Goal: Task Accomplishment & Management: Complete application form

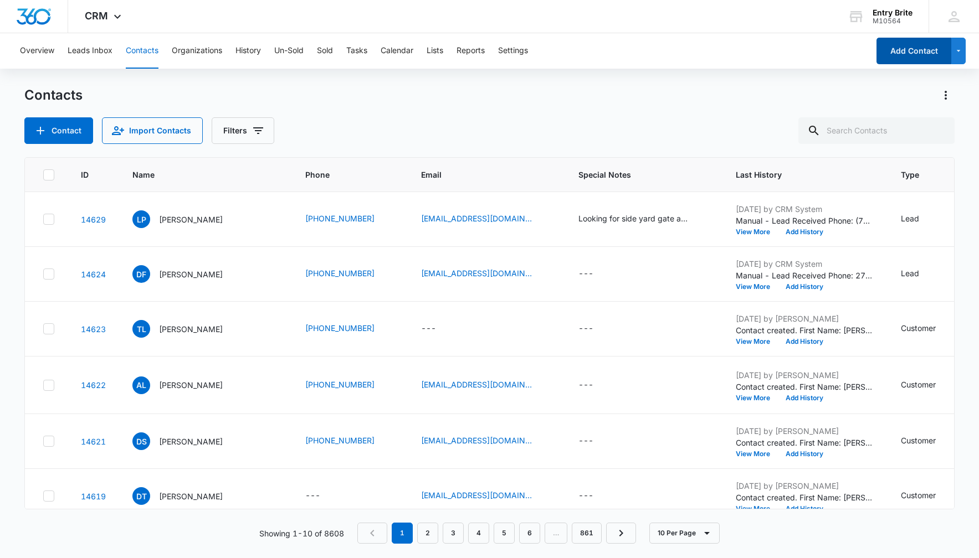
click at [897, 58] on button "Add Contact" at bounding box center [913, 51] width 75 height 27
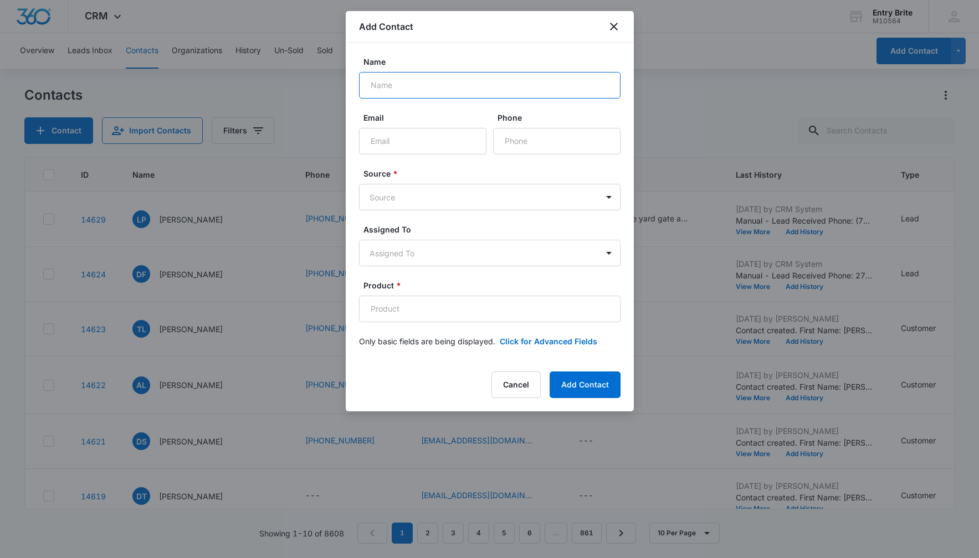
click at [393, 86] on input "Name" at bounding box center [489, 85] width 261 height 27
paste input "[PERSON_NAME] [PERSON_NAME]"
type input "[PERSON_NAME] [PERSON_NAME]"
click at [516, 133] on input "Phone" at bounding box center [556, 141] width 127 height 27
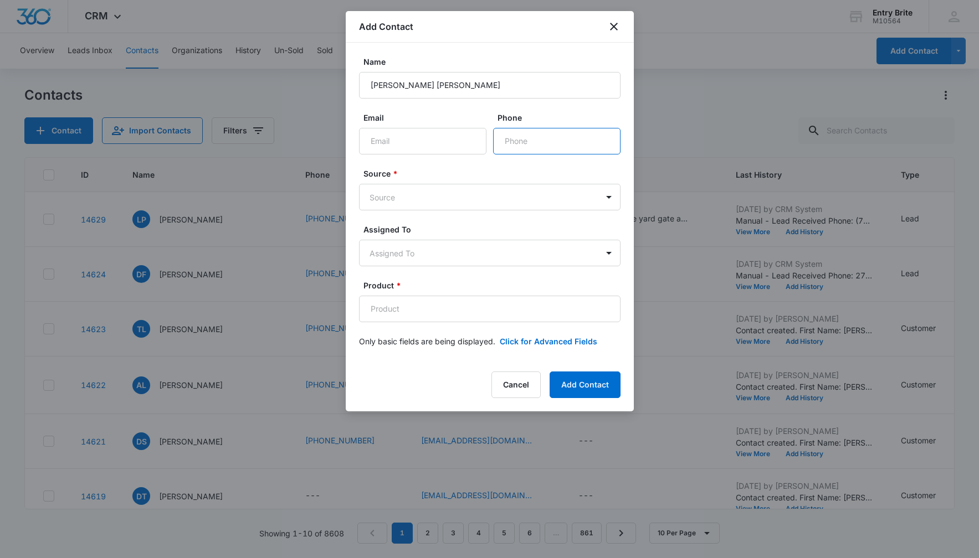
paste input "[PHONE_NUMBER]"
type input "[PHONE_NUMBER]"
click at [506, 196] on body "CRM Apps Reputation Websites Forms CRM Email Social Content Ads Intelligence Fi…" at bounding box center [489, 279] width 979 height 558
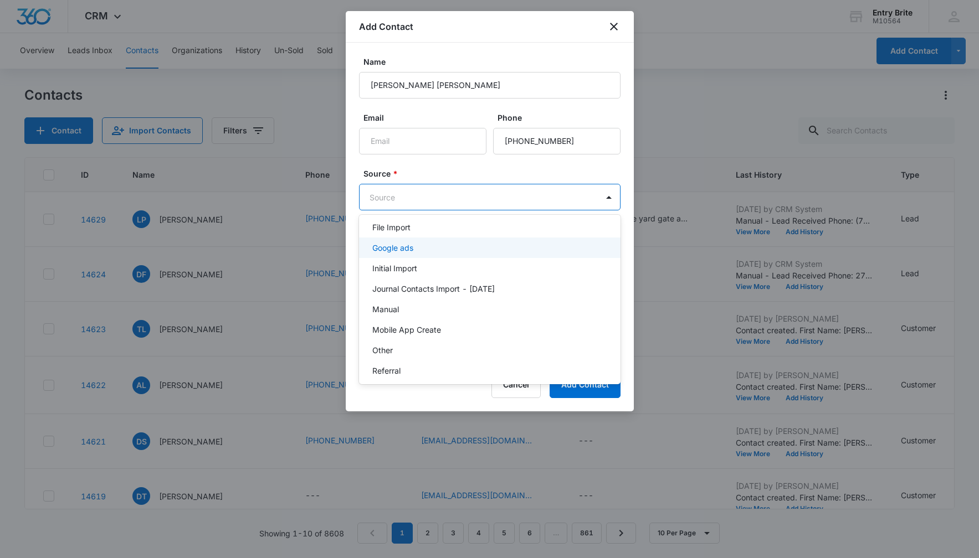
scroll to position [54, 0]
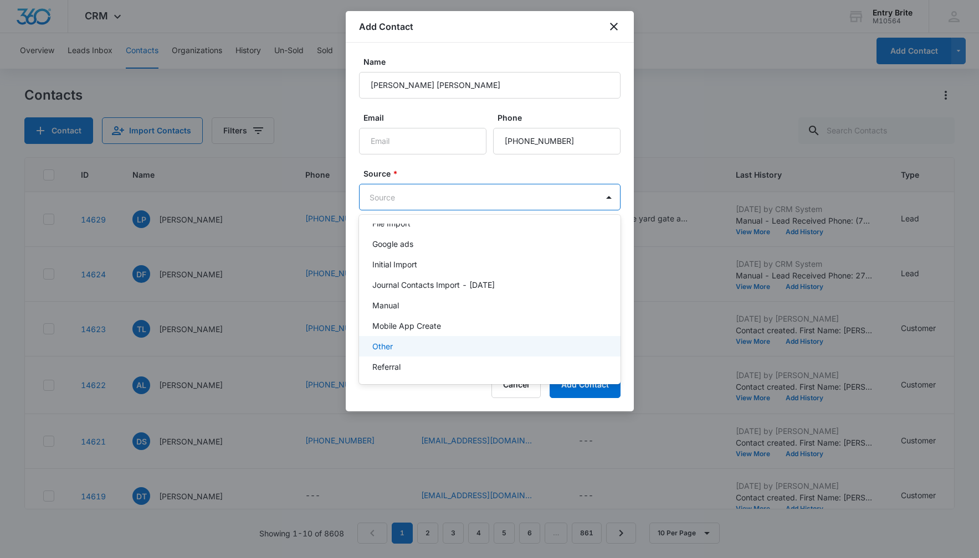
click at [436, 347] on div "Other" at bounding box center [488, 347] width 233 height 12
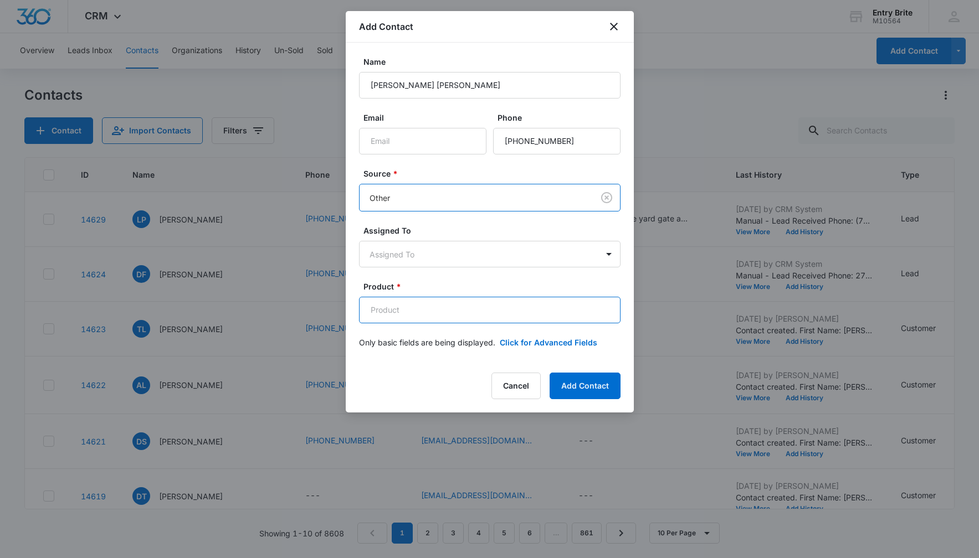
click at [436, 313] on input "Product *" at bounding box center [489, 310] width 261 height 27
paste input "Paloma Cabinet"
type input "Paloma Cabinet"
click at [527, 343] on button "Click for Advanced Fields" at bounding box center [548, 343] width 97 height 12
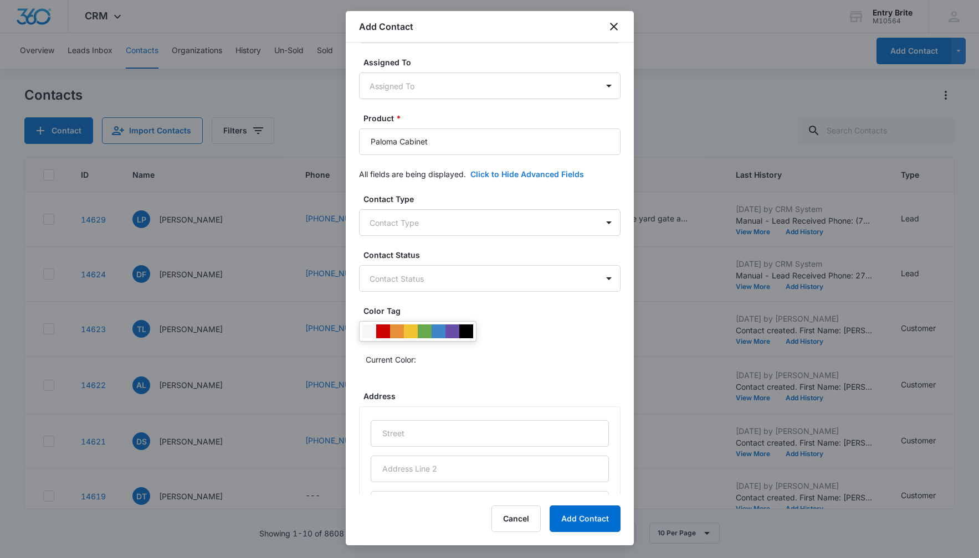
scroll to position [181, 0]
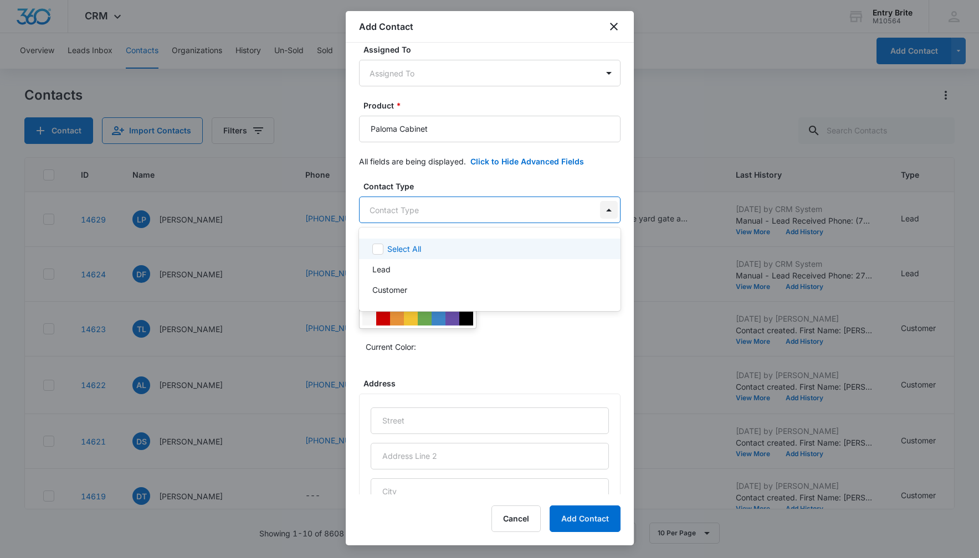
click at [610, 210] on body "CRM Apps Reputation Websites Forms CRM Email Social Content Ads Intelligence Fi…" at bounding box center [489, 279] width 979 height 558
click at [504, 291] on div "Customer" at bounding box center [488, 290] width 233 height 12
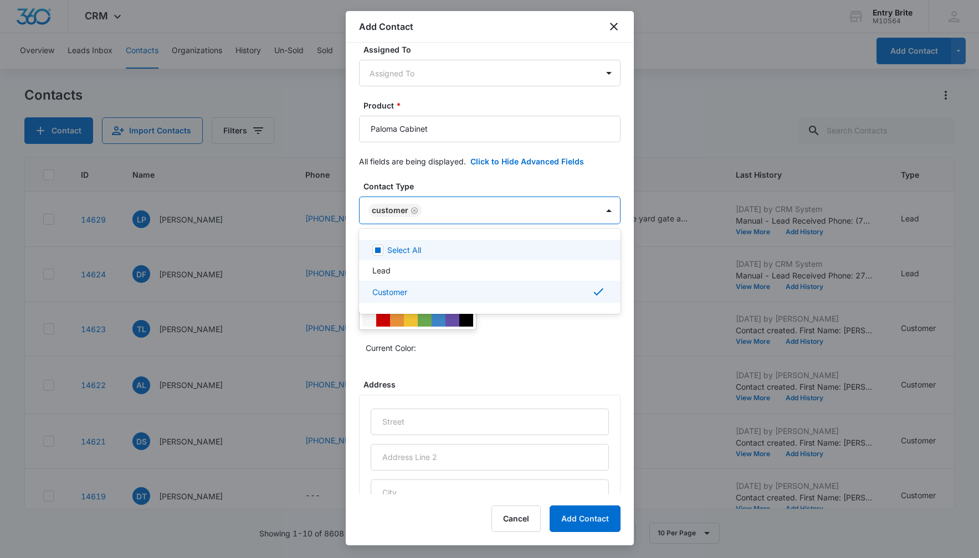
click at [518, 182] on div at bounding box center [489, 279] width 979 height 558
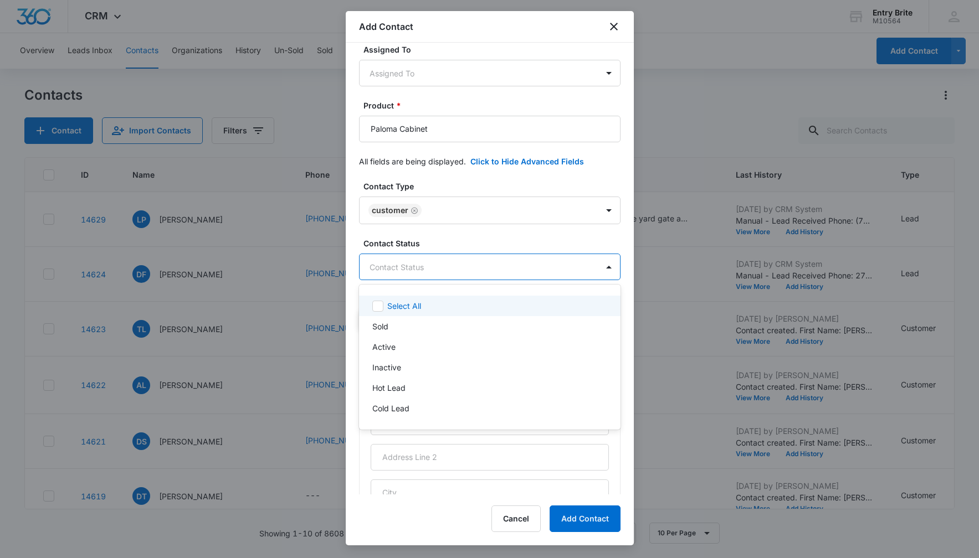
click at [515, 268] on body "CRM Apps Reputation Websites Forms CRM Email Social Content Ads Intelligence Fi…" at bounding box center [489, 279] width 979 height 558
click at [466, 322] on div "Sold" at bounding box center [488, 327] width 233 height 12
click at [477, 179] on div at bounding box center [489, 279] width 979 height 558
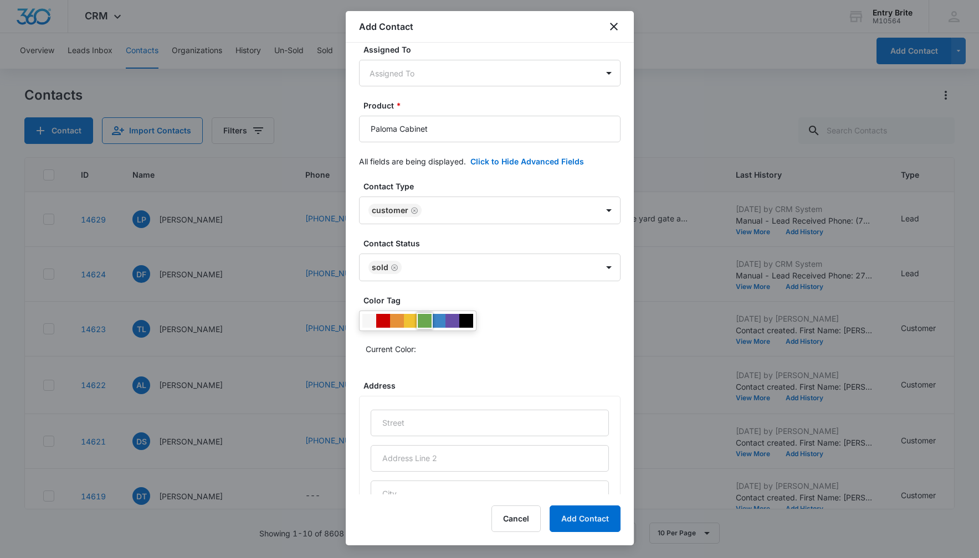
click at [423, 315] on div at bounding box center [425, 321] width 14 height 14
click at [511, 317] on div "Current Color:" at bounding box center [489, 334] width 261 height 47
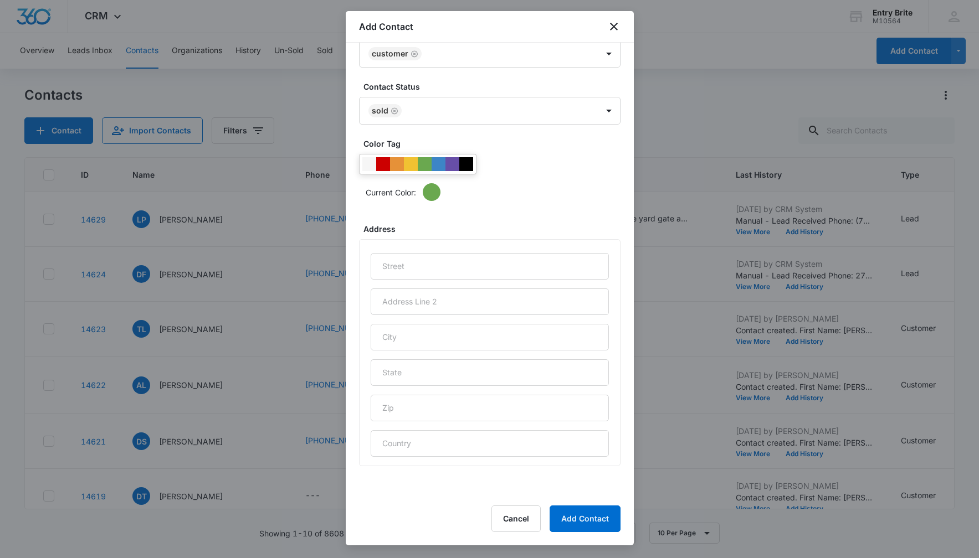
scroll to position [351, 0]
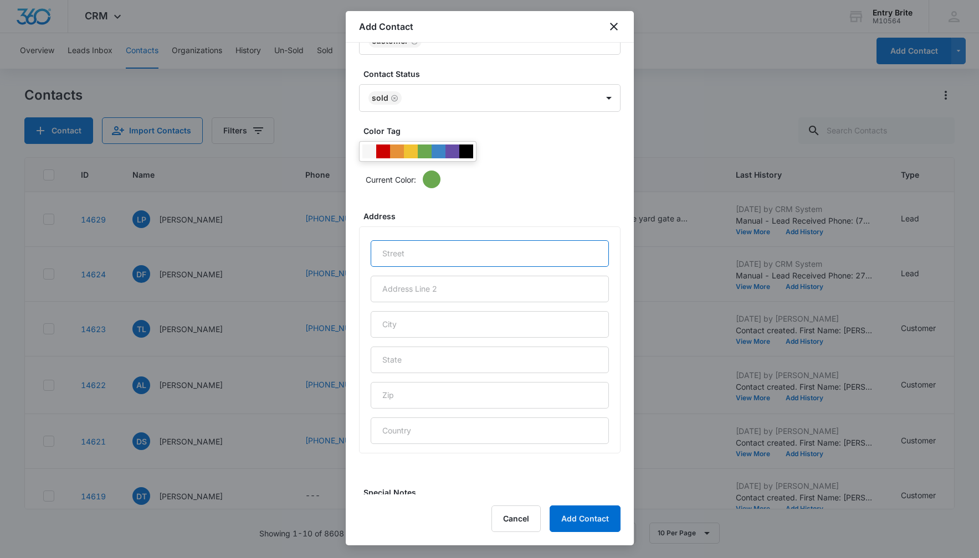
click at [438, 252] on input "text" at bounding box center [490, 253] width 238 height 27
paste input "[STREET_ADDRESS]"
type input "[STREET_ADDRESS]"
click at [431, 319] on input "text" at bounding box center [490, 324] width 238 height 27
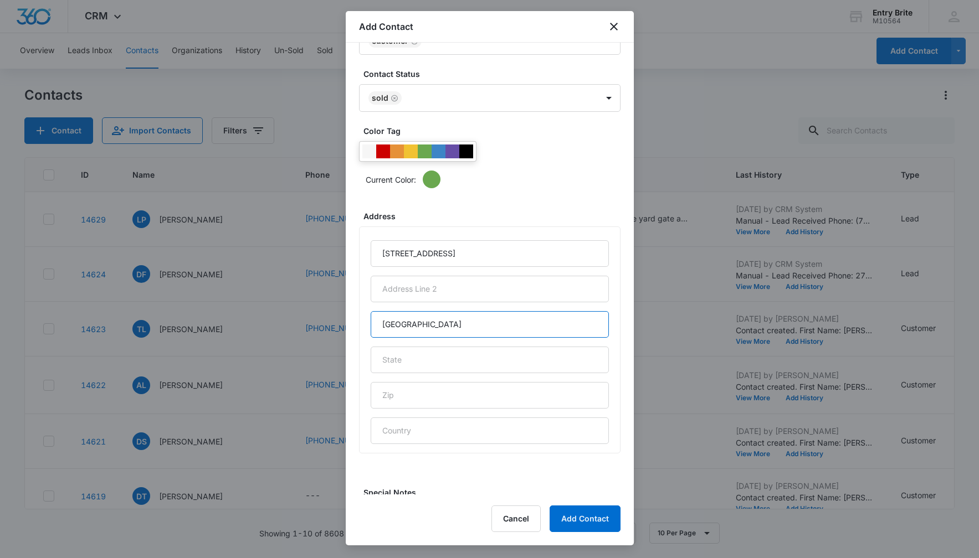
type input "[GEOGRAPHIC_DATA]"
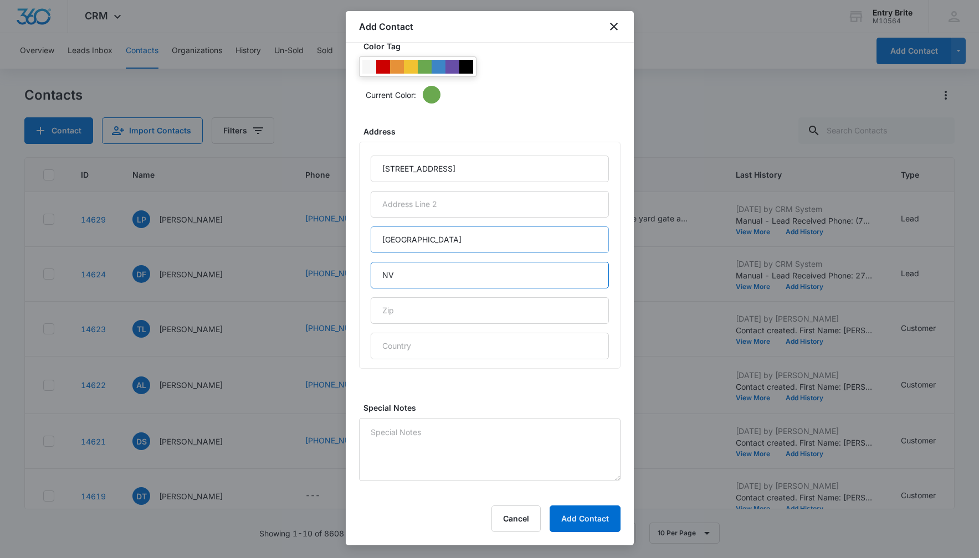
scroll to position [437, 0]
type input "NV"
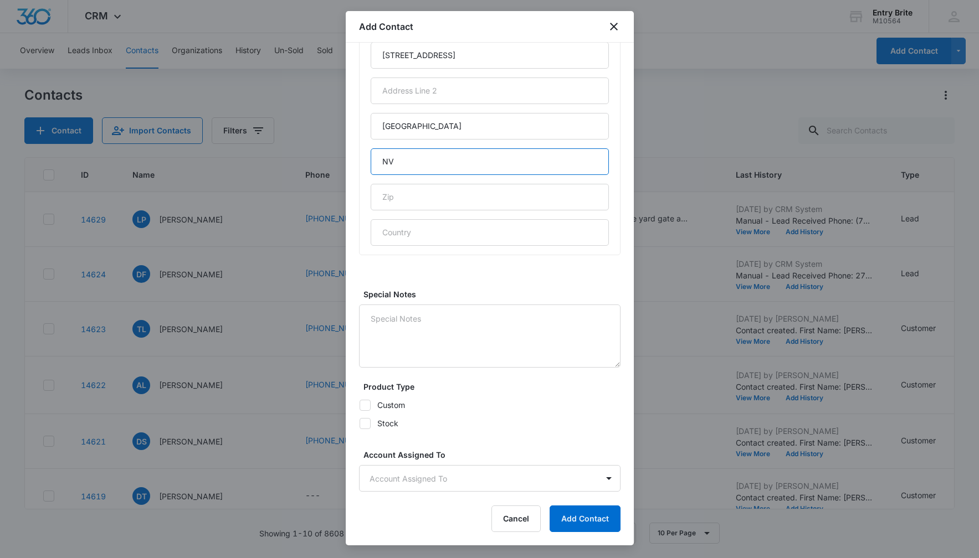
scroll to position [602, 0]
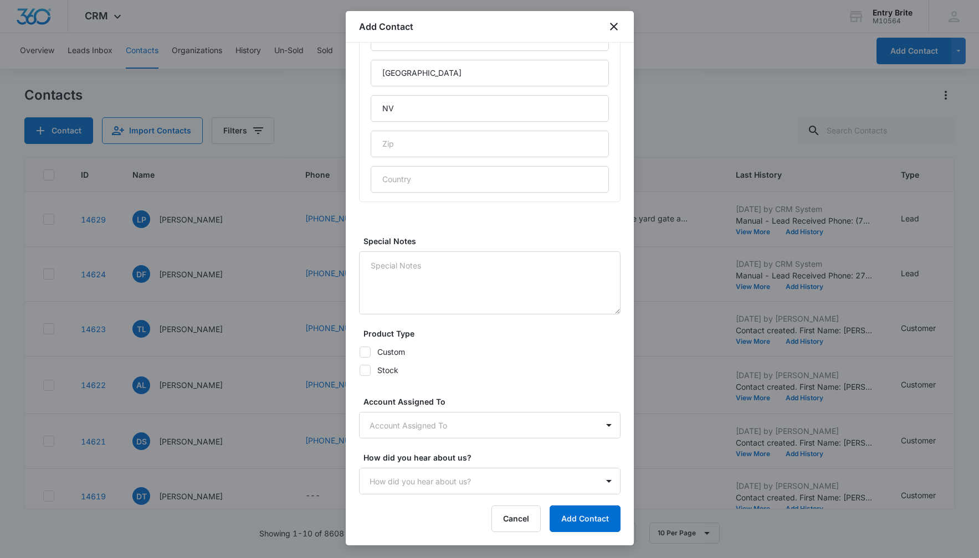
click at [367, 352] on icon at bounding box center [365, 352] width 10 height 10
click at [359, 352] on input "Custom" at bounding box center [359, 352] width 1 height 1
checkbox input "true"
click at [366, 369] on icon at bounding box center [365, 370] width 7 height 5
click at [359, 370] on input "Stock" at bounding box center [359, 370] width 1 height 1
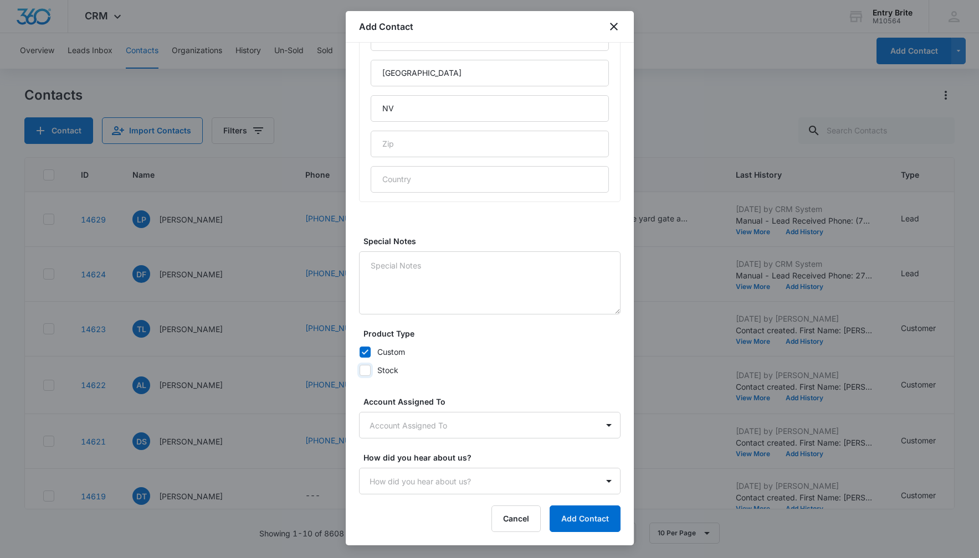
checkbox input "true"
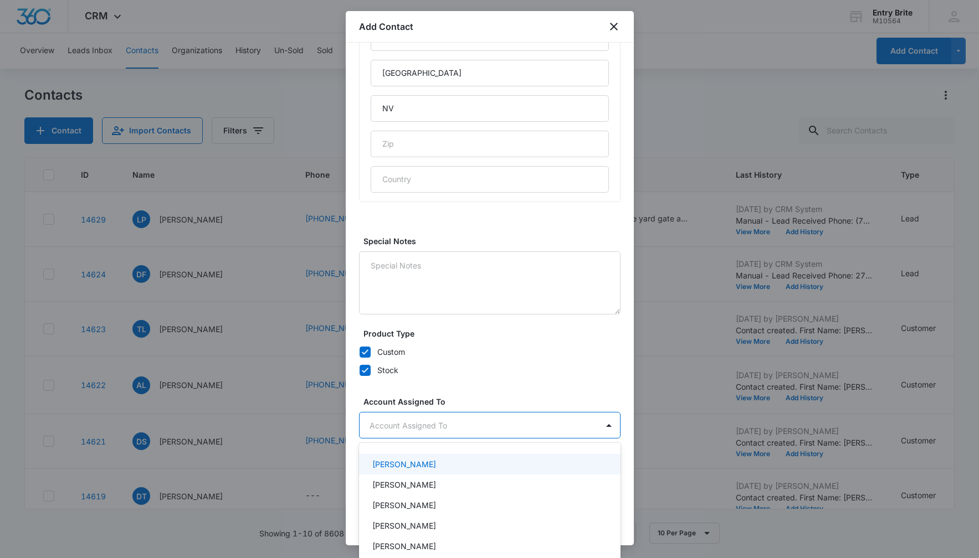
click at [415, 428] on body "CRM Apps Reputation Websites Forms CRM Email Social Content Ads Intelligence Fi…" at bounding box center [489, 279] width 979 height 558
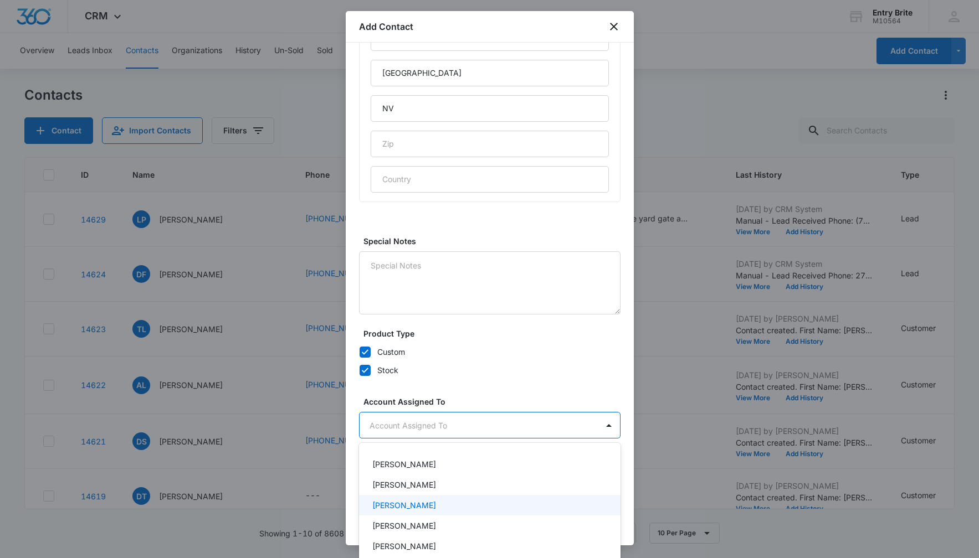
click at [416, 501] on p "[PERSON_NAME]" at bounding box center [404, 506] width 64 height 12
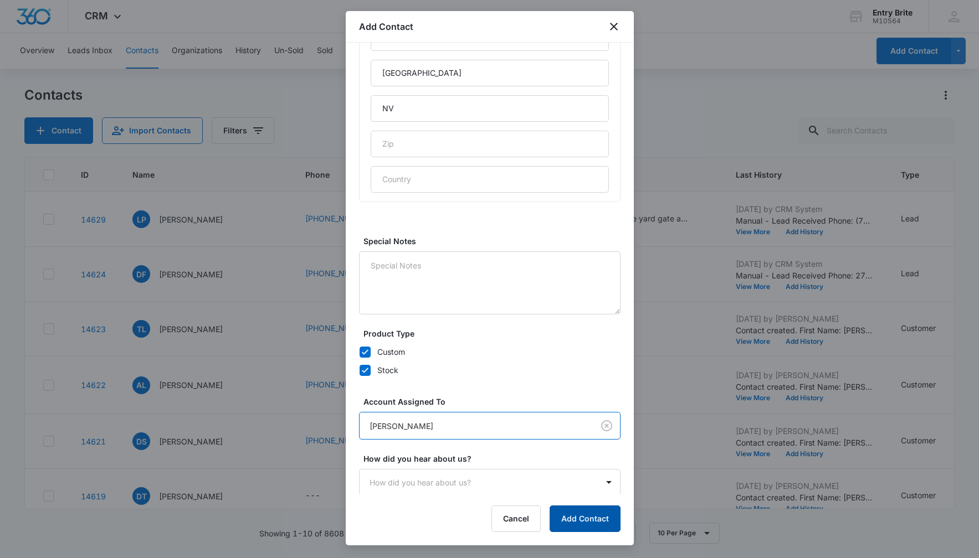
click at [587, 522] on button "Add Contact" at bounding box center [584, 519] width 71 height 27
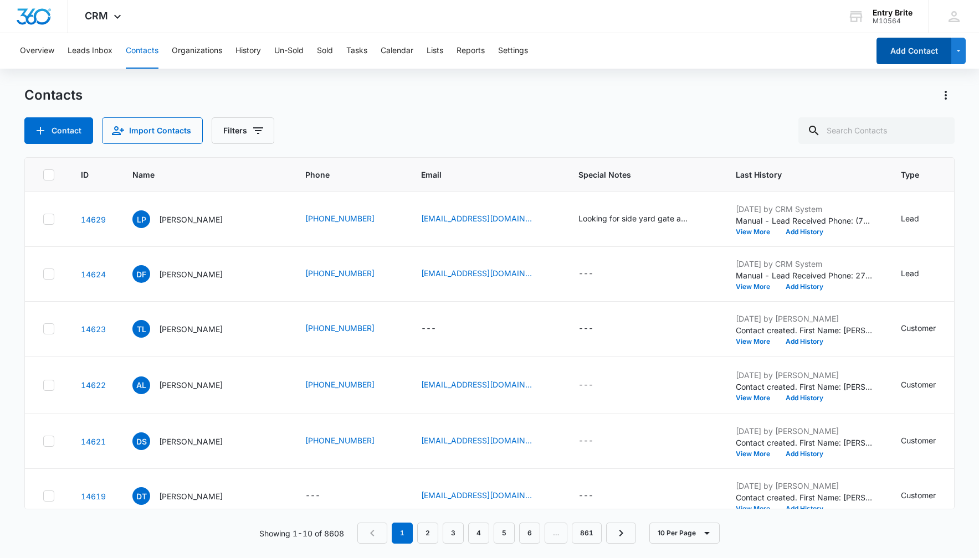
click at [887, 53] on button "Add Contact" at bounding box center [913, 51] width 75 height 27
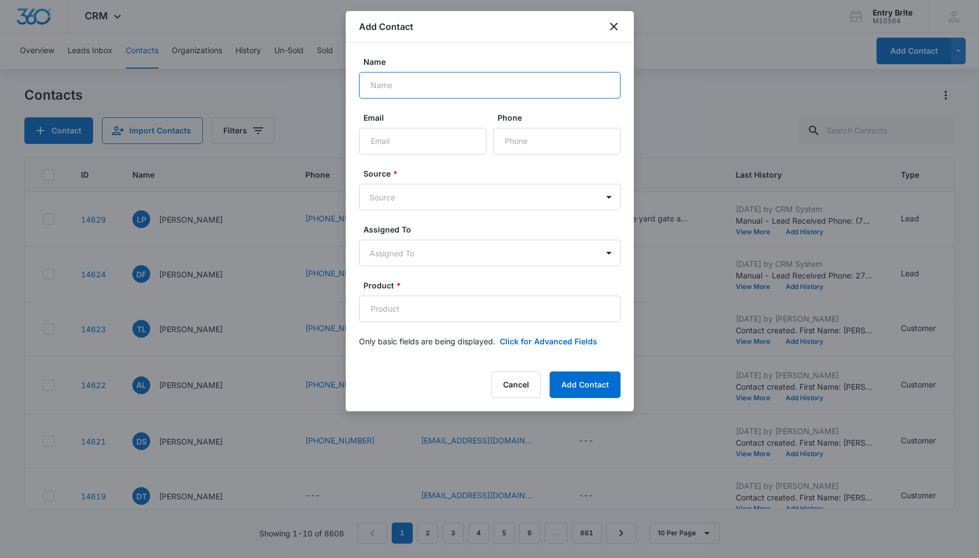
click at [381, 86] on input "Name" at bounding box center [489, 85] width 261 height 27
paste input "[PERSON_NAME]"
type input "[PERSON_NAME]"
click at [546, 132] on input "Phone" at bounding box center [556, 141] width 127 height 27
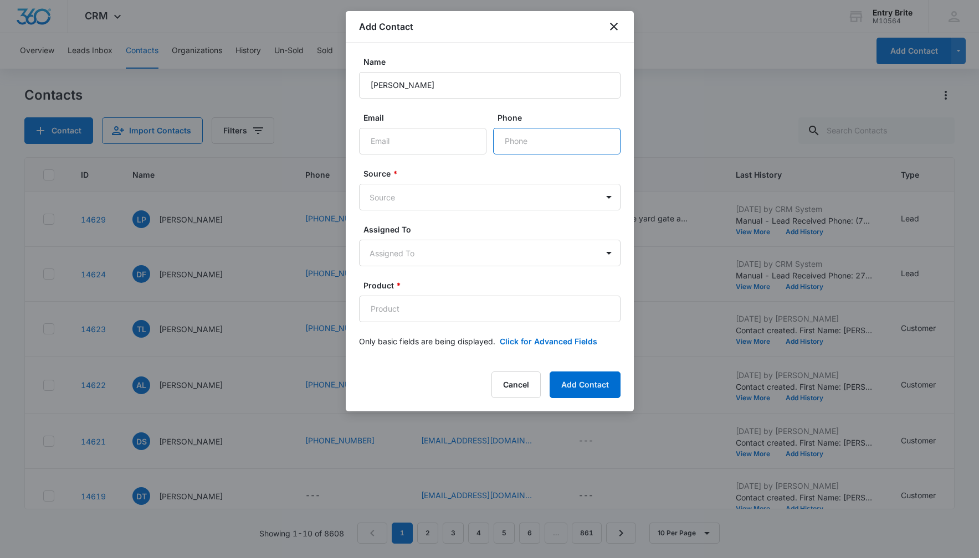
paste input "[PHONE_NUMBER]"
type input "[PHONE_NUMBER]"
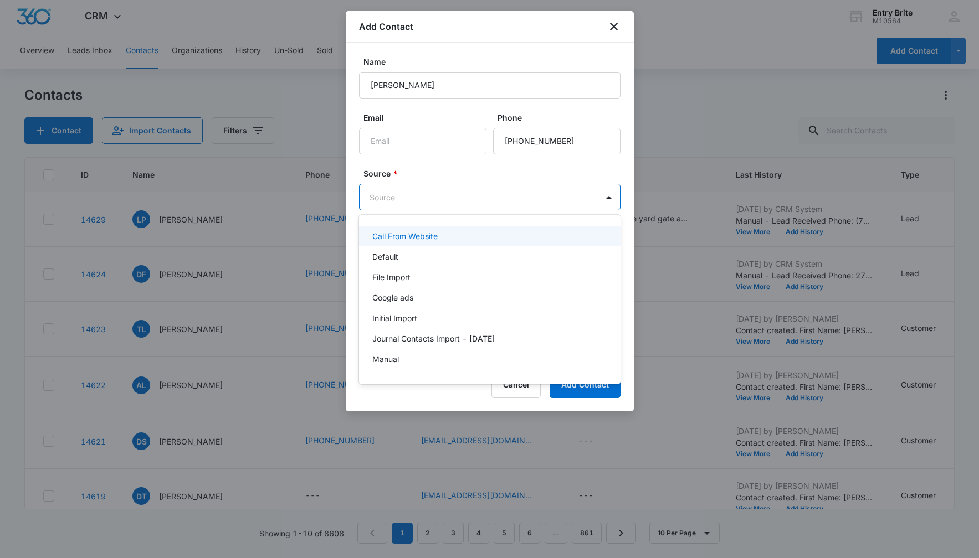
click at [508, 195] on body "CRM Apps Reputation Websites Forms CRM Email Social Content Ads Intelligence Fi…" at bounding box center [489, 279] width 979 height 558
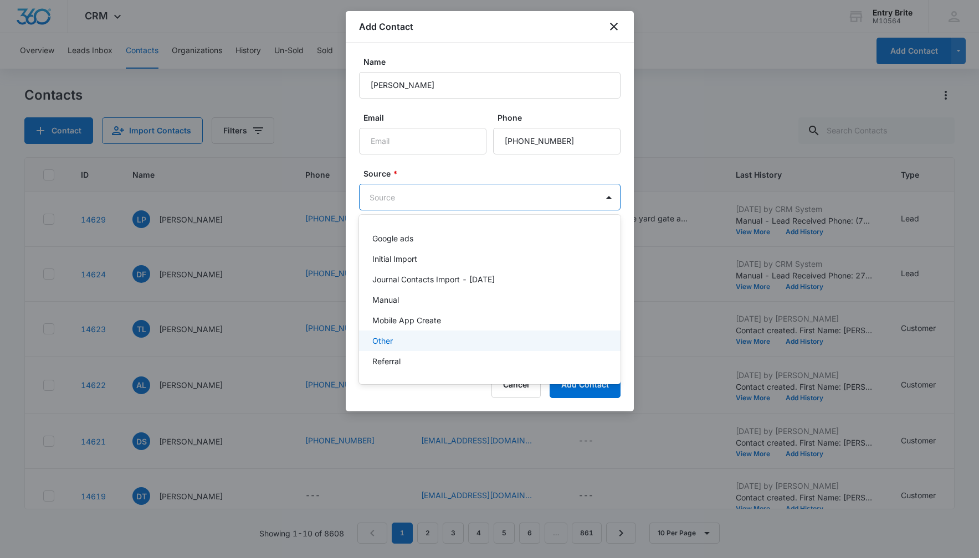
click at [482, 344] on div "Other" at bounding box center [488, 341] width 233 height 12
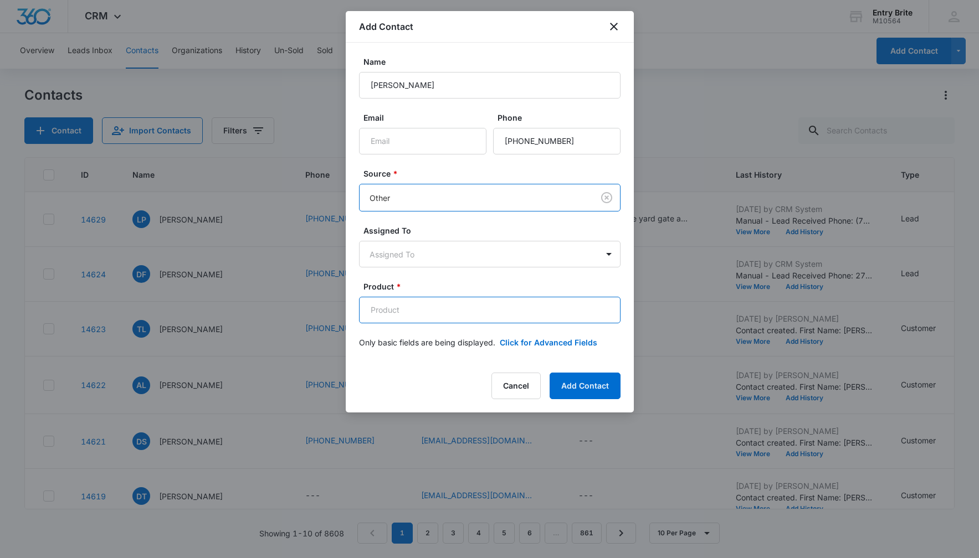
click at [380, 311] on input "Product *" at bounding box center [489, 310] width 261 height 27
paste input "Exposed iron door with iron grill and leaded glass"
type input "Exposed iron door with iron grill and leaded glass"
click at [529, 341] on button "Click for Advanced Fields" at bounding box center [548, 343] width 97 height 12
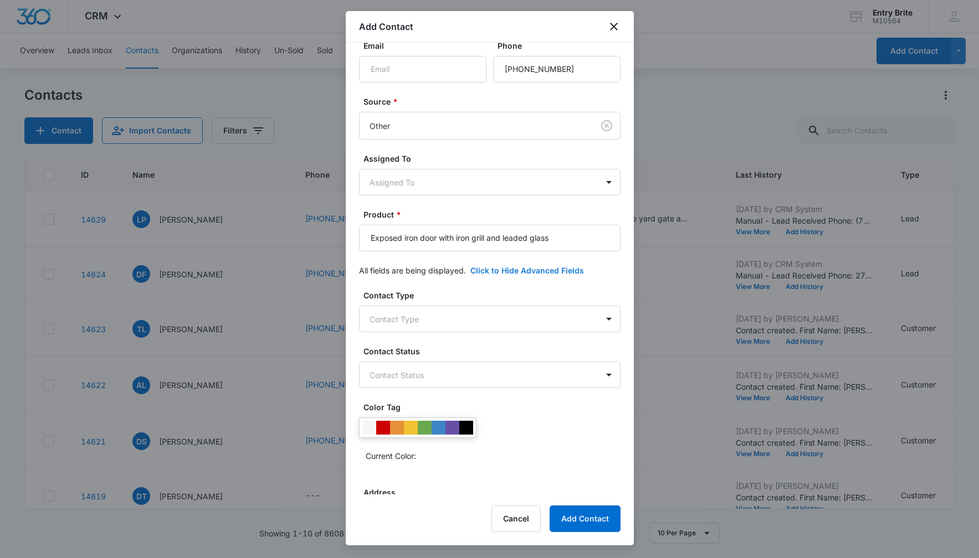
scroll to position [148, 0]
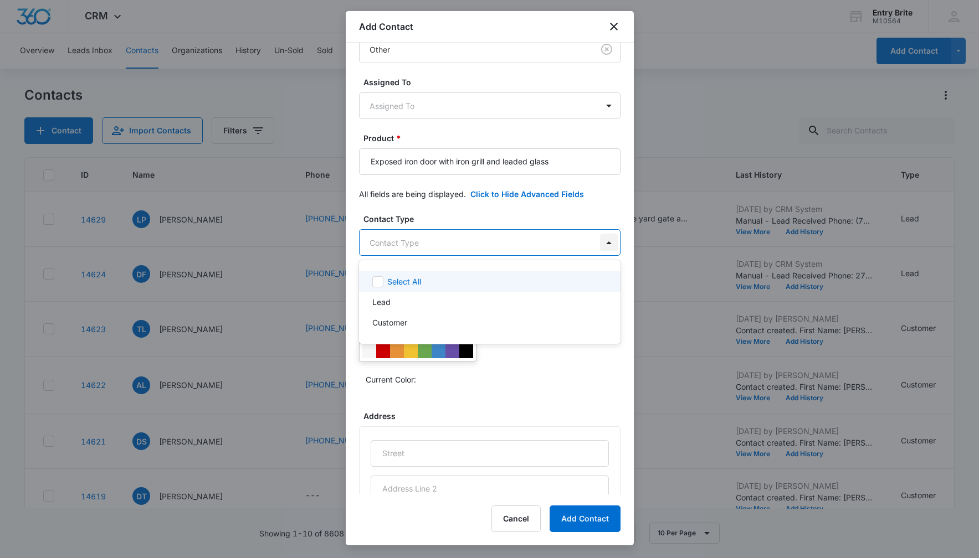
click at [611, 243] on body "CRM Apps Reputation Websites Forms CRM Email Social Content Ads Intelligence Fi…" at bounding box center [489, 279] width 979 height 558
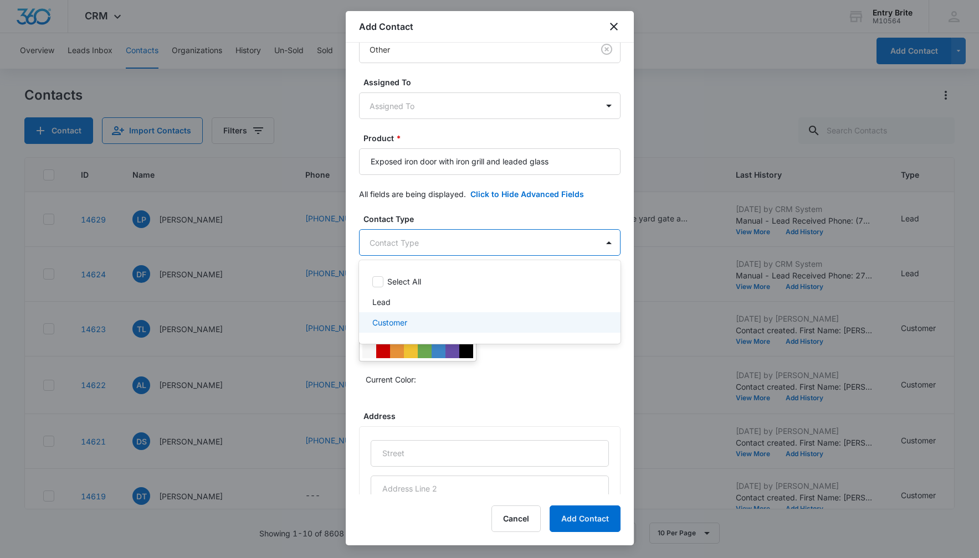
click at [548, 315] on div "Customer" at bounding box center [489, 322] width 261 height 20
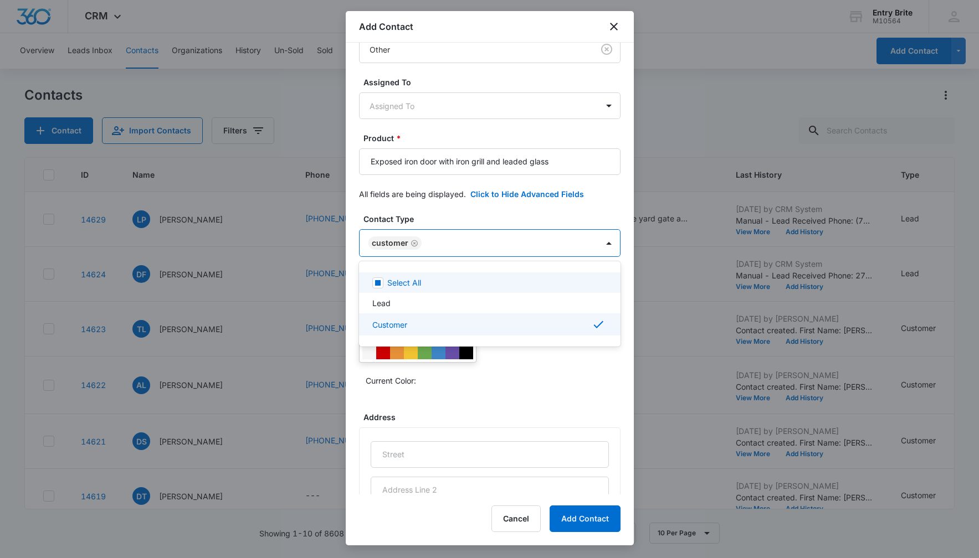
click at [573, 212] on div at bounding box center [489, 279] width 979 height 558
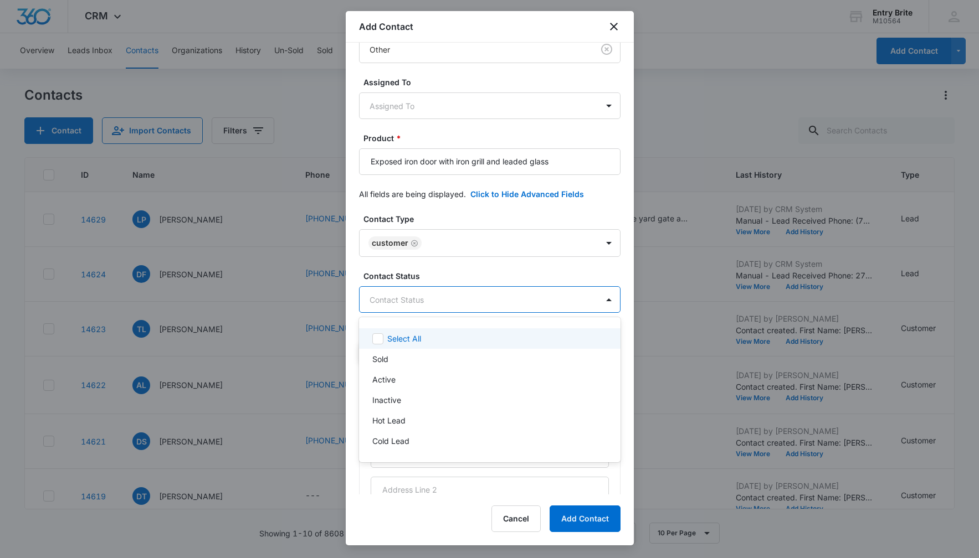
click at [517, 297] on body "CRM Apps Reputation Websites Forms CRM Email Social Content Ads Intelligence Fi…" at bounding box center [489, 279] width 979 height 558
click at [481, 356] on div "Sold" at bounding box center [488, 359] width 233 height 12
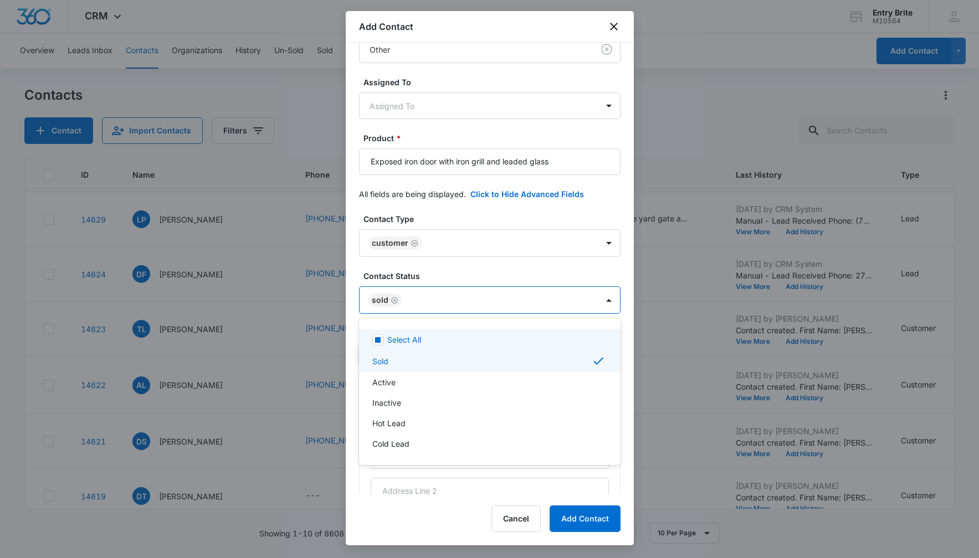
click at [497, 214] on div at bounding box center [489, 279] width 979 height 558
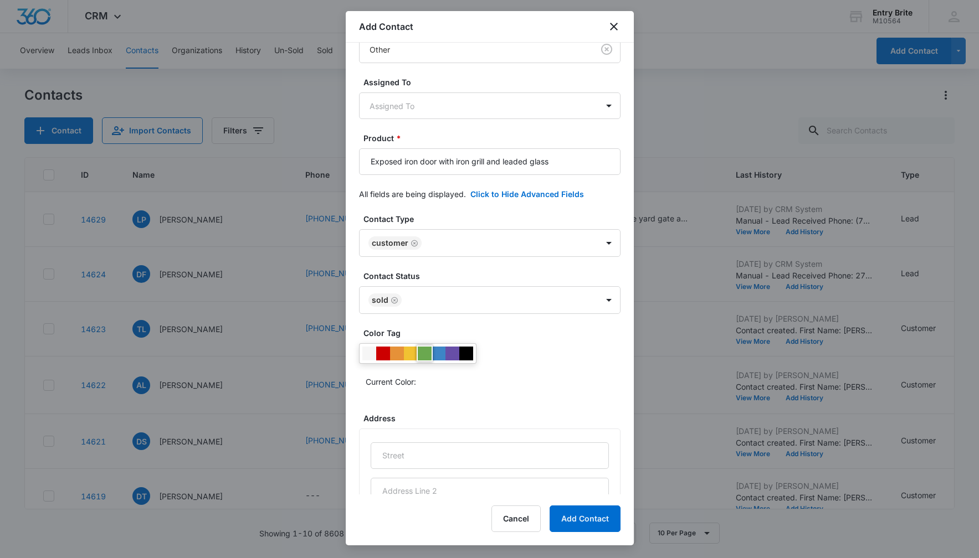
click at [426, 352] on div at bounding box center [425, 354] width 14 height 14
click at [522, 353] on div "Current Color:" at bounding box center [489, 366] width 261 height 47
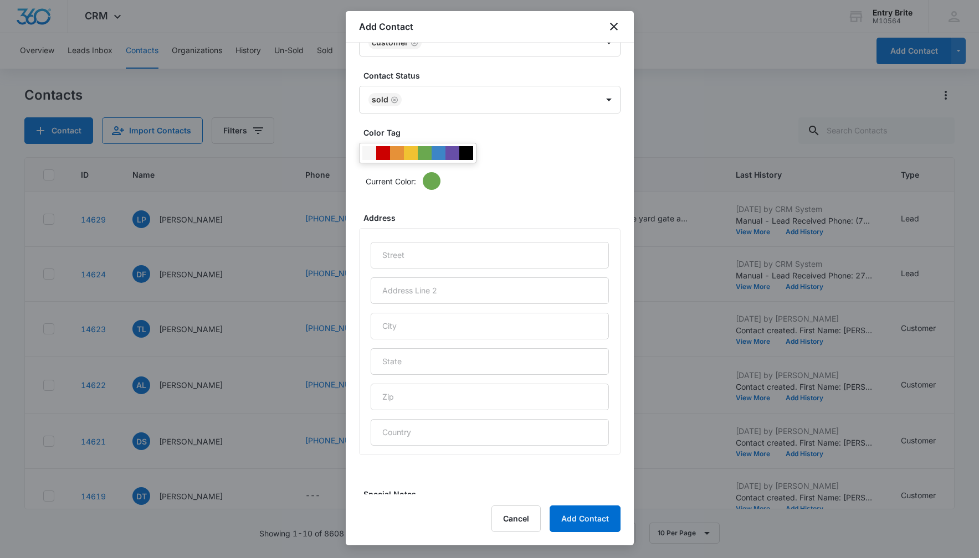
scroll to position [351, 0]
click at [375, 253] on input "text" at bounding box center [490, 253] width 238 height 27
paste input "[STREET_ADDRESS]"
type input "[STREET_ADDRESS]"
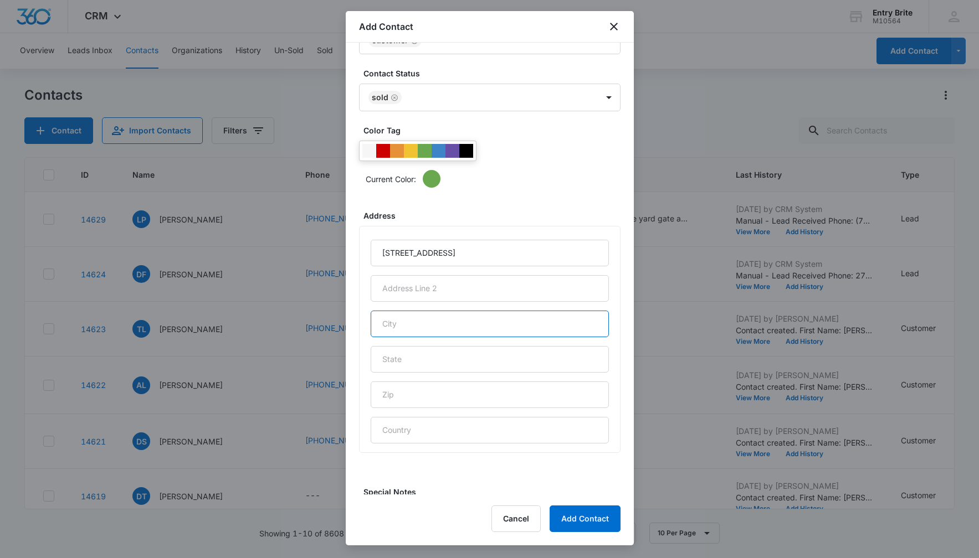
click at [393, 333] on input "text" at bounding box center [490, 324] width 238 height 27
type input "[GEOGRAPHIC_DATA]"
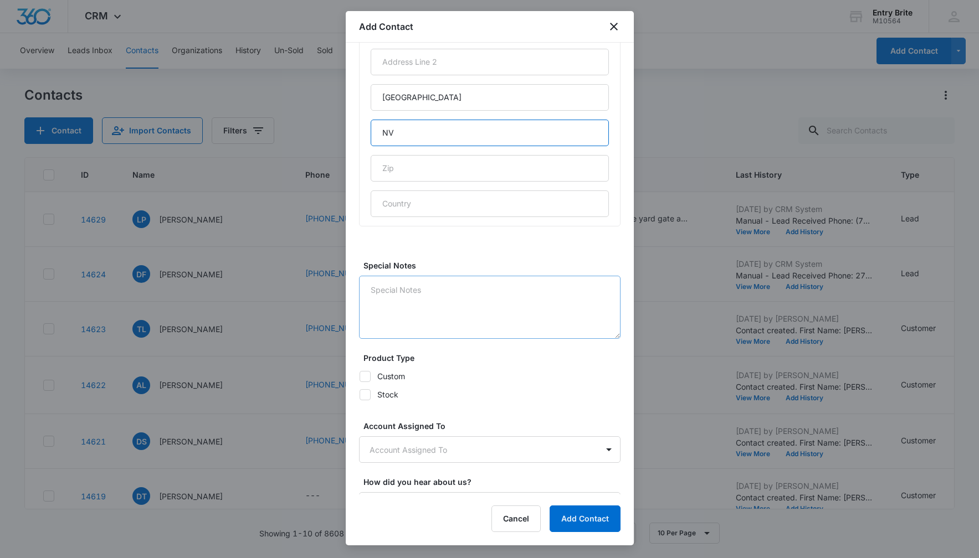
scroll to position [587, 0]
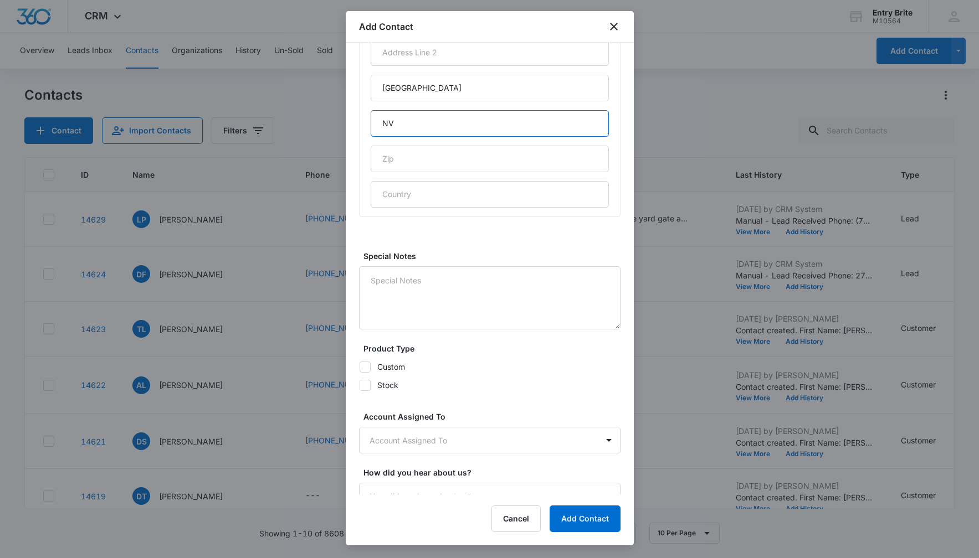
type input "NV"
click at [367, 364] on icon at bounding box center [365, 367] width 10 height 10
click at [359, 367] on input "Custom" at bounding box center [359, 367] width 1 height 1
checkbox input "true"
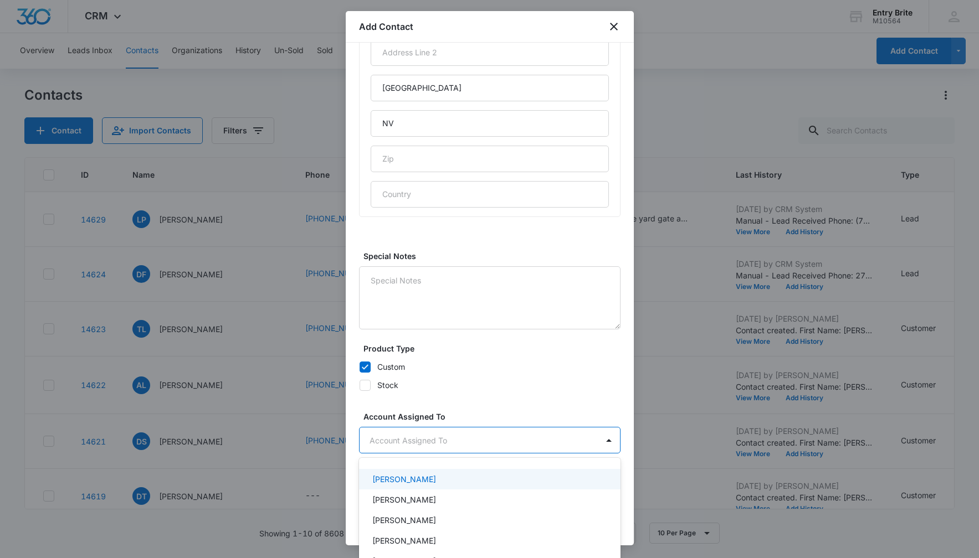
click at [400, 438] on body "CRM Apps Reputation Websites Forms CRM Email Social Content Ads Intelligence Fi…" at bounding box center [489, 279] width 979 height 558
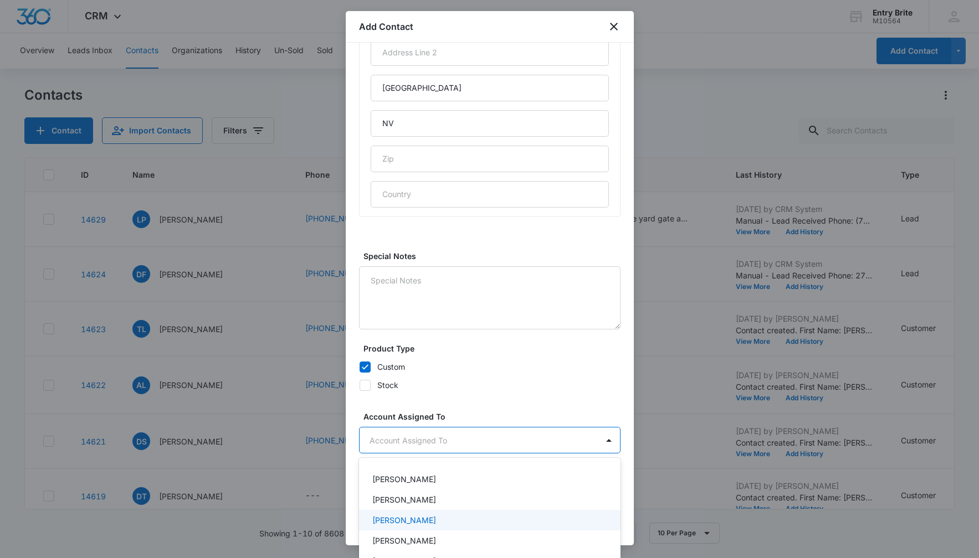
click at [400, 515] on p "[PERSON_NAME]" at bounding box center [404, 521] width 64 height 12
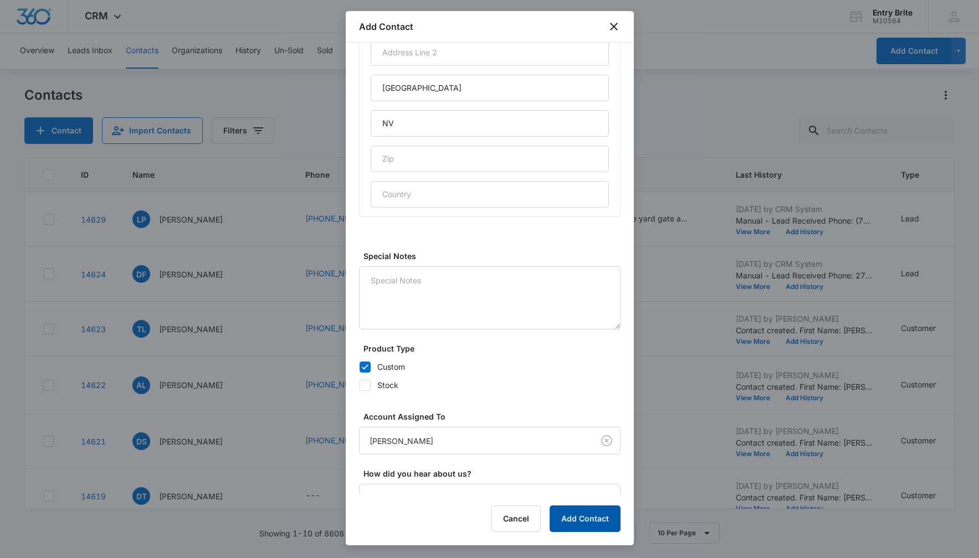
click at [551, 518] on button "Add Contact" at bounding box center [584, 519] width 71 height 27
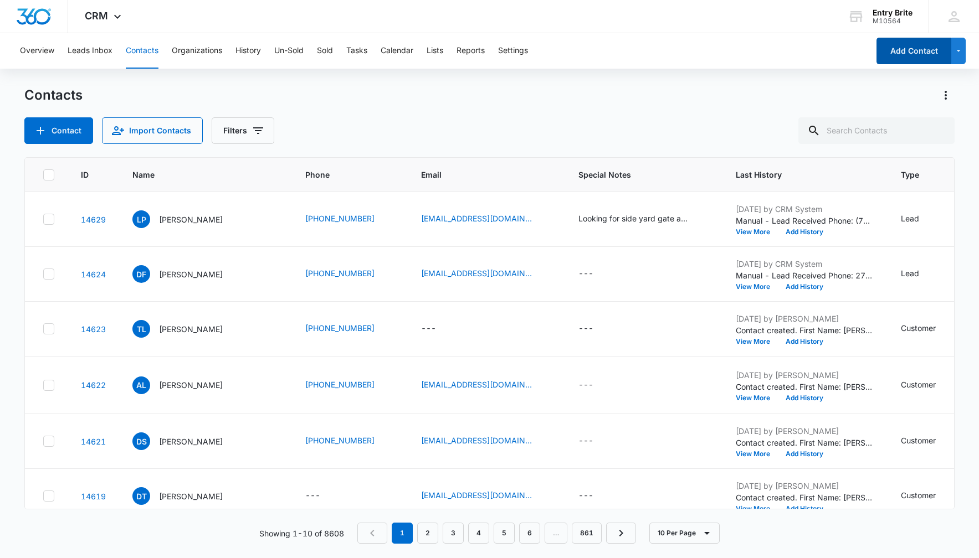
click at [902, 52] on button "Add Contact" at bounding box center [913, 51] width 75 height 27
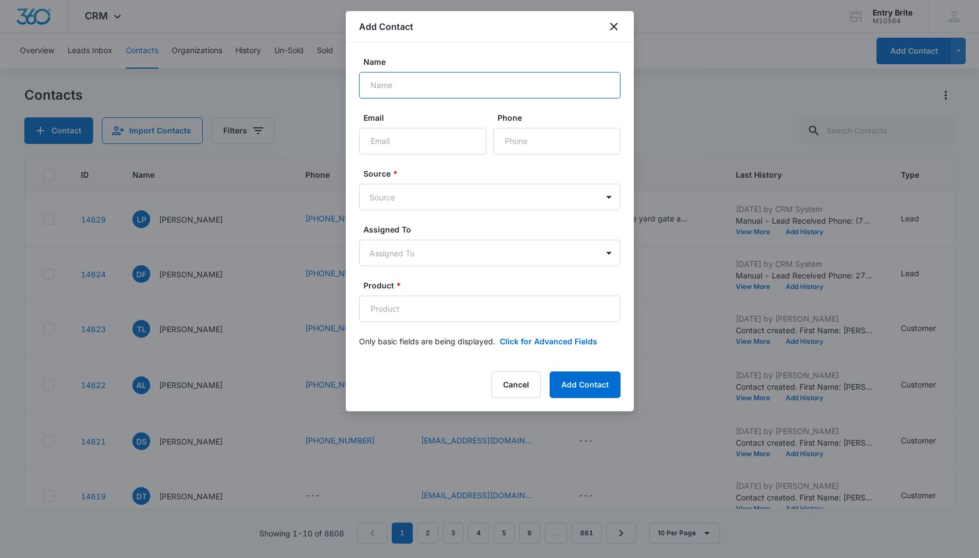
click at [365, 89] on input "Name" at bounding box center [489, 85] width 261 height 27
paste input "[PERSON_NAME]"
type input "[PERSON_NAME]"
click at [507, 140] on input "Phone" at bounding box center [556, 141] width 127 height 27
paste input "[PHONE_NUMBER]"
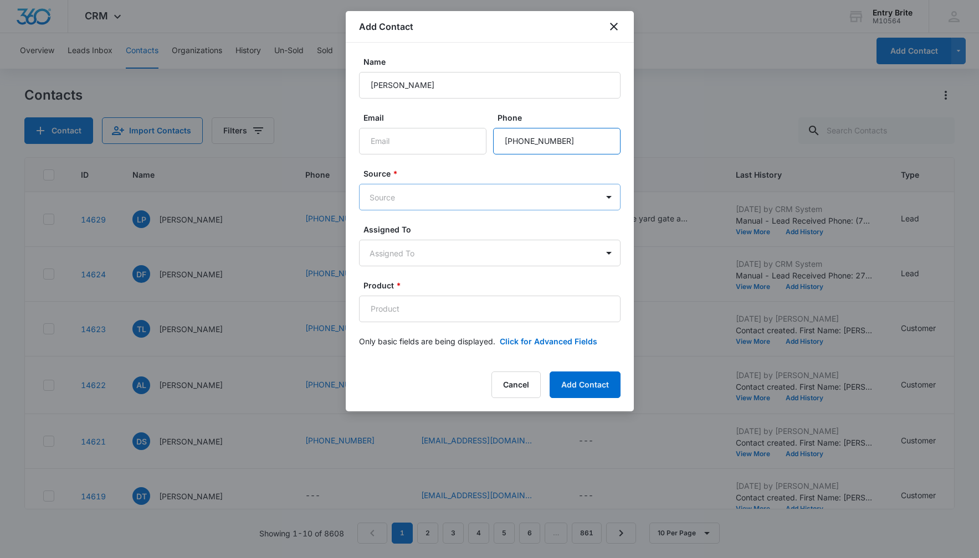
type input "[PHONE_NUMBER]"
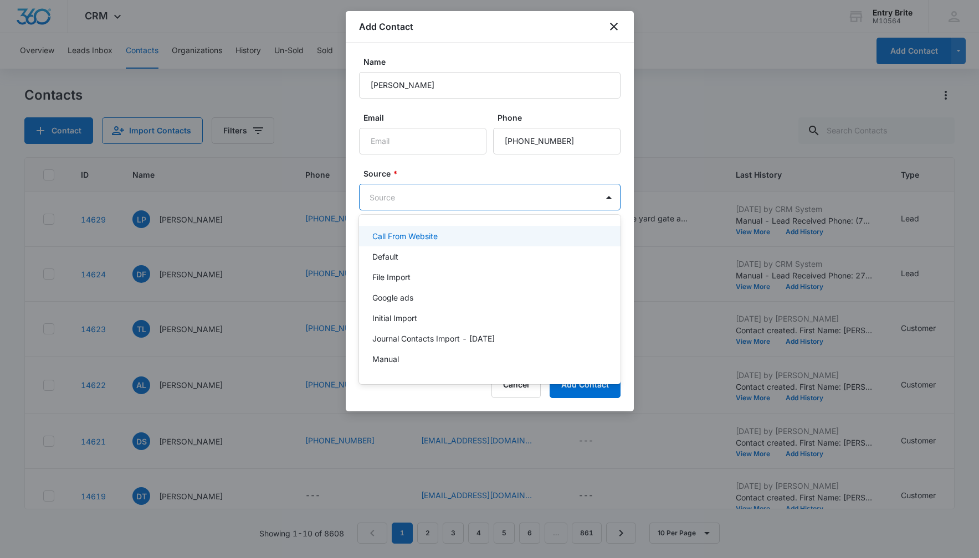
click at [481, 198] on body "CRM Apps Reputation Websites Forms CRM Email Social Content Ads Intelligence Fi…" at bounding box center [489, 279] width 979 height 558
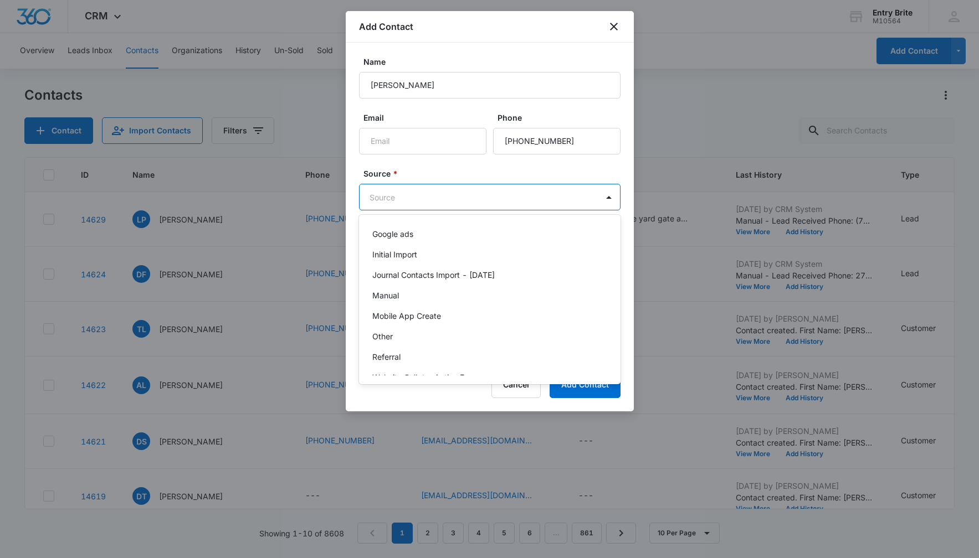
scroll to position [66, 0]
click at [435, 341] on div "Other" at bounding box center [489, 334] width 261 height 20
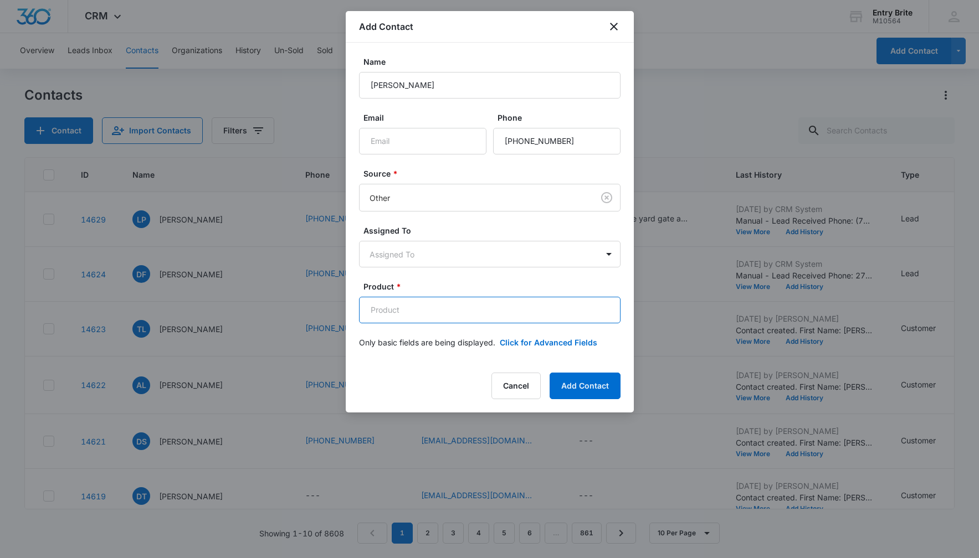
click at [371, 310] on input "Product *" at bounding box center [489, 310] width 261 height 27
paste input "[GEOGRAPHIC_DATA]"
type input "[GEOGRAPHIC_DATA]"
click at [563, 341] on button "Click for Advanced Fields" at bounding box center [548, 343] width 97 height 12
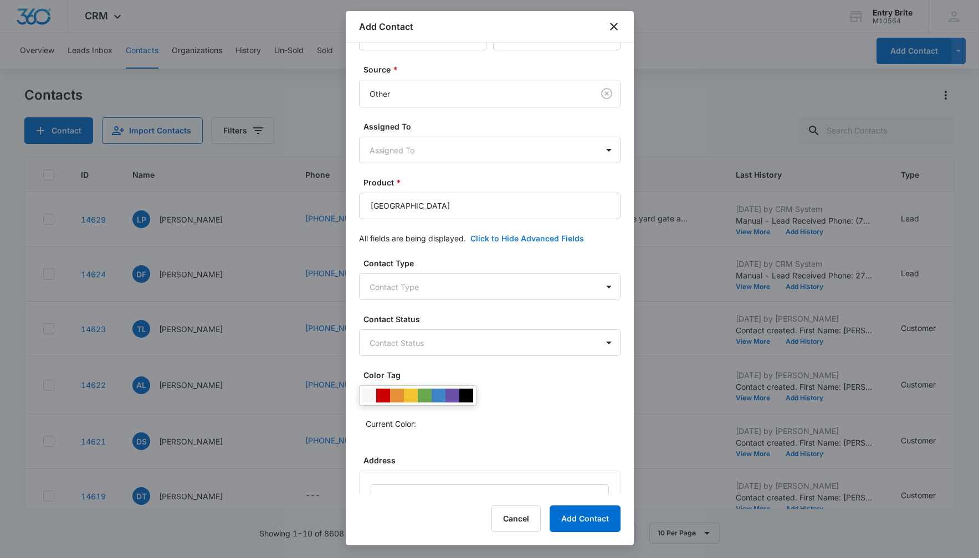
scroll to position [211, 0]
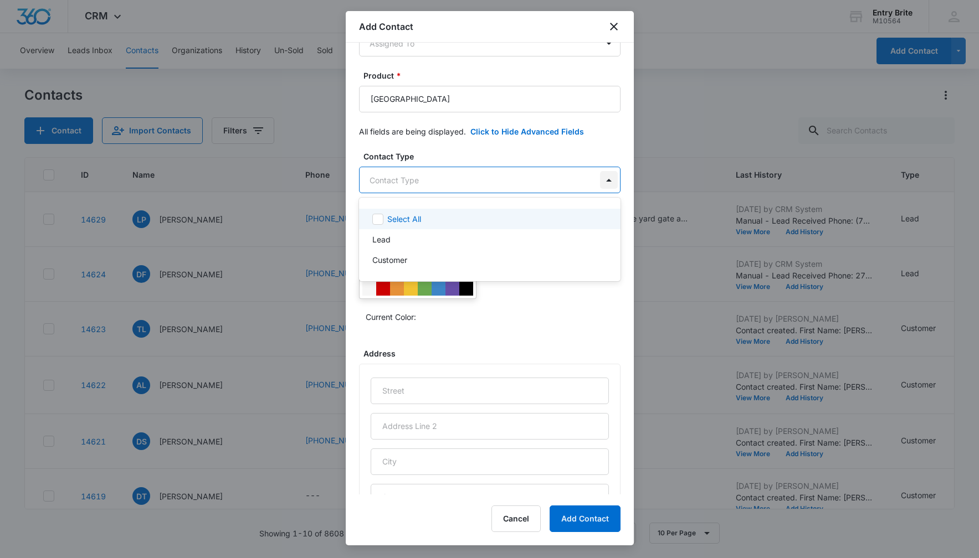
click at [603, 176] on body "CRM Apps Reputation Websites Forms CRM Email Social Content Ads Intelligence Fi…" at bounding box center [489, 279] width 979 height 558
click at [521, 254] on div "Customer" at bounding box center [488, 260] width 233 height 12
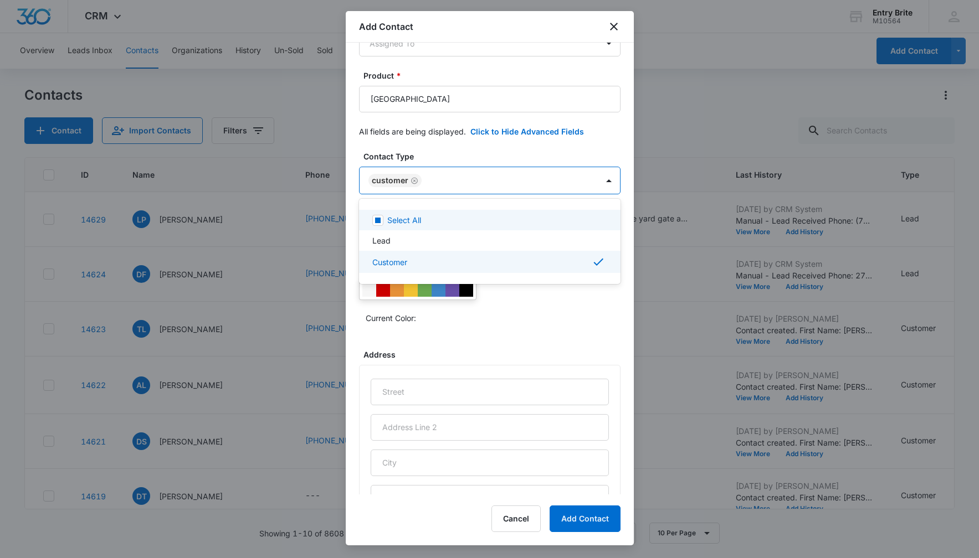
click at [518, 151] on div at bounding box center [489, 279] width 979 height 558
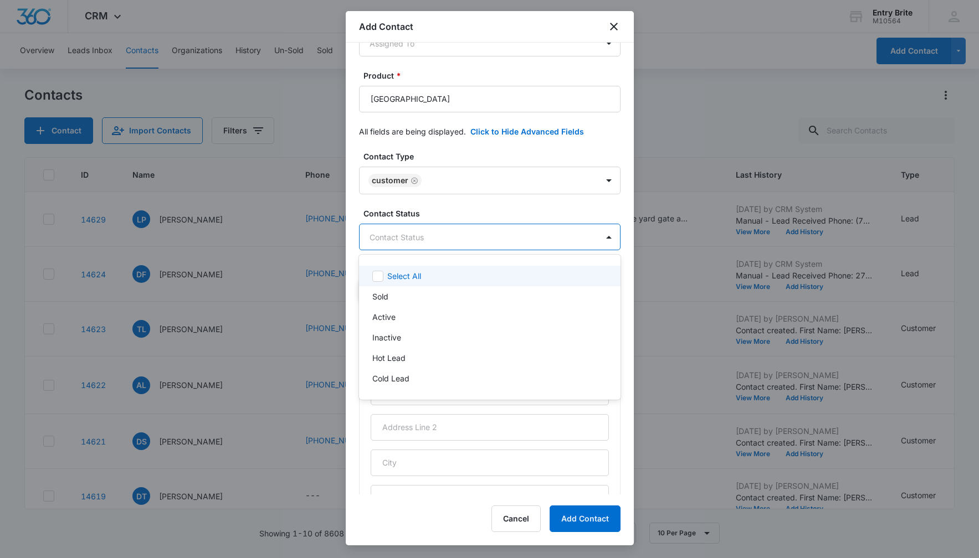
click at [496, 242] on body "CRM Apps Reputation Websites Forms CRM Email Social Content Ads Intelligence Fi…" at bounding box center [489, 279] width 979 height 558
click at [466, 290] on div "Sold" at bounding box center [489, 296] width 261 height 20
click at [482, 143] on div at bounding box center [489, 279] width 979 height 558
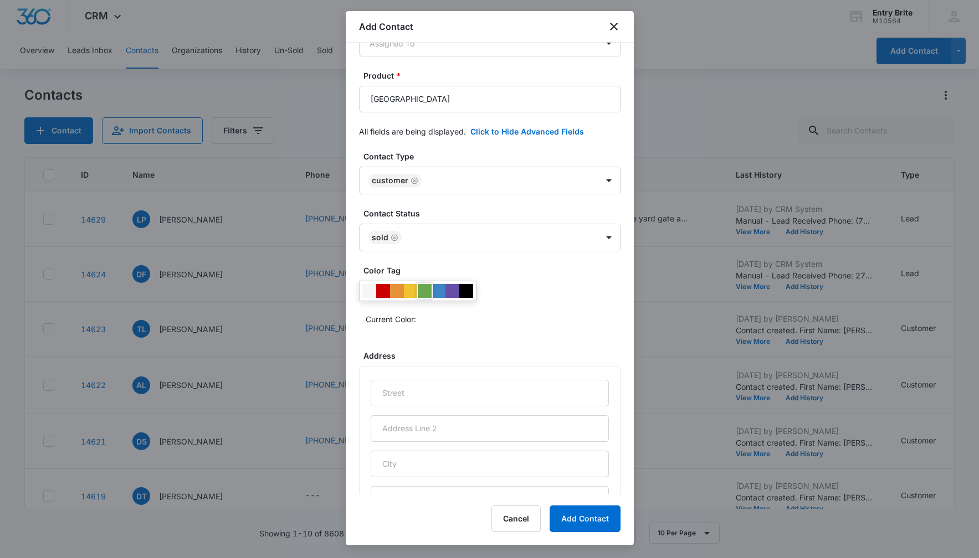
click at [425, 287] on div at bounding box center [425, 291] width 14 height 14
click at [517, 285] on div "Current Color:" at bounding box center [489, 304] width 261 height 47
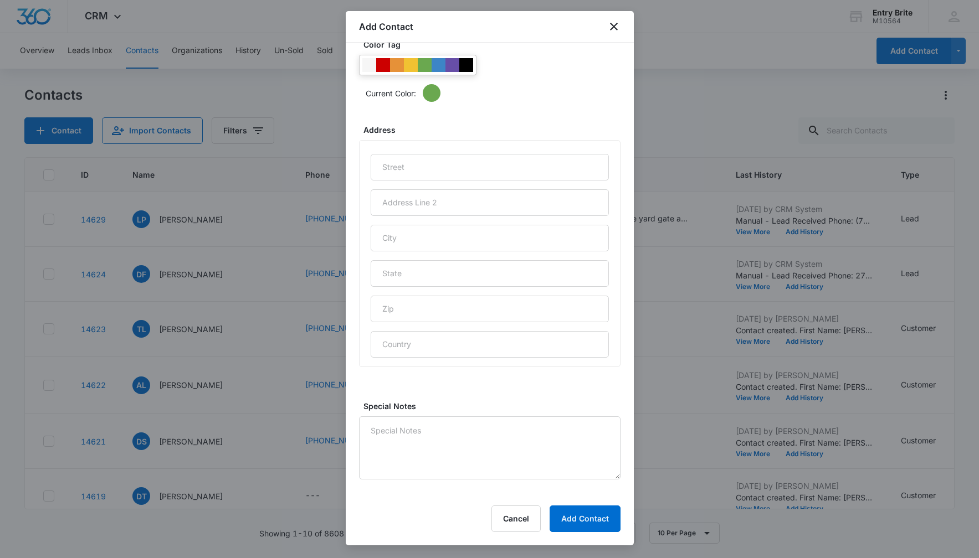
scroll to position [441, 0]
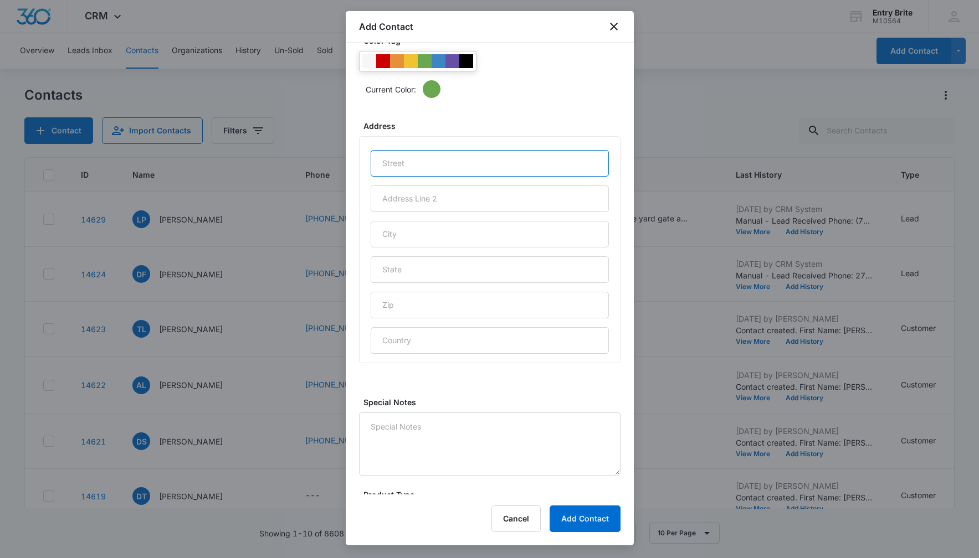
click at [383, 160] on input "text" at bounding box center [490, 163] width 238 height 27
paste input "[STREET_ADDRESS]"
type input "[STREET_ADDRESS]"
click at [394, 233] on input "text" at bounding box center [490, 234] width 238 height 27
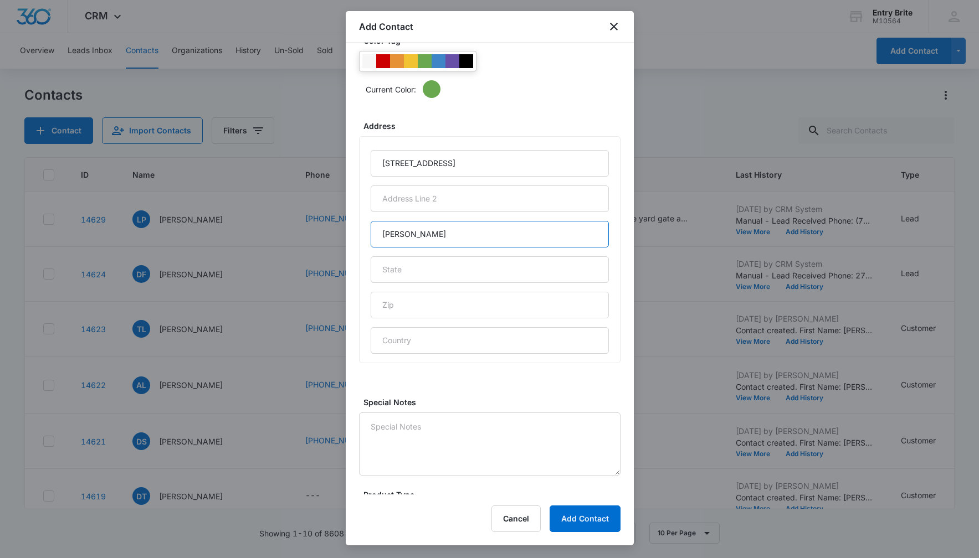
type input "[PERSON_NAME]"
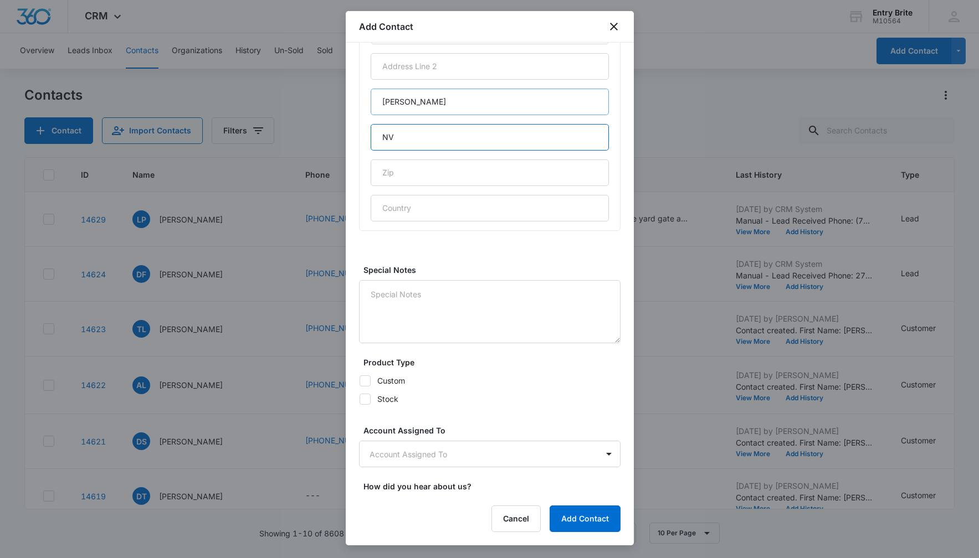
scroll to position [581, 0]
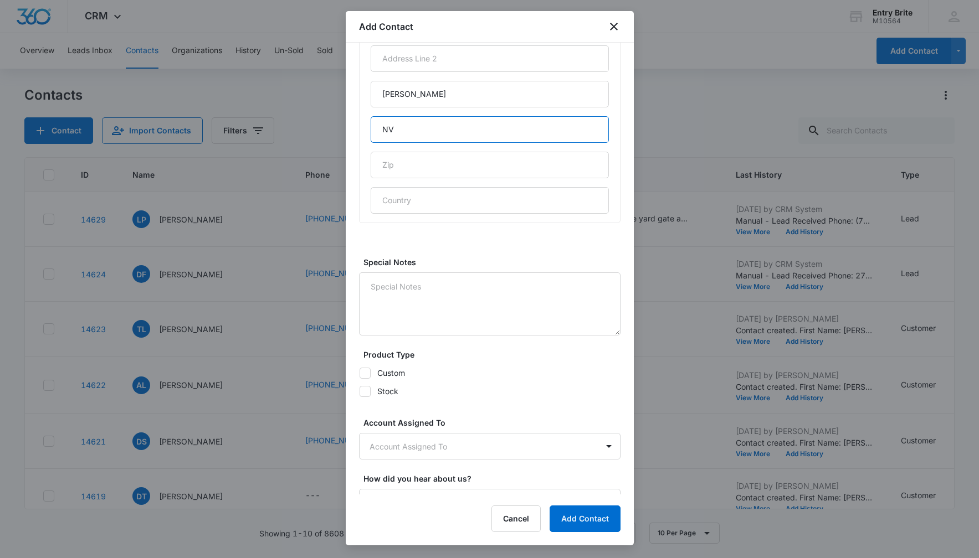
type input "NV"
click at [367, 393] on icon at bounding box center [365, 392] width 10 height 10
click at [359, 392] on input "Stock" at bounding box center [359, 391] width 1 height 1
checkbox input "true"
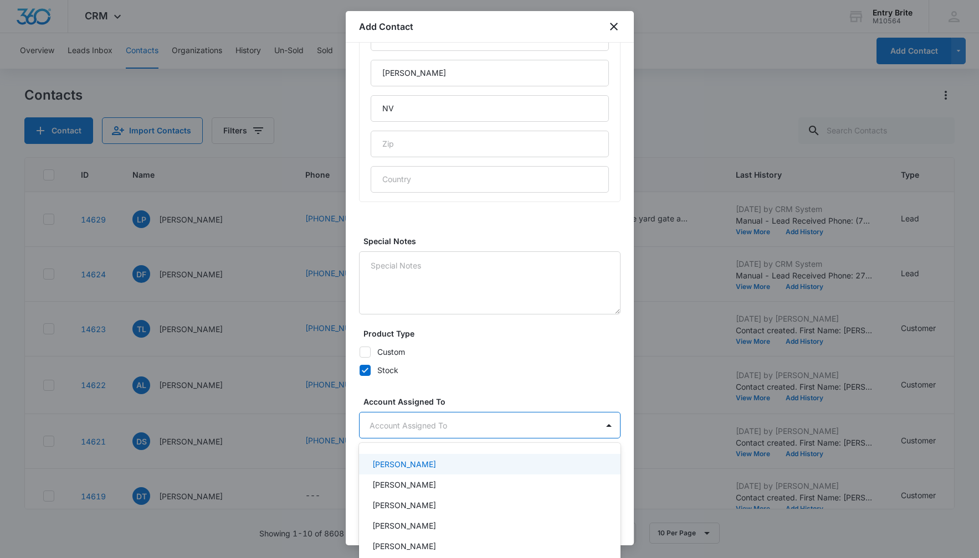
click at [417, 421] on body "CRM Apps Reputation Websites Forms CRM Email Social Content Ads Intelligence Fi…" at bounding box center [489, 279] width 979 height 558
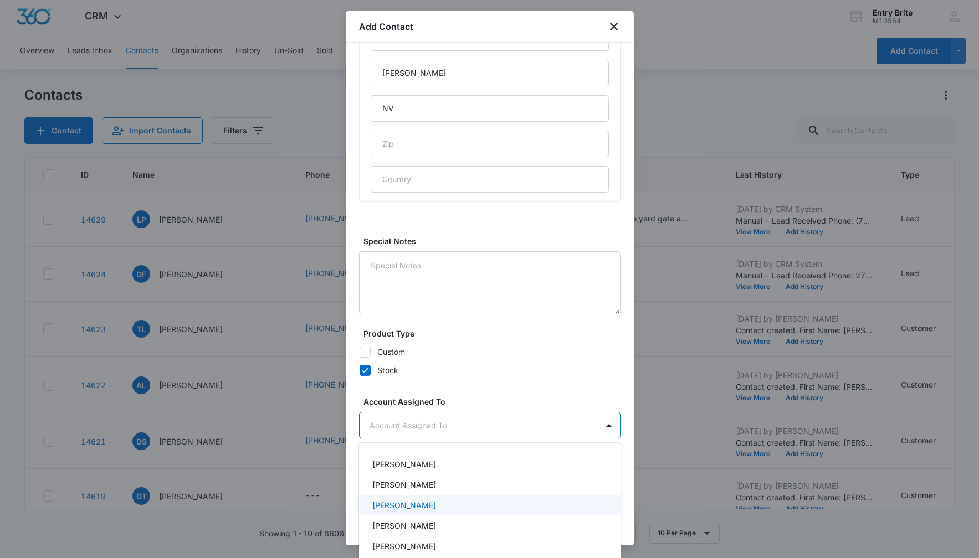
click at [413, 500] on p "[PERSON_NAME]" at bounding box center [404, 506] width 64 height 12
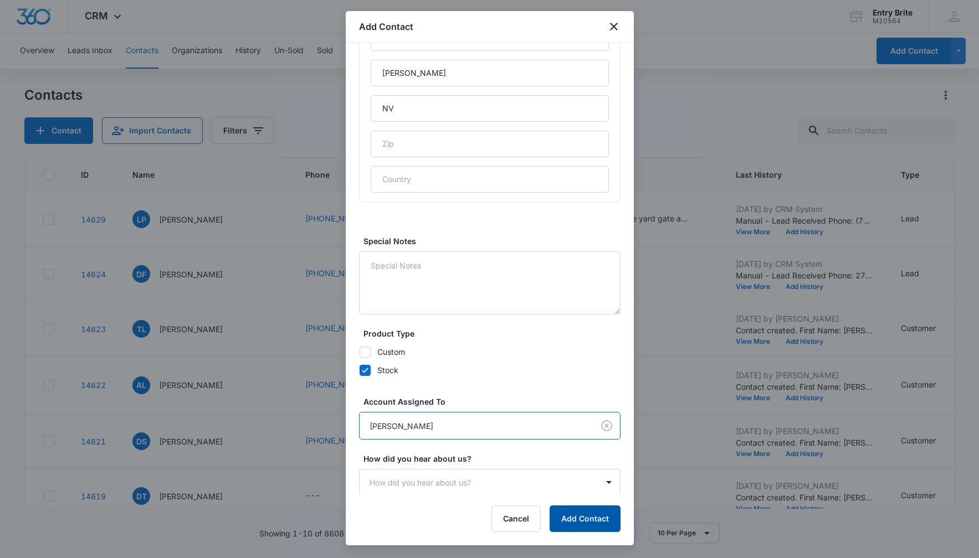
click at [598, 517] on button "Add Contact" at bounding box center [584, 519] width 71 height 27
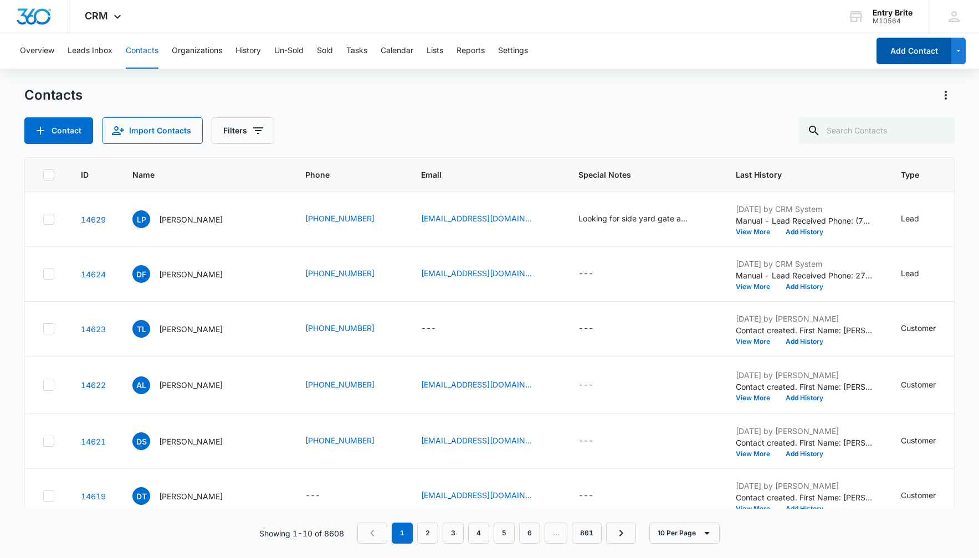
click at [892, 48] on button "Add Contact" at bounding box center [913, 51] width 75 height 27
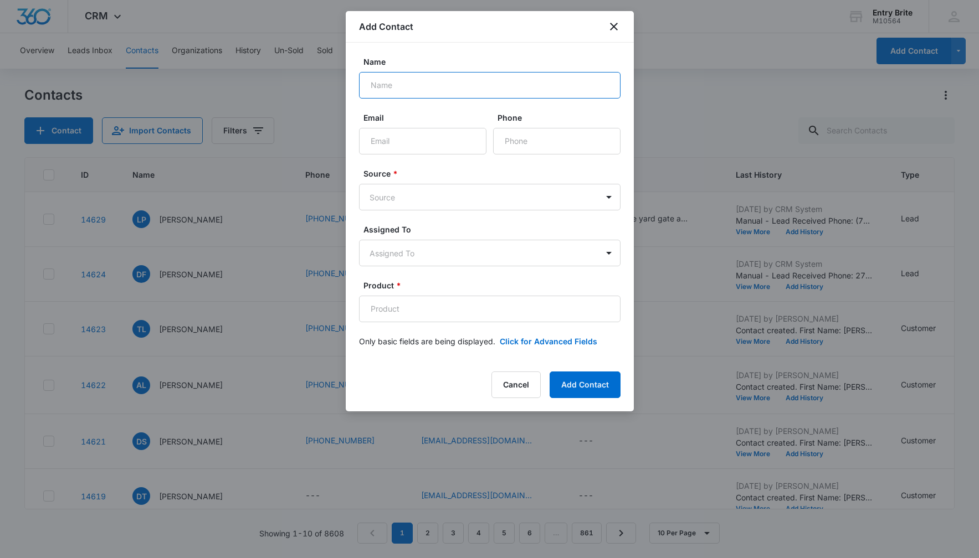
click at [554, 87] on input "Name" at bounding box center [489, 85] width 261 height 27
type input "[PERSON_NAME]"
click at [536, 130] on input "Phone" at bounding box center [556, 141] width 127 height 27
paste input "[PHONE_NUMBER]"
type input "[PHONE_NUMBER]"
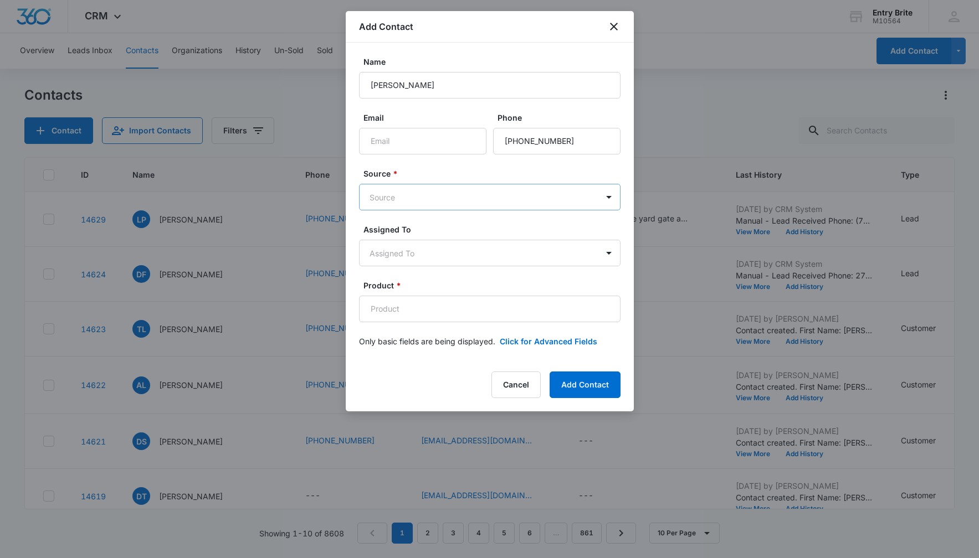
click at [508, 196] on body "CRM Apps Reputation Websites Forms CRM Email Social Content Ads Intelligence Fi…" at bounding box center [489, 279] width 979 height 558
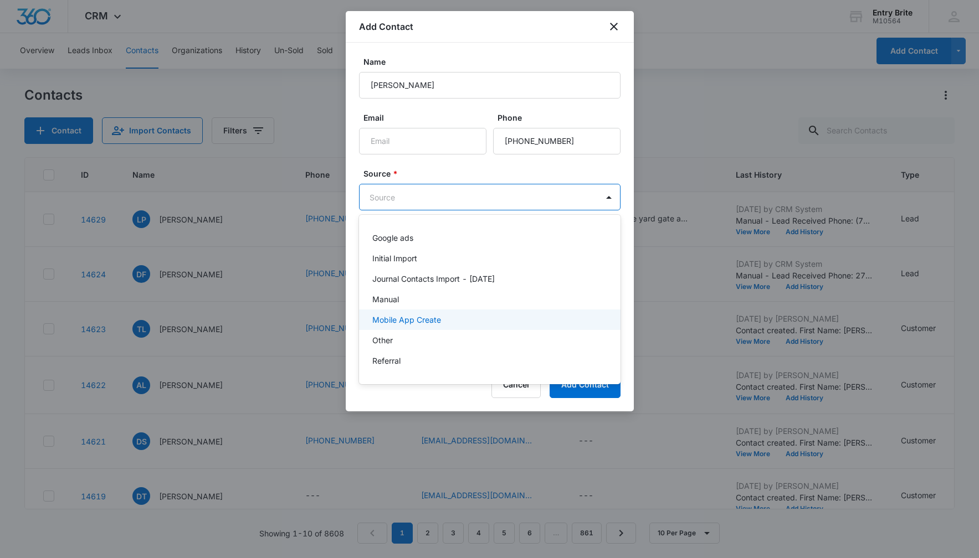
scroll to position [64, 0]
click at [460, 342] on div "Other" at bounding box center [489, 336] width 261 height 20
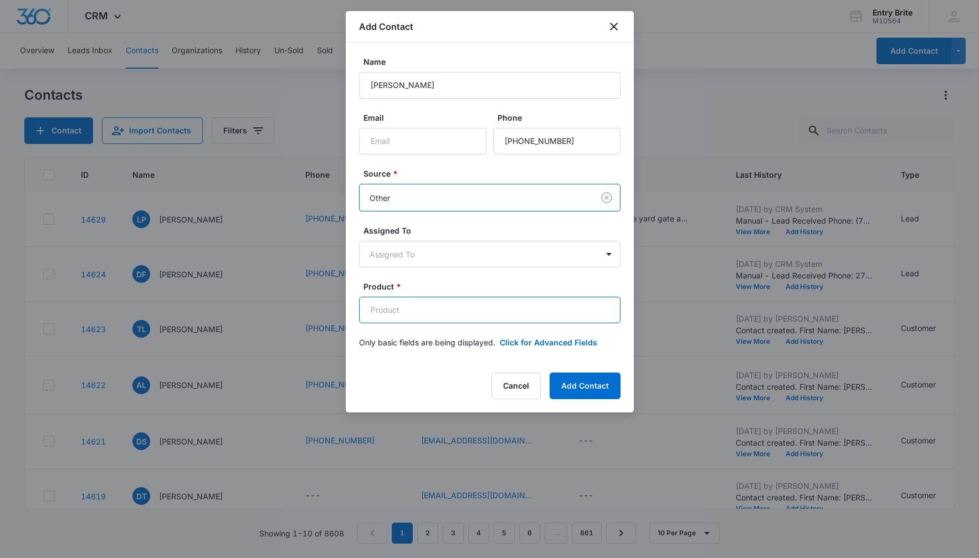
click at [383, 315] on input "Product *" at bounding box center [489, 310] width 261 height 27
paste input "Enchantment pantry"
type input "Enchantment pantry"
click at [555, 343] on button "Click for Advanced Fields" at bounding box center [548, 343] width 97 height 12
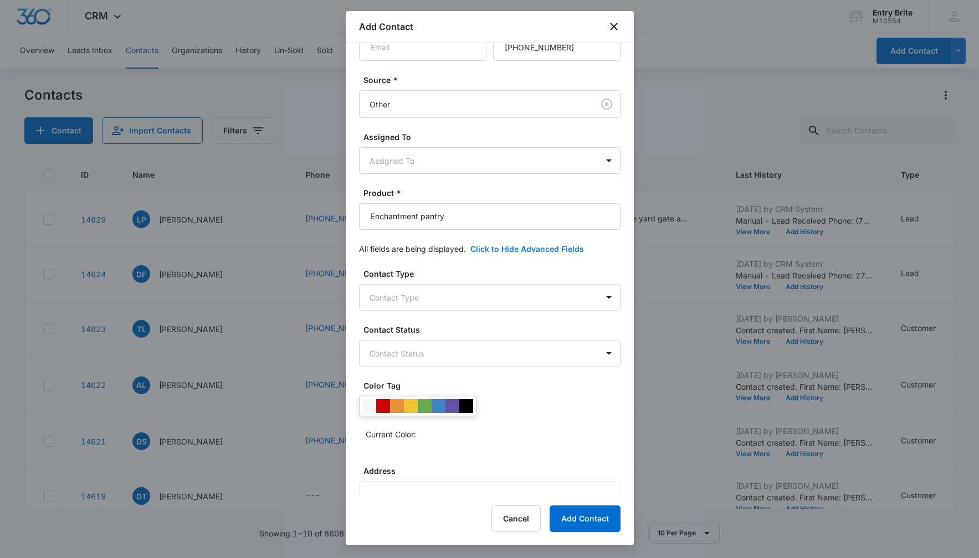
scroll to position [205, 0]
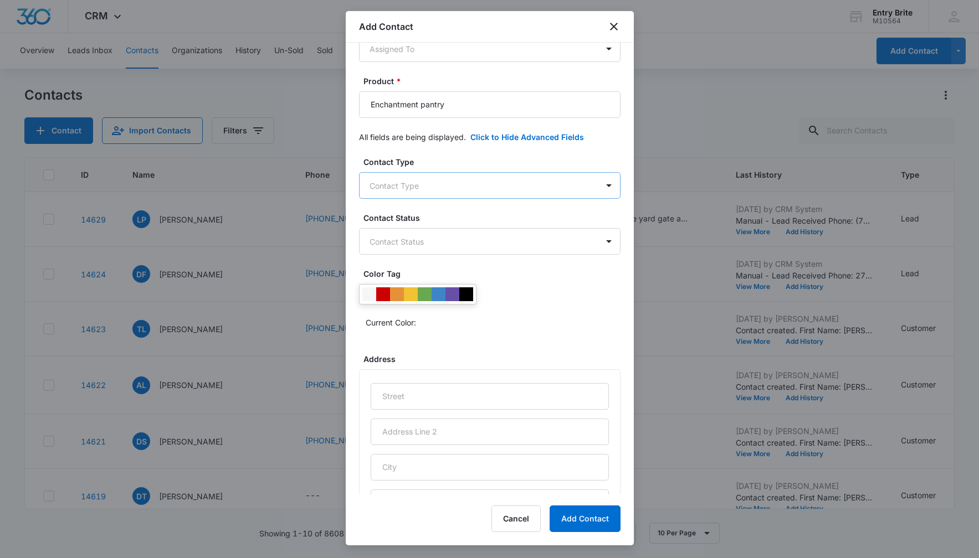
click at [585, 185] on body "CRM Apps Reputation Websites Forms CRM Email Social Content Ads Intelligence Fi…" at bounding box center [489, 279] width 979 height 558
click at [532, 263] on div "Customer" at bounding box center [488, 266] width 233 height 12
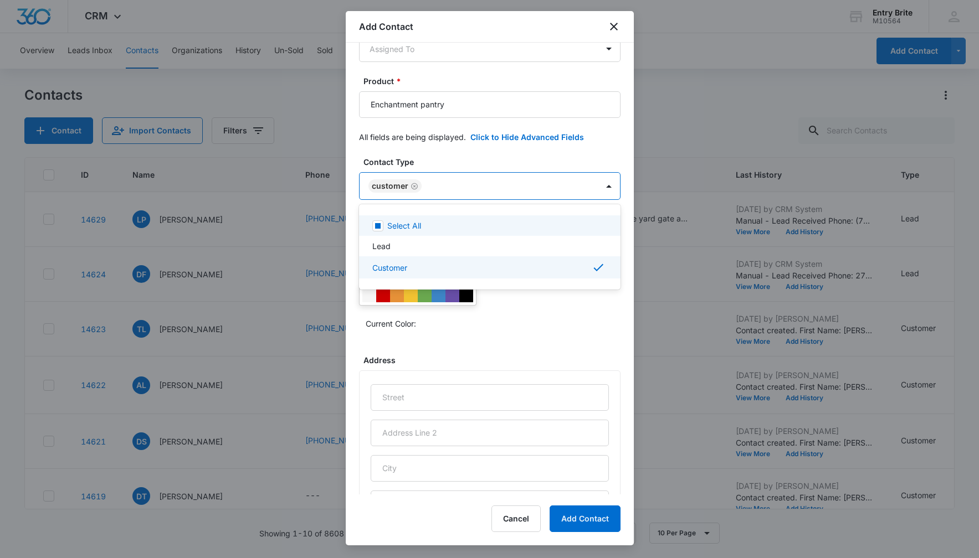
click at [531, 154] on div at bounding box center [489, 279] width 979 height 558
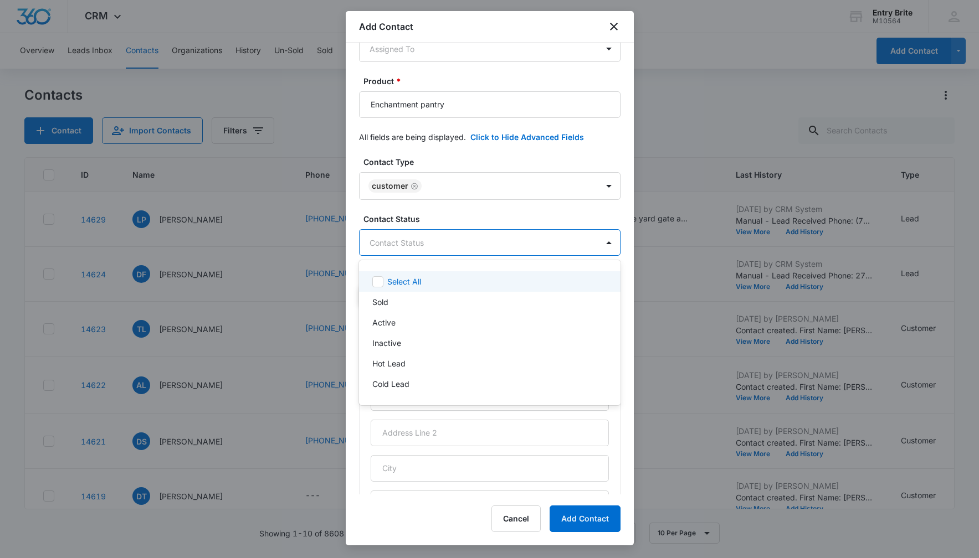
click at [476, 244] on body "CRM Apps Reputation Websites Forms CRM Email Social Content Ads Intelligence Fi…" at bounding box center [489, 279] width 979 height 558
click at [434, 295] on div "Sold" at bounding box center [489, 302] width 261 height 20
click at [446, 159] on div at bounding box center [489, 279] width 979 height 558
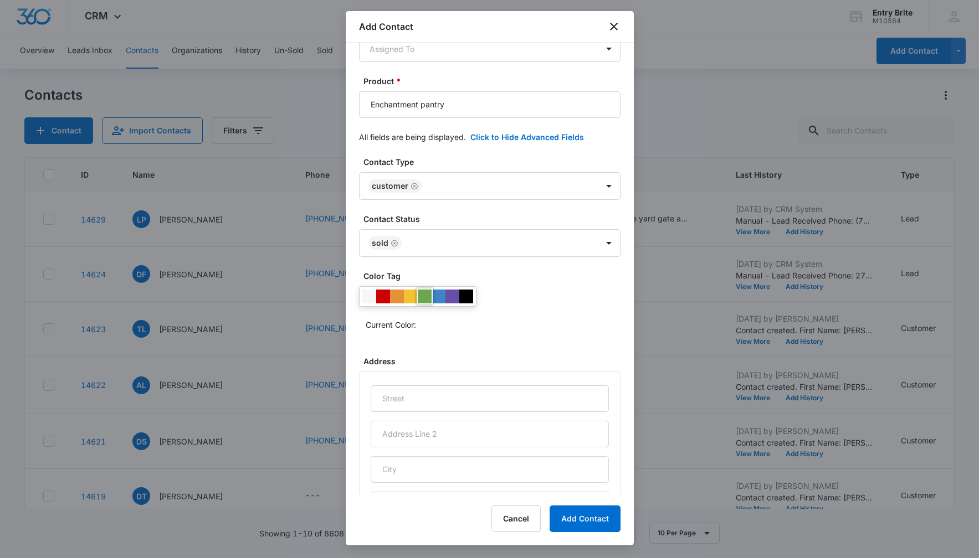
click at [423, 299] on div at bounding box center [425, 297] width 14 height 14
click at [522, 303] on div "Current Color:" at bounding box center [489, 309] width 261 height 47
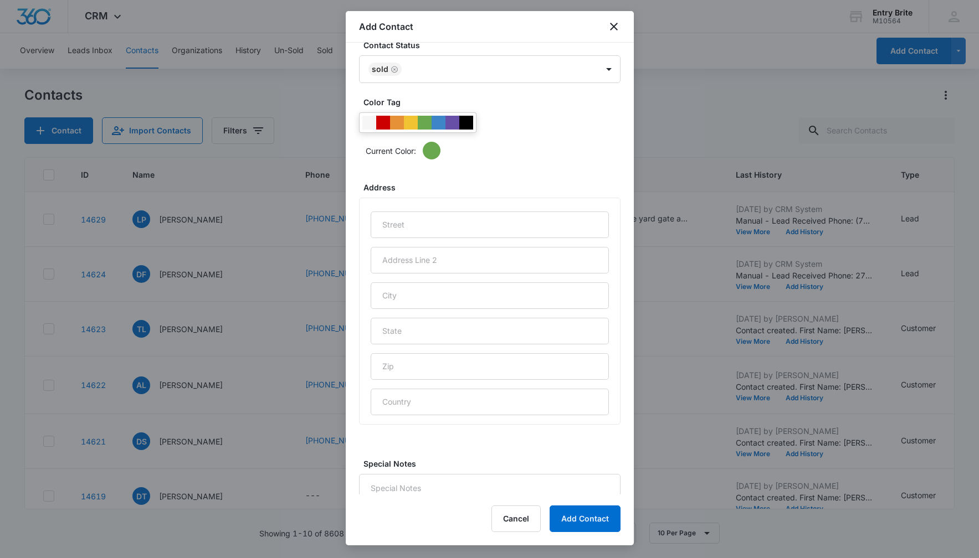
scroll to position [386, 0]
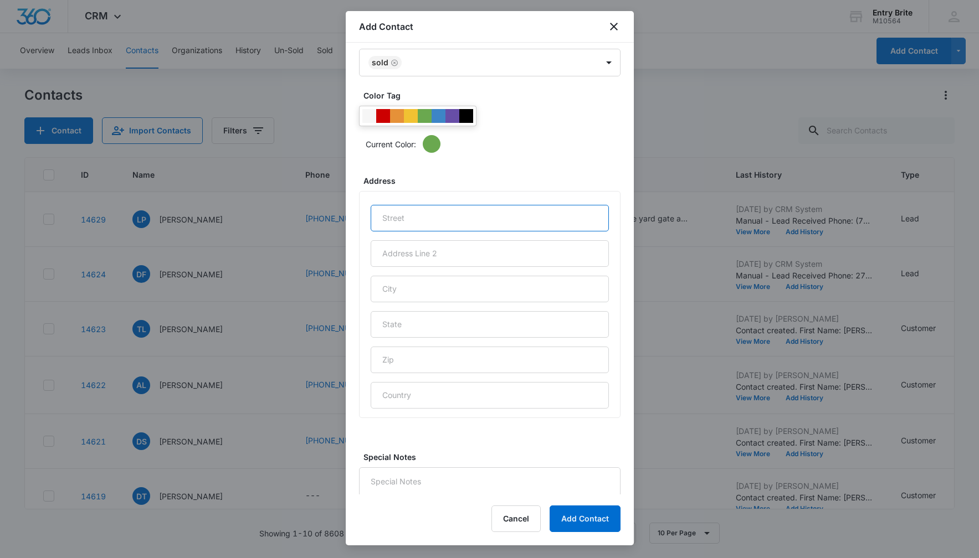
click at [387, 219] on input "text" at bounding box center [490, 218] width 238 height 27
paste input "[STREET_ADDRESS]"
type input "[STREET_ADDRESS]"
click at [388, 293] on input "text" at bounding box center [490, 289] width 238 height 27
type input "[GEOGRAPHIC_DATA]"
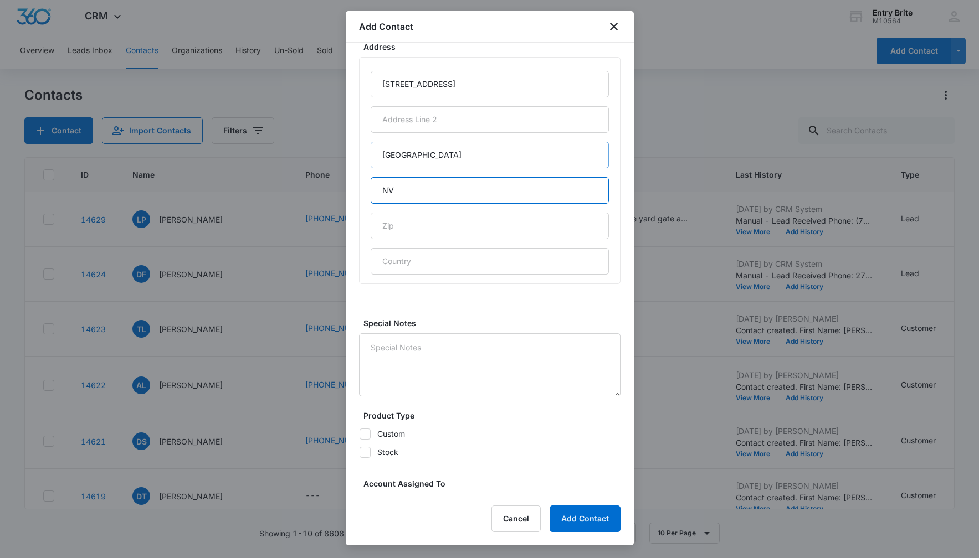
scroll to position [536, 0]
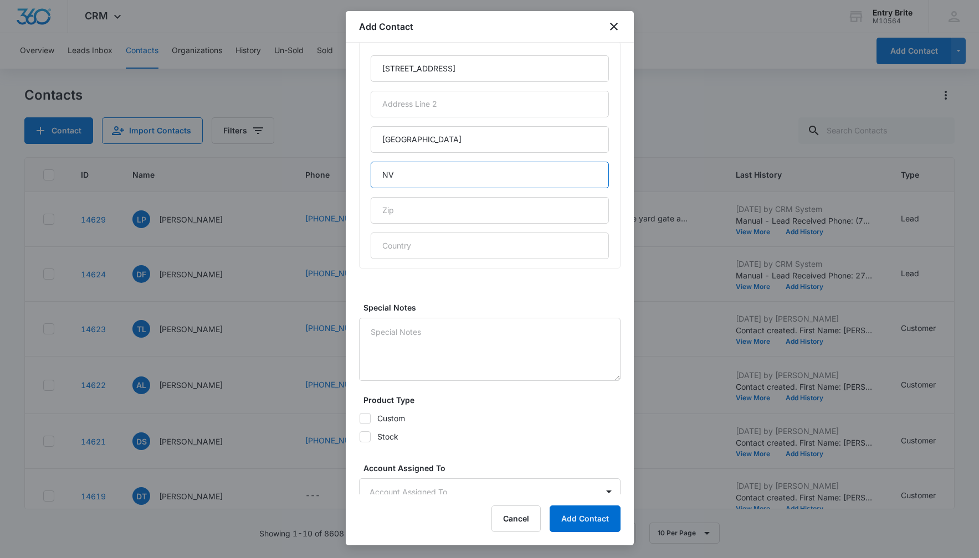
type input "NV"
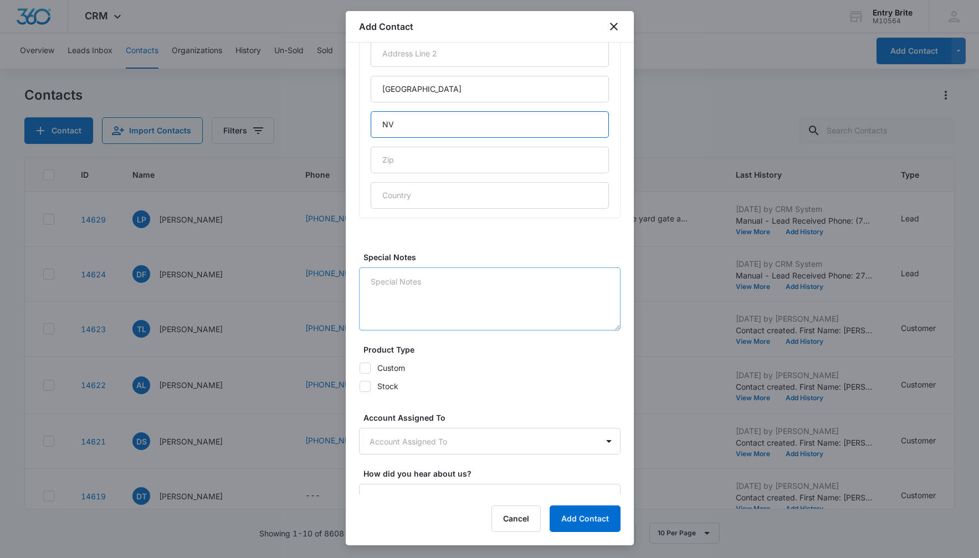
scroll to position [602, 0]
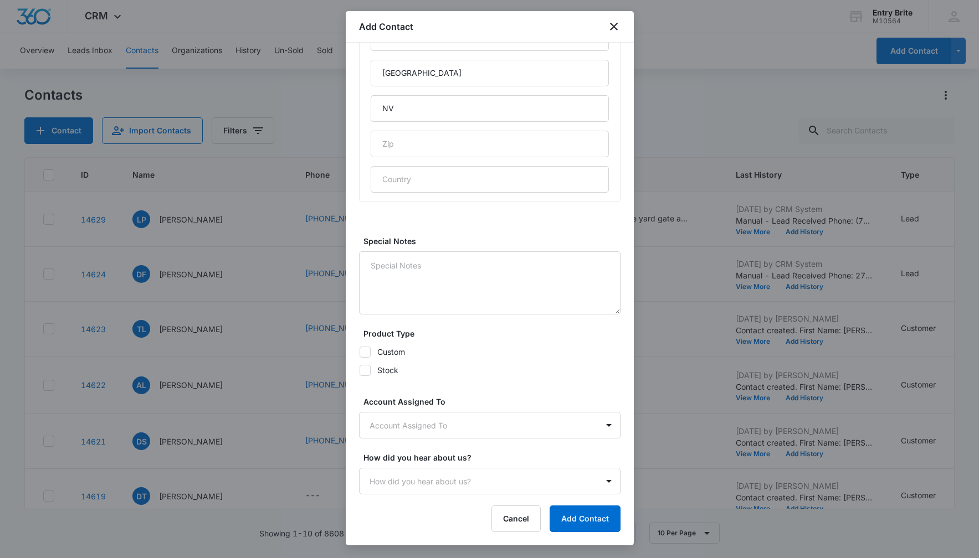
click at [364, 373] on icon at bounding box center [365, 371] width 10 height 10
click at [359, 371] on input "Stock" at bounding box center [359, 370] width 1 height 1
checkbox input "true"
click at [386, 422] on body "CRM Apps Reputation Websites Forms CRM Email Social Content Ads Intelligence Fi…" at bounding box center [489, 279] width 979 height 558
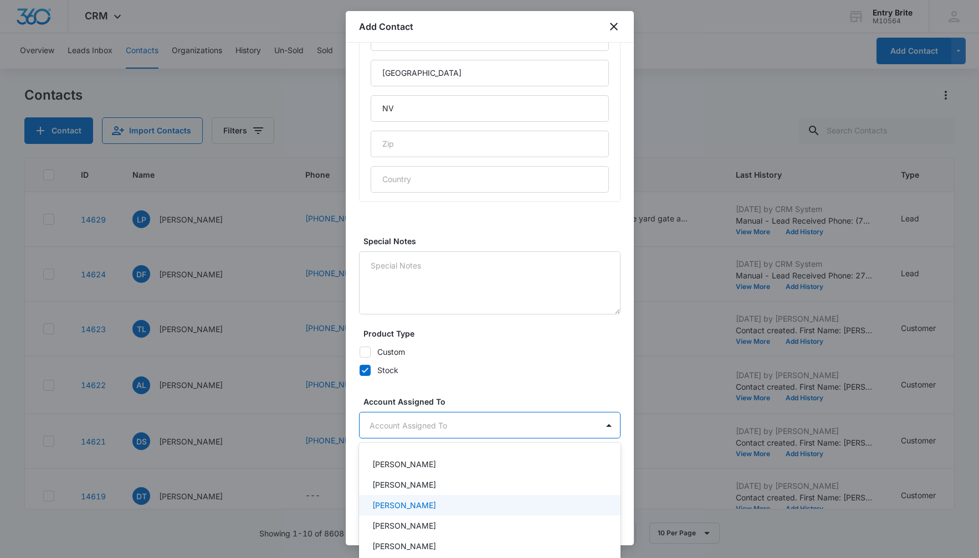
click at [390, 498] on div "[PERSON_NAME]" at bounding box center [489, 505] width 261 height 20
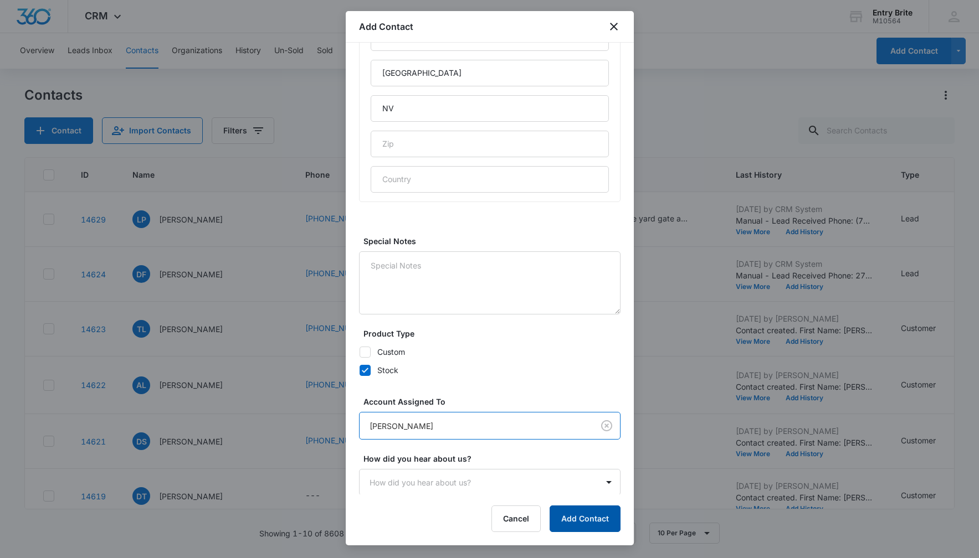
click at [578, 515] on button "Add Contact" at bounding box center [584, 519] width 71 height 27
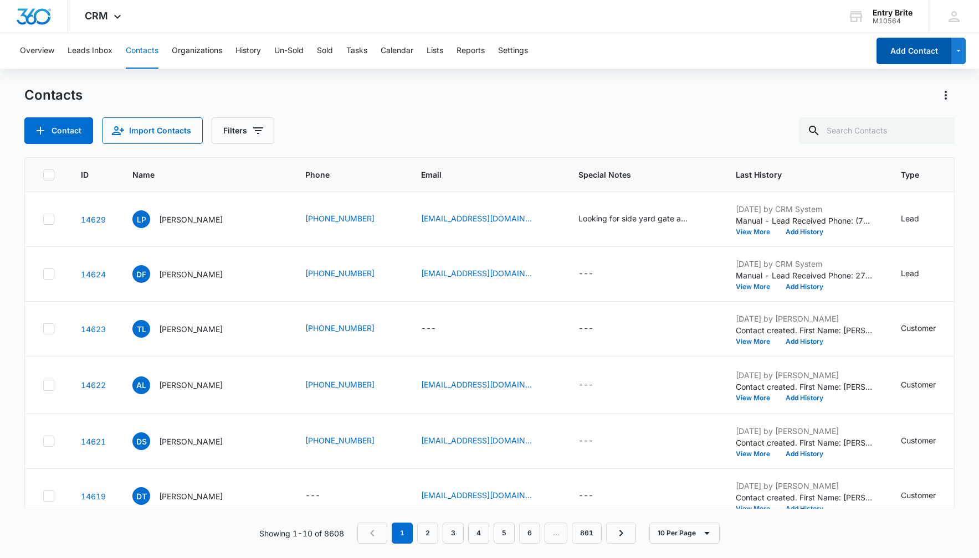
click at [887, 49] on button "Add Contact" at bounding box center [913, 51] width 75 height 27
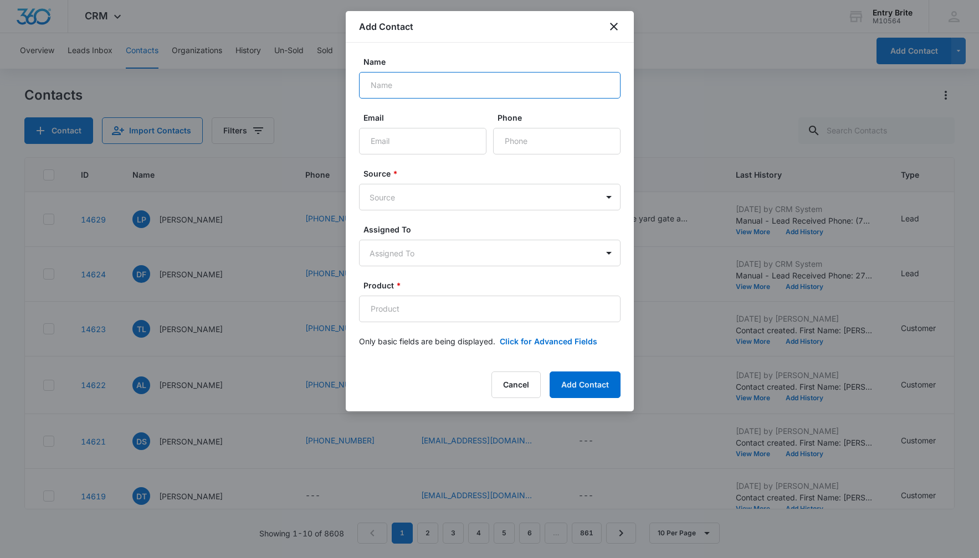
click at [399, 78] on input "Name" at bounding box center [489, 85] width 261 height 27
paste input "[PERSON_NAME]"
type input "[PERSON_NAME]"
click at [392, 137] on input "Email" at bounding box center [422, 141] width 127 height 27
paste input "[EMAIL_ADDRESS][DOMAIN_NAME]"
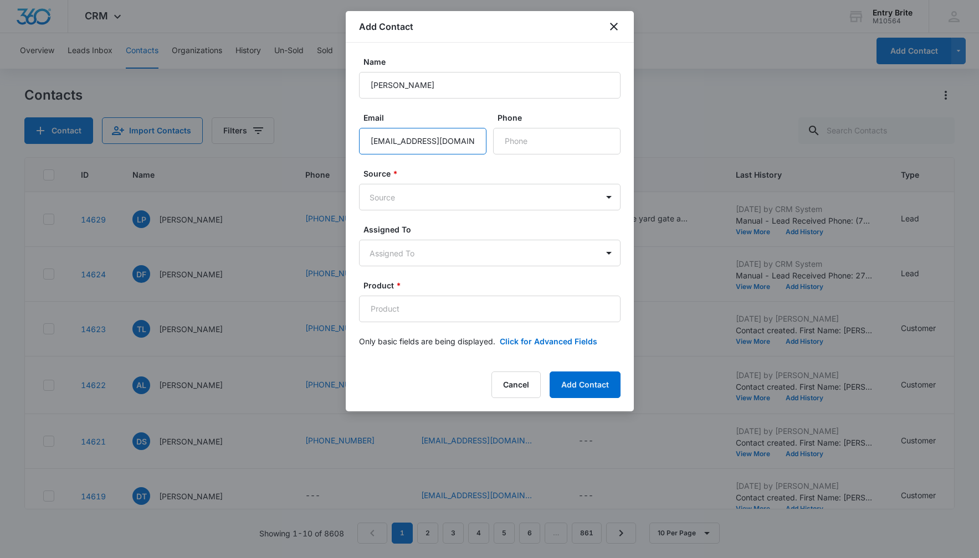
type input "[EMAIL_ADDRESS][DOMAIN_NAME]"
click at [508, 136] on input "Phone" at bounding box center [556, 141] width 127 height 27
paste input "[PHONE_NUMBER]"
type input "[PHONE_NUMBER]"
click at [492, 194] on body "CRM Apps Reputation Websites Forms CRM Email Social Content Ads Intelligence Fi…" at bounding box center [489, 279] width 979 height 558
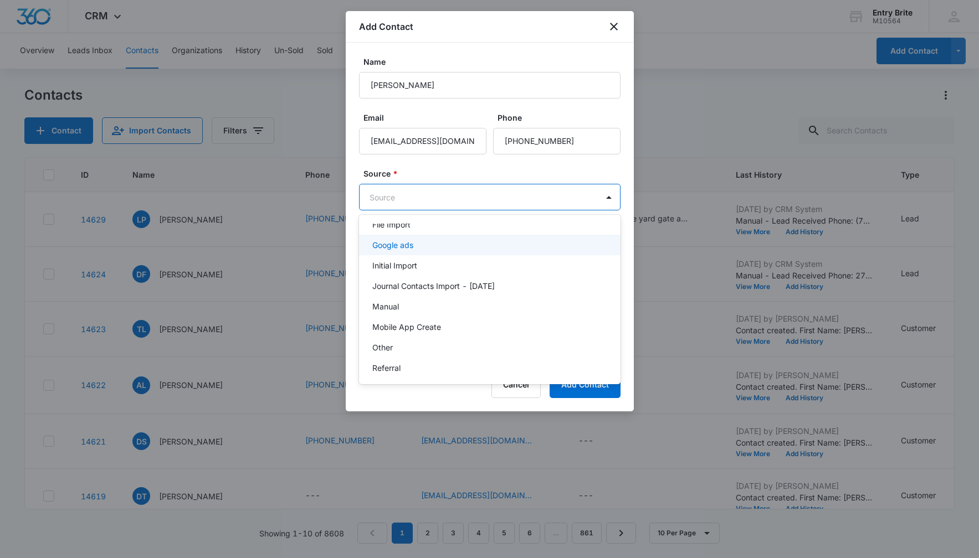
scroll to position [55, 0]
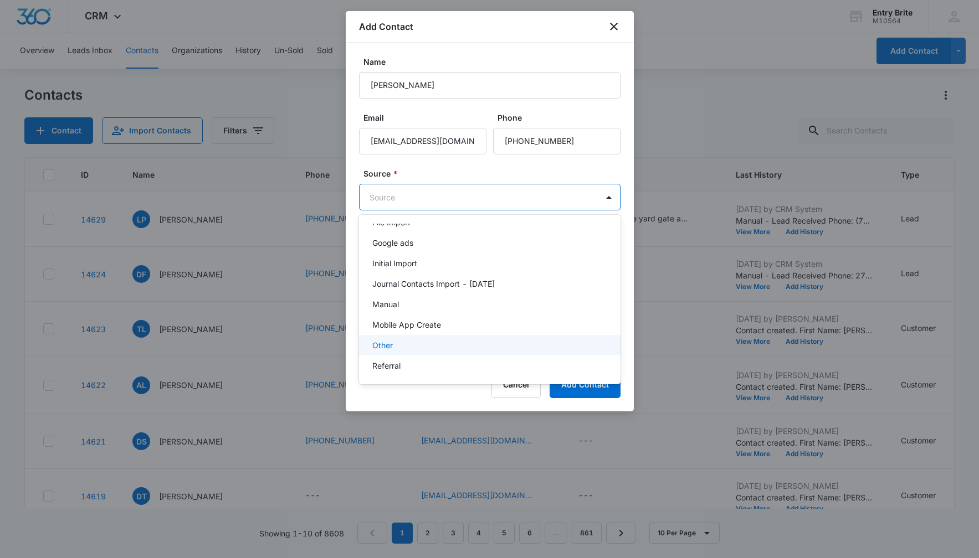
click at [419, 336] on div "Other" at bounding box center [489, 345] width 261 height 20
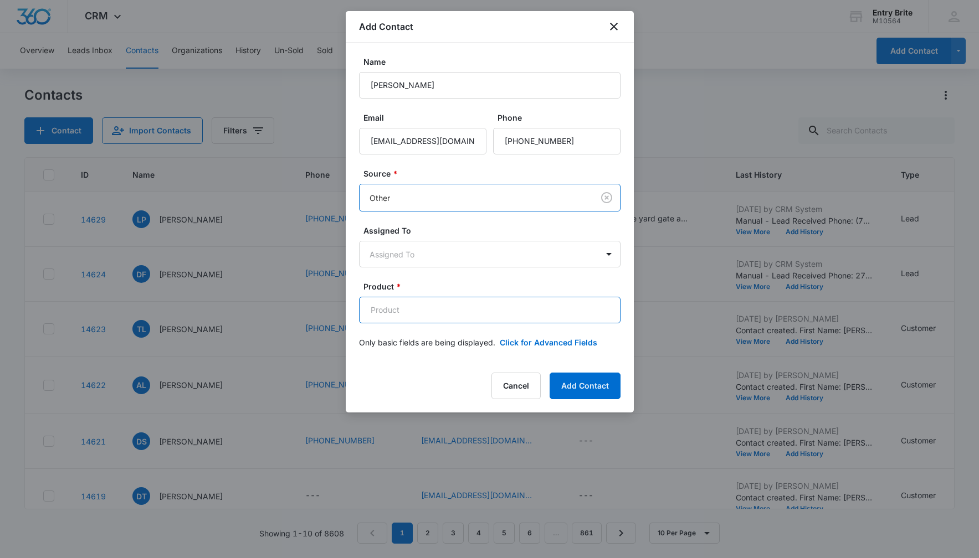
click at [376, 315] on input "Product *" at bounding box center [489, 310] width 261 height 27
paste input "Add Vented Frame Front Door"
type input "Add Vented Frame Front Door"
click at [558, 343] on button "Click for Advanced Fields" at bounding box center [548, 343] width 97 height 12
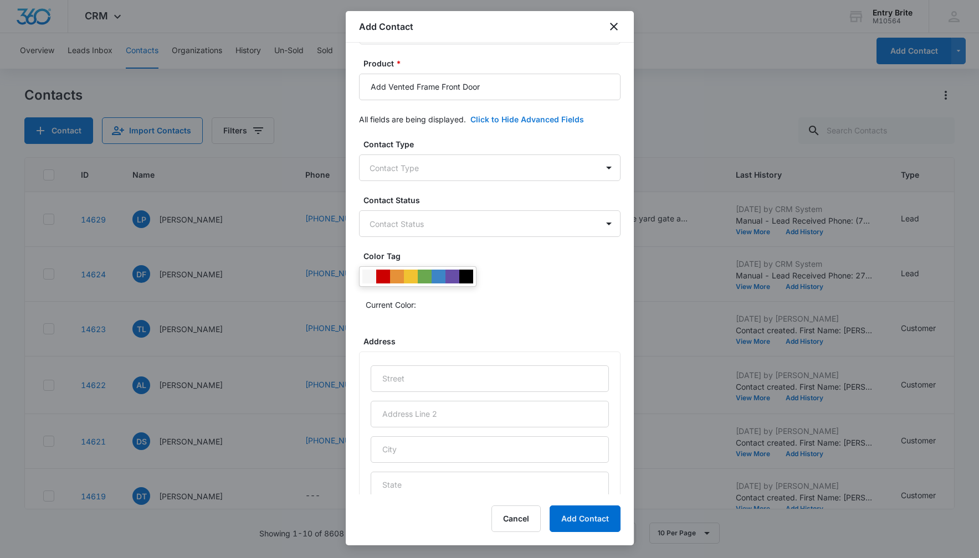
scroll to position [244, 0]
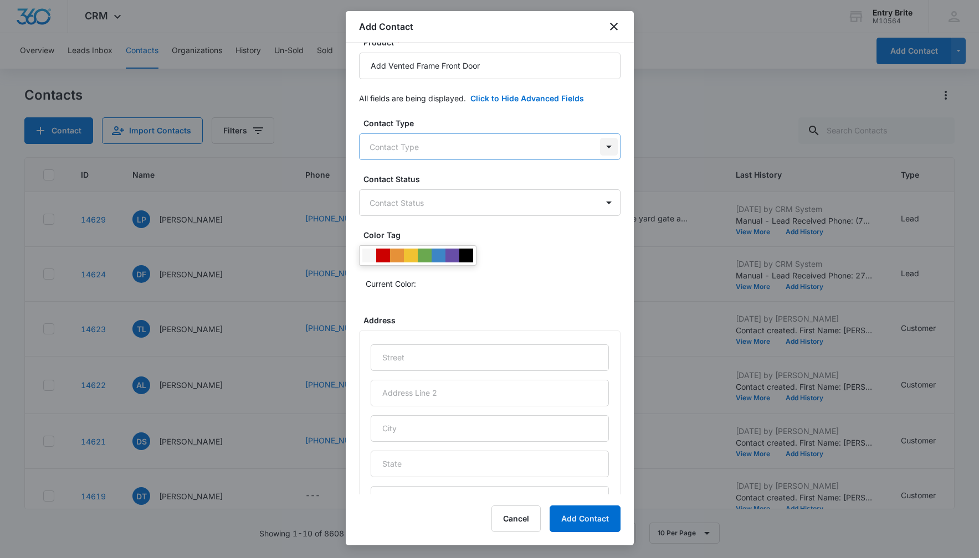
click at [614, 153] on body "CRM Apps Reputation Websites Forms CRM Email Social Content Ads Intelligence Fi…" at bounding box center [489, 279] width 979 height 558
click at [466, 225] on div "Customer" at bounding box center [488, 227] width 233 height 12
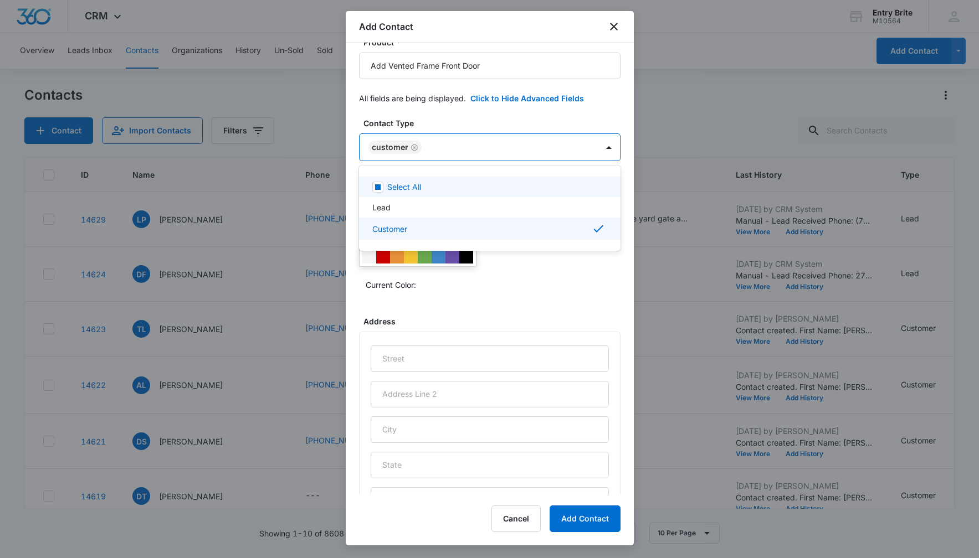
drag, startPoint x: 462, startPoint y: 114, endPoint x: 466, endPoint y: 144, distance: 30.2
click at [462, 115] on div at bounding box center [489, 279] width 979 height 558
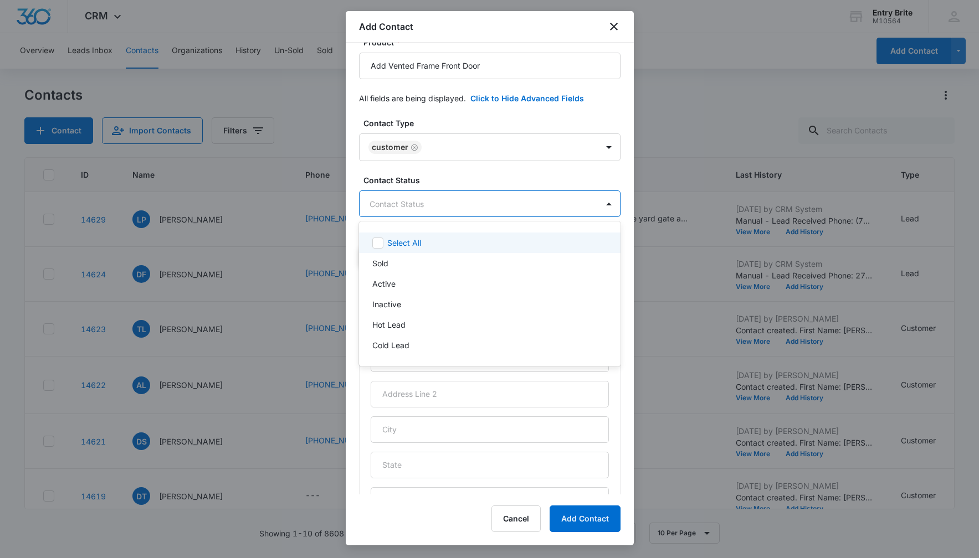
click at [475, 212] on body "CRM Apps Reputation Websites Forms CRM Email Social Content Ads Intelligence Fi…" at bounding box center [489, 279] width 979 height 558
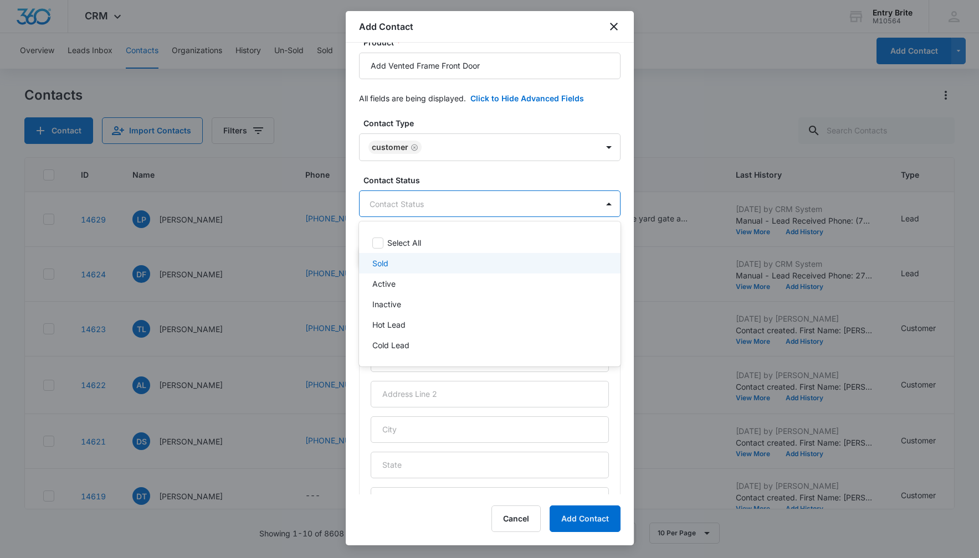
click at [440, 263] on div "Sold" at bounding box center [488, 264] width 233 height 12
drag, startPoint x: 456, startPoint y: 121, endPoint x: 438, endPoint y: 186, distance: 66.8
click at [456, 121] on div at bounding box center [489, 279] width 979 height 558
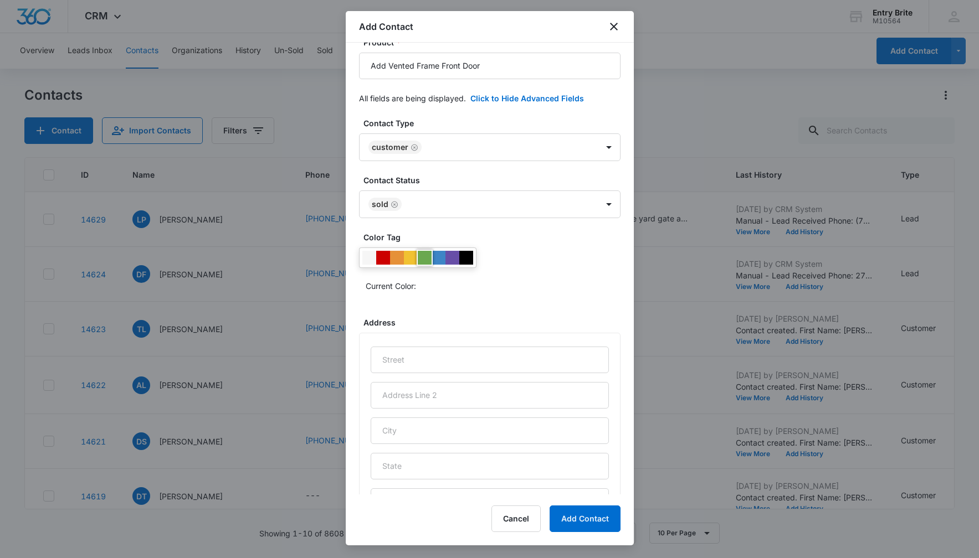
drag, startPoint x: 425, startPoint y: 253, endPoint x: 501, endPoint y: 254, distance: 75.9
click at [432, 251] on div at bounding box center [417, 258] width 117 height 20
click at [517, 258] on div "Current Color:" at bounding box center [489, 271] width 261 height 47
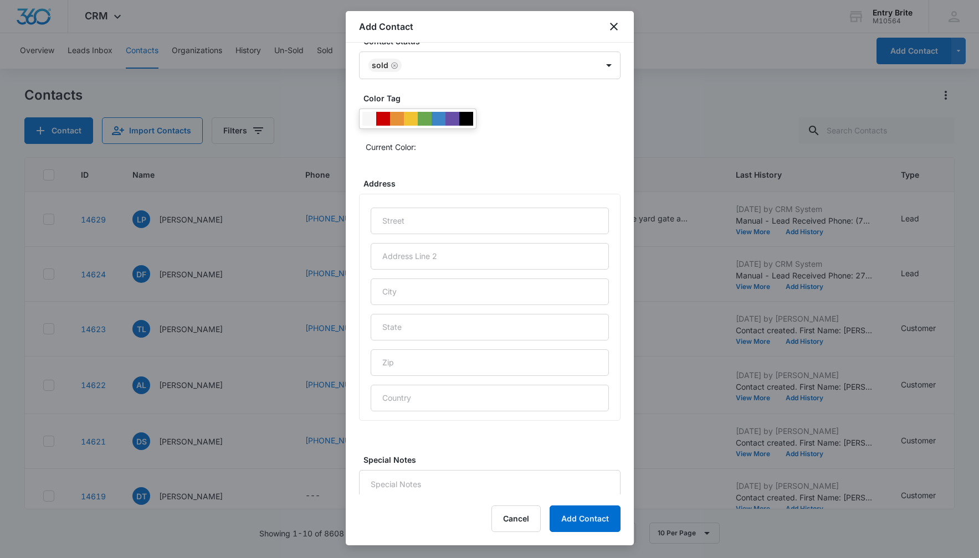
scroll to position [381, 0]
click at [423, 119] on div at bounding box center [425, 122] width 14 height 14
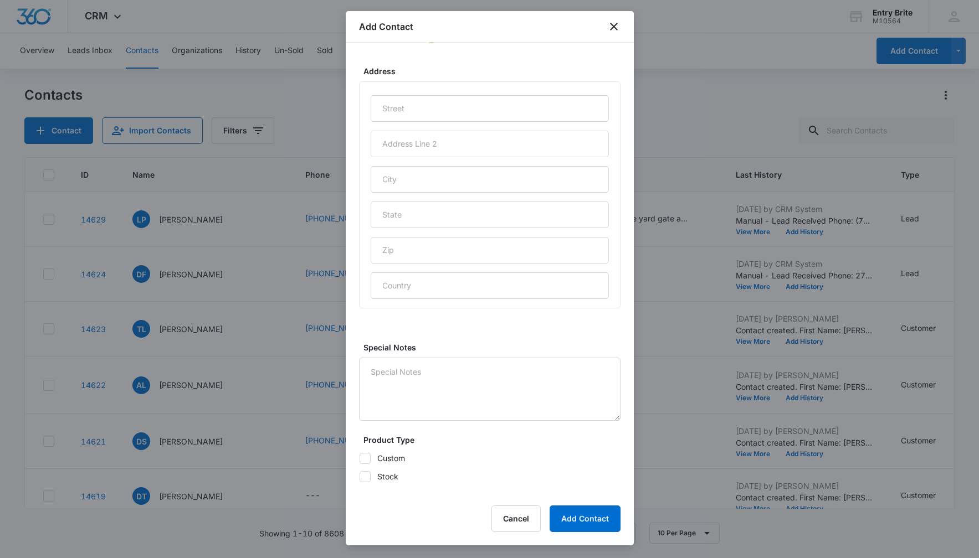
scroll to position [496, 0]
click at [389, 123] on div at bounding box center [490, 197] width 238 height 204
click at [389, 113] on input "text" at bounding box center [490, 108] width 238 height 27
paste input "[STREET_ADDRESS]"
type input "[STREET_ADDRESS]"
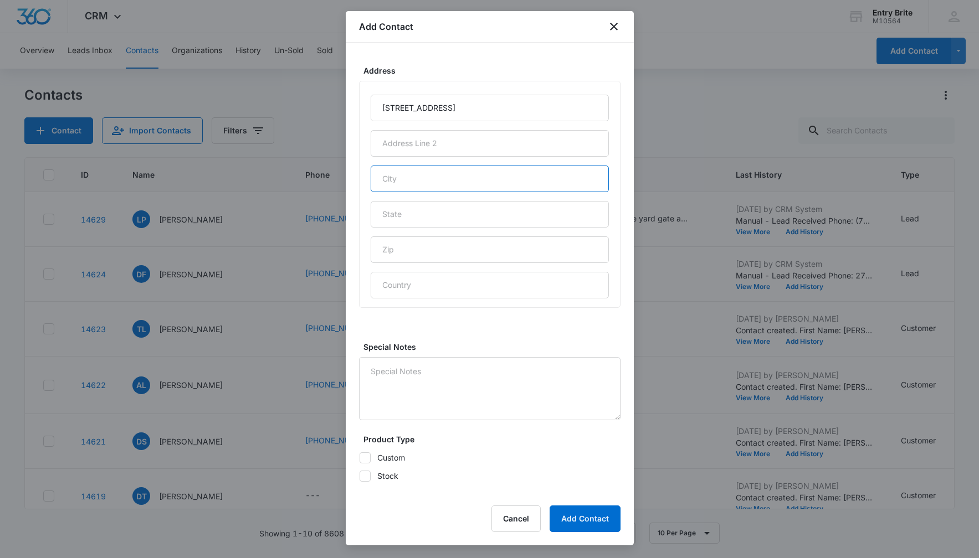
click at [391, 173] on input "text" at bounding box center [490, 179] width 238 height 27
type input "[GEOGRAPHIC_DATA]"
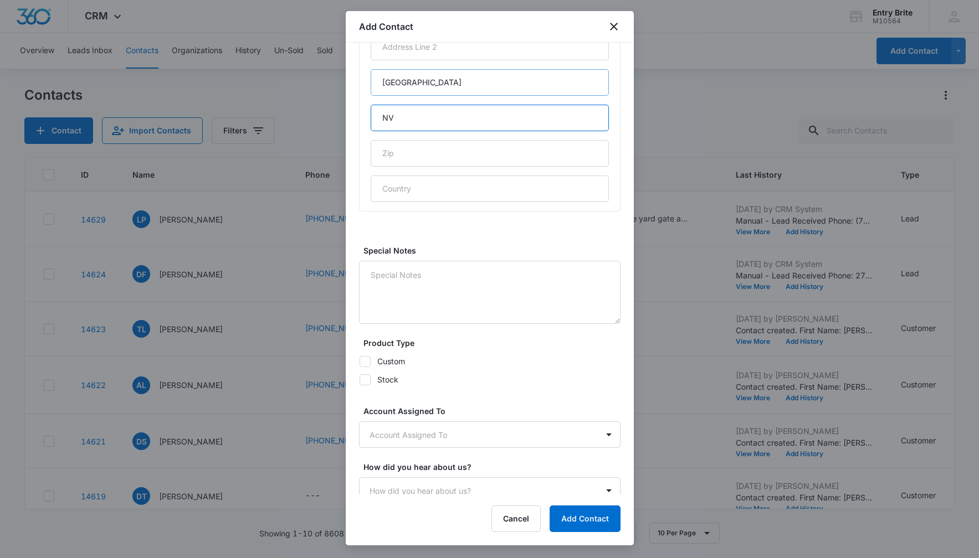
scroll to position [602, 0]
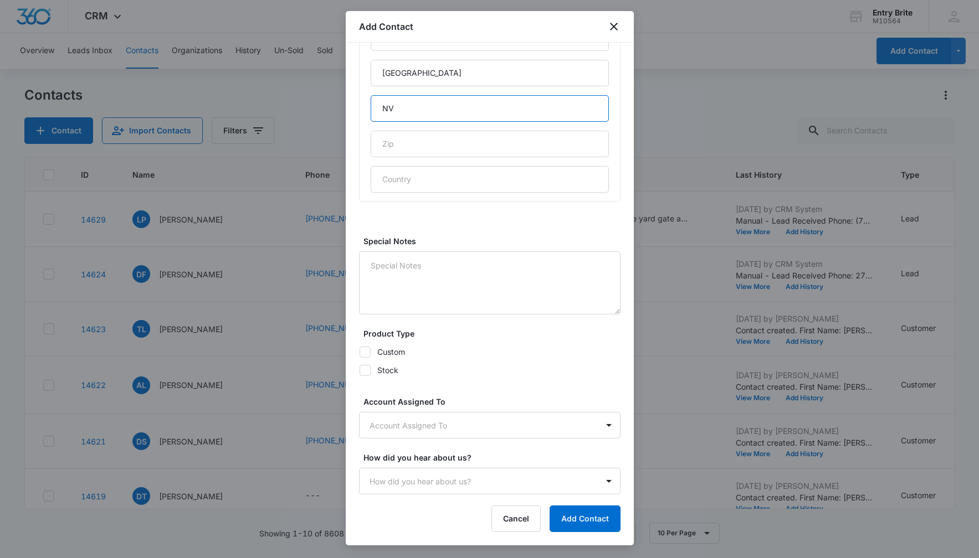
type input "NV"
click at [366, 349] on icon at bounding box center [365, 352] width 10 height 10
click at [359, 352] on input "Custom" at bounding box center [359, 352] width 1 height 1
checkbox input "true"
click at [393, 423] on body "CRM Apps Reputation Websites Forms CRM Email Social Content Ads Intelligence Fi…" at bounding box center [489, 279] width 979 height 558
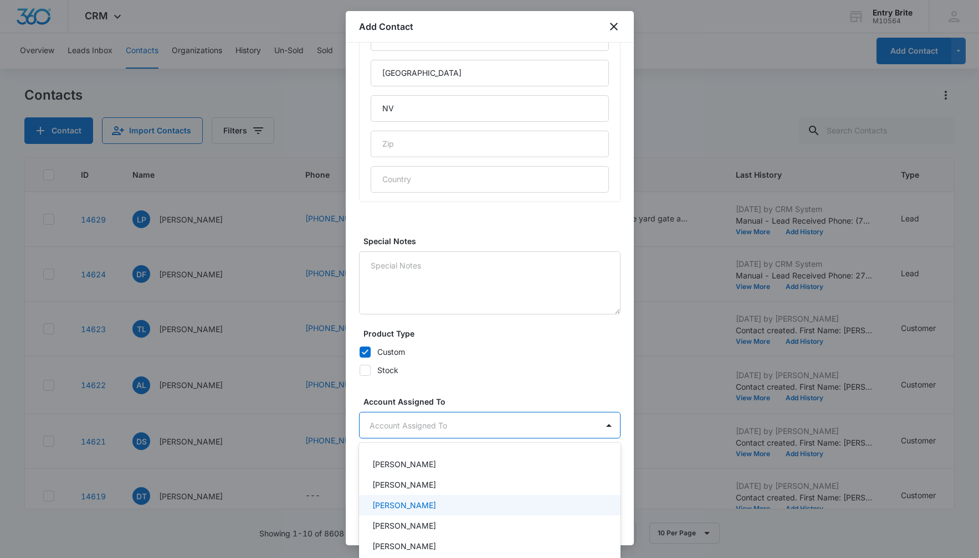
click at [395, 501] on p "[PERSON_NAME]" at bounding box center [404, 506] width 64 height 12
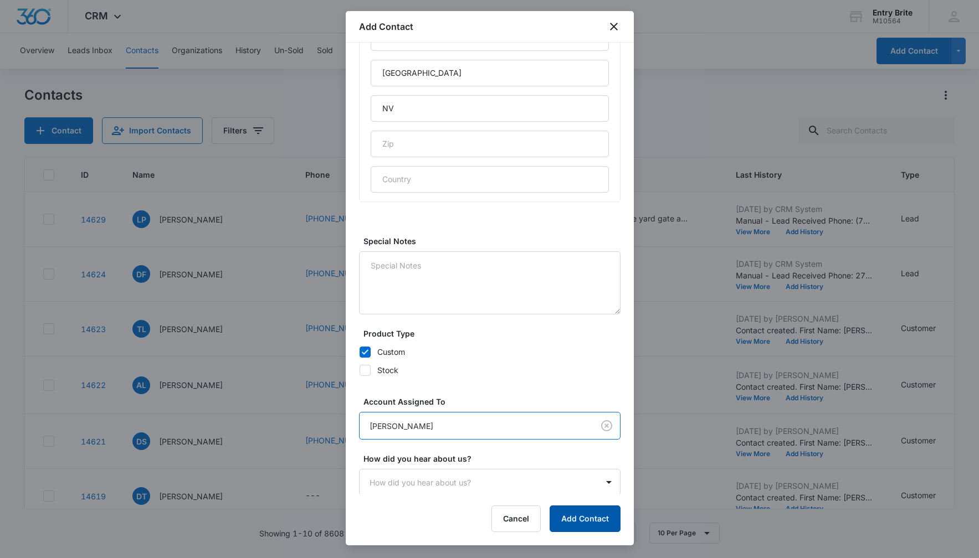
click at [566, 517] on button "Add Contact" at bounding box center [584, 519] width 71 height 27
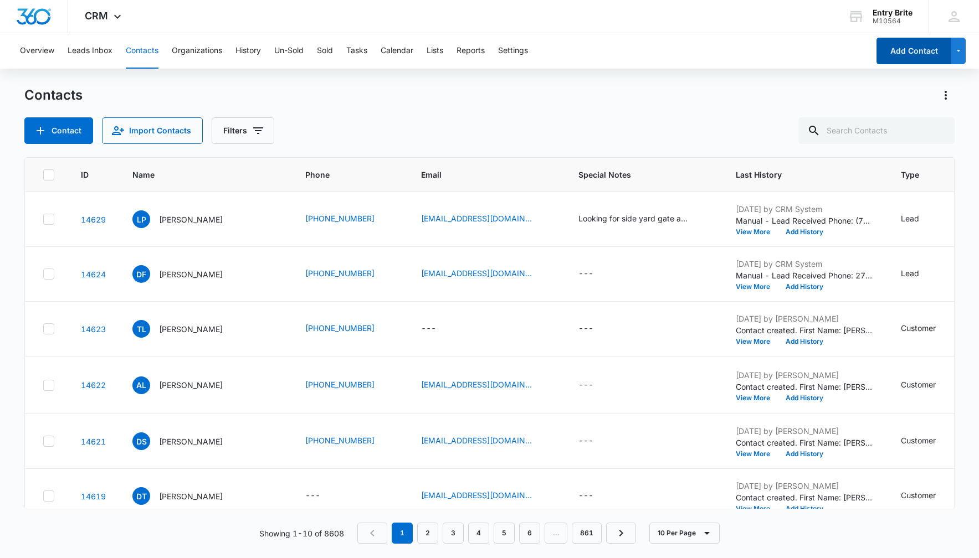
click at [913, 55] on button "Add Contact" at bounding box center [913, 51] width 75 height 27
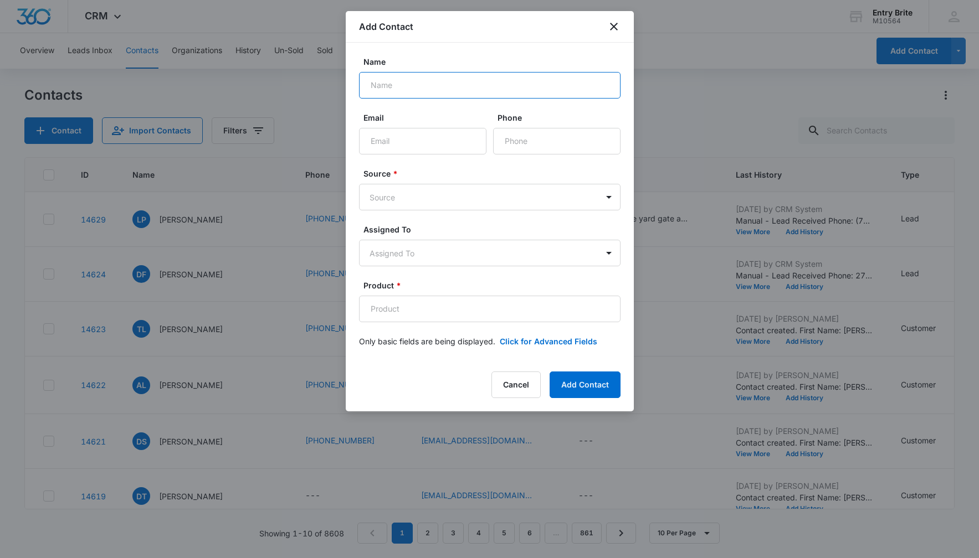
click at [389, 87] on input "Name" at bounding box center [489, 85] width 261 height 27
paste input "[PERSON_NAME] and [PERSON_NAME]"
type input "[PERSON_NAME] and [PERSON_NAME]"
click at [502, 138] on input "Phone" at bounding box center [556, 141] width 127 height 27
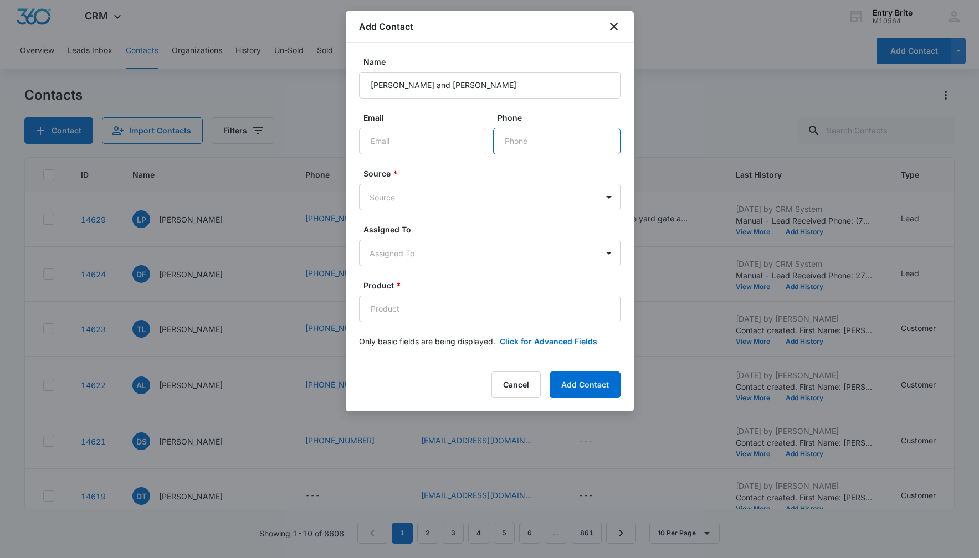
paste input "[PHONE_NUMBER]"
type input "[PHONE_NUMBER]"
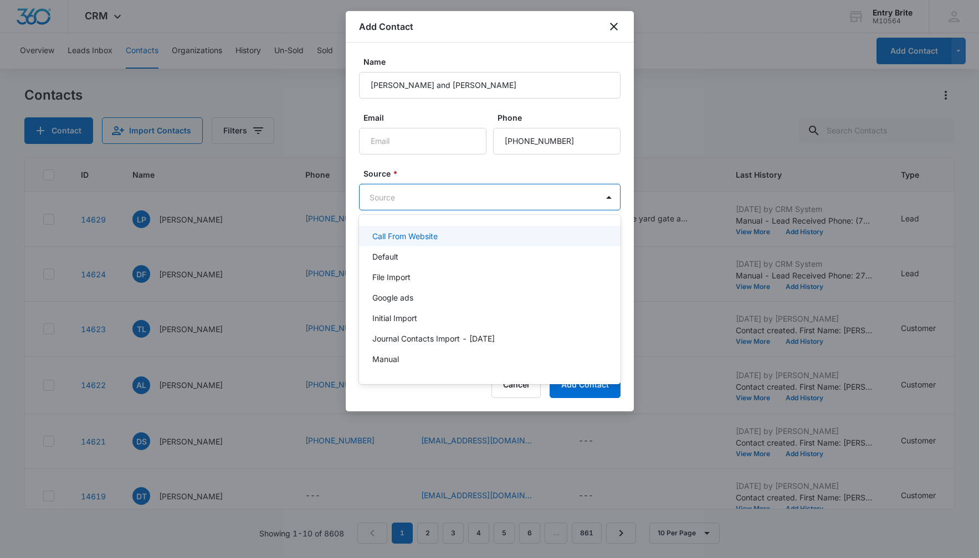
click at [491, 192] on body "CRM Apps Reputation Websites Forms CRM Email Social Content Ads Intelligence Fi…" at bounding box center [489, 279] width 979 height 558
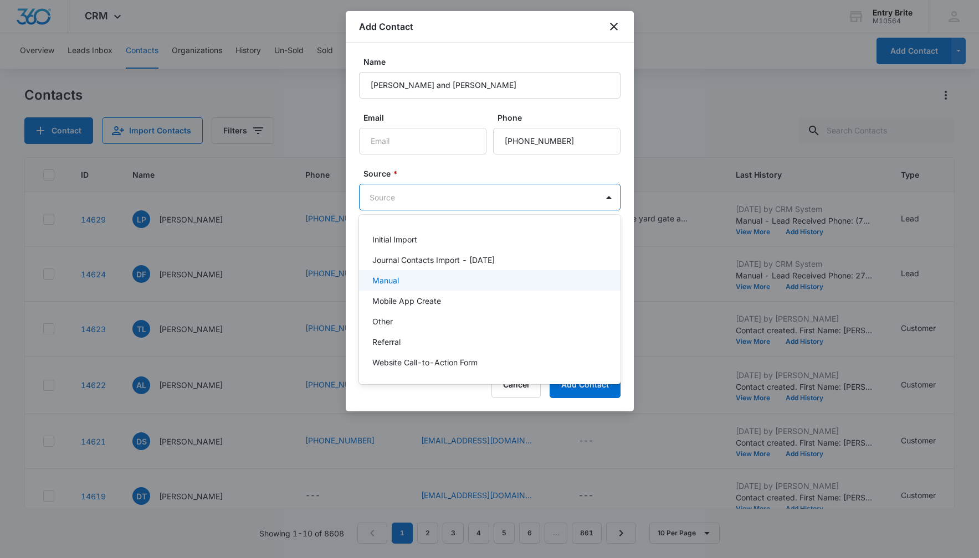
scroll to position [77, 0]
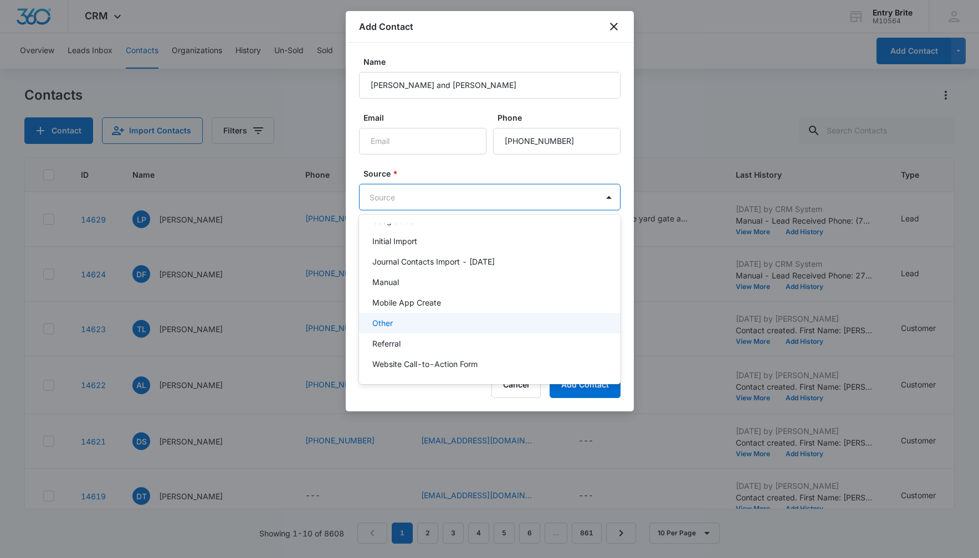
click at [459, 318] on div "Other" at bounding box center [488, 323] width 233 height 12
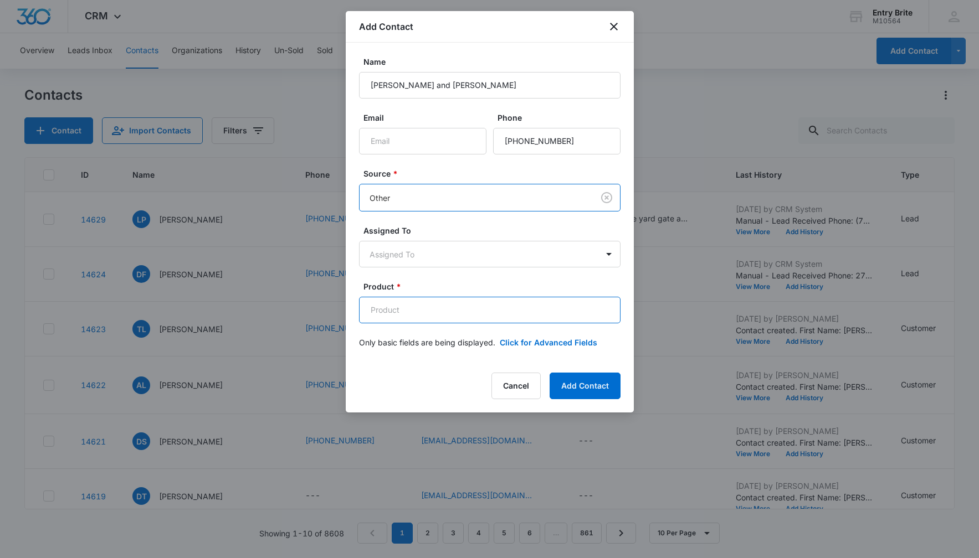
click at [403, 305] on input "Product *" at bounding box center [489, 310] width 261 height 27
paste input "Huntington"
type input "Huntington"
click at [557, 341] on button "Click for Advanced Fields" at bounding box center [548, 343] width 97 height 12
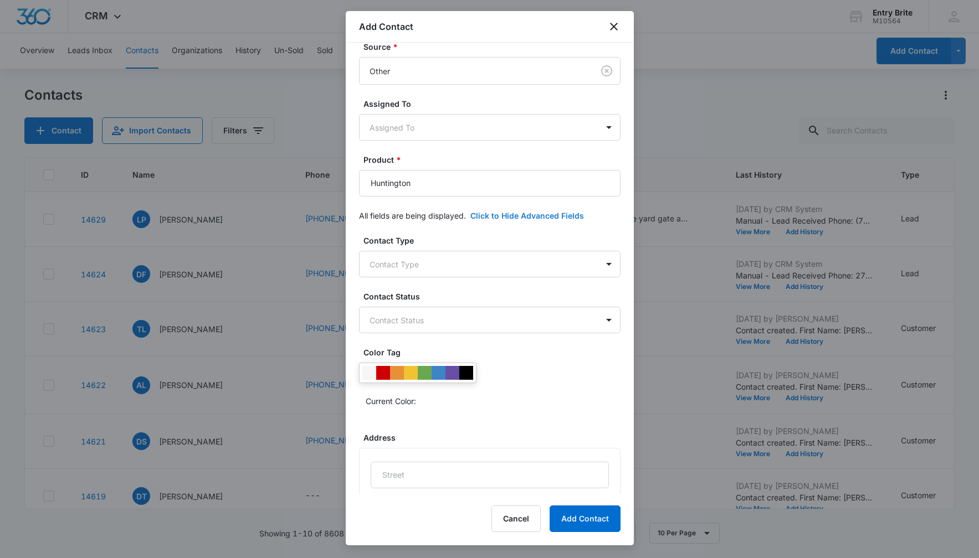
scroll to position [153, 0]
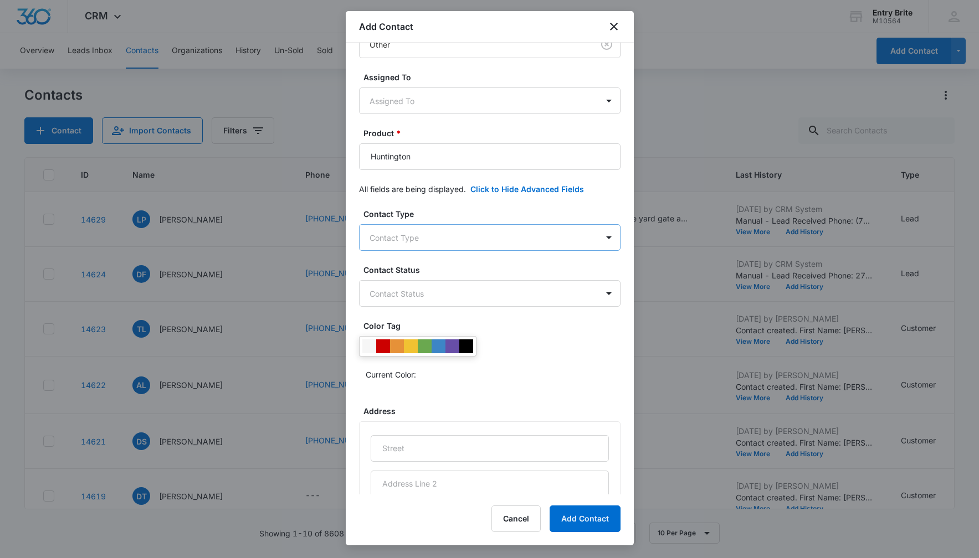
click at [564, 235] on body "CRM Apps Reputation Websites Forms CRM Email Social Content Ads Intelligence Fi…" at bounding box center [489, 279] width 979 height 558
click at [477, 318] on div "Customer" at bounding box center [488, 318] width 233 height 12
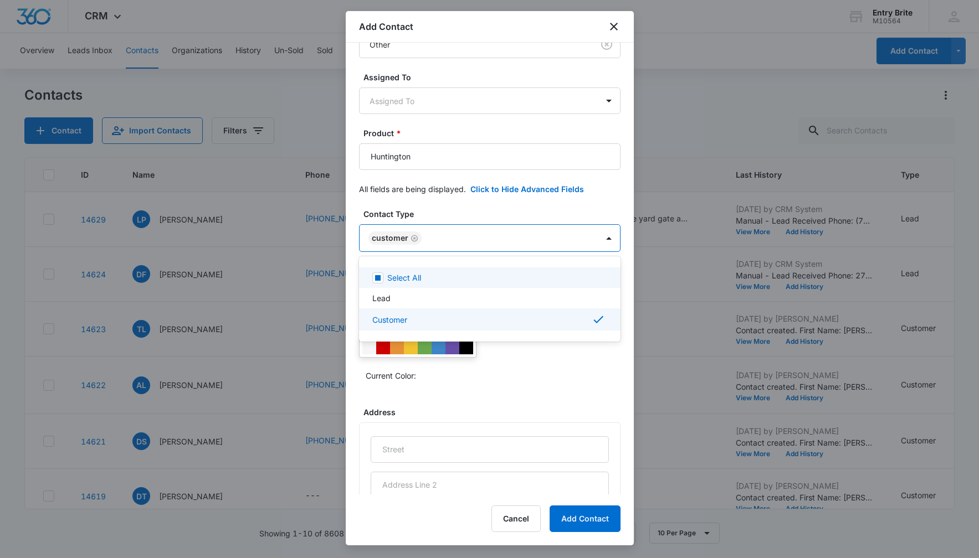
click at [480, 209] on div at bounding box center [489, 279] width 979 height 558
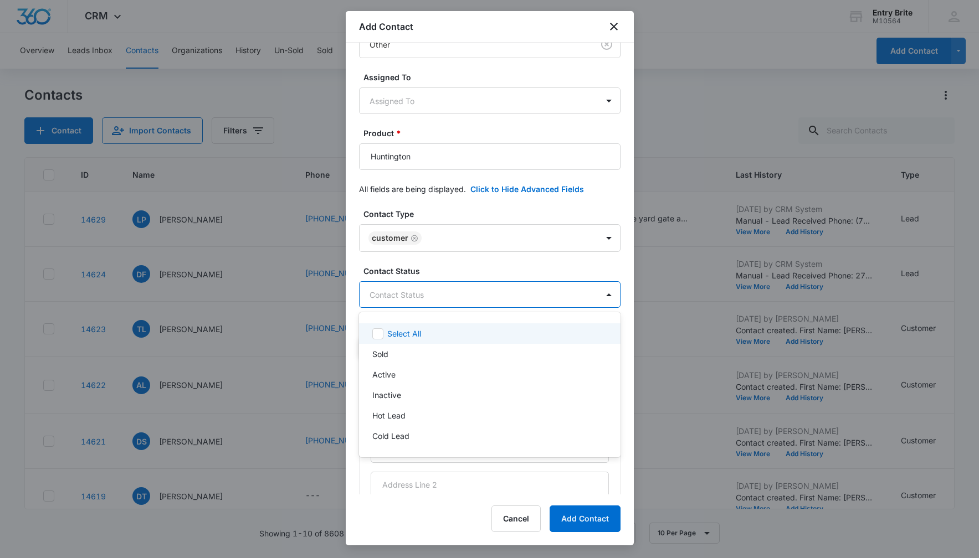
click at [438, 292] on body "CRM Apps Reputation Websites Forms CRM Email Social Content Ads Intelligence Fi…" at bounding box center [489, 279] width 979 height 558
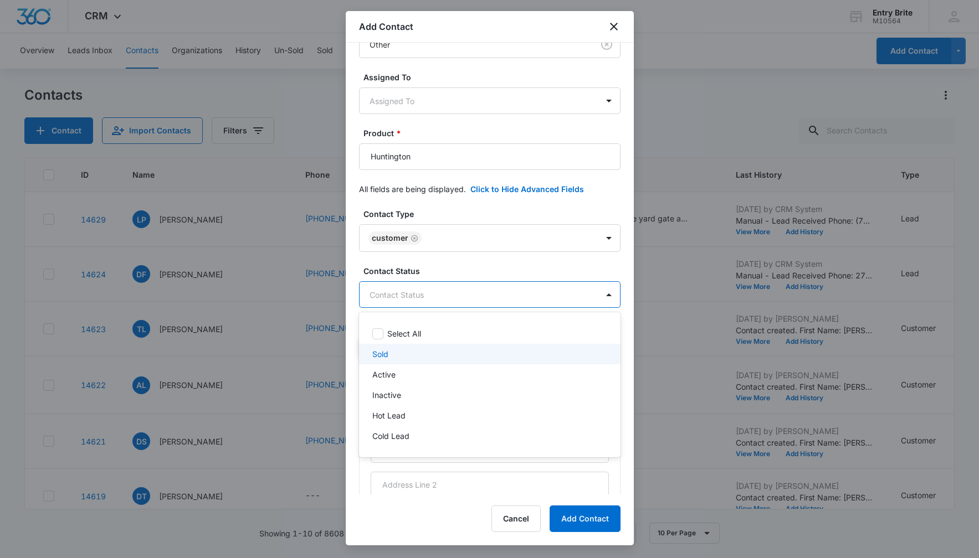
click at [407, 353] on div "Sold" at bounding box center [488, 354] width 233 height 12
click at [446, 208] on div at bounding box center [489, 279] width 979 height 558
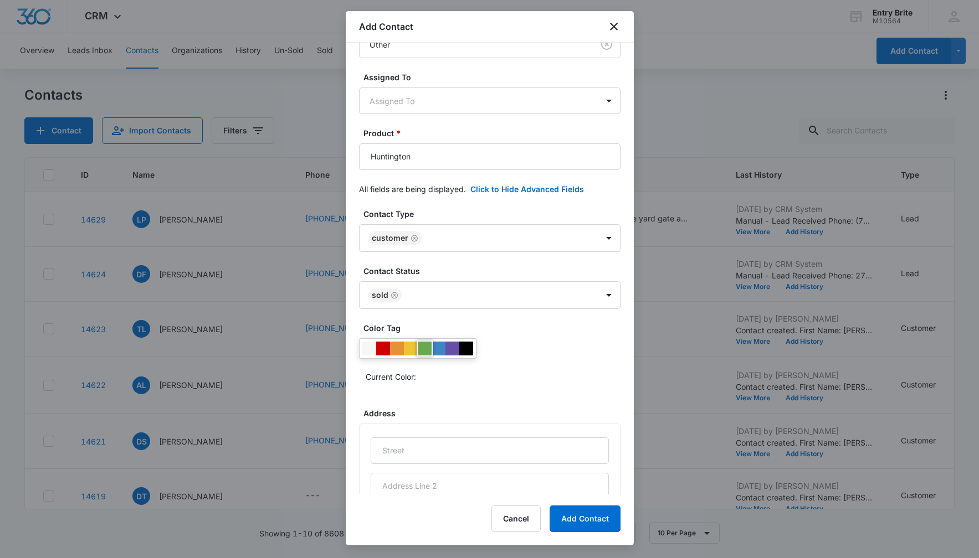
click at [421, 349] on div at bounding box center [425, 349] width 14 height 14
click at [531, 349] on div "Current Color:" at bounding box center [489, 361] width 261 height 47
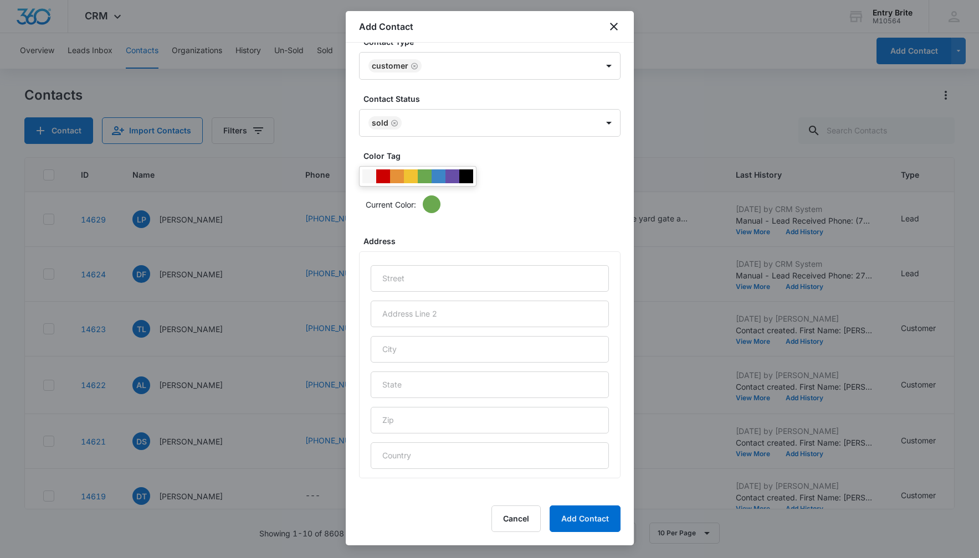
scroll to position [328, 0]
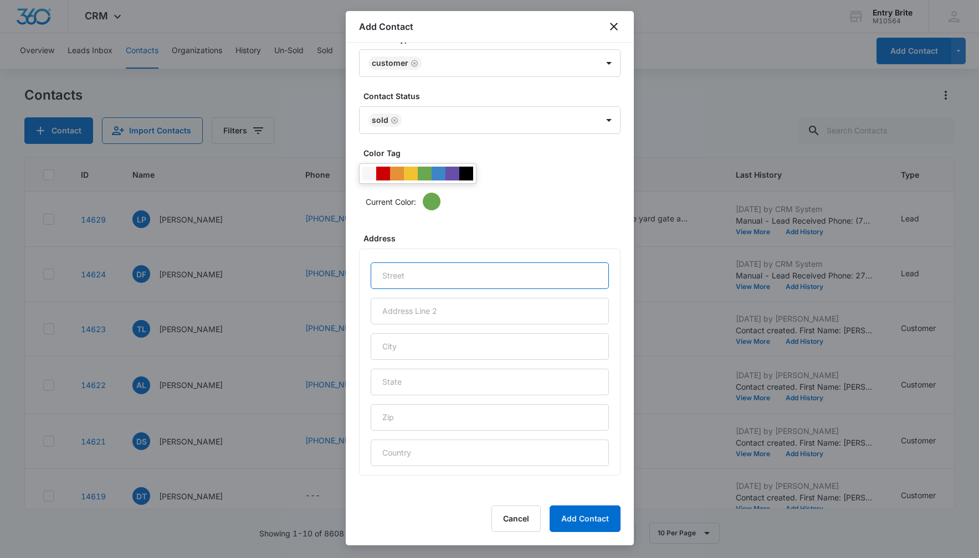
click at [410, 284] on input "text" at bounding box center [490, 276] width 238 height 27
paste input "[STREET_ADDRESS]"
type input "[STREET_ADDRESS]"
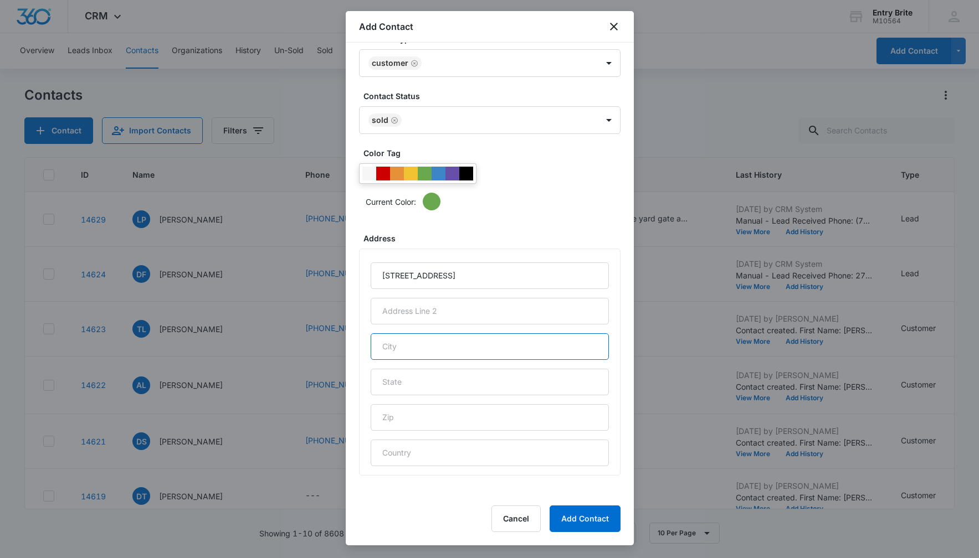
click at [413, 343] on input "text" at bounding box center [490, 346] width 238 height 27
type input "Mesquite"
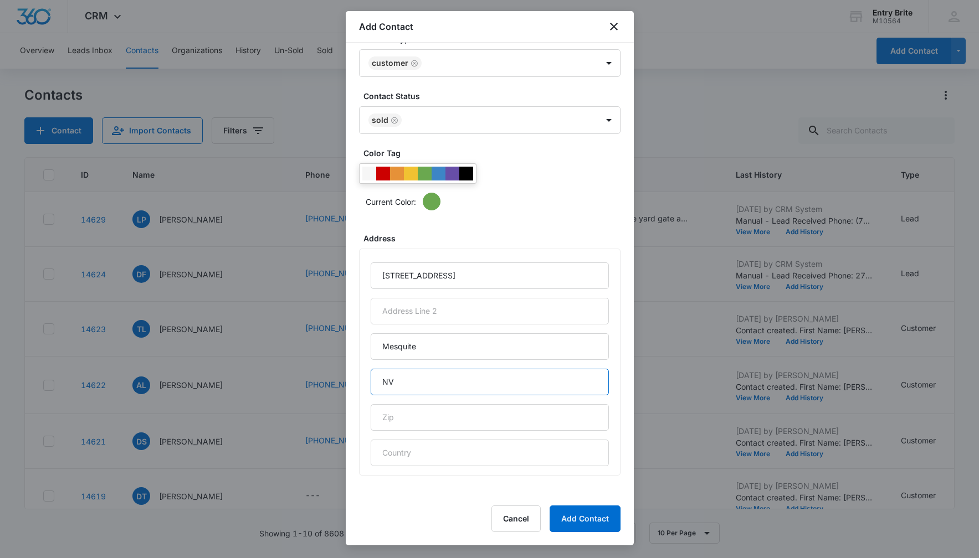
type input "NV"
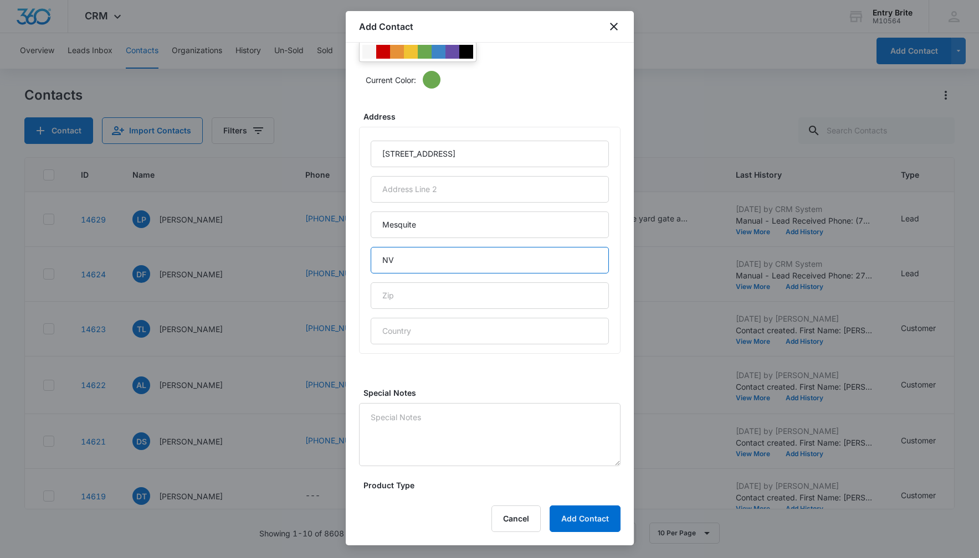
scroll to position [453, 0]
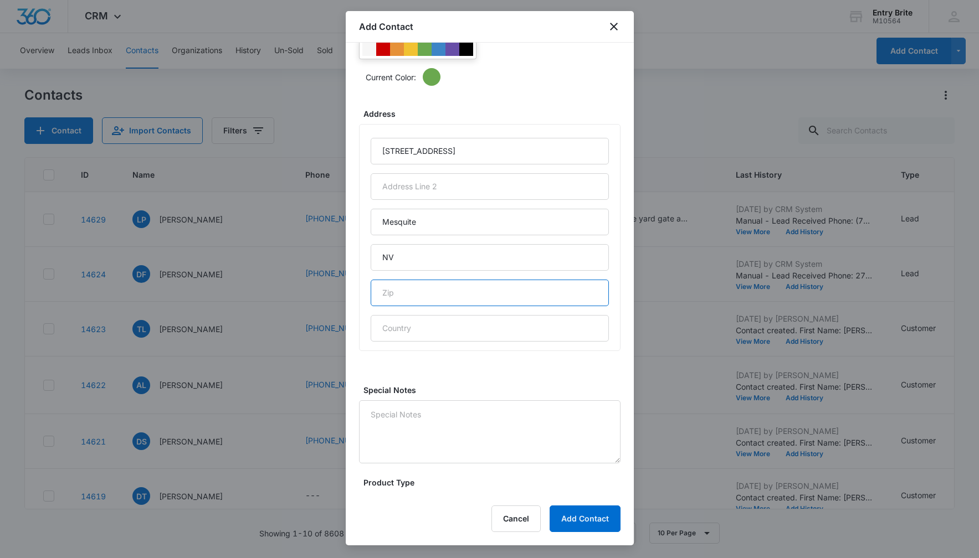
click at [399, 290] on input "text" at bounding box center [490, 293] width 238 height 27
paste input "89034"
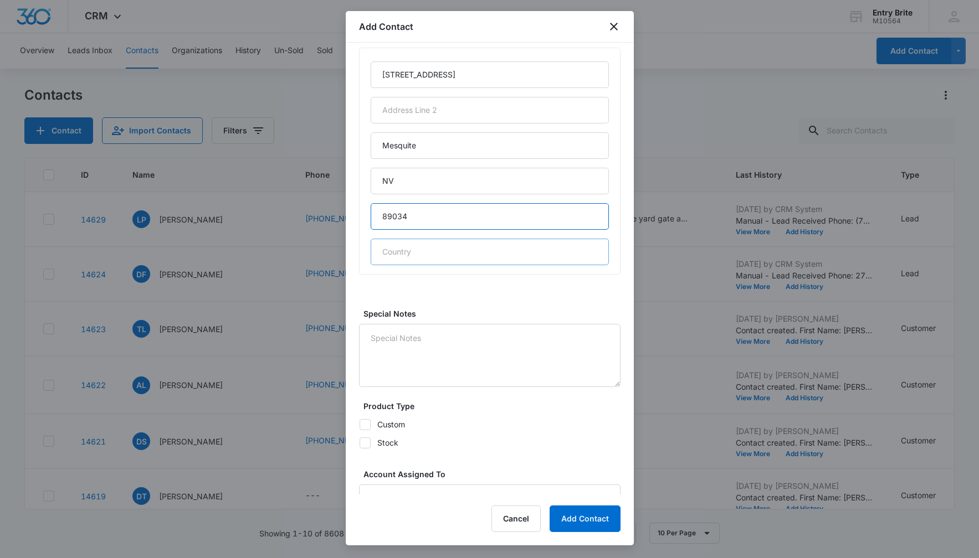
scroll to position [602, 0]
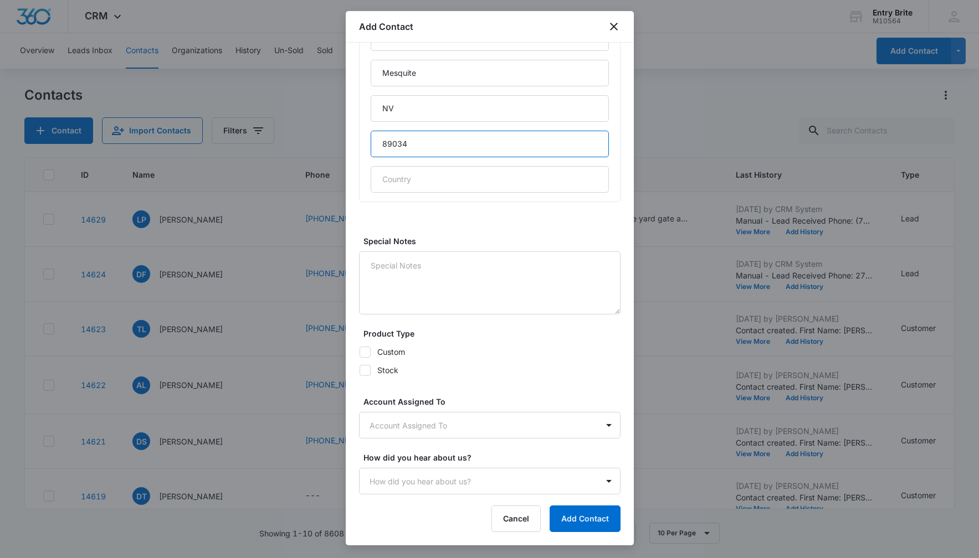
type input "89034"
click at [366, 369] on icon at bounding box center [365, 370] width 7 height 5
click at [359, 370] on input "Stock" at bounding box center [359, 370] width 1 height 1
checkbox input "true"
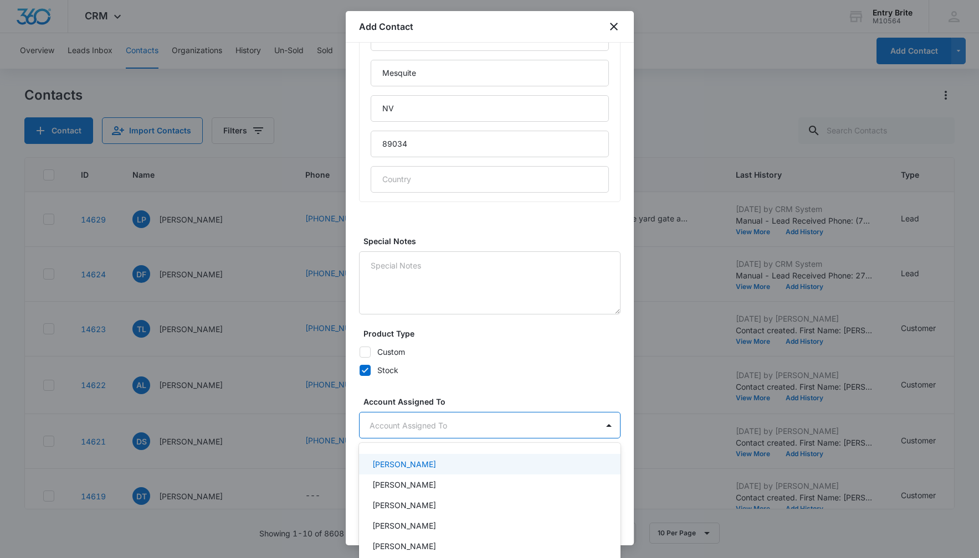
click at [439, 430] on body "CRM Apps Reputation Websites Forms CRM Email Social Content Ads Intelligence Fi…" at bounding box center [489, 279] width 979 height 558
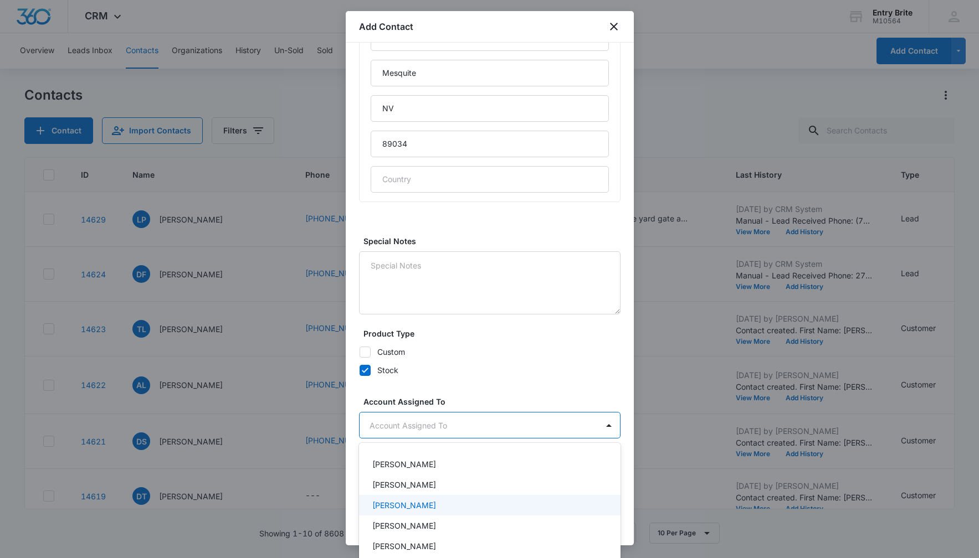
click at [425, 506] on p "[PERSON_NAME]" at bounding box center [404, 506] width 64 height 12
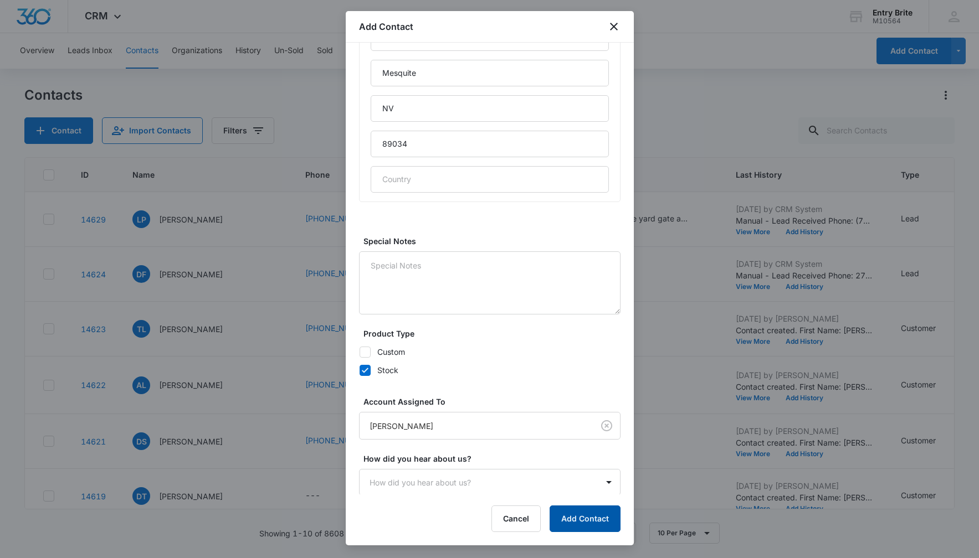
click at [595, 516] on button "Add Contact" at bounding box center [584, 519] width 71 height 27
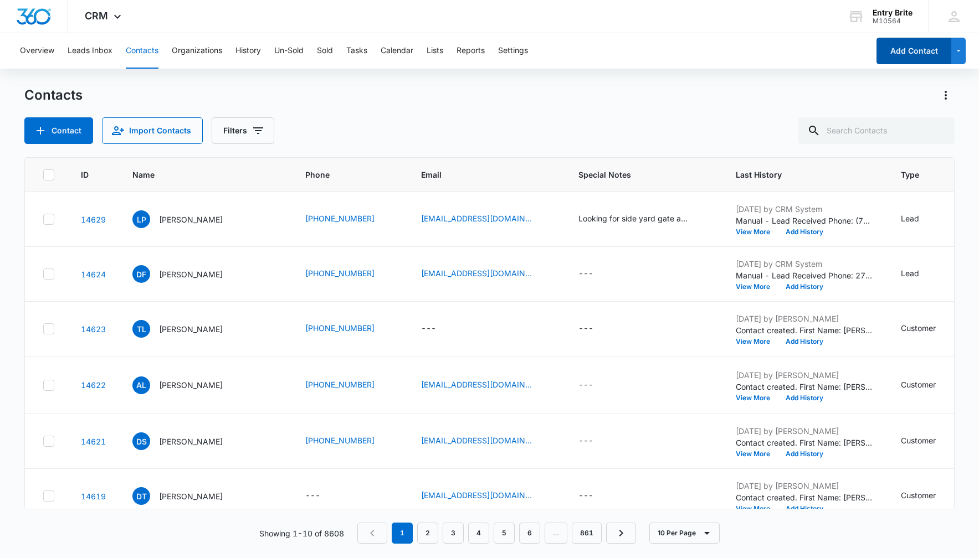
click at [899, 53] on button "Add Contact" at bounding box center [913, 51] width 75 height 27
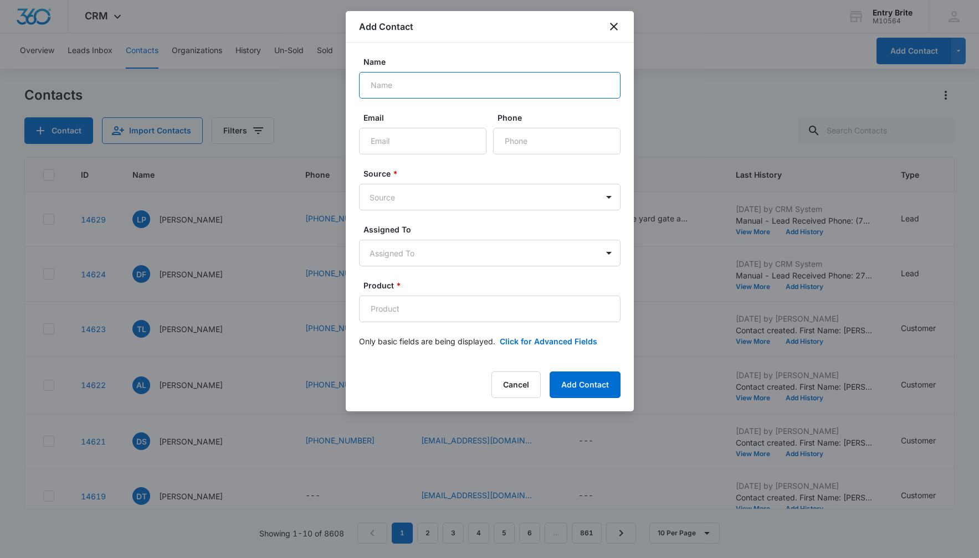
click at [398, 80] on input "Name" at bounding box center [489, 85] width 261 height 27
paste input "[PERSON_NAME]"
type input "[PERSON_NAME]"
click at [513, 145] on input "Phone" at bounding box center [556, 141] width 127 height 27
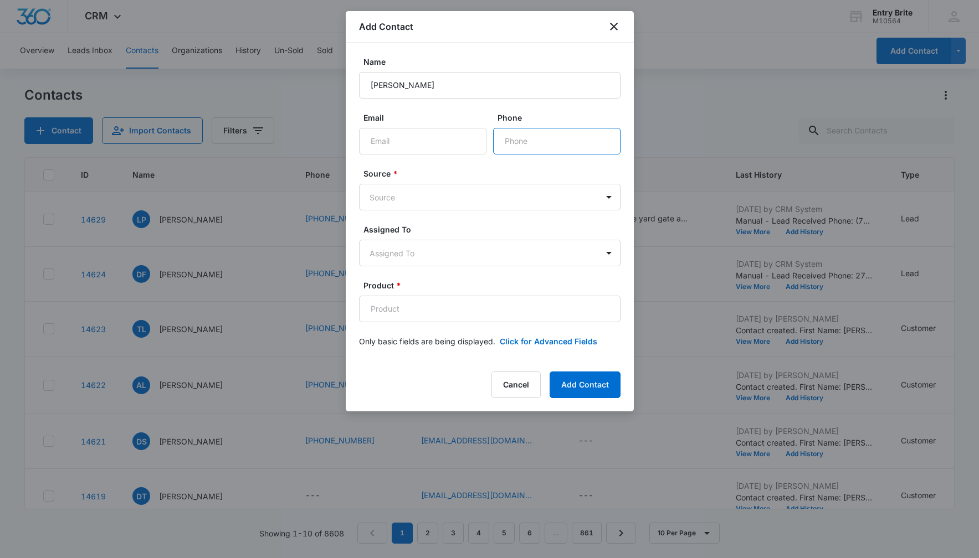
paste input "[PHONE_NUMBER]"
type input "[PHONE_NUMBER]"
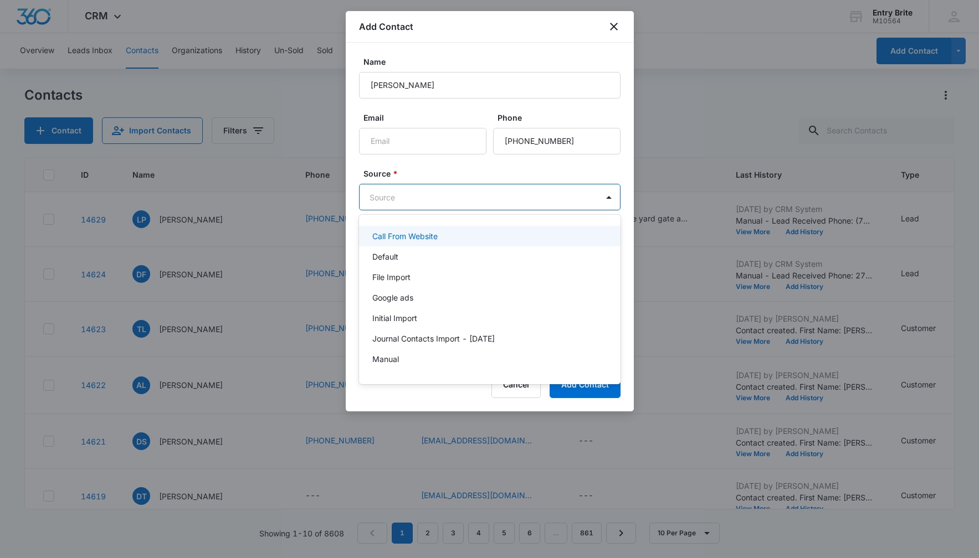
click at [500, 197] on body "CRM Apps Reputation Websites Forms CRM Email Social Content Ads Intelligence Fi…" at bounding box center [489, 279] width 979 height 558
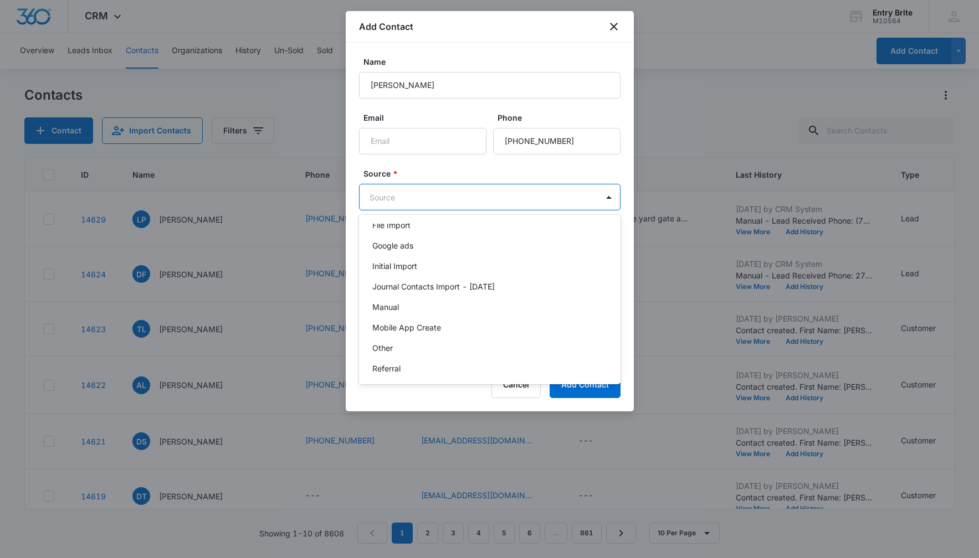
scroll to position [56, 0]
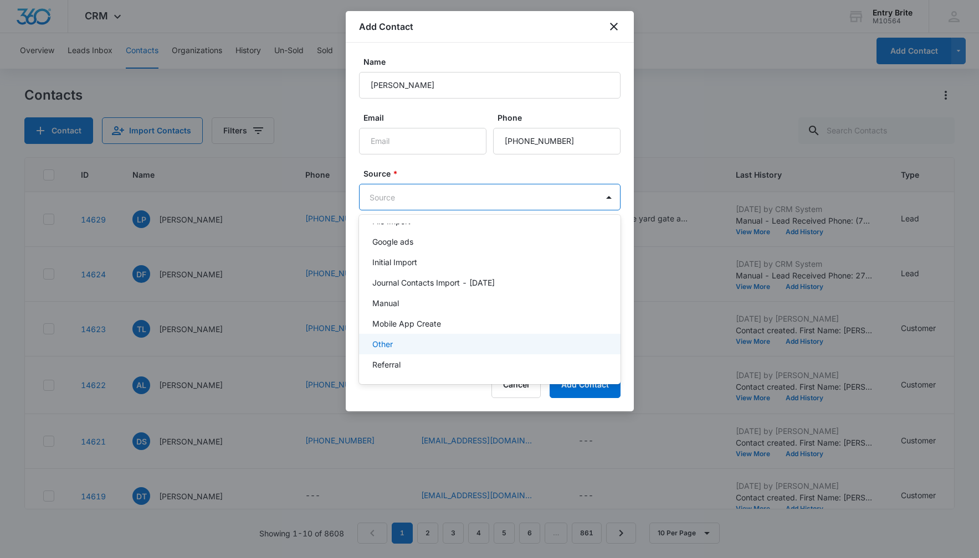
click at [469, 341] on div "Other" at bounding box center [488, 344] width 233 height 12
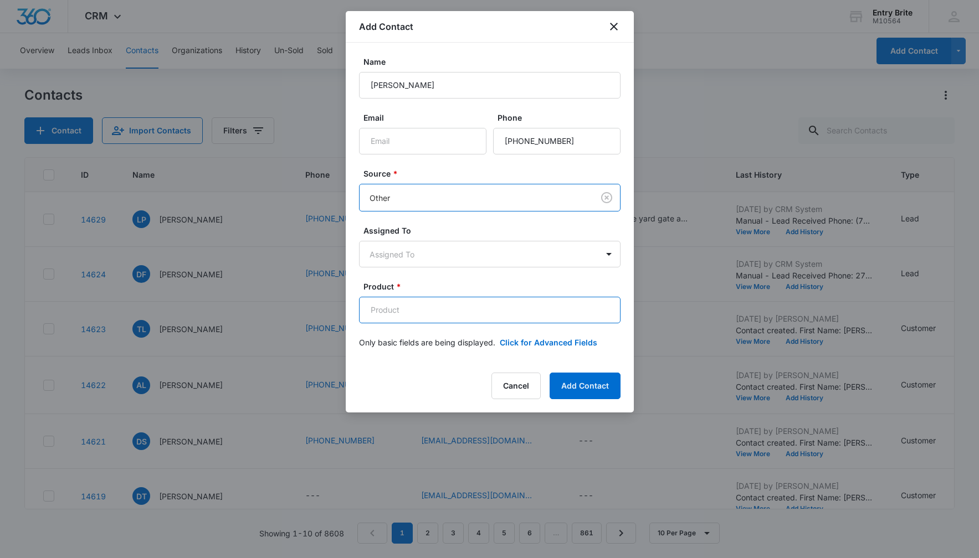
click at [398, 307] on input "Product *" at bounding box center [489, 310] width 261 height 27
paste input "Shasta L/R"
type input "Shasta L/R"
click at [559, 342] on button "Click for Advanced Fields" at bounding box center [548, 343] width 97 height 12
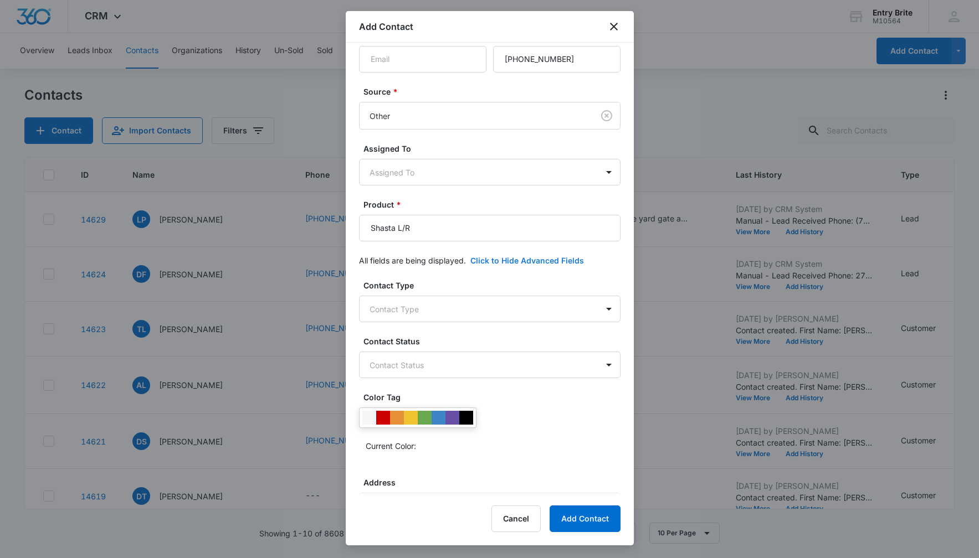
scroll to position [195, 0]
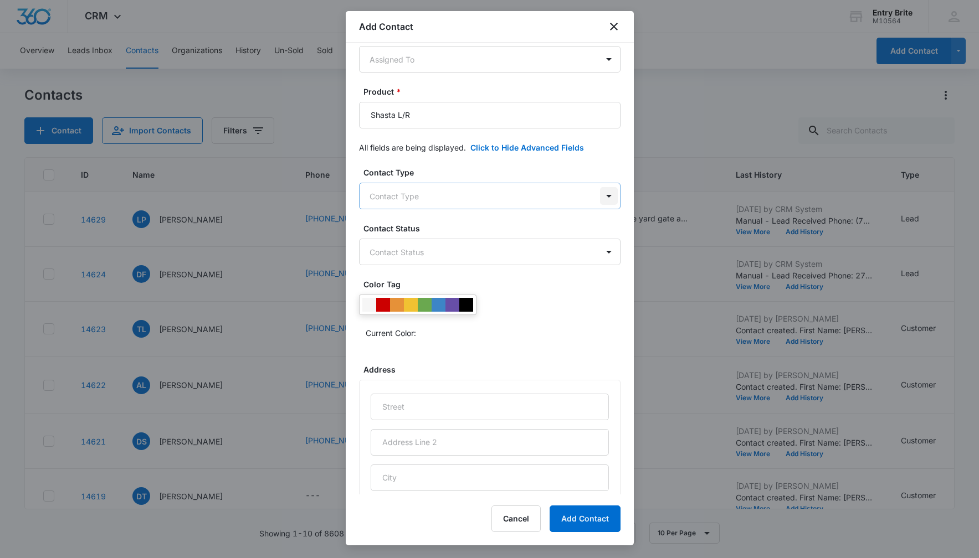
click at [606, 194] on body "CRM Apps Reputation Websites Forms CRM Email Social Content Ads Intelligence Fi…" at bounding box center [489, 279] width 979 height 558
click at [528, 271] on div "Customer" at bounding box center [488, 276] width 233 height 12
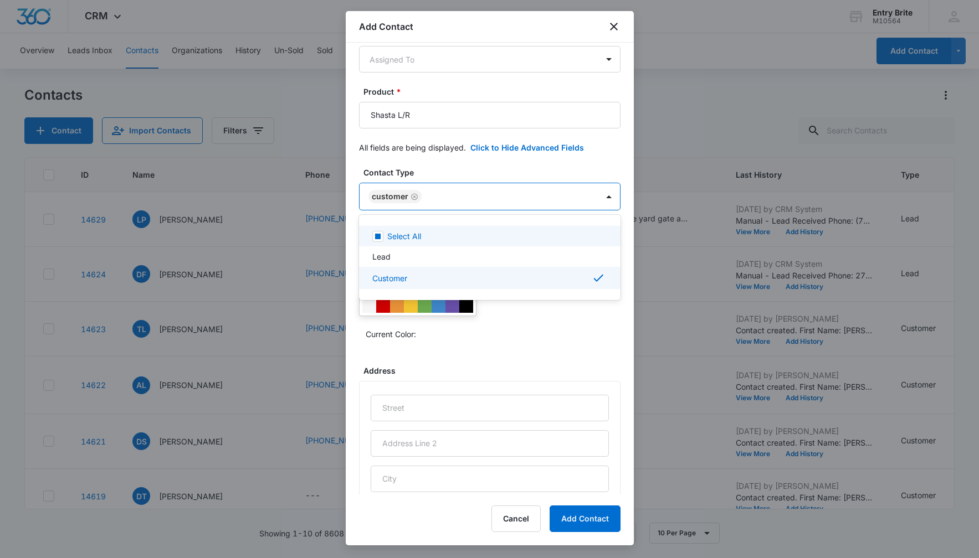
click at [540, 167] on div at bounding box center [489, 279] width 979 height 558
click at [495, 249] on body "CRM Apps Reputation Websites Forms CRM Email Social Content Ads Intelligence Fi…" at bounding box center [489, 279] width 979 height 558
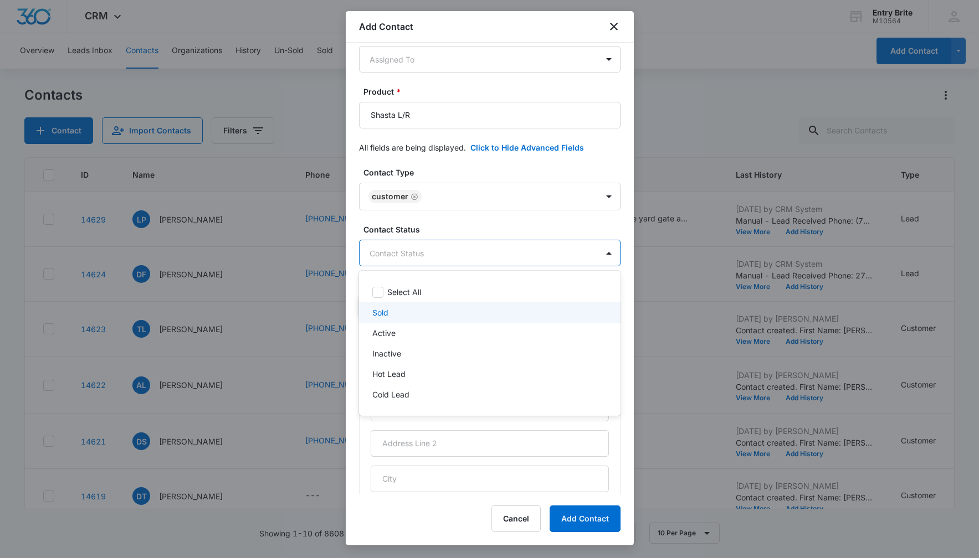
click at [436, 317] on div "Sold" at bounding box center [488, 313] width 233 height 12
click at [468, 168] on div at bounding box center [489, 279] width 979 height 558
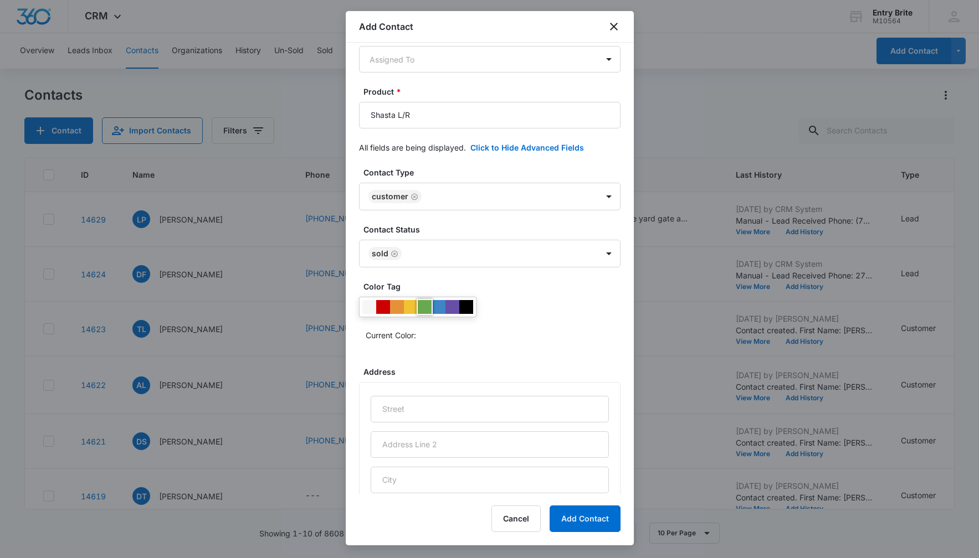
click at [424, 311] on div at bounding box center [425, 307] width 14 height 14
click at [536, 330] on div "Current Color:" at bounding box center [493, 335] width 255 height 18
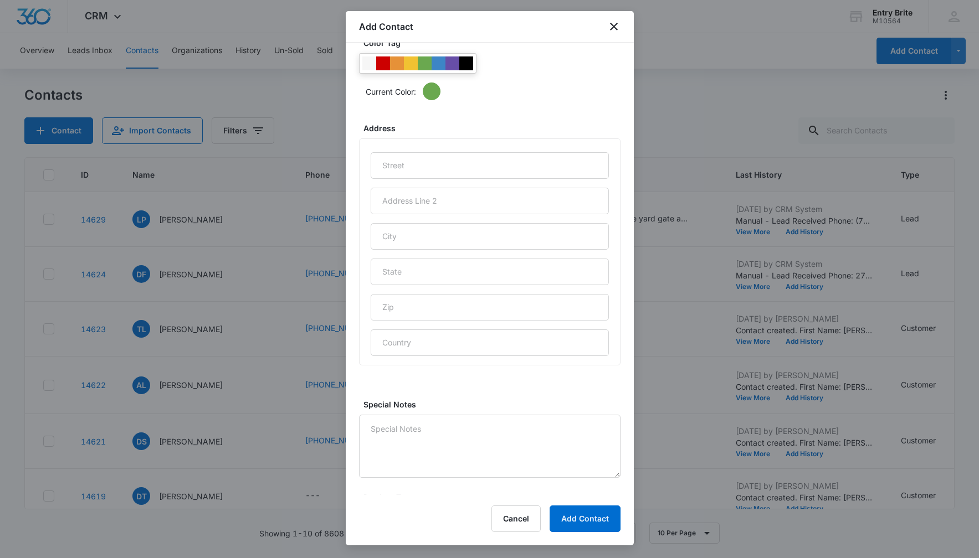
scroll to position [444, 0]
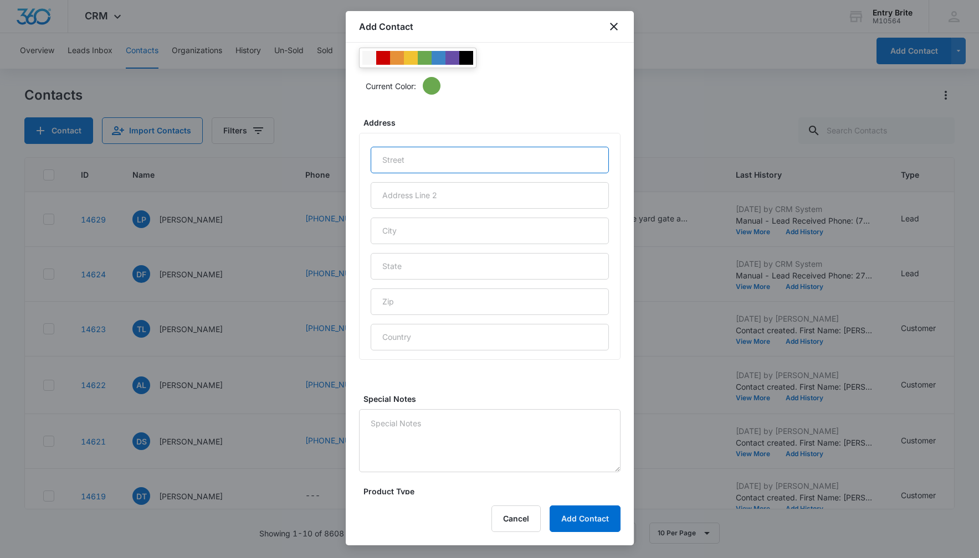
click at [418, 158] on input "text" at bounding box center [490, 160] width 238 height 27
paste input "2382 [GEOGRAPHIC_DATA]"
type input "2382 [GEOGRAPHIC_DATA]"
click at [403, 230] on input "text" at bounding box center [490, 231] width 238 height 27
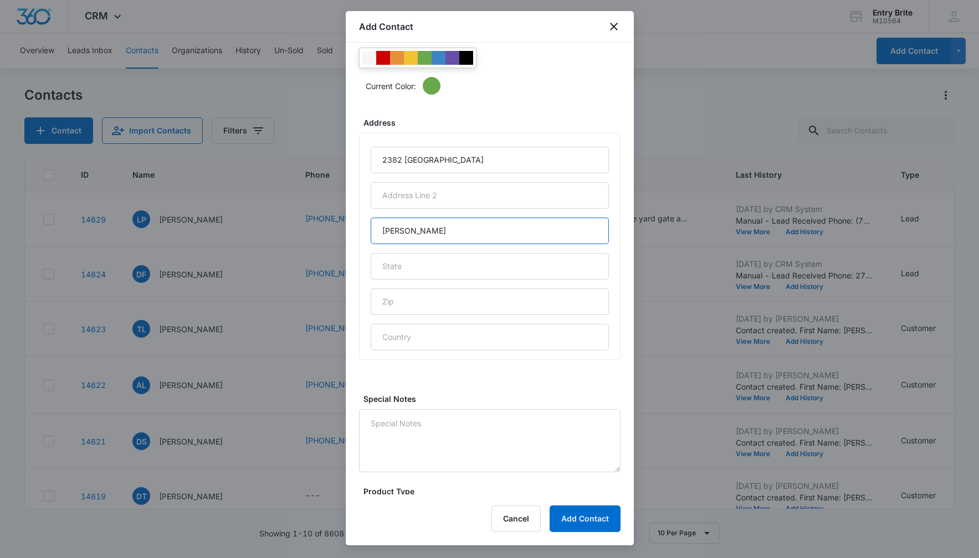
type input "[PERSON_NAME]"
type input "NV"
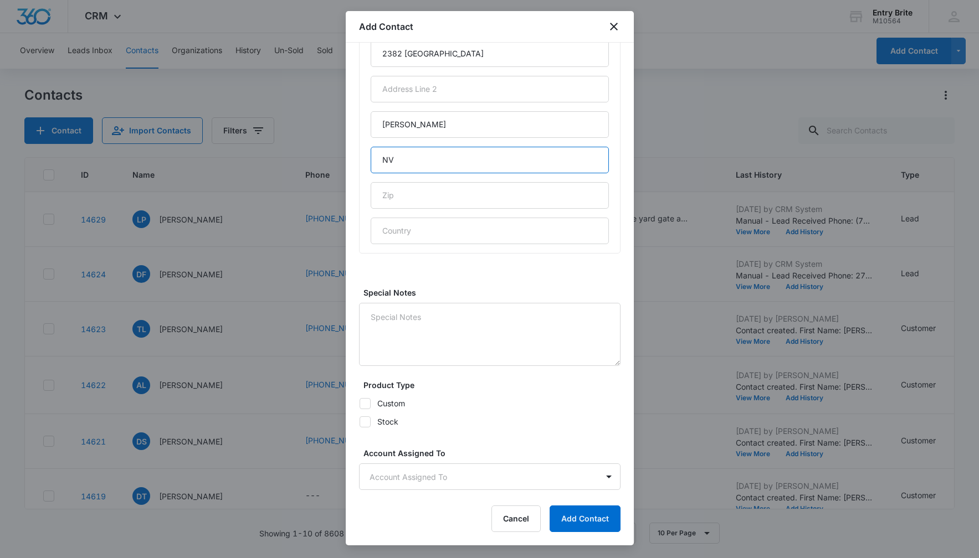
scroll to position [602, 0]
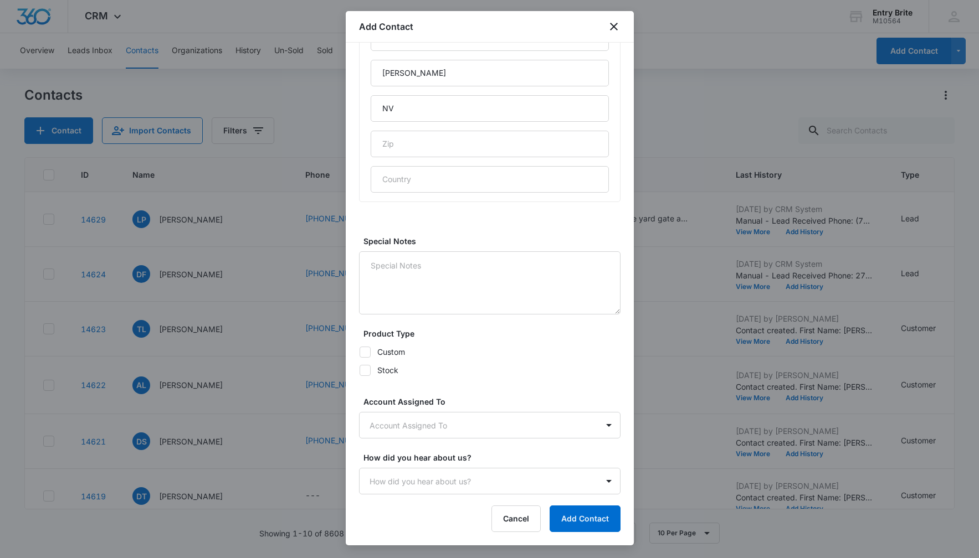
click at [364, 372] on icon at bounding box center [365, 370] width 7 height 5
click at [359, 371] on input "Stock" at bounding box center [359, 370] width 1 height 1
checkbox input "true"
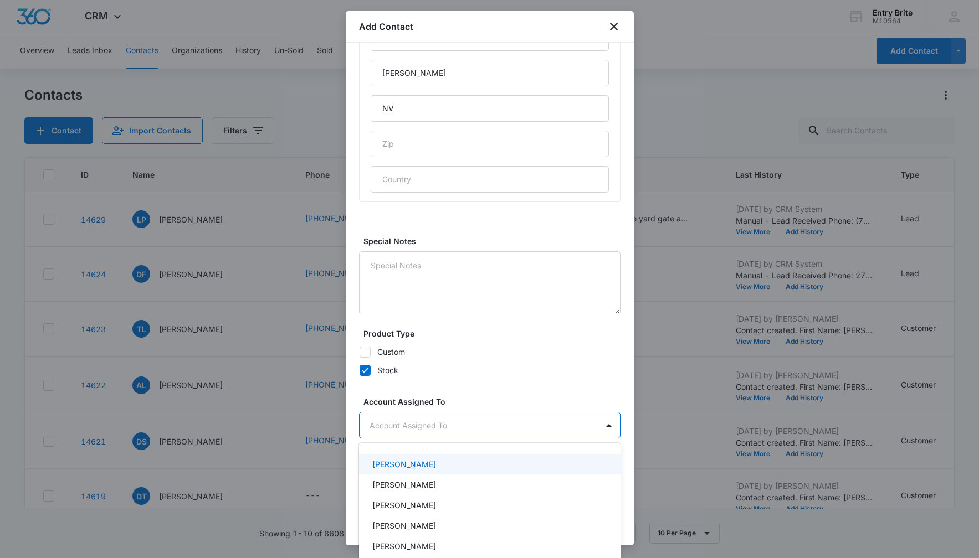
click at [402, 420] on body "CRM Apps Reputation Websites Forms CRM Email Social Content Ads Intelligence Fi…" at bounding box center [489, 279] width 979 height 558
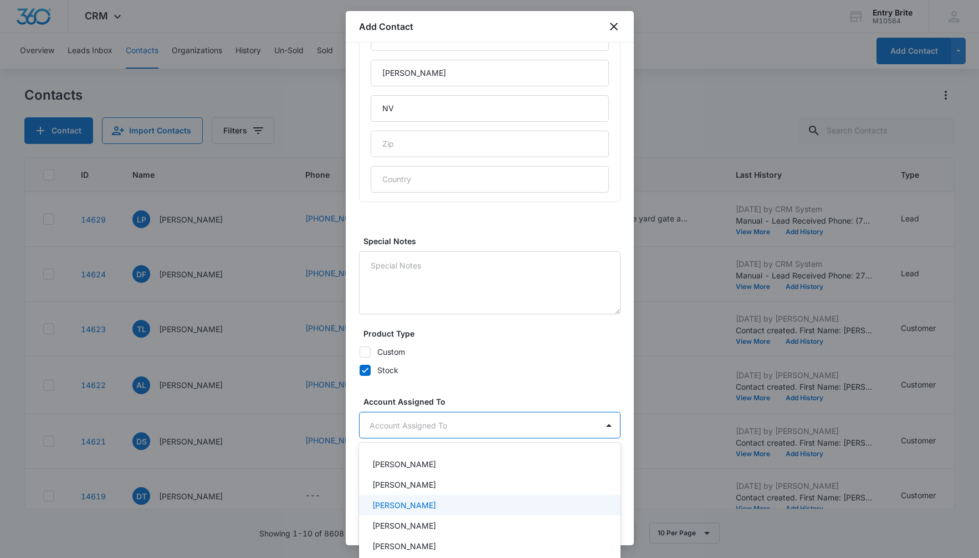
click at [403, 501] on p "[PERSON_NAME]" at bounding box center [404, 506] width 64 height 12
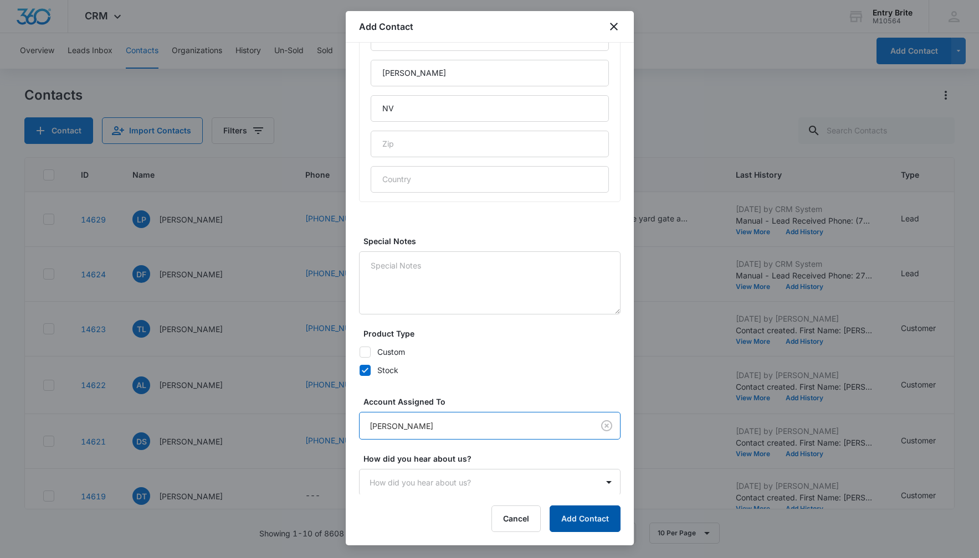
click at [568, 516] on button "Add Contact" at bounding box center [584, 519] width 71 height 27
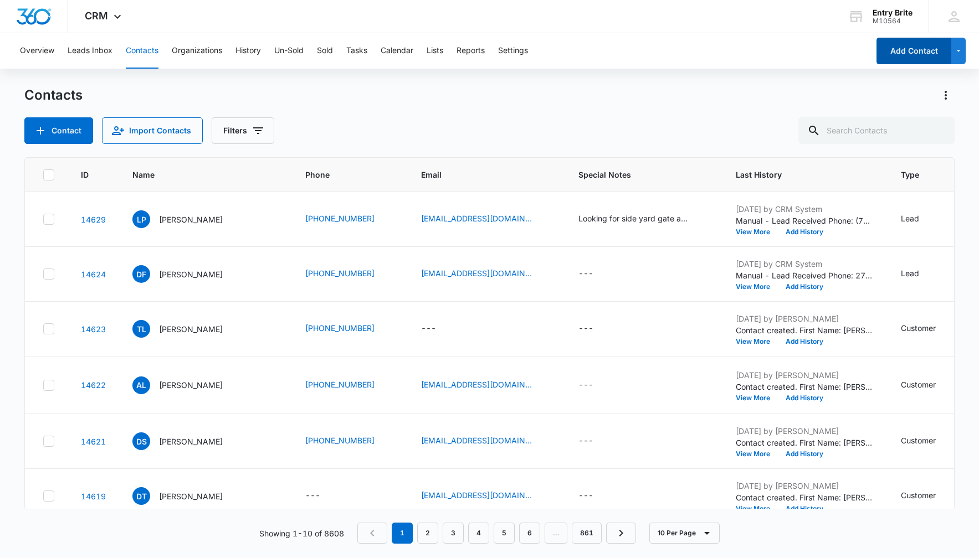
click at [912, 52] on button "Add Contact" at bounding box center [913, 51] width 75 height 27
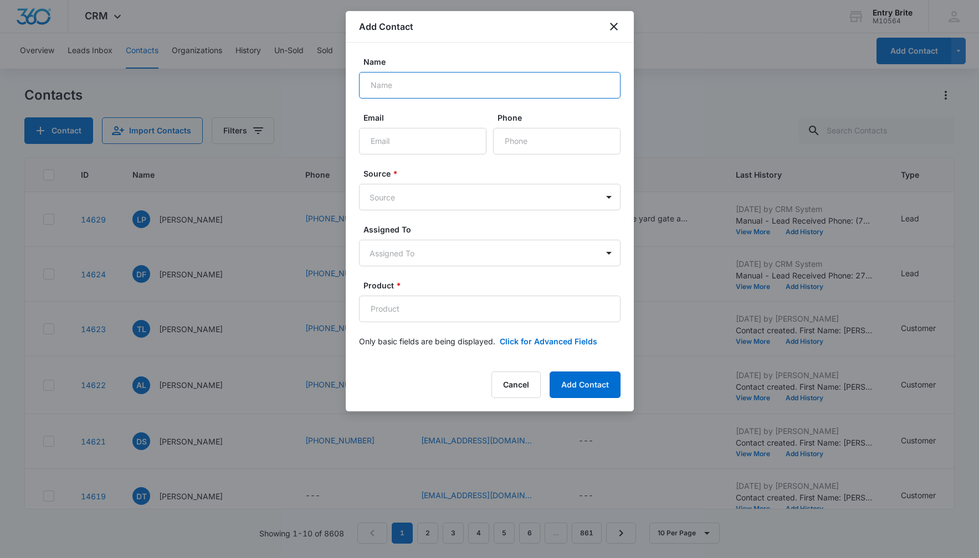
click at [372, 76] on input "Name" at bounding box center [489, 85] width 261 height 27
paste input "Trinidad - contractor"
type input "Trinidad - contractor"
click at [521, 141] on input "Phone" at bounding box center [556, 141] width 127 height 27
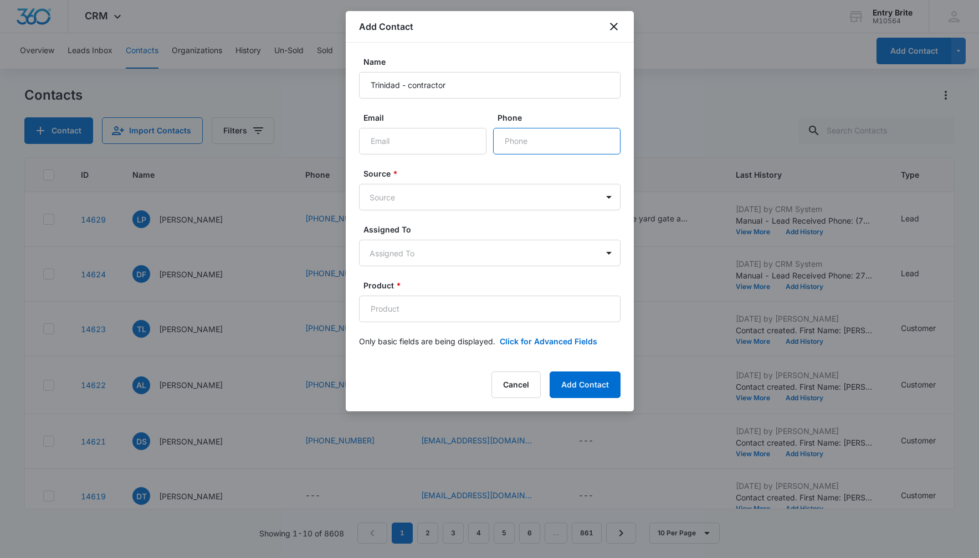
paste input "[PHONE_NUMBER]"
type input "[PHONE_NUMBER]"
click at [490, 201] on body "CRM Apps Reputation Websites Forms CRM Email Social Content Ads Intelligence Fi…" at bounding box center [489, 279] width 979 height 558
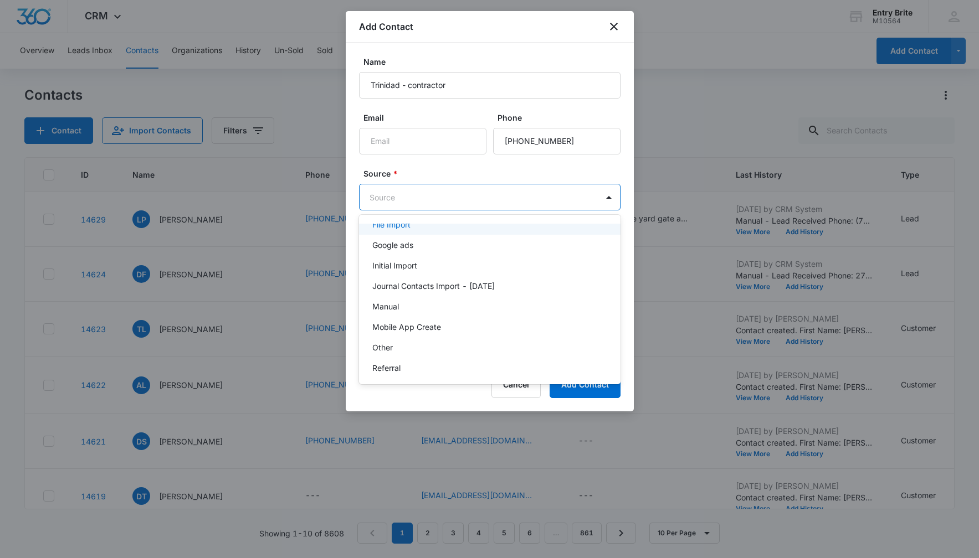
scroll to position [54, 0]
click at [446, 342] on div "Other" at bounding box center [488, 347] width 233 height 12
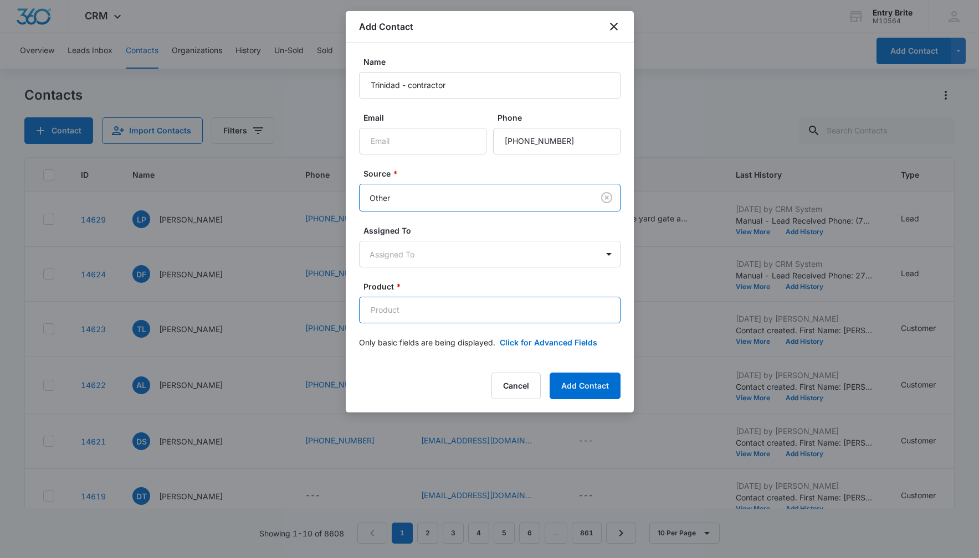
click at [376, 306] on input "Product *" at bounding box center [489, 310] width 261 height 27
paste input "Princeton f/front doors - non vented"
type input "Princeton f/front doors - non vented"
click at [533, 341] on button "Click for Advanced Fields" at bounding box center [548, 343] width 97 height 12
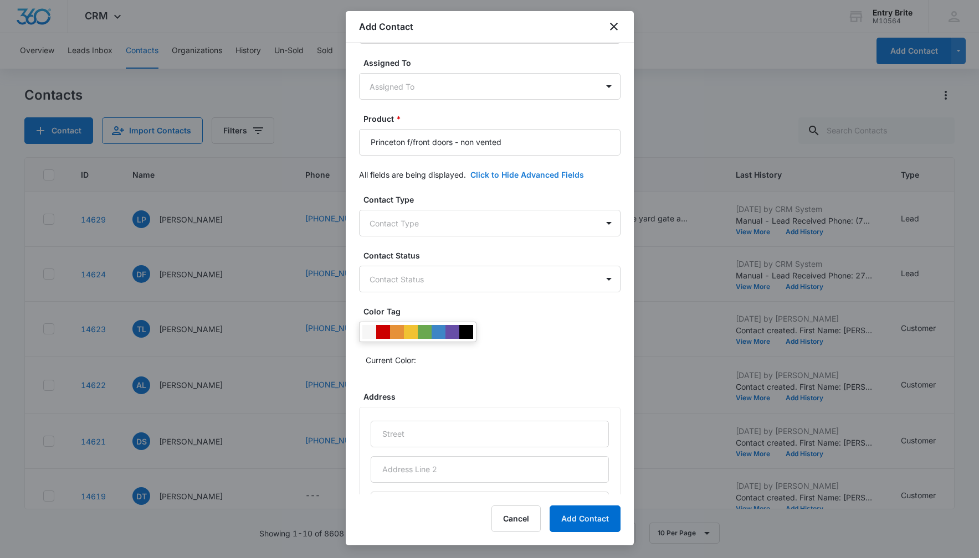
scroll to position [186, 0]
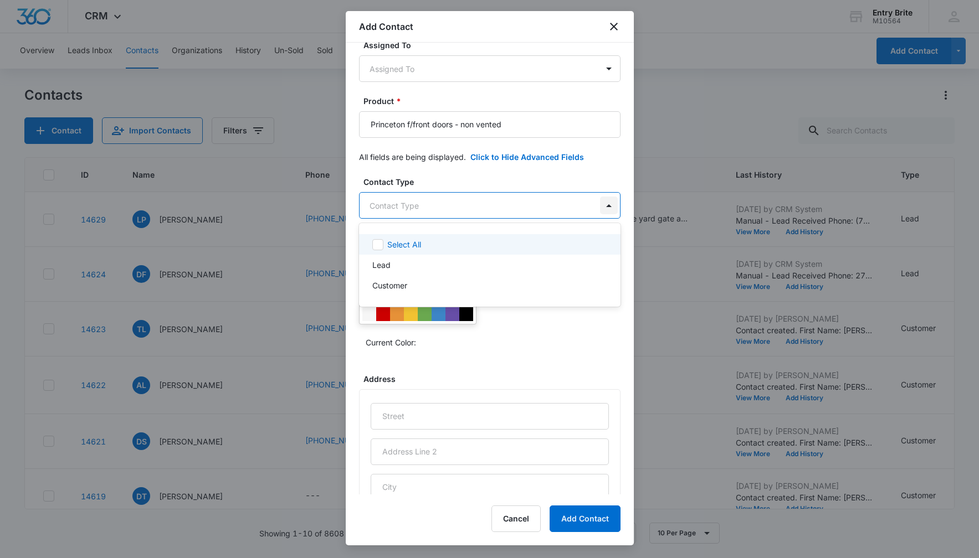
click at [608, 204] on body "CRM Apps Reputation Websites Forms CRM Email Social Content Ads Intelligence Fi…" at bounding box center [489, 279] width 979 height 558
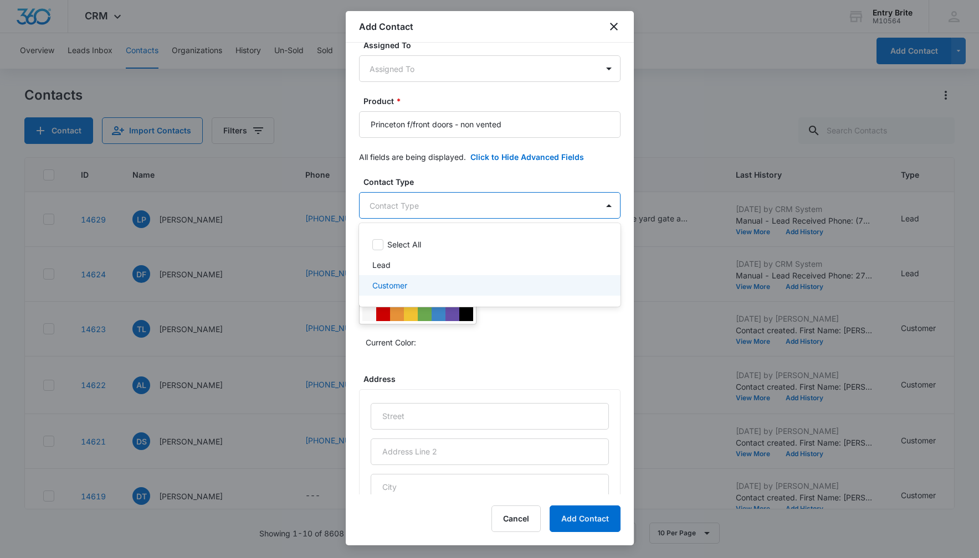
click at [443, 287] on div "Customer" at bounding box center [488, 286] width 233 height 12
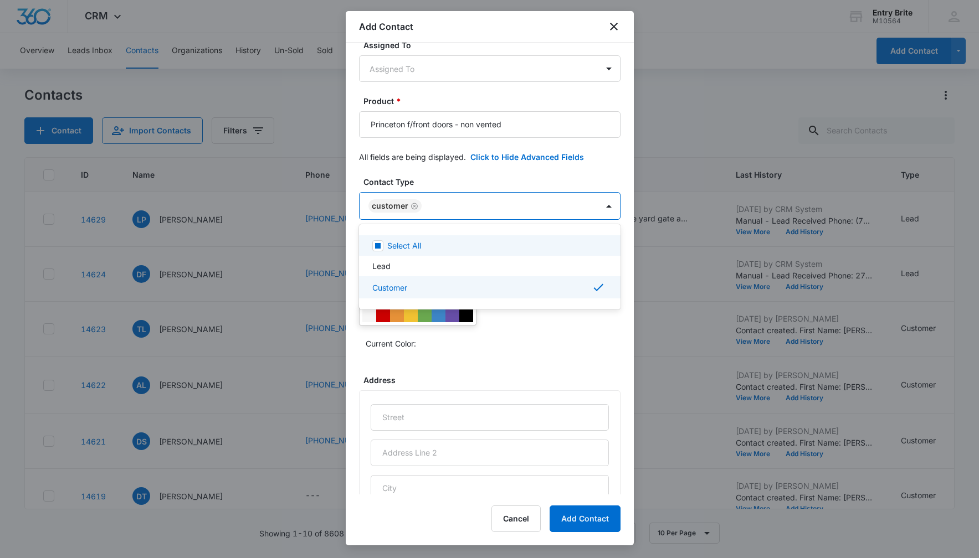
click at [491, 174] on div at bounding box center [489, 279] width 979 height 558
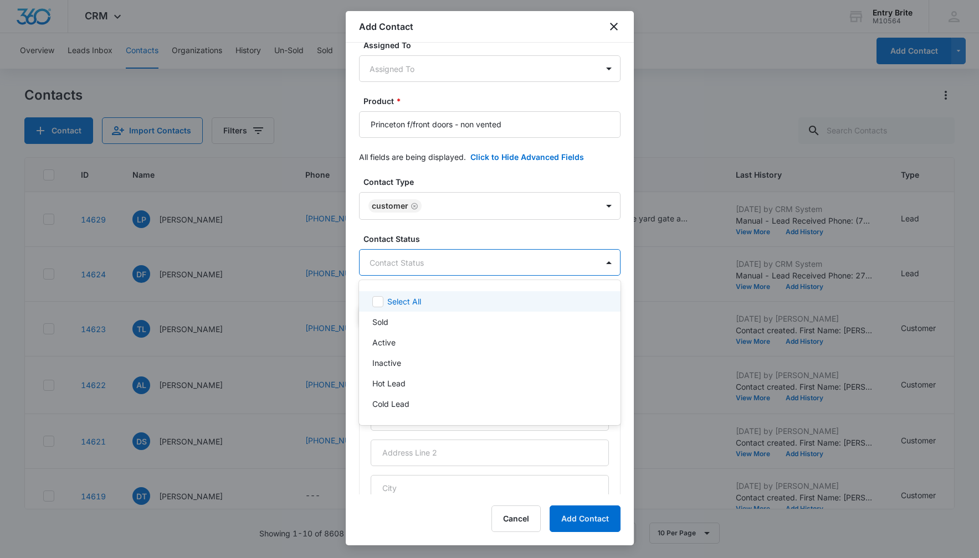
click at [526, 259] on body "CRM Apps Reputation Websites Forms CRM Email Social Content Ads Intelligence Fi…" at bounding box center [489, 279] width 979 height 558
click at [481, 321] on div "Sold" at bounding box center [488, 322] width 233 height 12
click at [486, 177] on div at bounding box center [489, 279] width 979 height 558
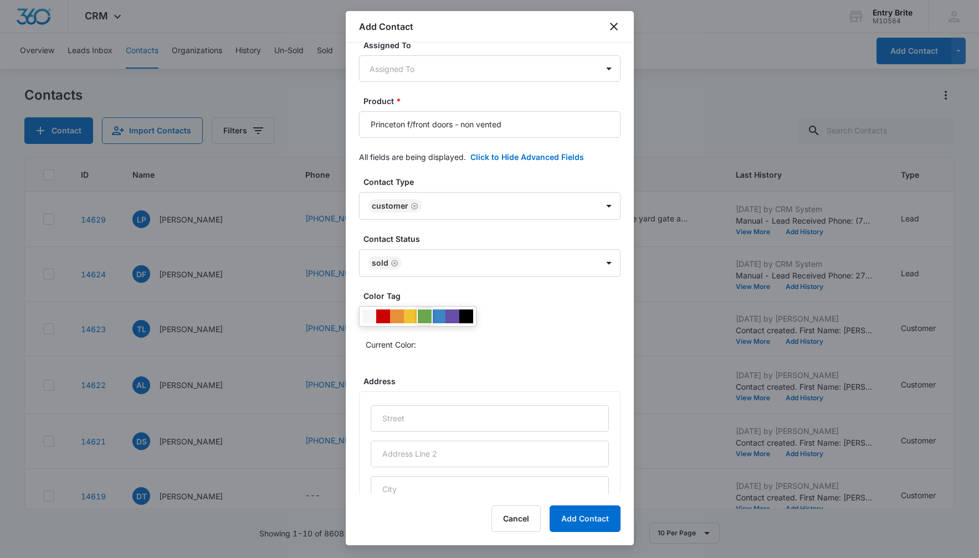
click at [421, 313] on div at bounding box center [425, 317] width 14 height 14
click at [532, 308] on div "Current Color:" at bounding box center [489, 329] width 261 height 47
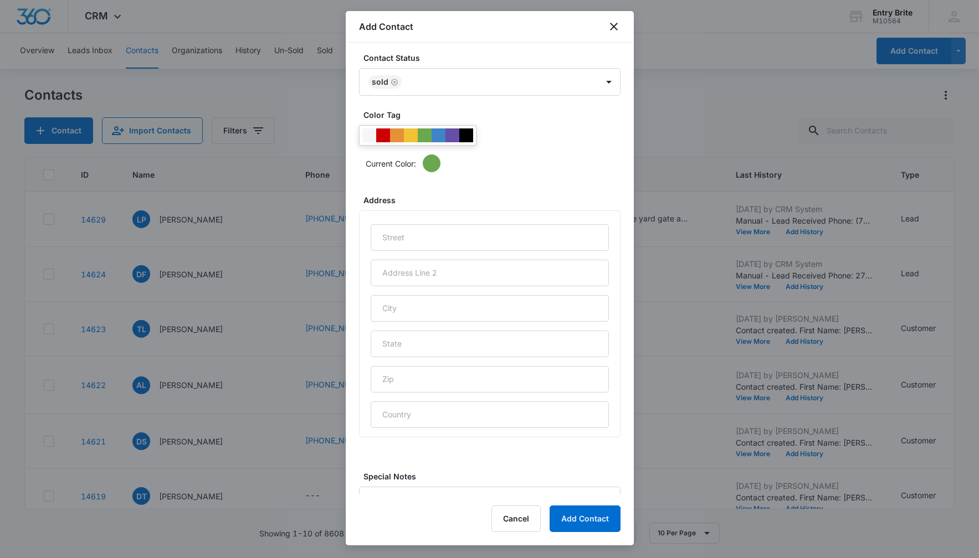
scroll to position [382, 0]
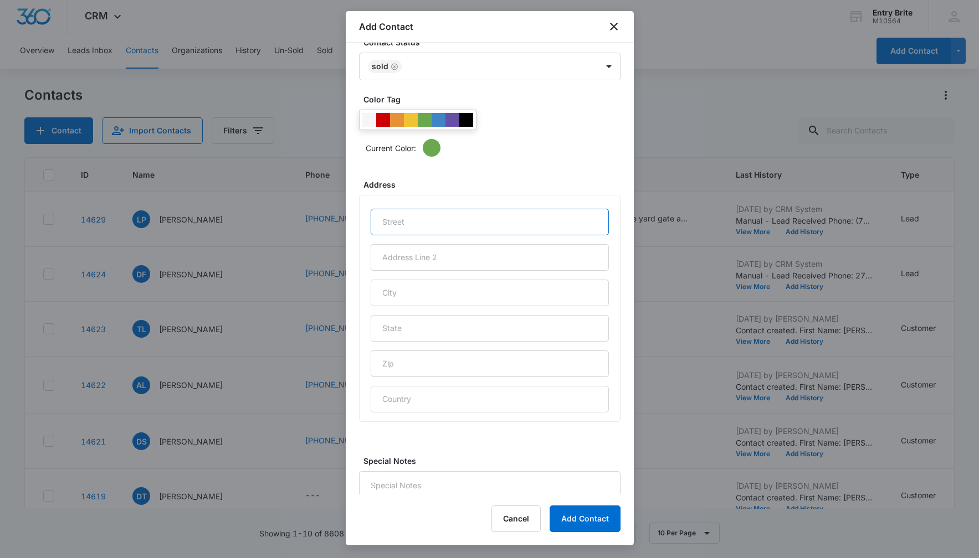
click at [390, 220] on input "text" at bounding box center [490, 222] width 238 height 27
paste input "2723 White Sage"
type input "2723 White Sage"
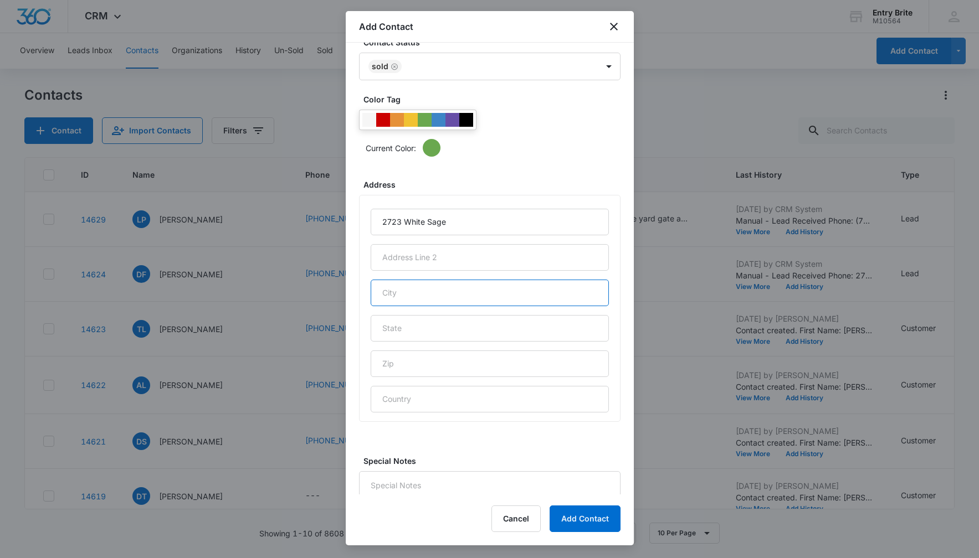
click at [389, 296] on input "text" at bounding box center [490, 293] width 238 height 27
type input "[PERSON_NAME]"
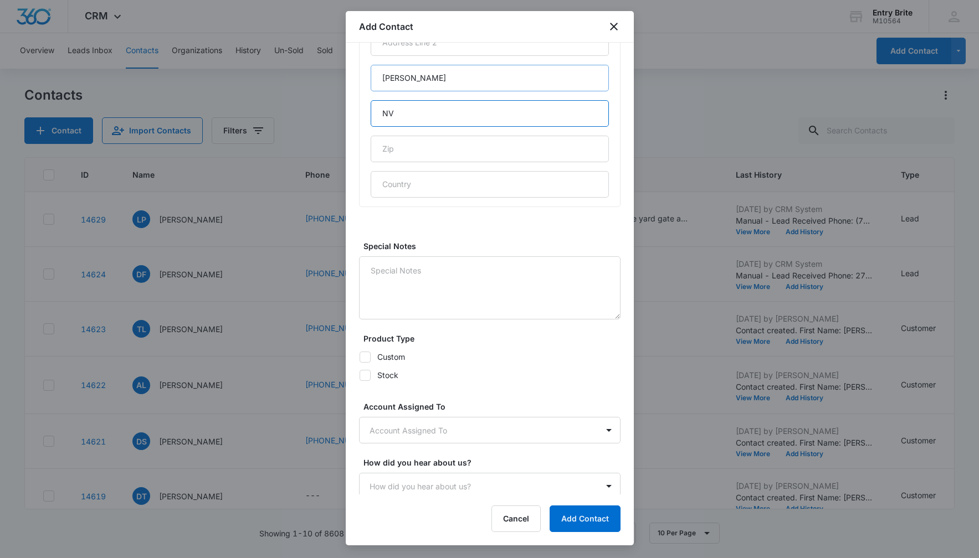
scroll to position [602, 0]
type input "NV"
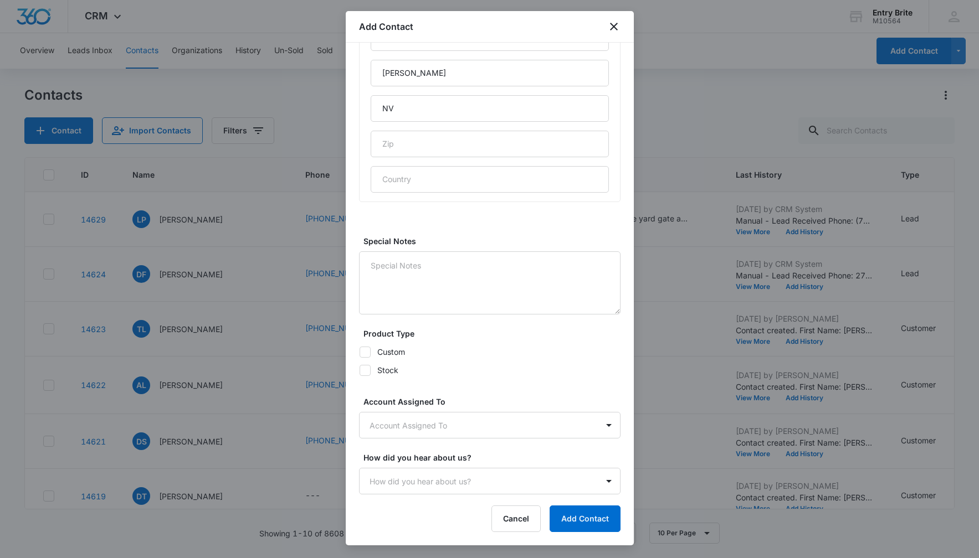
click at [363, 352] on icon at bounding box center [365, 352] width 10 height 10
click at [359, 352] on input "Custom" at bounding box center [359, 352] width 1 height 1
checkbox input "true"
click at [366, 371] on icon at bounding box center [365, 371] width 10 height 10
click at [359, 371] on input "Stock" at bounding box center [359, 370] width 1 height 1
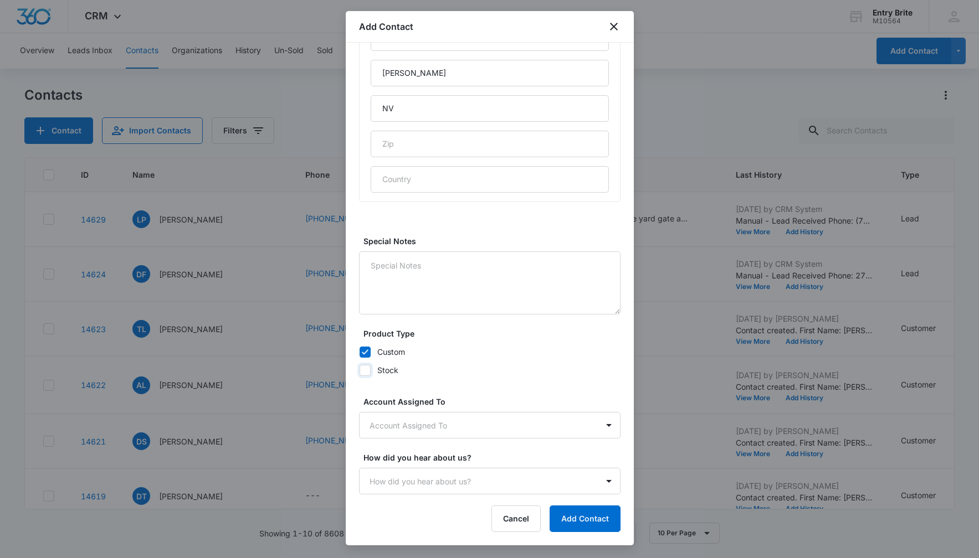
checkbox input "true"
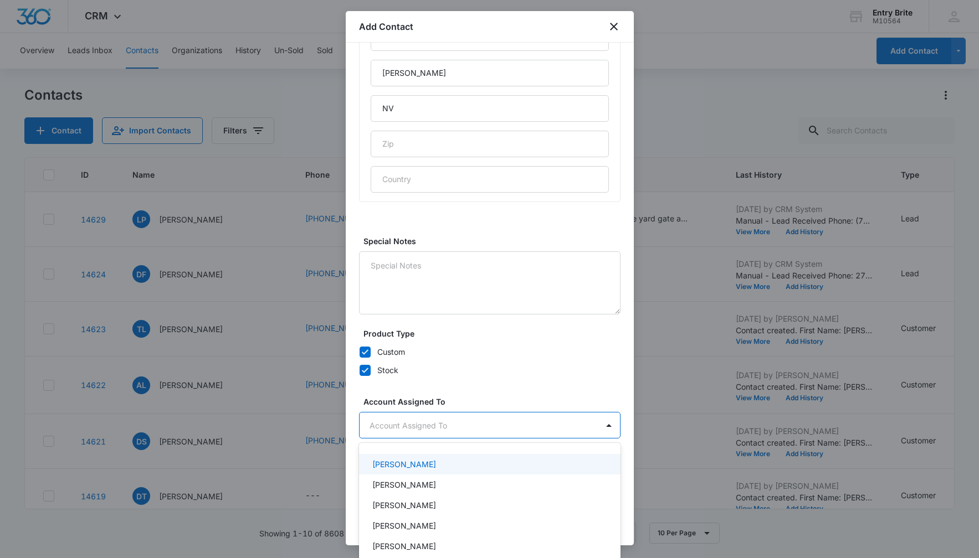
click at [400, 424] on body "CRM Apps Reputation Websites Forms CRM Email Social Content Ads Intelligence Fi…" at bounding box center [489, 279] width 979 height 558
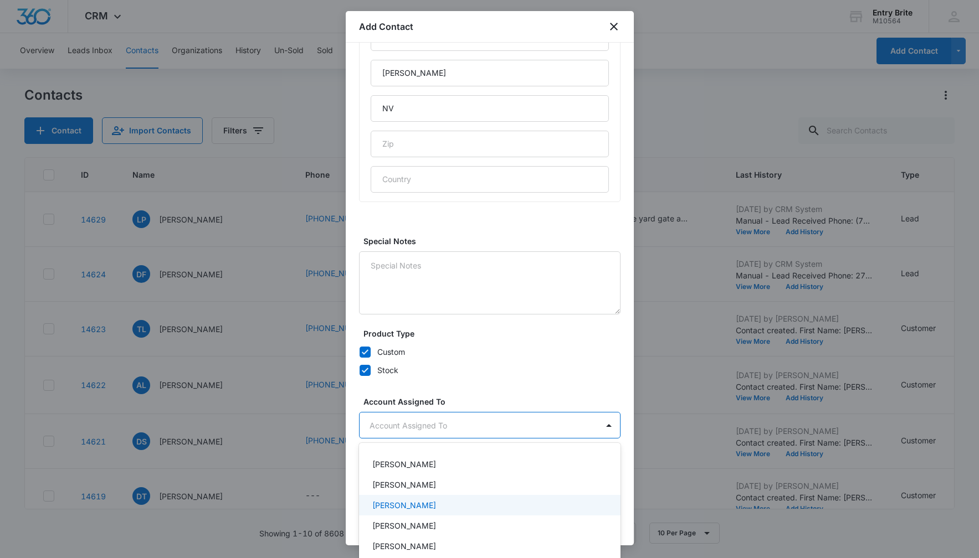
click at [405, 503] on p "[PERSON_NAME]" at bounding box center [404, 506] width 64 height 12
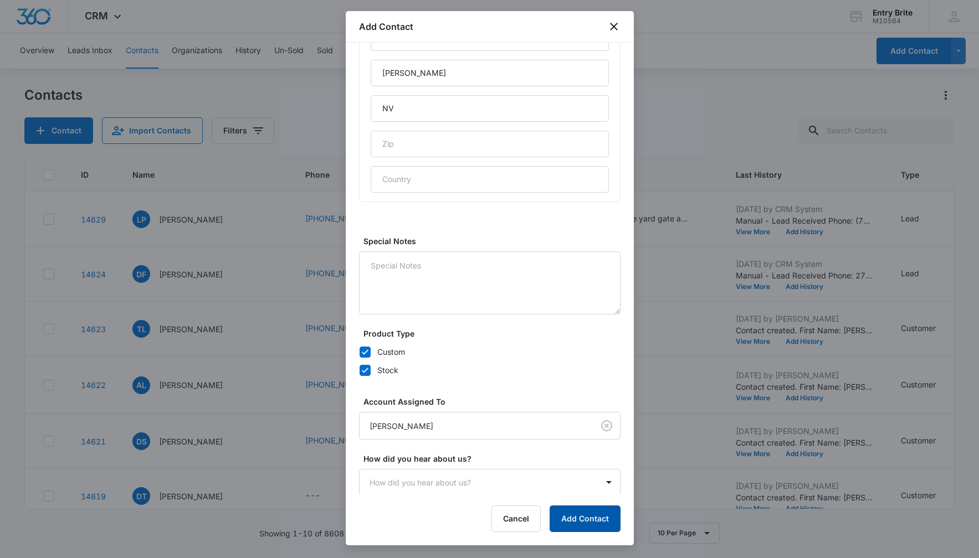
click at [573, 518] on button "Add Contact" at bounding box center [584, 519] width 71 height 27
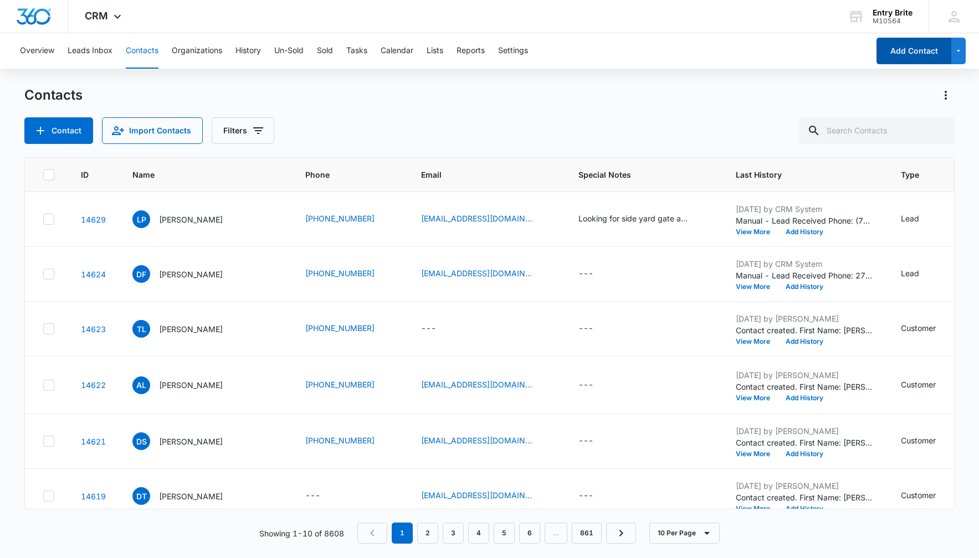
click at [893, 53] on button "Add Contact" at bounding box center [913, 51] width 75 height 27
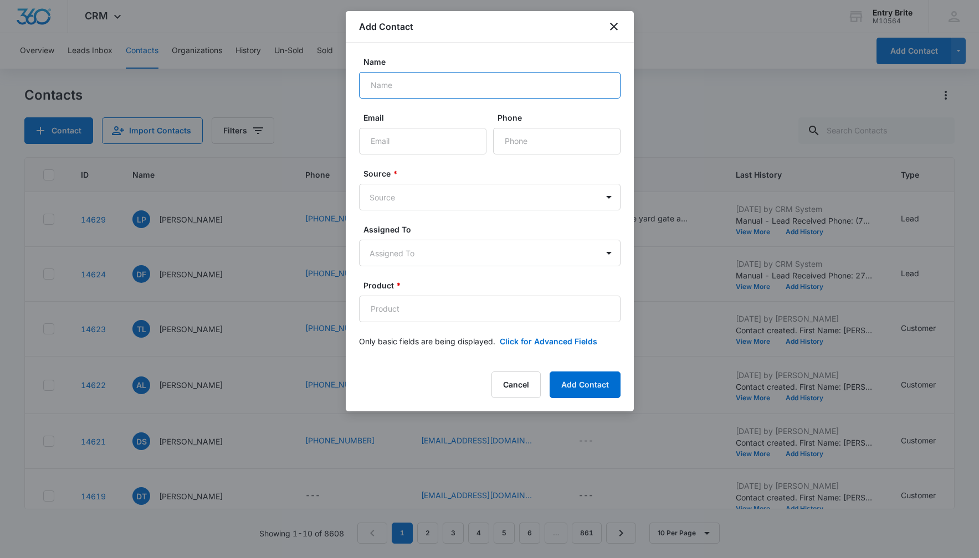
click at [397, 87] on input "Name" at bounding box center [489, 85] width 261 height 27
paste input "[PERSON_NAME]"
type input "[PERSON_NAME]"
click at [508, 140] on input "Phone" at bounding box center [556, 141] width 127 height 27
paste input "[PHONE_NUMBER]"
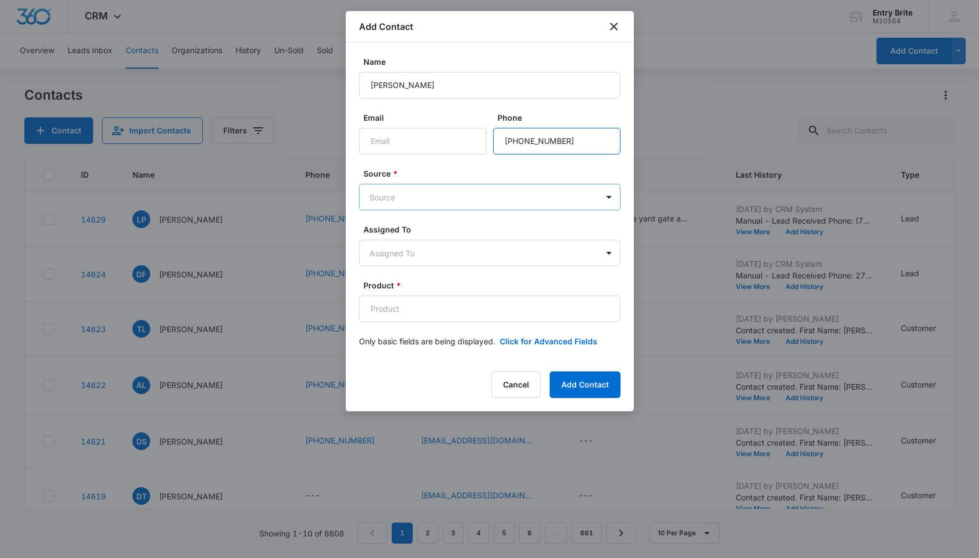
type input "[PHONE_NUMBER]"
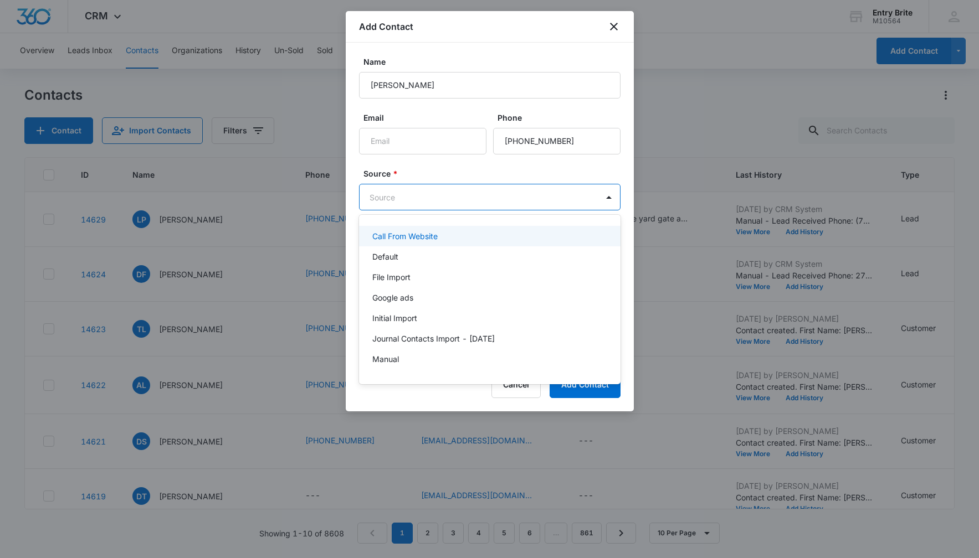
click at [494, 205] on body "CRM Apps Reputation Websites Forms CRM Email Social Content Ads Intelligence Fi…" at bounding box center [489, 279] width 979 height 558
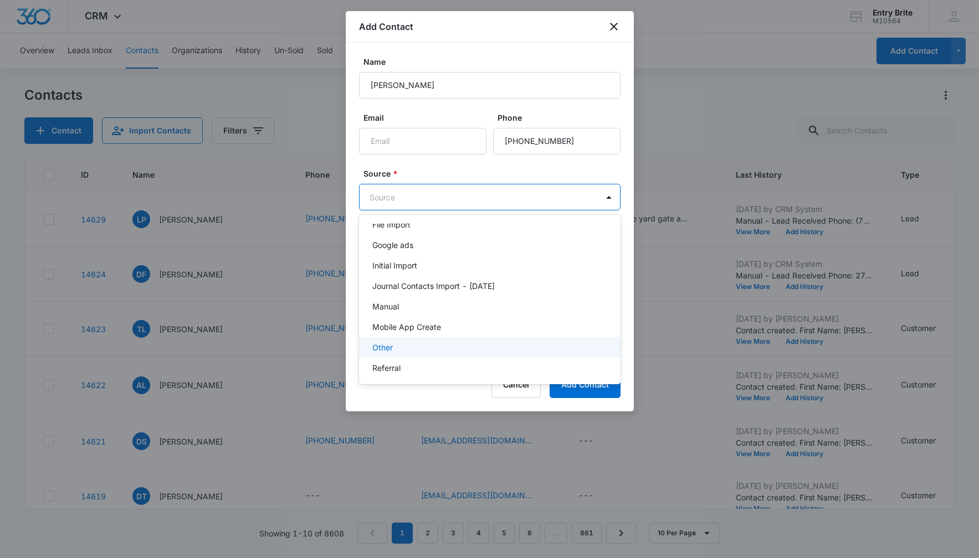
click at [443, 338] on div "Other" at bounding box center [489, 347] width 261 height 20
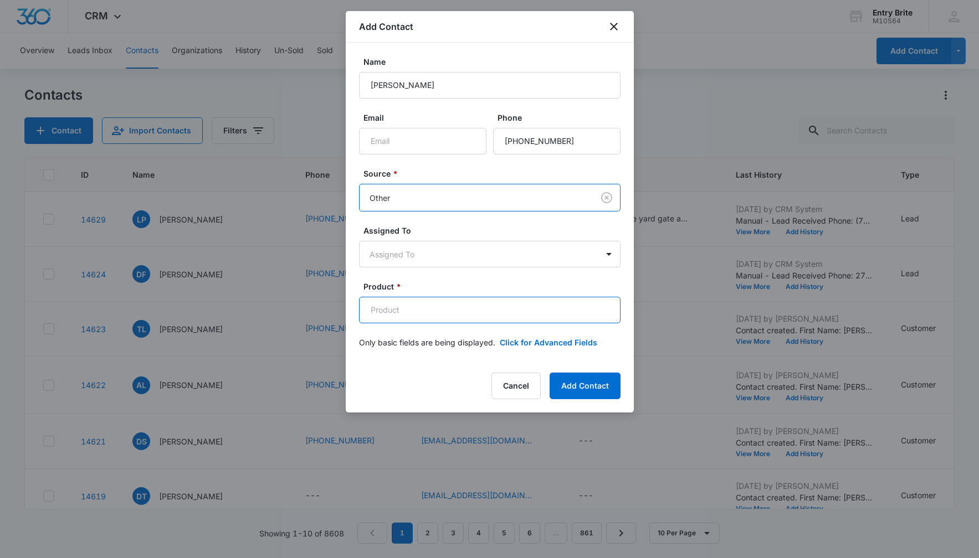
click at [400, 308] on input "Product *" at bounding box center [489, 310] width 261 height 27
paste input "Barn door picture below"
type input "Barn door picture below"
click at [515, 341] on button "Click for Advanced Fields" at bounding box center [548, 343] width 97 height 12
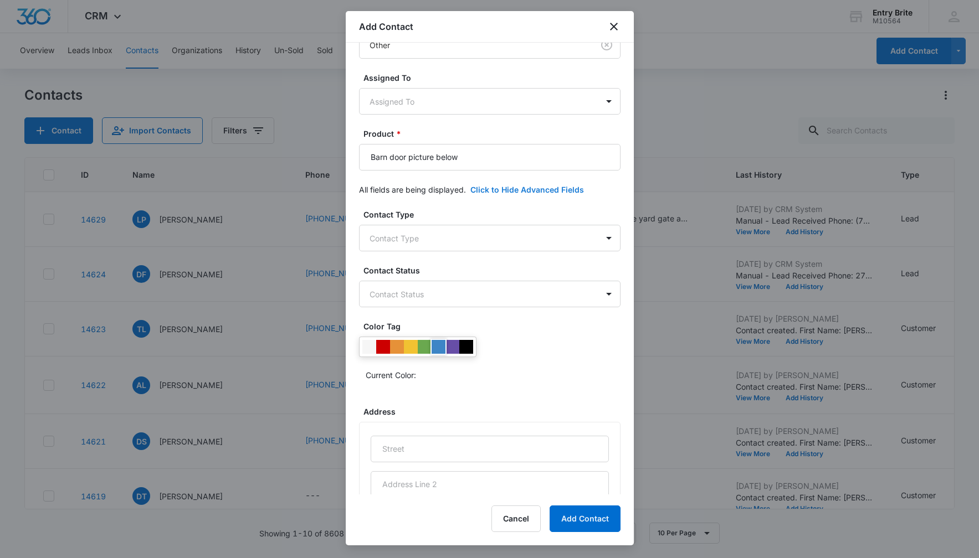
scroll to position [158, 0]
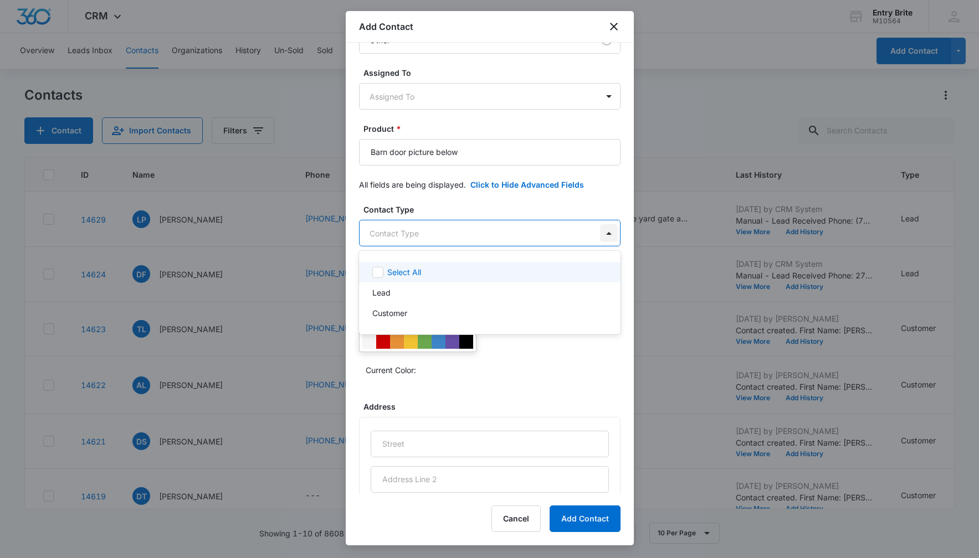
click at [604, 232] on body "CRM Apps Reputation Websites Forms CRM Email Social Content Ads Intelligence Fi…" at bounding box center [489, 279] width 979 height 558
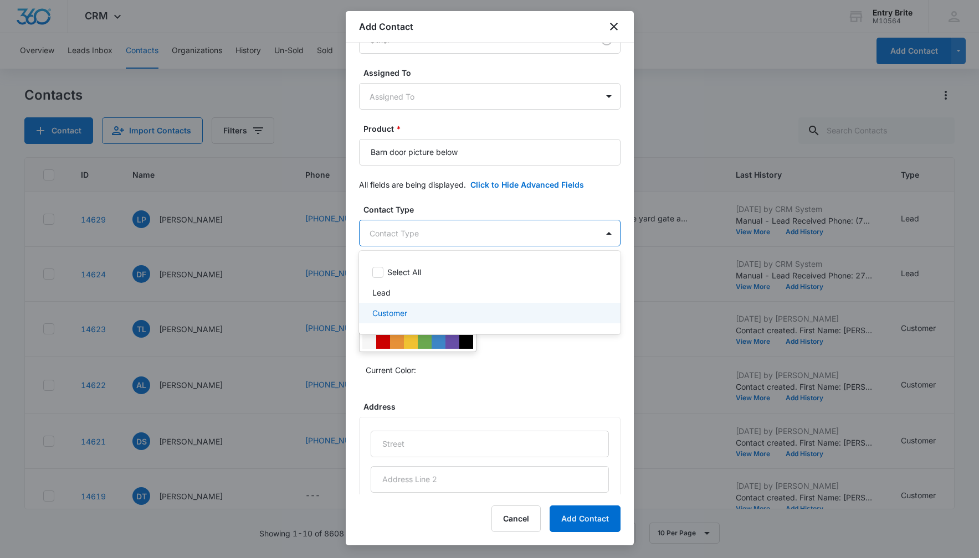
click at [501, 311] on div "Customer" at bounding box center [488, 313] width 233 height 12
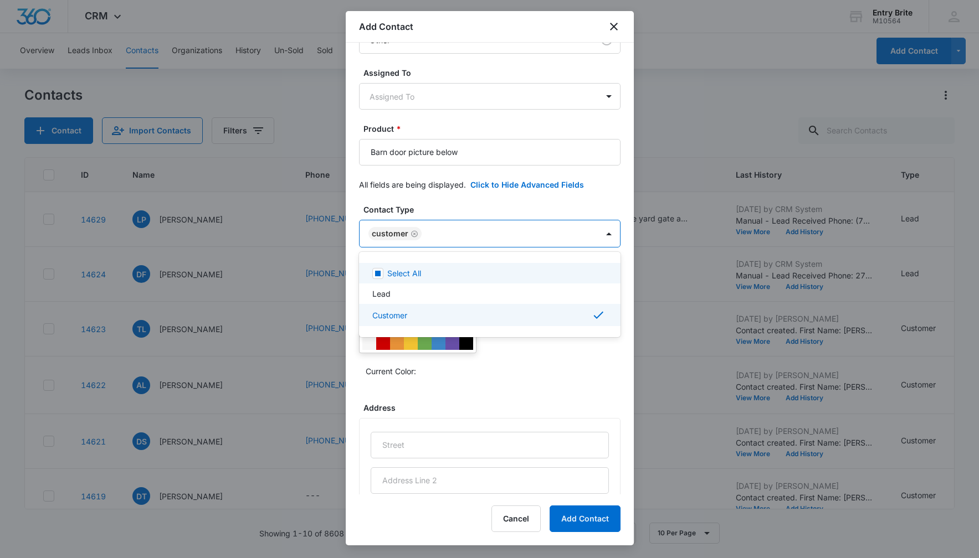
click at [498, 206] on div at bounding box center [489, 279] width 979 height 558
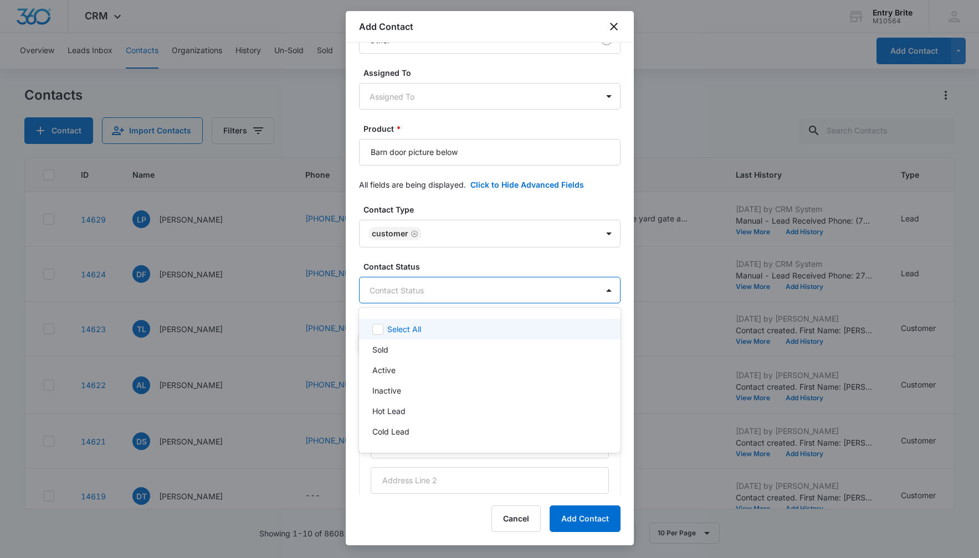
click at [491, 285] on body "CRM Apps Reputation Websites Forms CRM Email Social Content Ads Intelligence Fi…" at bounding box center [489, 279] width 979 height 558
click at [442, 342] on div "Sold" at bounding box center [489, 350] width 261 height 20
click at [453, 202] on div at bounding box center [489, 279] width 979 height 558
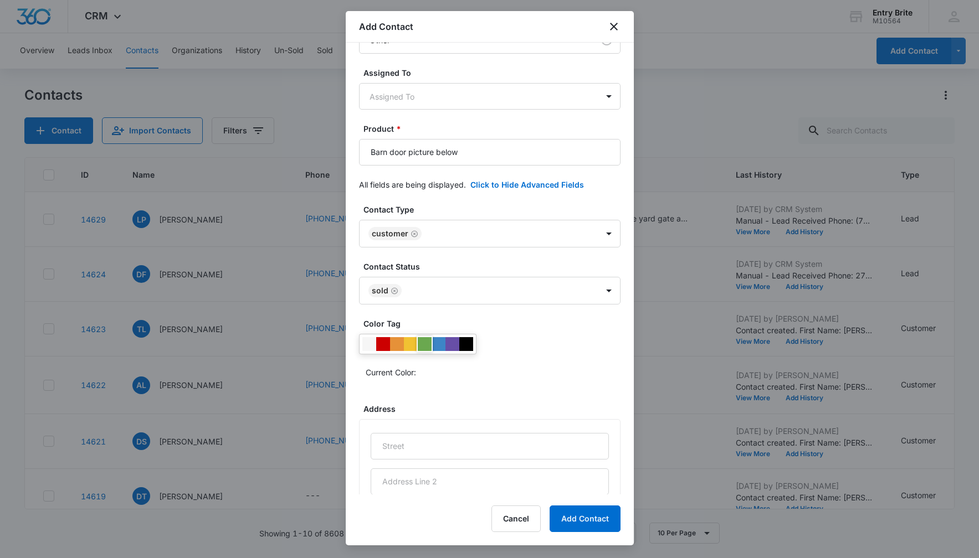
click at [424, 341] on div at bounding box center [425, 344] width 14 height 14
click at [522, 343] on div "Current Color:" at bounding box center [489, 357] width 261 height 47
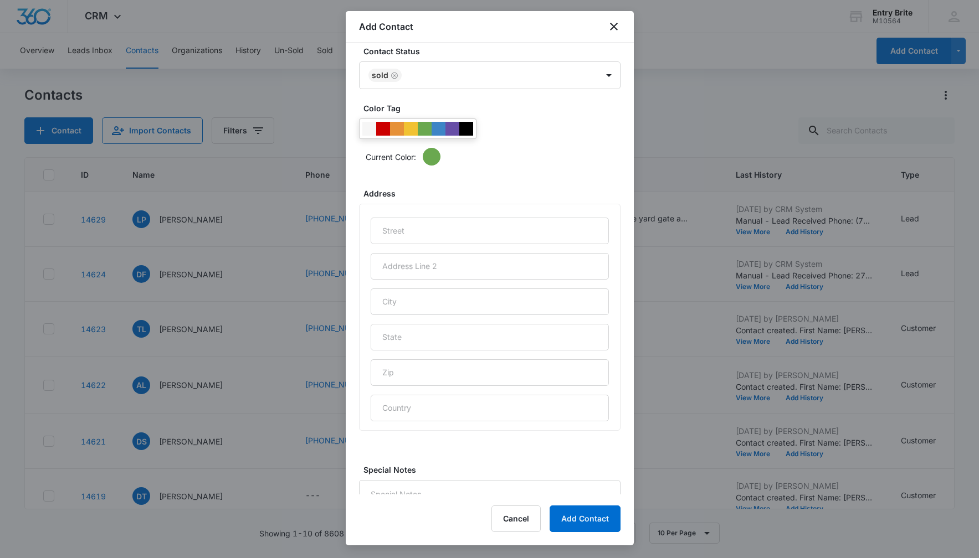
scroll to position [374, 0]
click at [391, 227] on input "text" at bounding box center [490, 230] width 238 height 27
paste input "[STREET_ADDRESS][PERSON_NAME]"
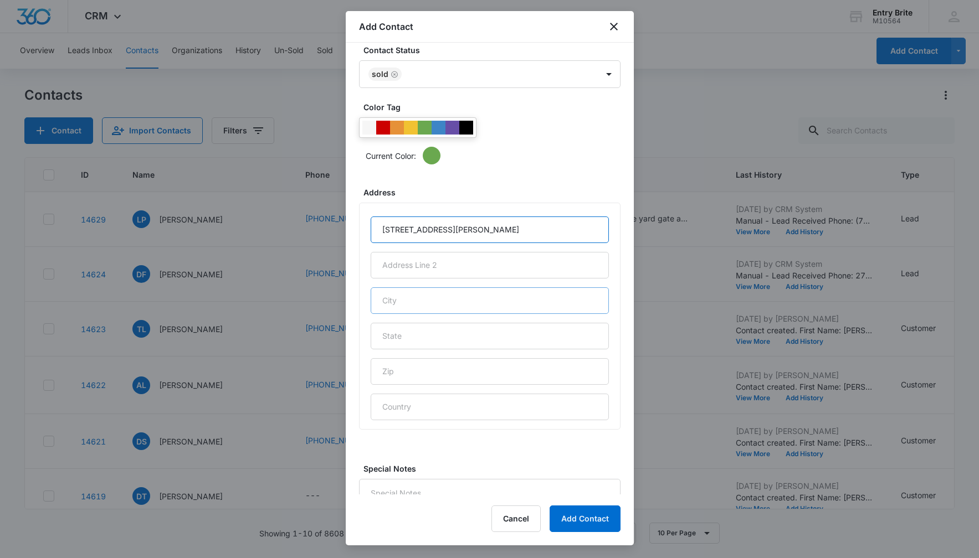
type input "[STREET_ADDRESS][PERSON_NAME]"
click at [396, 300] on input "text" at bounding box center [490, 300] width 238 height 27
type input "Mesquite"
type input "NV"
click at [394, 368] on input "text" at bounding box center [490, 371] width 238 height 27
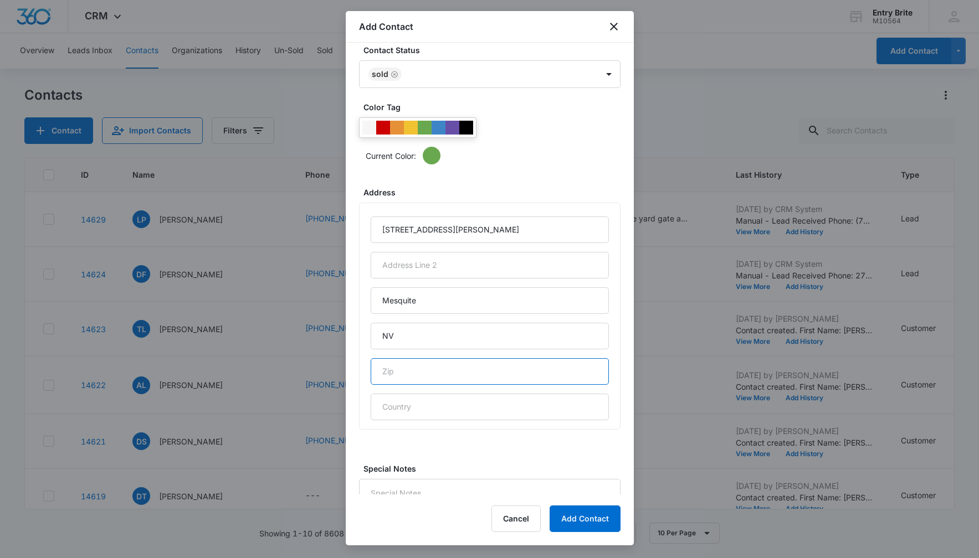
click at [394, 368] on input "text" at bounding box center [490, 371] width 238 height 27
paste input "89034"
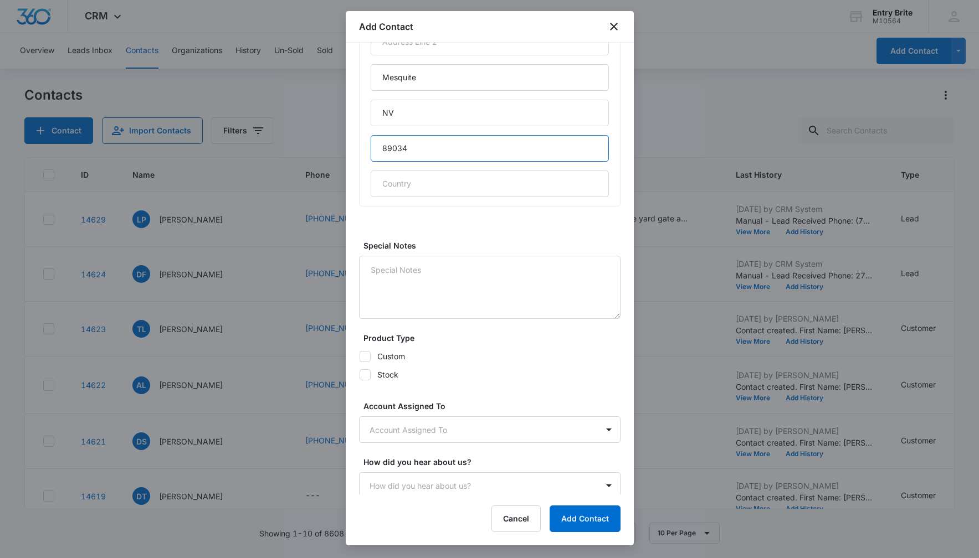
scroll to position [602, 0]
type input "89034"
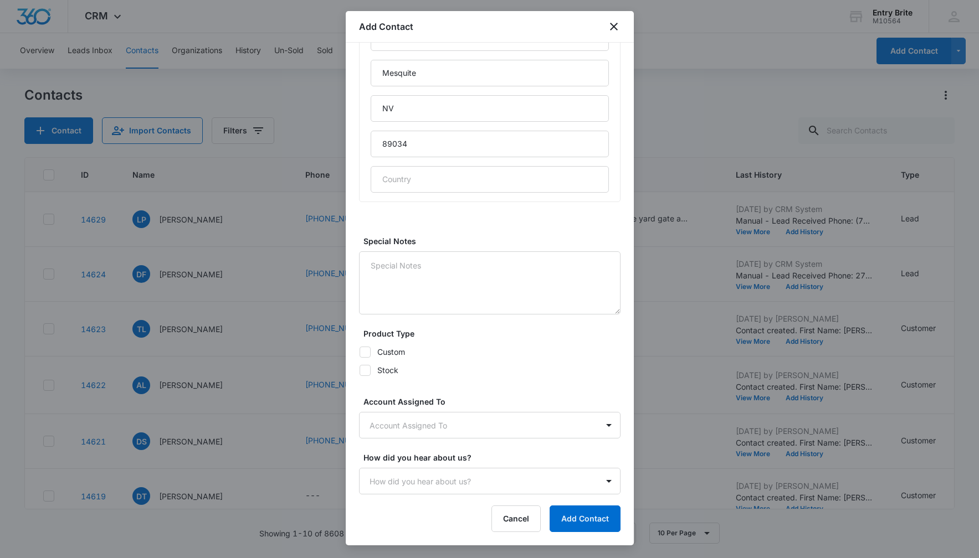
click at [365, 351] on icon at bounding box center [365, 352] width 10 height 10
click at [359, 352] on input "Custom" at bounding box center [359, 352] width 1 height 1
checkbox input "true"
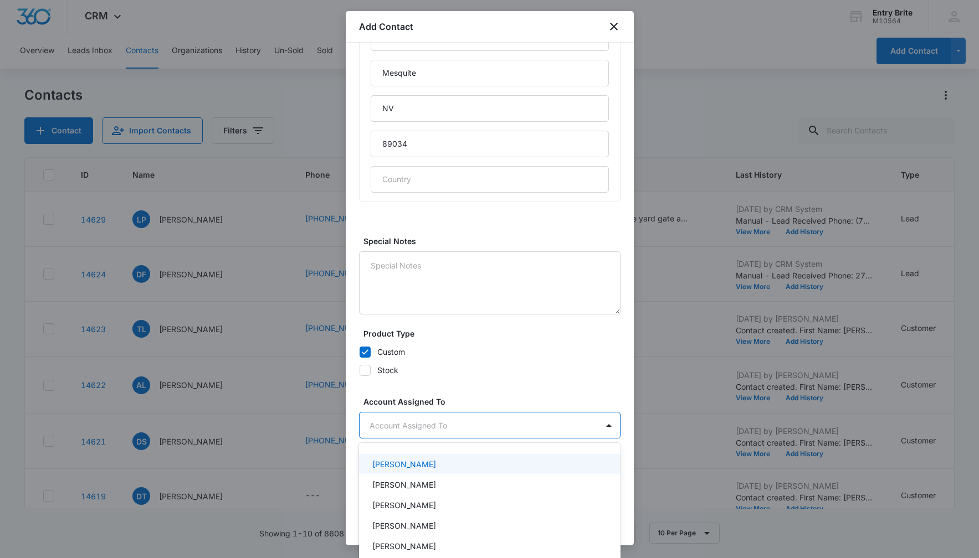
click at [399, 428] on body "CRM Apps Reputation Websites Forms CRM Email Social Content Ads Intelligence Fi…" at bounding box center [489, 279] width 979 height 558
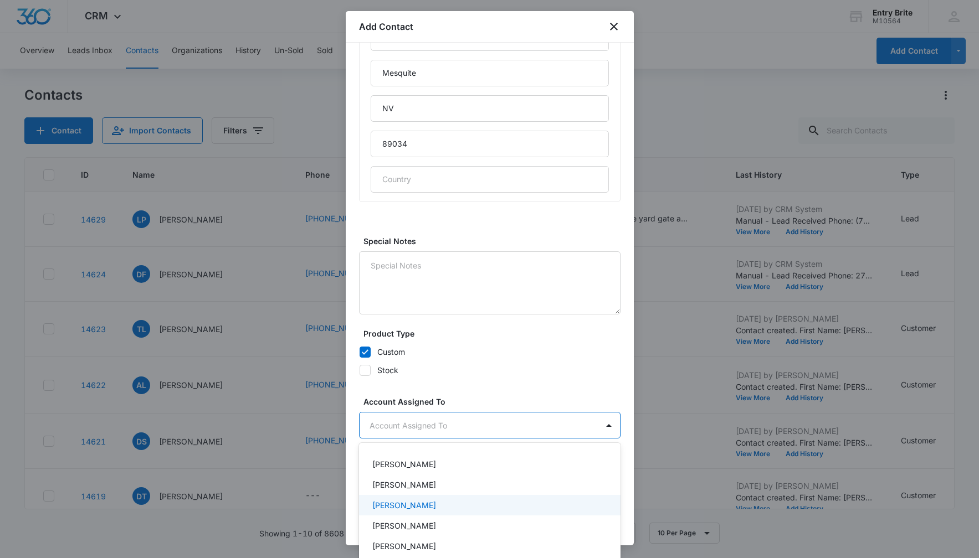
click at [394, 502] on p "[PERSON_NAME]" at bounding box center [404, 506] width 64 height 12
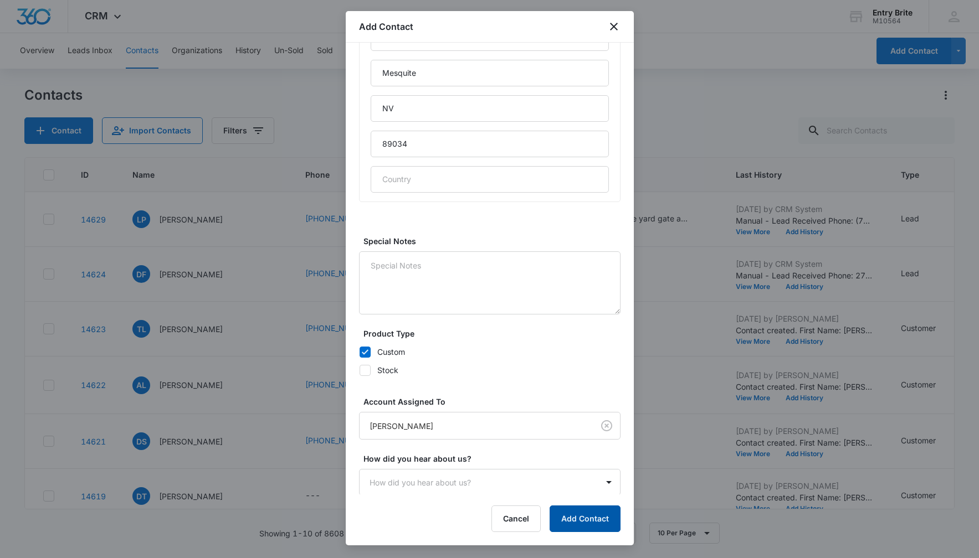
click at [562, 520] on button "Add Contact" at bounding box center [584, 519] width 71 height 27
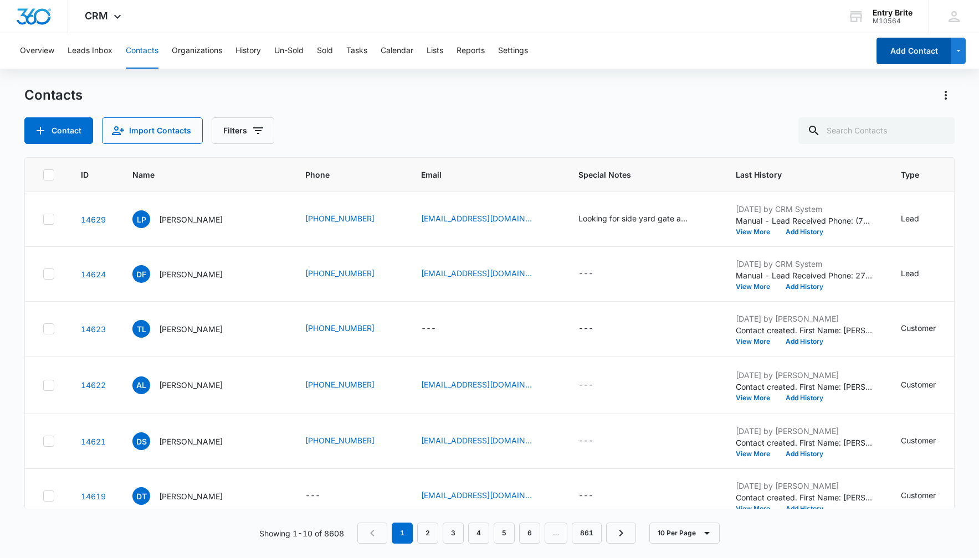
click at [907, 50] on button "Add Contact" at bounding box center [913, 51] width 75 height 27
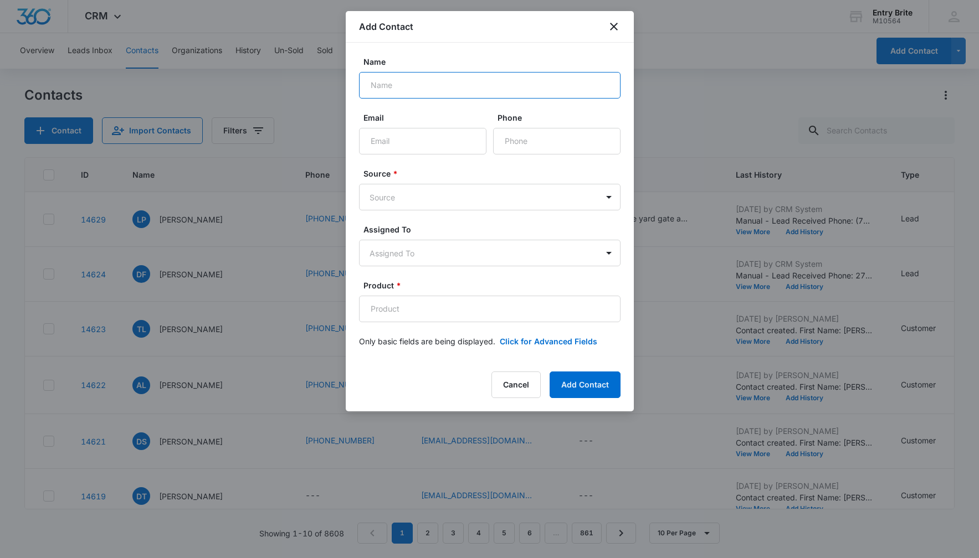
click at [372, 91] on input "Name" at bounding box center [489, 85] width 261 height 27
paste input "[PERSON_NAME]"
type input "[PERSON_NAME]"
click at [529, 143] on input "Phone" at bounding box center [556, 141] width 127 height 27
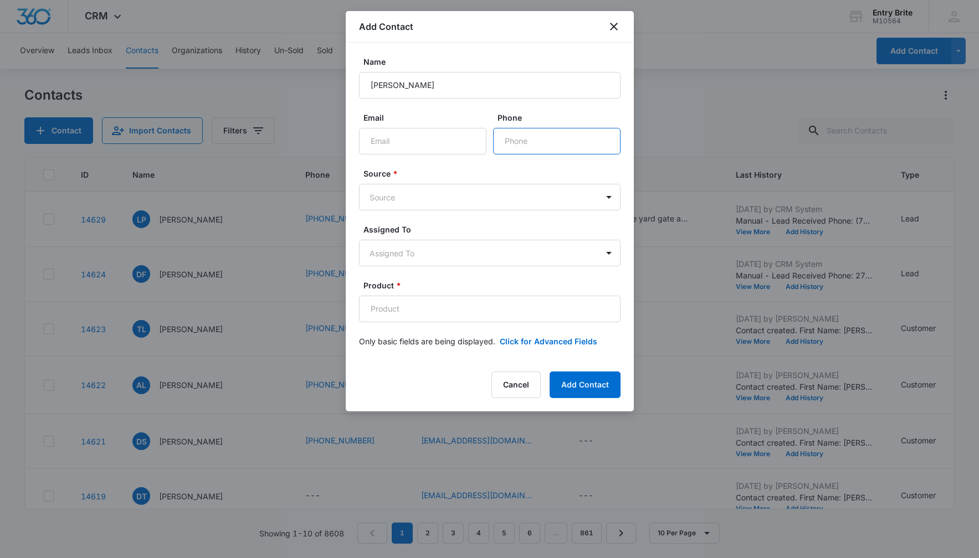
paste input "[PHONE_NUMBER]"
type input "[PHONE_NUMBER]"
click at [473, 194] on body "CRM Apps Reputation Websites Forms CRM Email Social Content Ads Intelligence Fi…" at bounding box center [489, 279] width 979 height 558
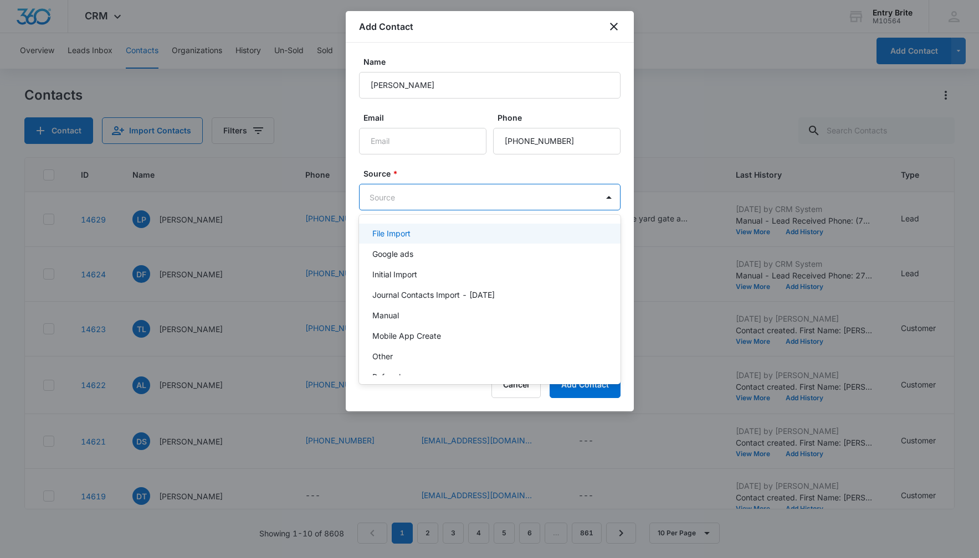
scroll to position [48, 0]
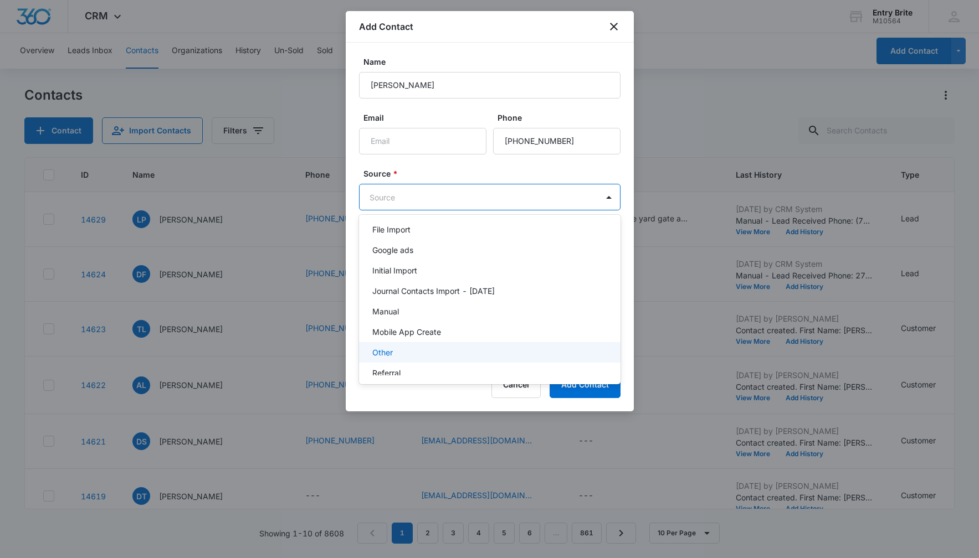
click at [404, 353] on div "Other" at bounding box center [488, 353] width 233 height 12
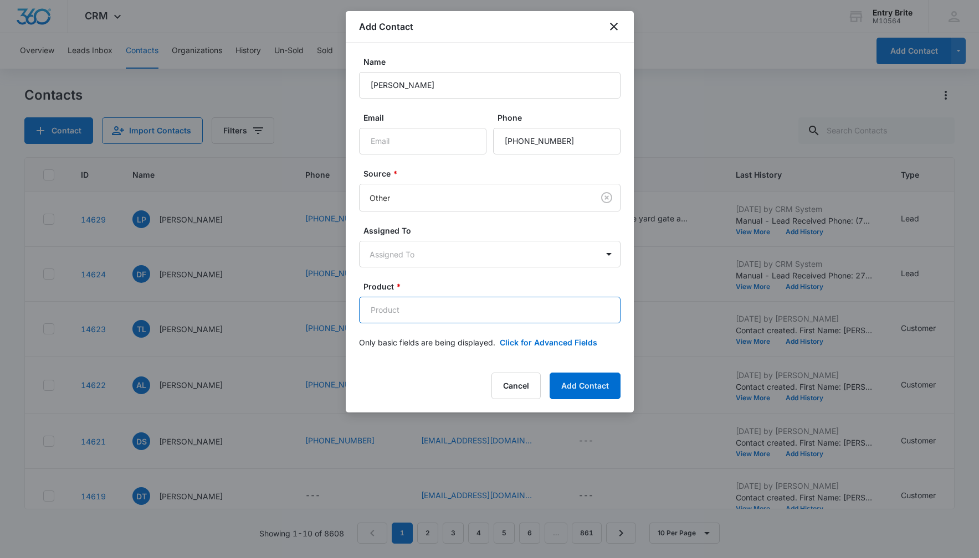
click at [382, 313] on input "Product *" at bounding box center [489, 310] width 261 height 27
paste input "Half glass - glue chip"
type input "Half glass - glue chip"
click at [555, 342] on button "Click for Advanced Fields" at bounding box center [548, 343] width 97 height 12
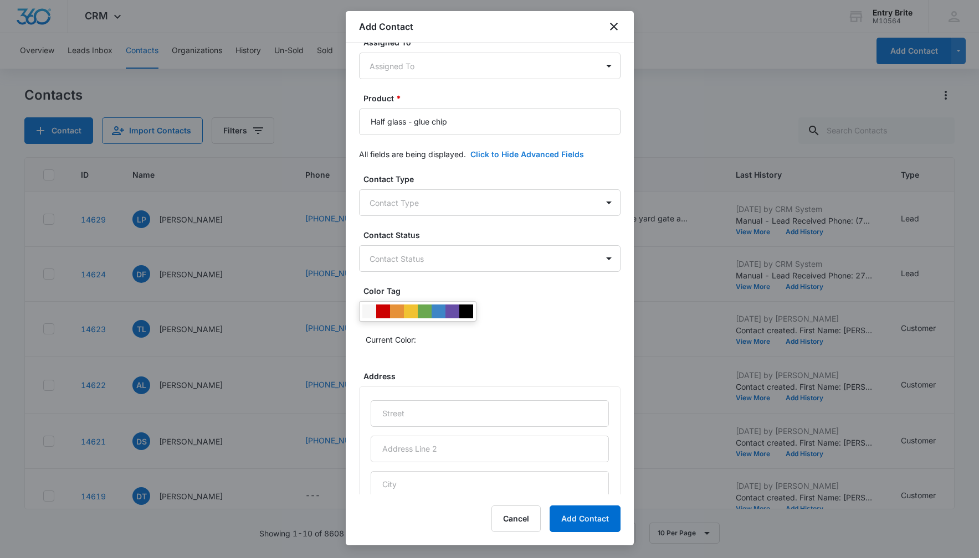
scroll to position [227, 0]
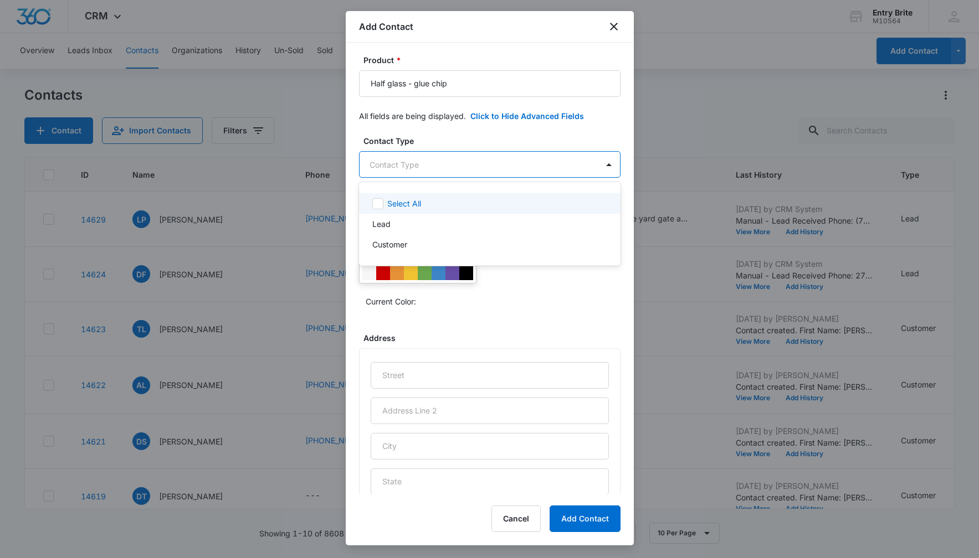
click at [587, 167] on body "CRM Apps Reputation Websites Forms CRM Email Social Content Ads Intelligence Fi…" at bounding box center [489, 279] width 979 height 558
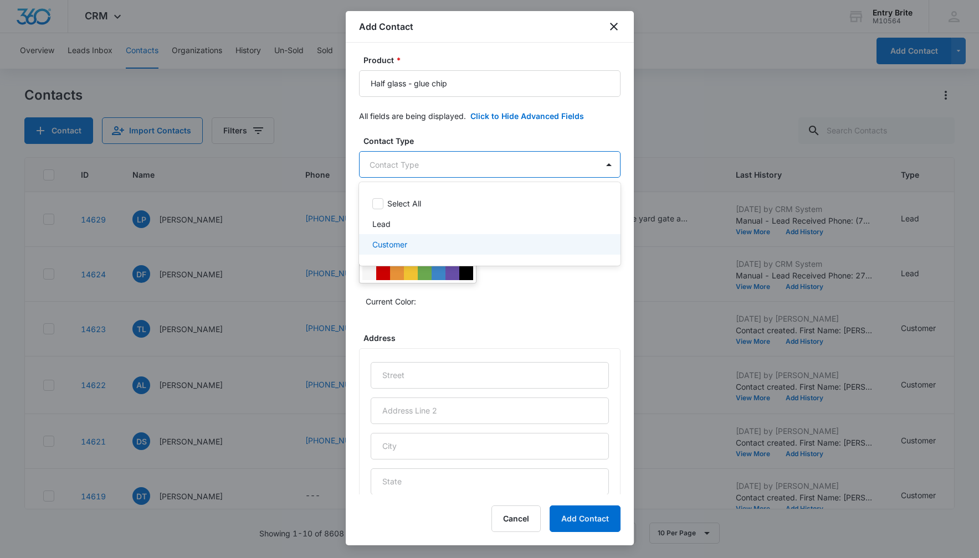
click at [499, 239] on div "Customer" at bounding box center [488, 245] width 233 height 12
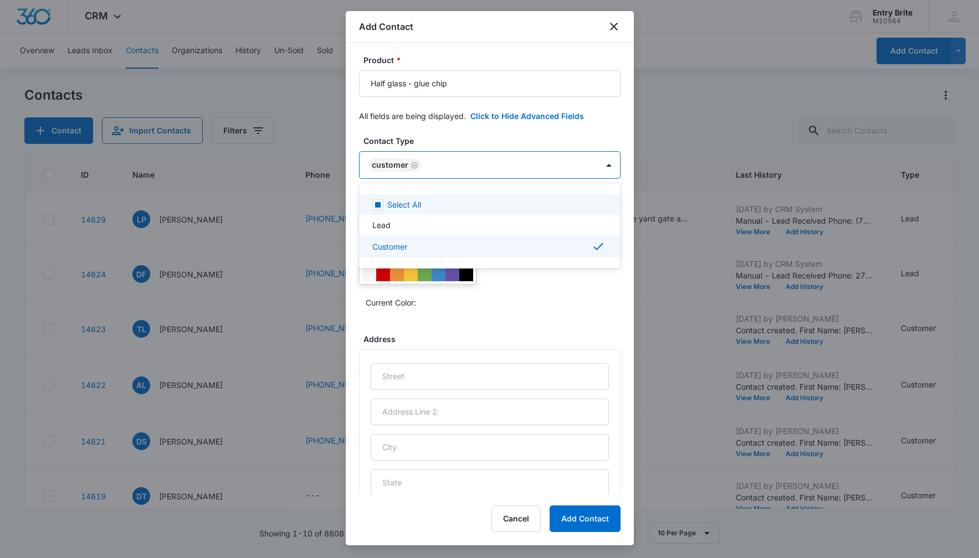
click at [497, 134] on div at bounding box center [489, 279] width 979 height 558
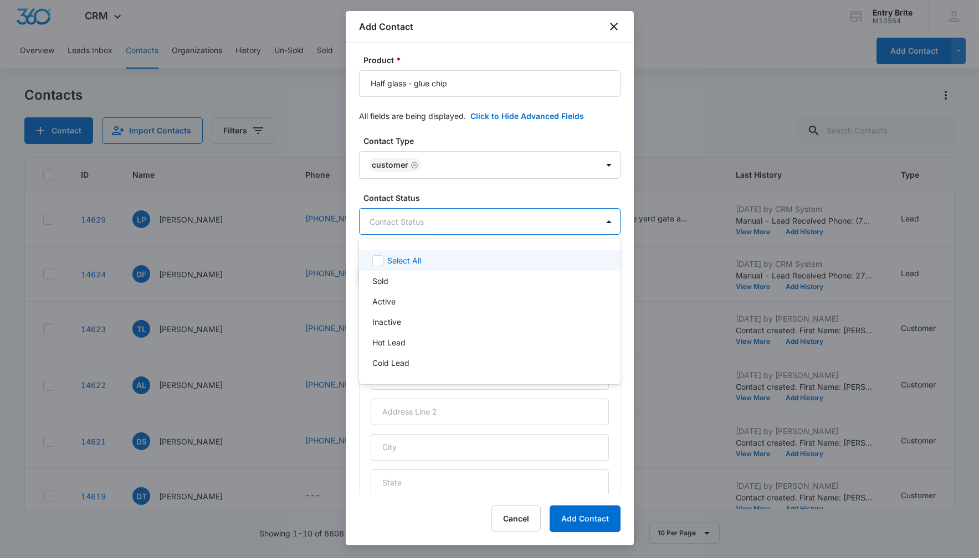
click at [453, 218] on body "CRM Apps Reputation Websites Forms CRM Email Social Content Ads Intelligence Fi…" at bounding box center [489, 279] width 979 height 558
click at [430, 281] on div "Sold" at bounding box center [488, 281] width 233 height 12
click at [452, 136] on div at bounding box center [489, 279] width 979 height 558
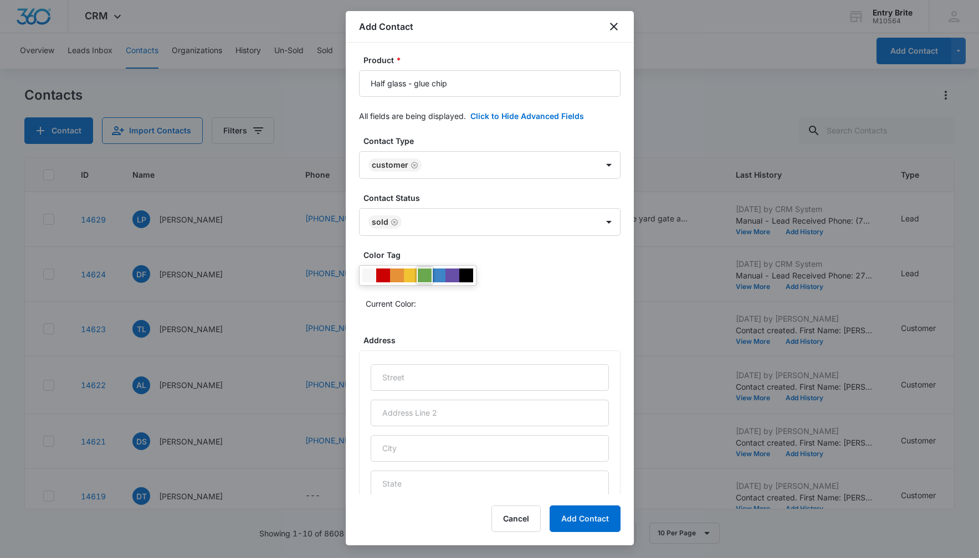
click at [424, 274] on div at bounding box center [425, 276] width 14 height 14
click at [551, 282] on div "Current Color:" at bounding box center [489, 288] width 261 height 47
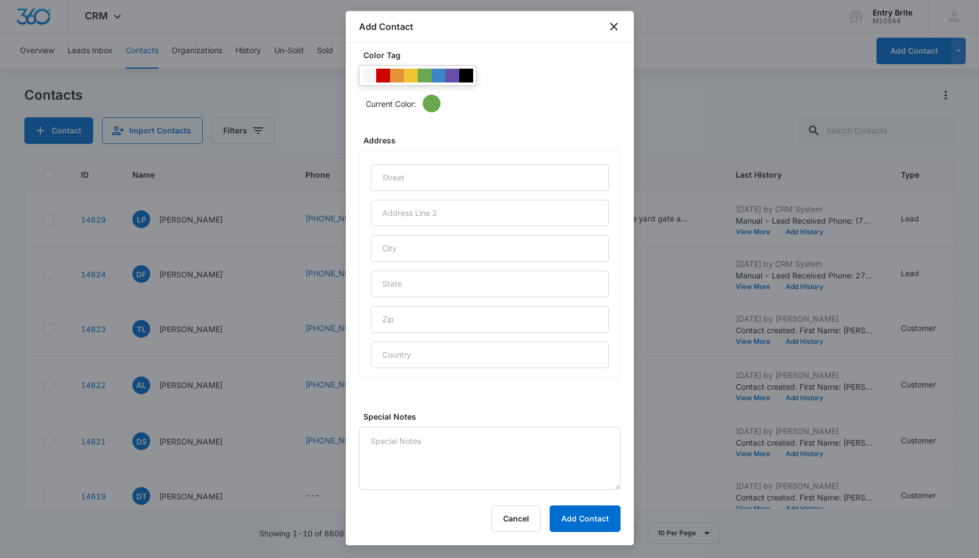
scroll to position [436, 0]
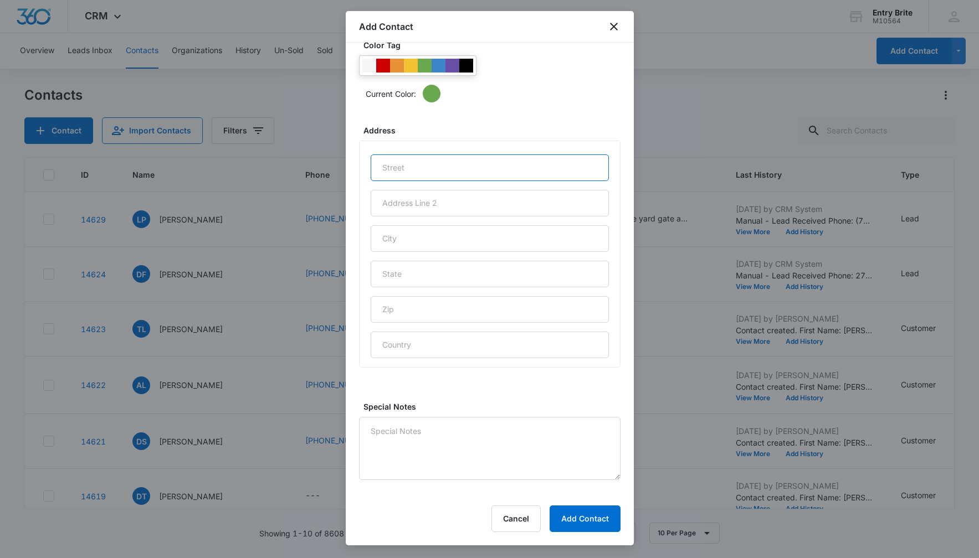
click at [393, 162] on input "text" at bounding box center [490, 168] width 238 height 27
paste input "739 Olympia Dr"
type input "739 Olympia Dr."
click at [378, 236] on input "text" at bounding box center [490, 238] width 238 height 27
type input "[GEOGRAPHIC_DATA]"
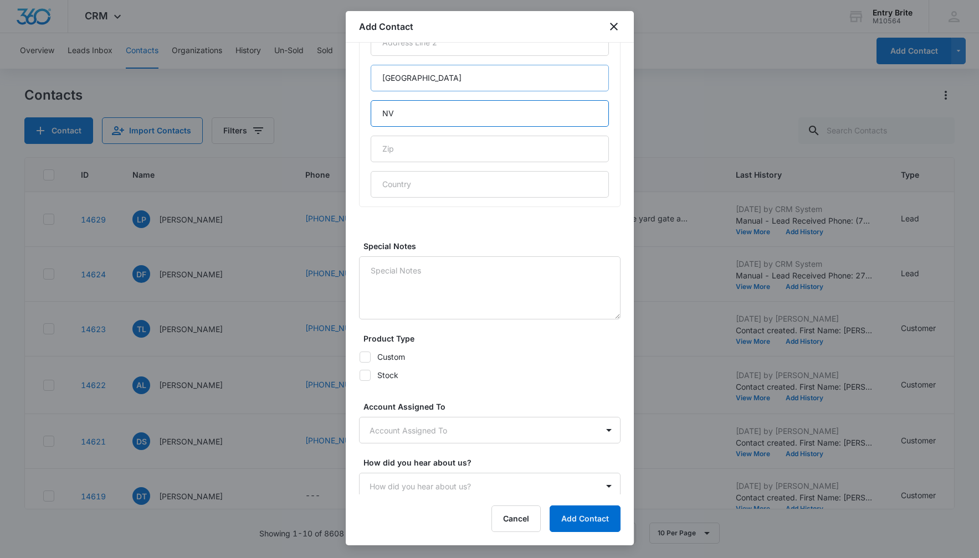
scroll to position [602, 0]
type input "NV"
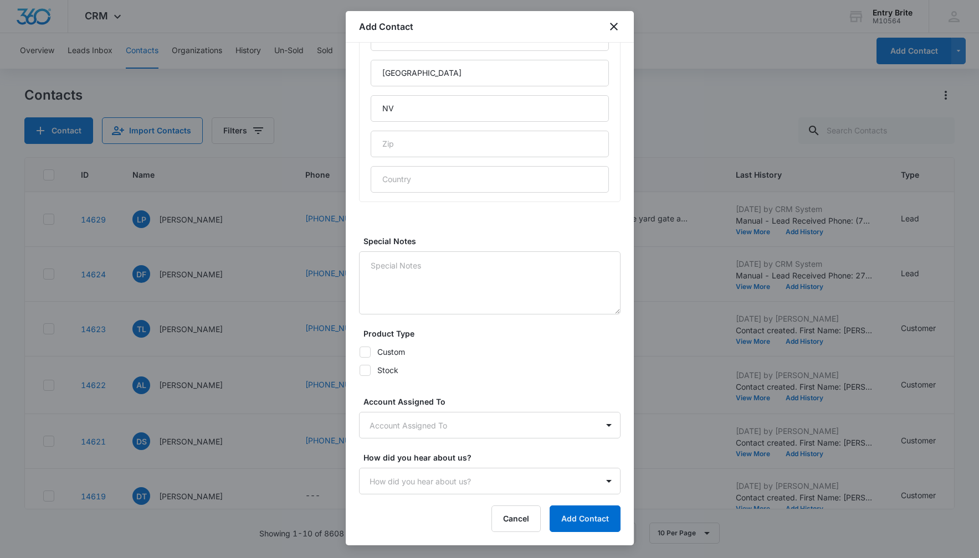
click at [366, 372] on icon at bounding box center [365, 371] width 10 height 10
click at [359, 371] on input "Stock" at bounding box center [359, 370] width 1 height 1
checkbox input "true"
click at [403, 425] on body "CRM Apps Reputation Websites Forms CRM Email Social Content Ads Intelligence Fi…" at bounding box center [489, 279] width 979 height 558
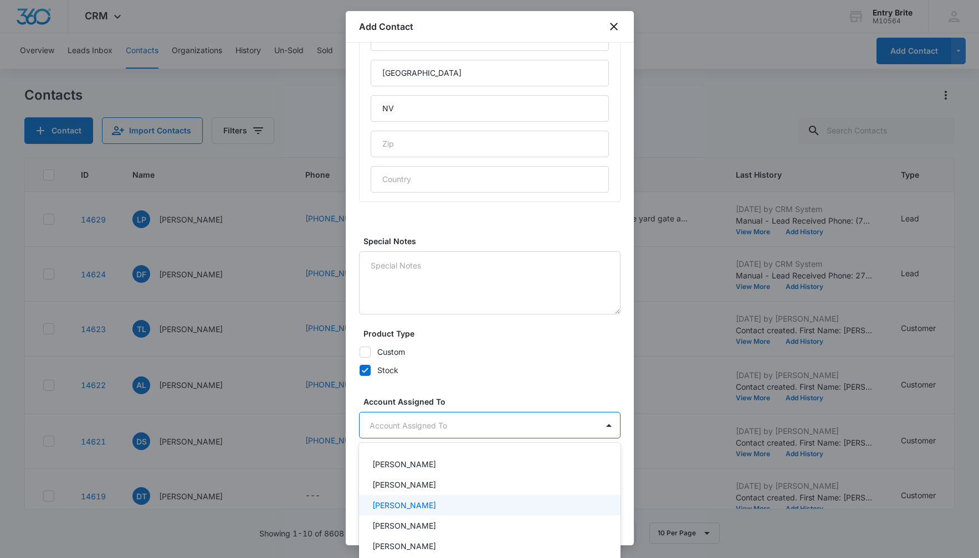
click at [408, 502] on p "[PERSON_NAME]" at bounding box center [404, 506] width 64 height 12
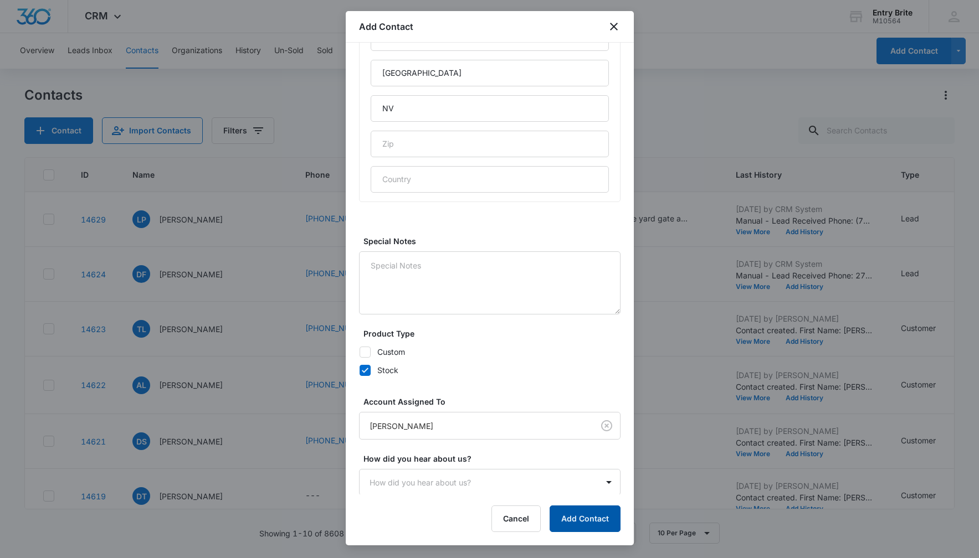
click at [568, 517] on button "Add Contact" at bounding box center [584, 519] width 71 height 27
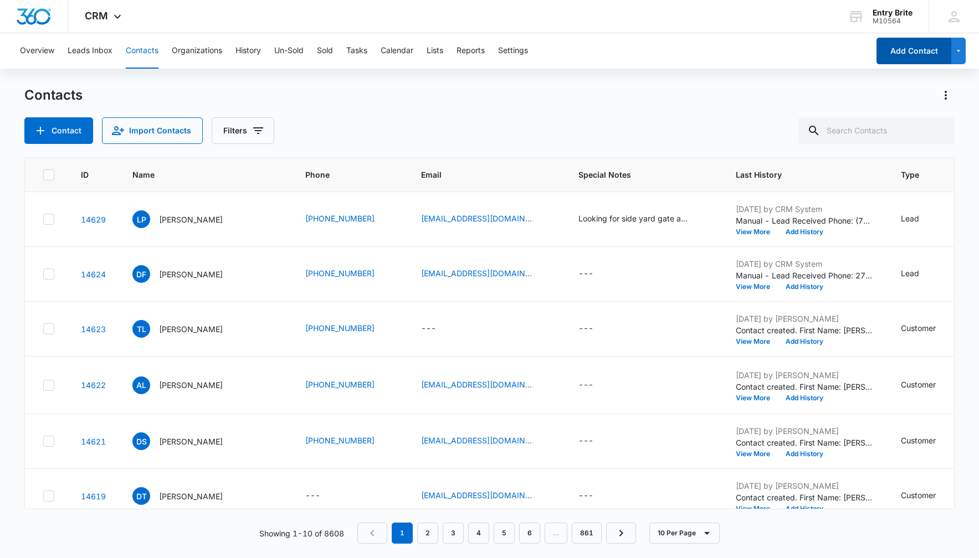
click at [888, 52] on button "Add Contact" at bounding box center [913, 51] width 75 height 27
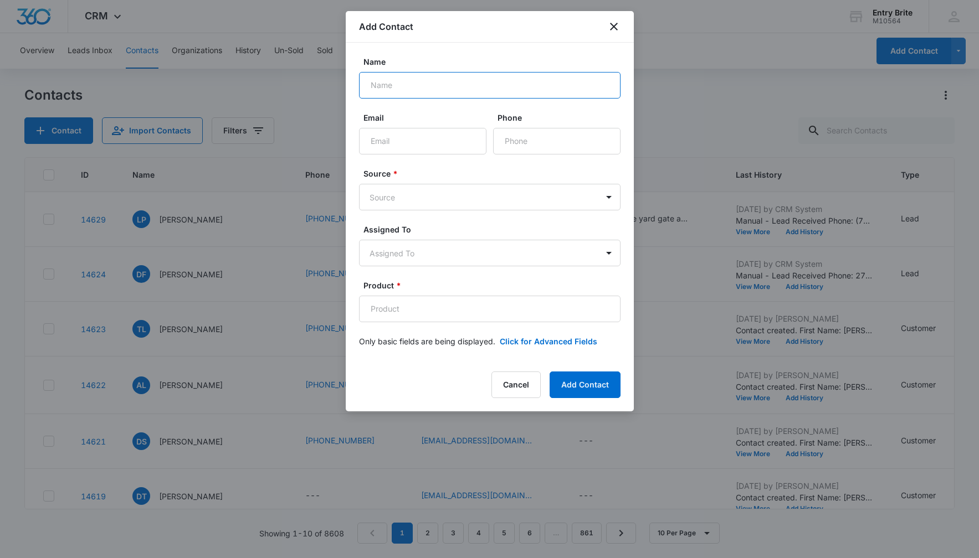
click at [388, 84] on input "Name" at bounding box center [489, 85] width 261 height 27
paste input "[PERSON_NAME]"
type input "[PERSON_NAME]"
click at [526, 141] on input "Phone" at bounding box center [556, 141] width 127 height 27
paste input "[PHONE_NUMBER]"
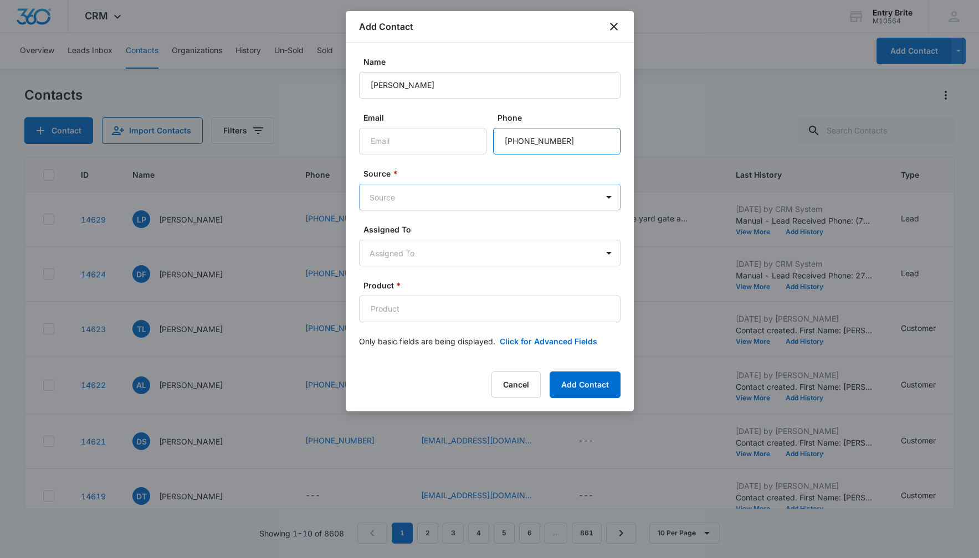
type input "[PHONE_NUMBER]"
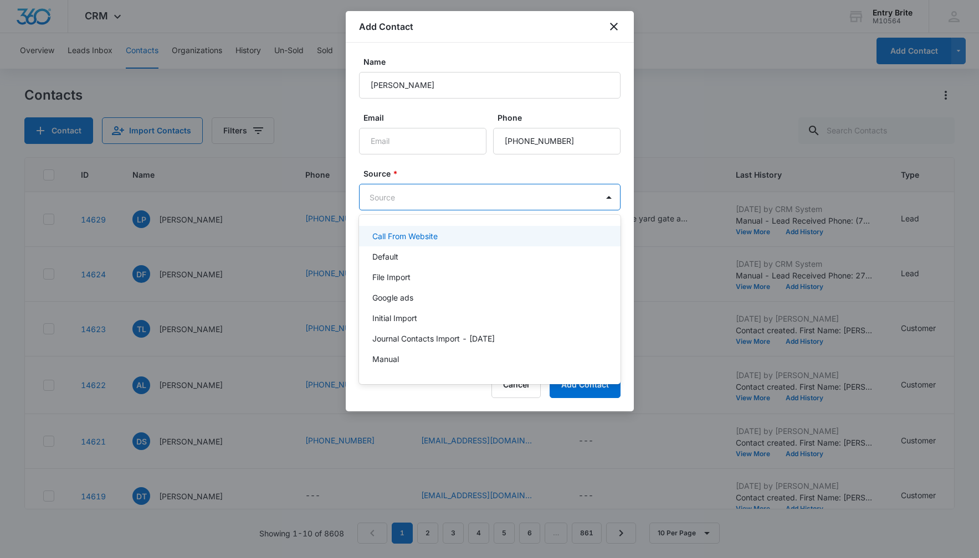
click at [500, 197] on body "CRM Apps Reputation Websites Forms CRM Email Social Content Ads Intelligence Fi…" at bounding box center [489, 279] width 979 height 558
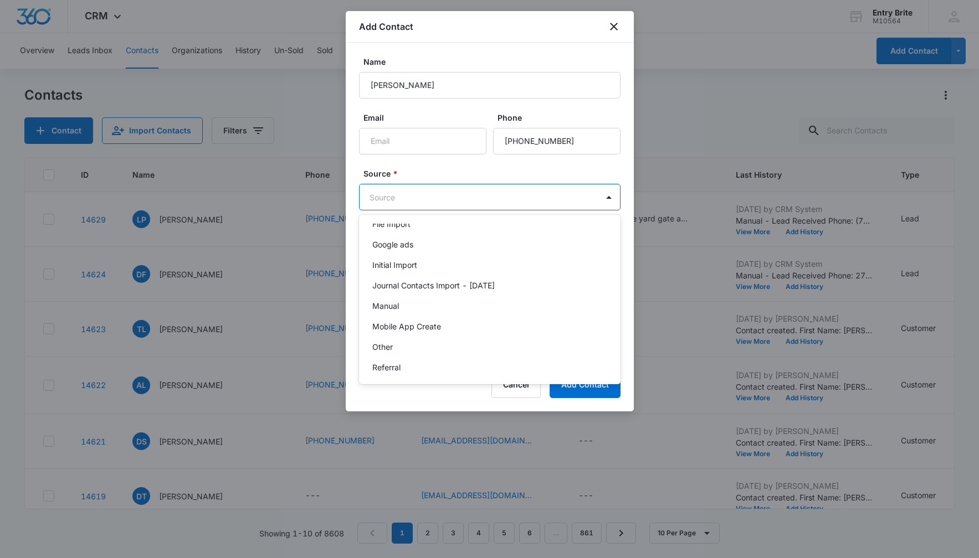
scroll to position [54, 0]
click at [462, 340] on div "Other" at bounding box center [488, 346] width 233 height 12
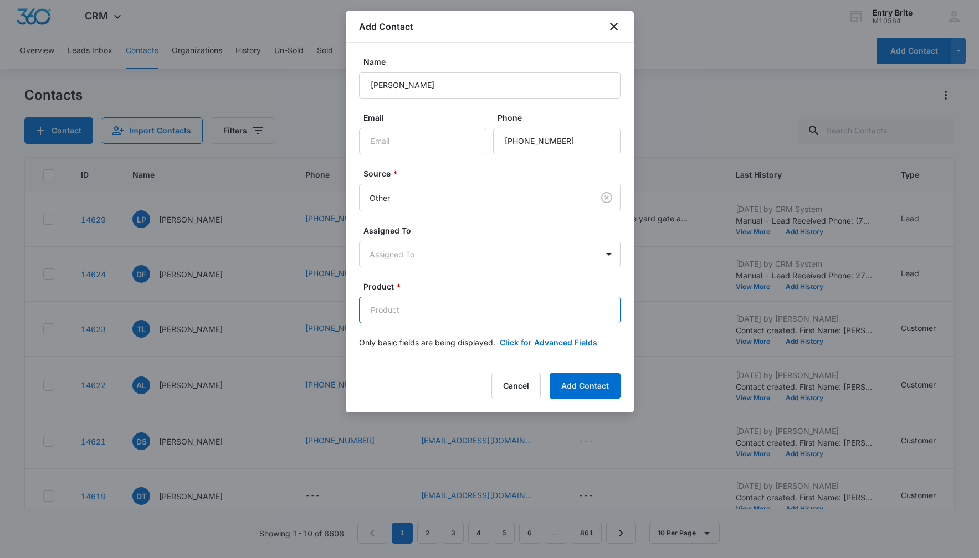
click at [401, 309] on input "Product *" at bounding box center [489, 310] width 261 height 27
paste input "Slider changeout - Double French Door System"
type input "Slider changeout - Double French Door System"
click at [523, 344] on button "Click for Advanced Fields" at bounding box center [548, 343] width 97 height 12
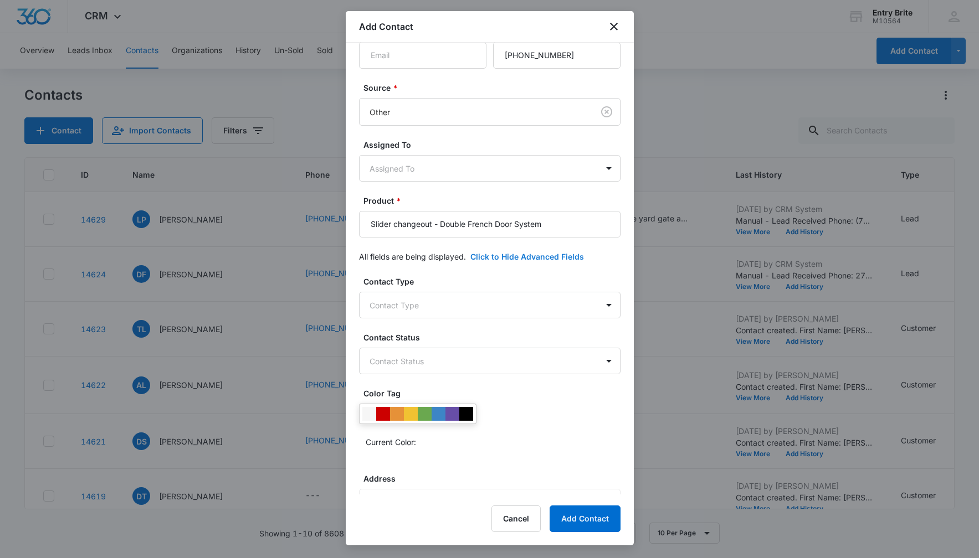
scroll to position [161, 0]
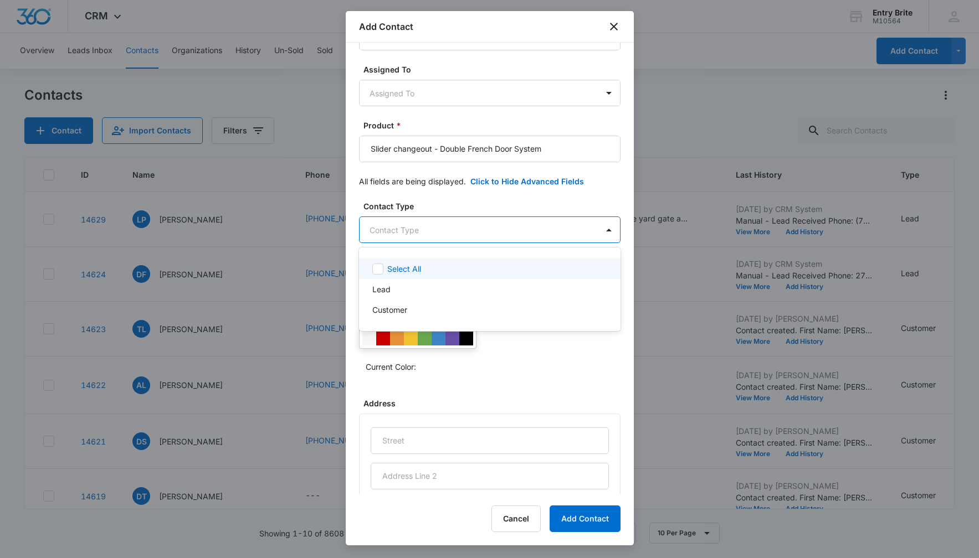
click at [533, 223] on body "CRM Apps Reputation Websites Forms CRM Email Social Content Ads Intelligence Fi…" at bounding box center [489, 279] width 979 height 558
click at [454, 312] on div "Customer" at bounding box center [488, 310] width 233 height 12
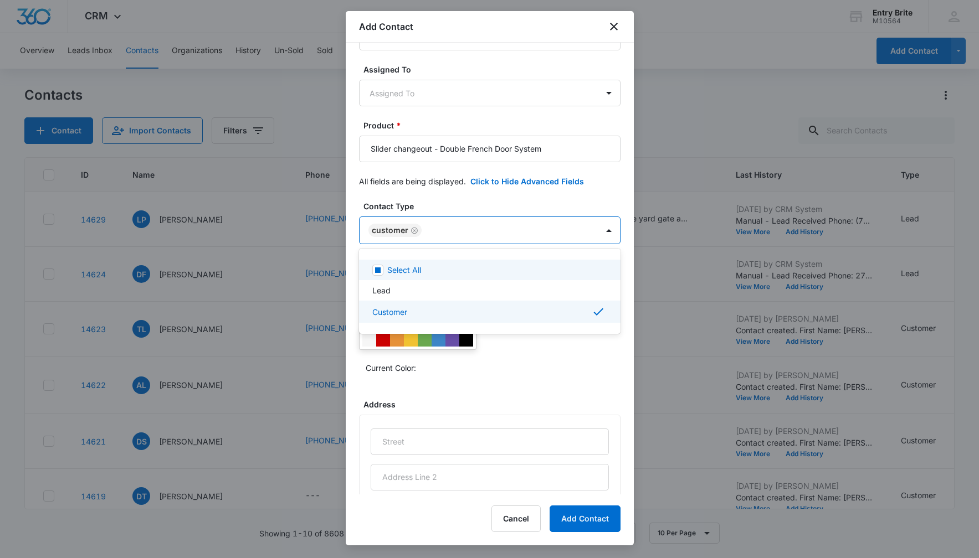
click at [465, 202] on div at bounding box center [489, 279] width 979 height 558
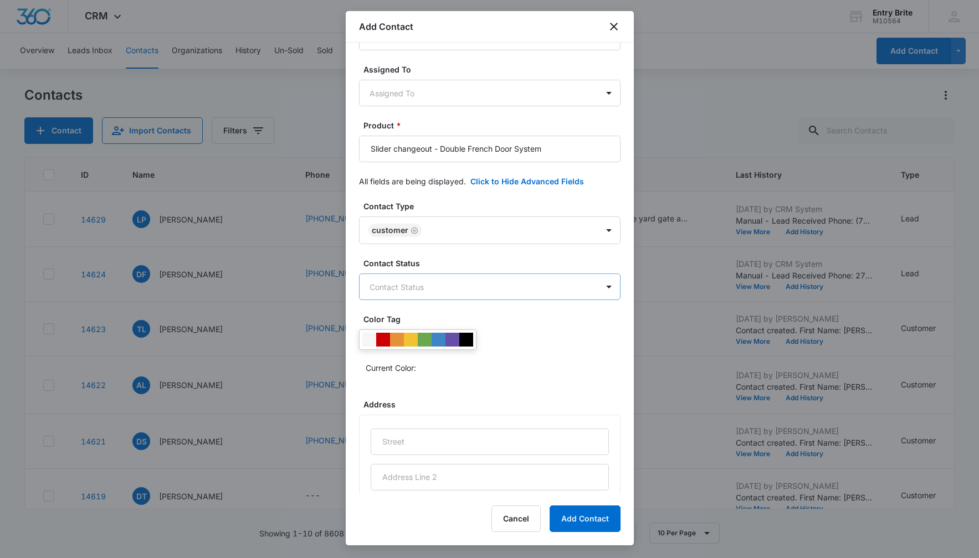
click at [436, 290] on body "CRM Apps Reputation Websites Forms CRM Email Social Content Ads Intelligence Fi…" at bounding box center [489, 279] width 979 height 558
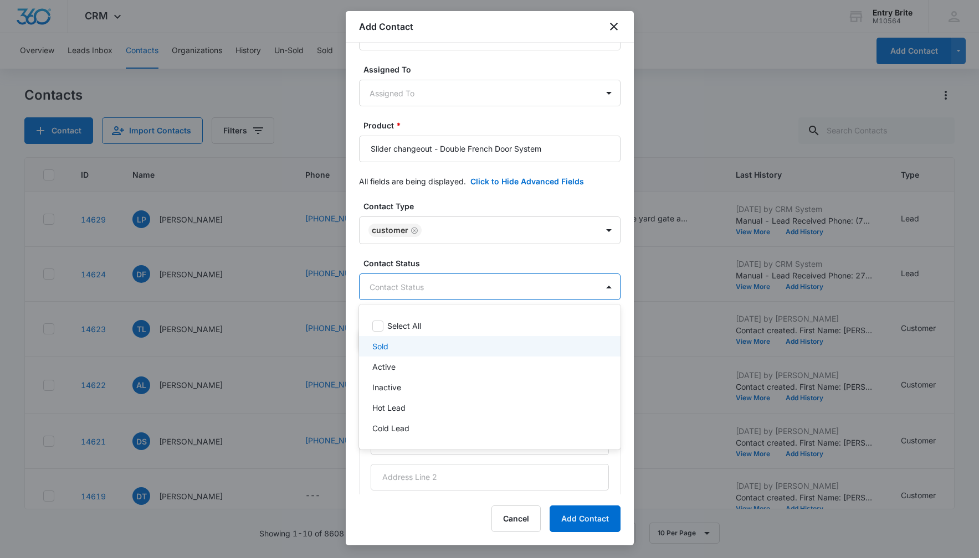
click at [400, 339] on div "Sold" at bounding box center [489, 346] width 261 height 20
click at [440, 200] on div at bounding box center [489, 279] width 979 height 558
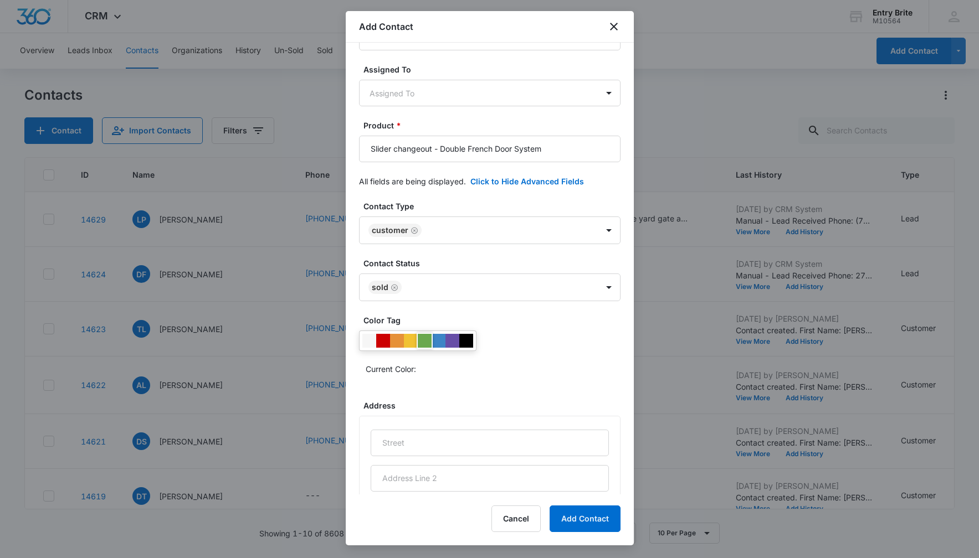
click at [428, 338] on div at bounding box center [425, 341] width 14 height 14
click at [494, 337] on div "Current Color:" at bounding box center [489, 354] width 261 height 47
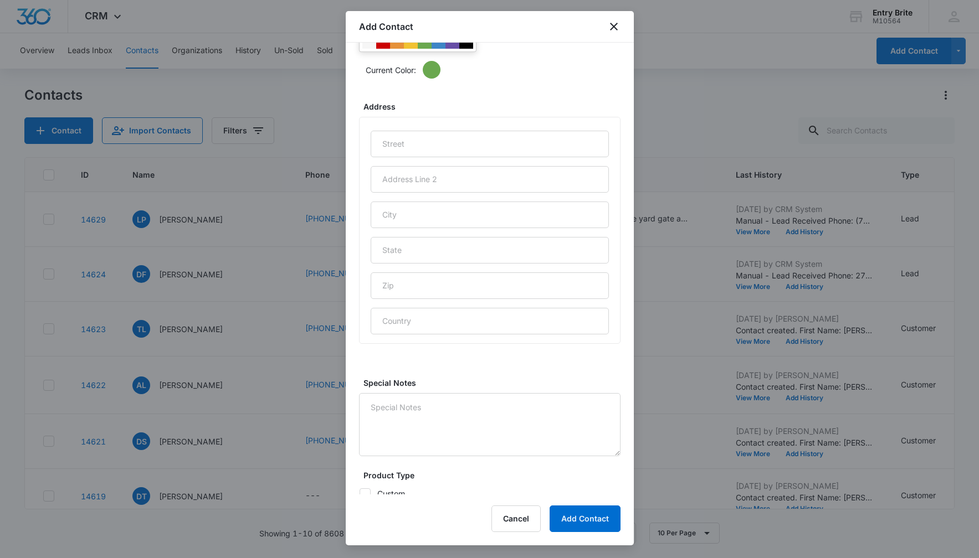
scroll to position [468, 0]
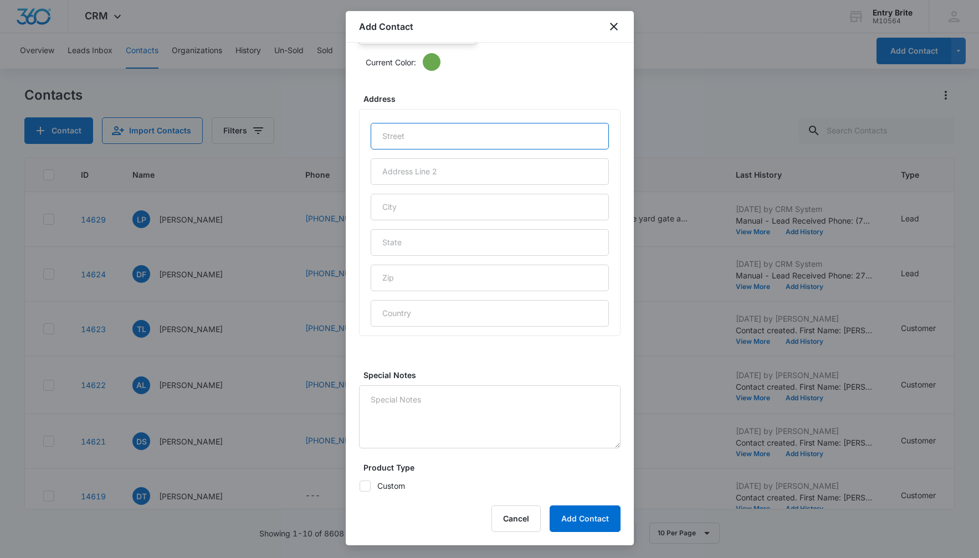
click at [383, 134] on input "text" at bounding box center [490, 136] width 238 height 27
paste input "[STREET_ADDRESS]"
type input "[STREET_ADDRESS]"
click at [384, 212] on input "text" at bounding box center [490, 207] width 238 height 27
type input "[GEOGRAPHIC_DATA]"
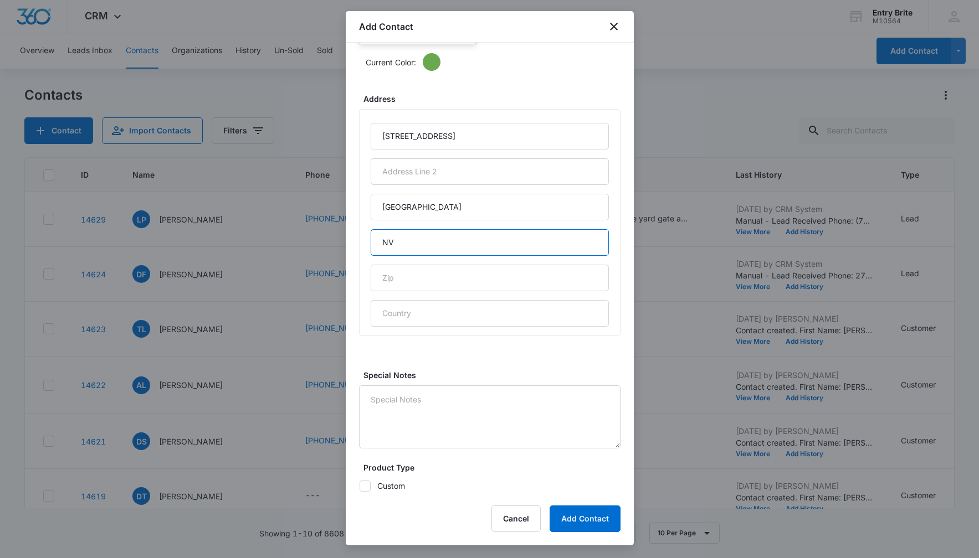
type input "NV"
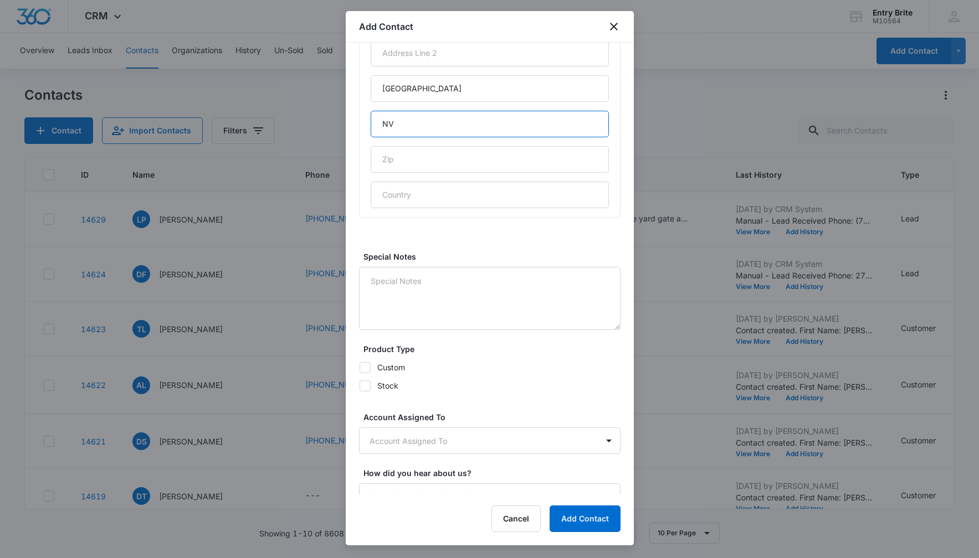
scroll to position [602, 0]
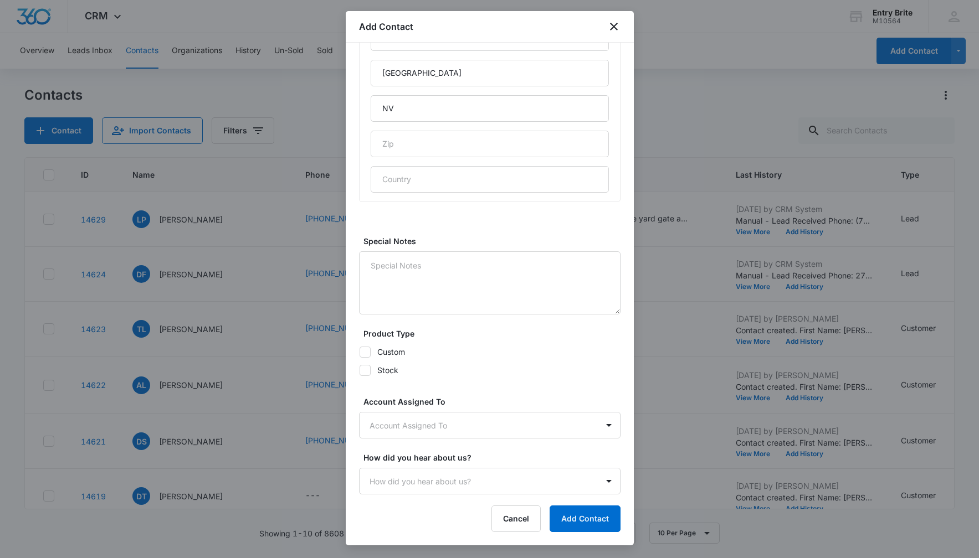
click at [369, 348] on icon at bounding box center [365, 352] width 10 height 10
click at [359, 352] on input "Custom" at bounding box center [359, 352] width 1 height 1
checkbox input "true"
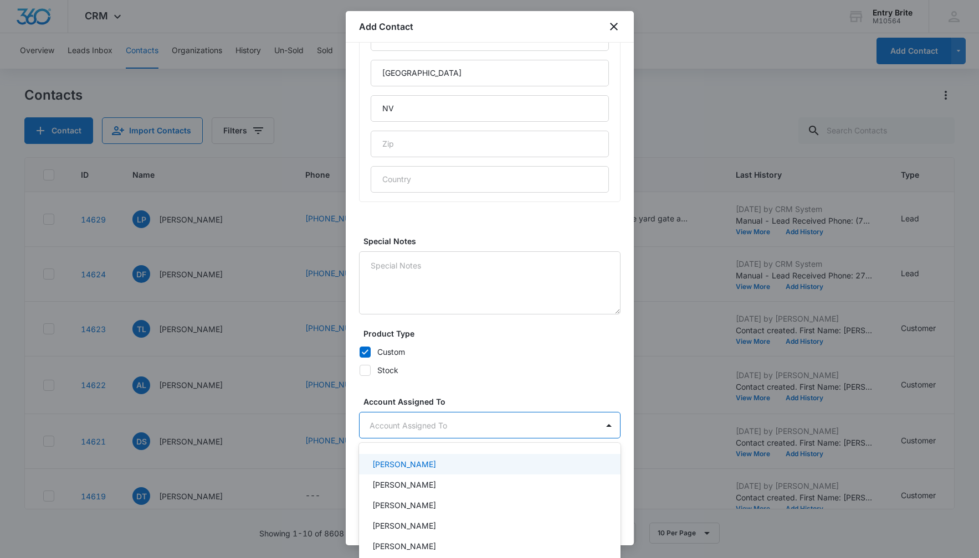
click at [408, 423] on body "CRM Apps Reputation Websites Forms CRM Email Social Content Ads Intelligence Fi…" at bounding box center [489, 279] width 979 height 558
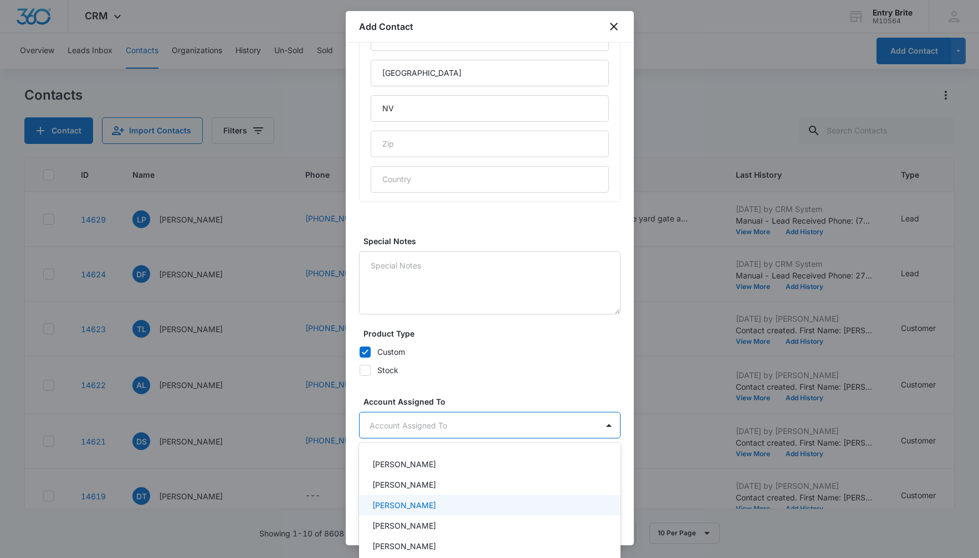
click at [406, 503] on p "[PERSON_NAME]" at bounding box center [404, 506] width 64 height 12
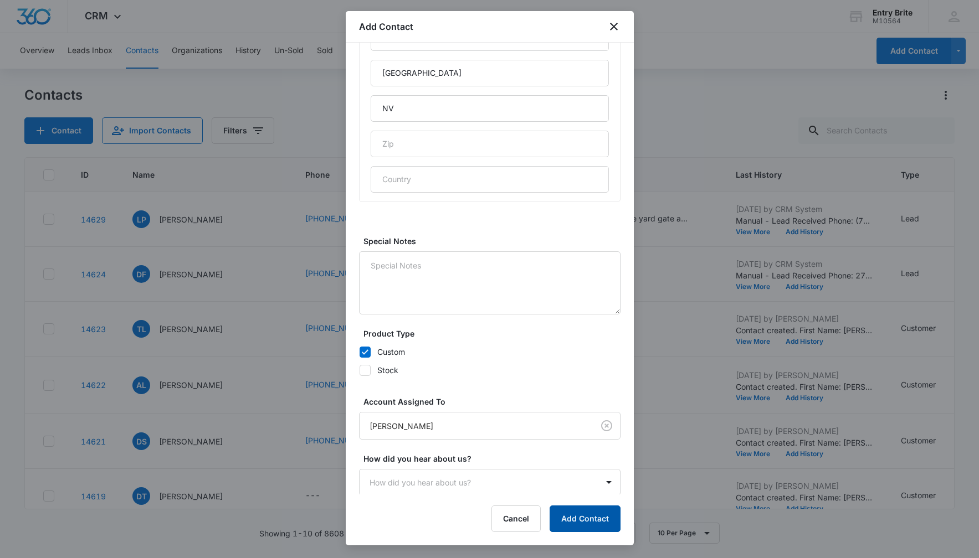
click at [563, 516] on button "Add Contact" at bounding box center [584, 519] width 71 height 27
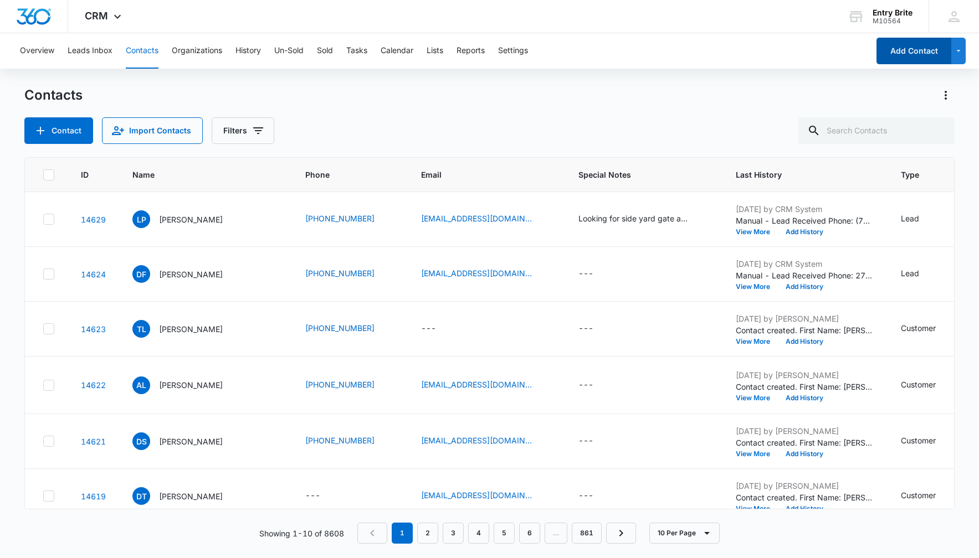
click at [921, 47] on button "Add Contact" at bounding box center [913, 51] width 75 height 27
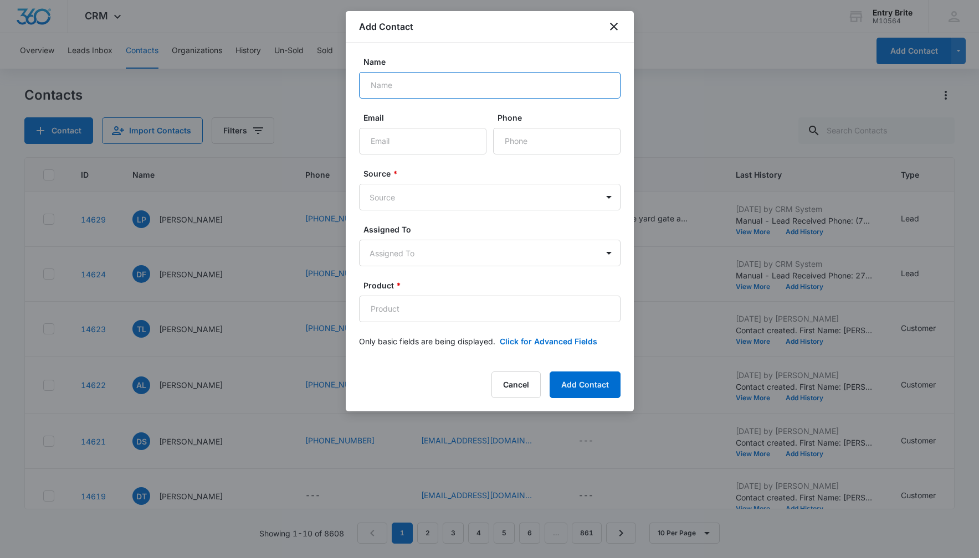
click at [405, 78] on input "Name" at bounding box center [489, 85] width 261 height 27
paste input "[PERSON_NAME]"
type input "[PERSON_NAME]"
click at [510, 141] on input "Phone" at bounding box center [556, 141] width 127 height 27
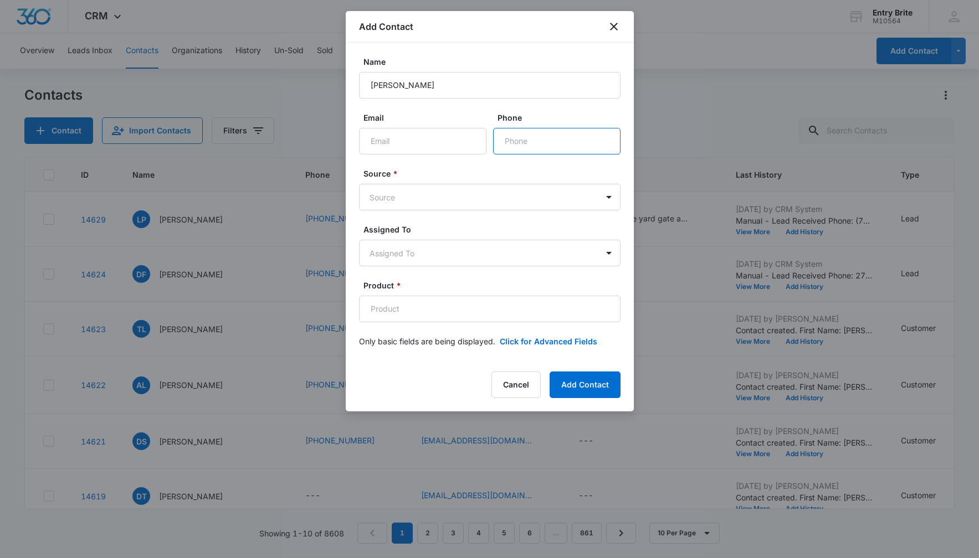
paste input "[PHONE_NUMBER]"
type input "[PHONE_NUMBER]"
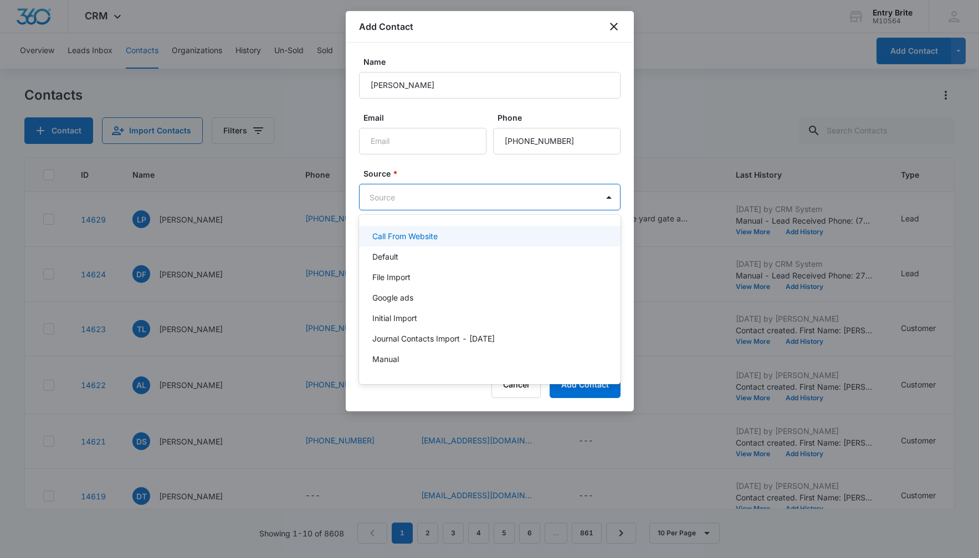
click at [506, 193] on body "CRM Apps Reputation Websites Forms CRM Email Social Content Ads Intelligence Fi…" at bounding box center [489, 279] width 979 height 558
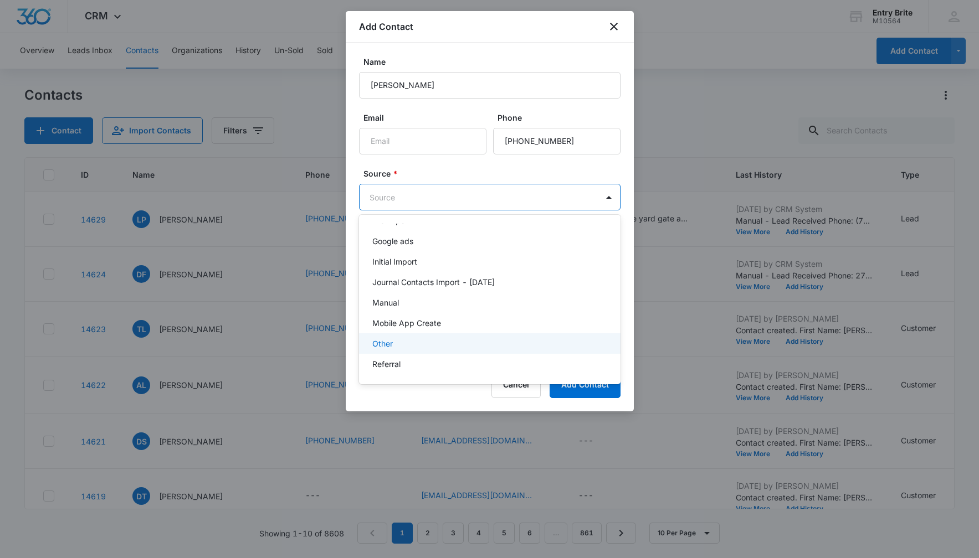
click at [465, 340] on div "Other" at bounding box center [488, 344] width 233 height 12
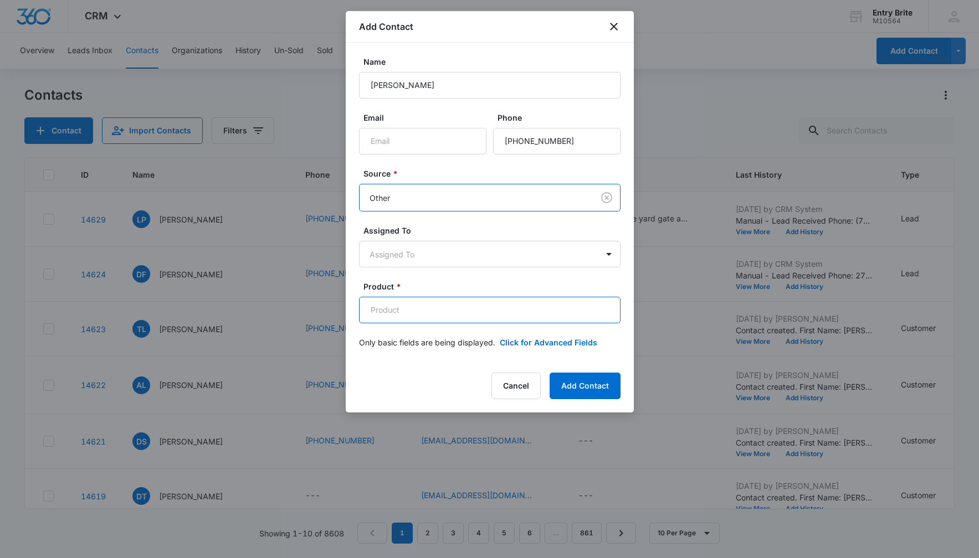
click at [395, 310] on input "Product *" at bounding box center [489, 310] width 261 height 27
paste input "Custom color Bacchus vented"
type input "Custom color Bacchus vented"
click at [552, 343] on button "Click for Advanced Fields" at bounding box center [548, 343] width 97 height 12
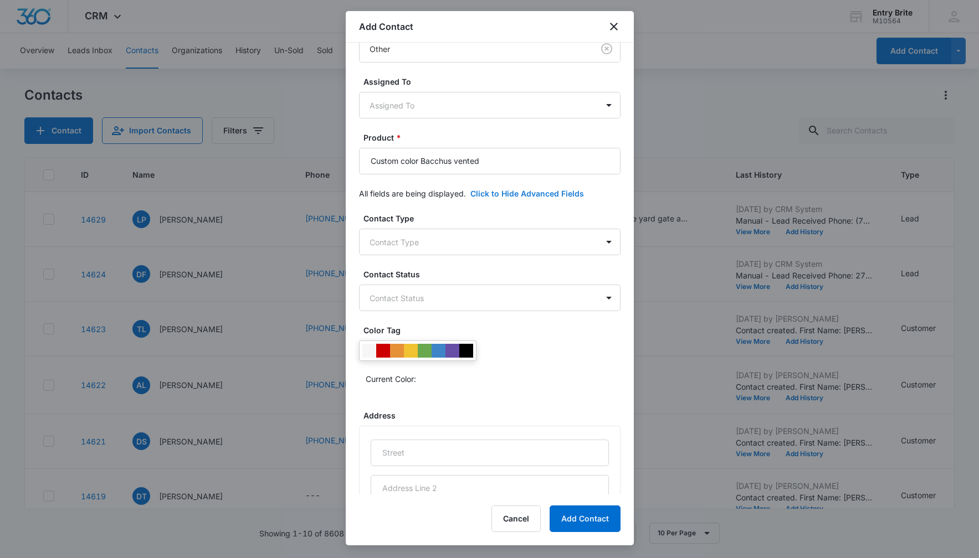
scroll to position [150, 0]
click at [612, 244] on body "CRM Apps Reputation Websites Forms CRM Email Social Content Ads Intelligence Fi…" at bounding box center [489, 279] width 979 height 558
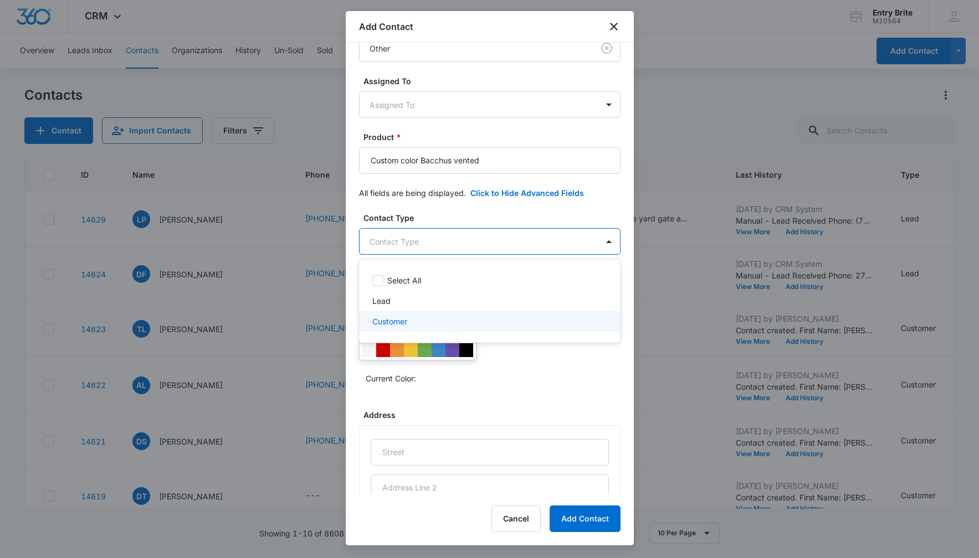
click at [508, 333] on div "Select All Lead Customer" at bounding box center [489, 301] width 261 height 66
click at [388, 320] on p "Customer" at bounding box center [389, 322] width 35 height 12
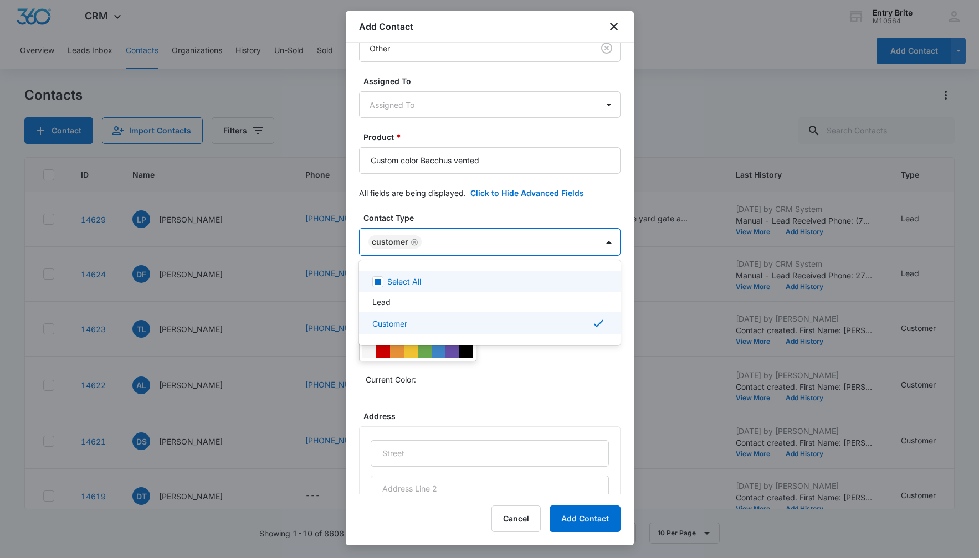
click at [430, 213] on div at bounding box center [489, 279] width 979 height 558
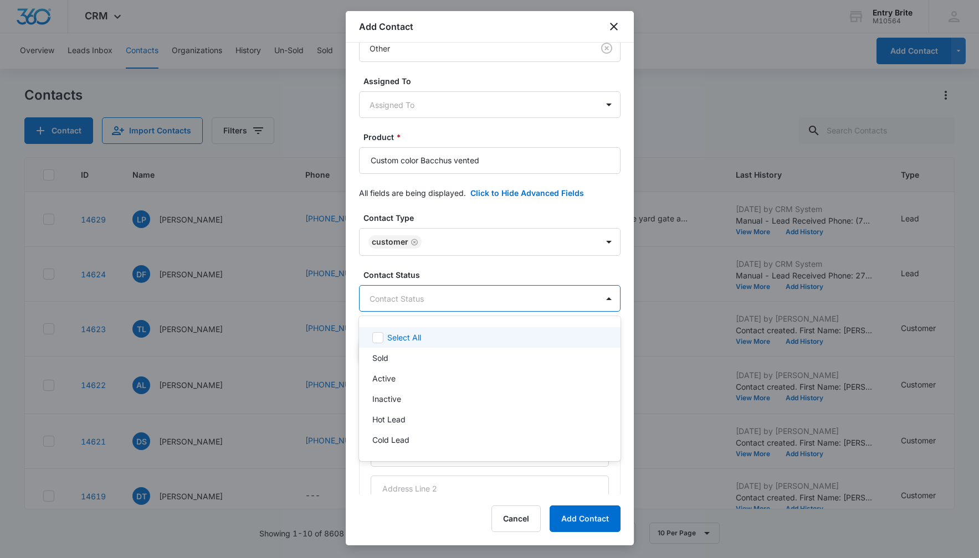
click at [438, 300] on body "CRM Apps Reputation Websites Forms CRM Email Social Content Ads Intelligence Fi…" at bounding box center [489, 279] width 979 height 558
click at [389, 357] on div "Sold" at bounding box center [488, 358] width 233 height 12
click at [419, 205] on div at bounding box center [489, 279] width 979 height 558
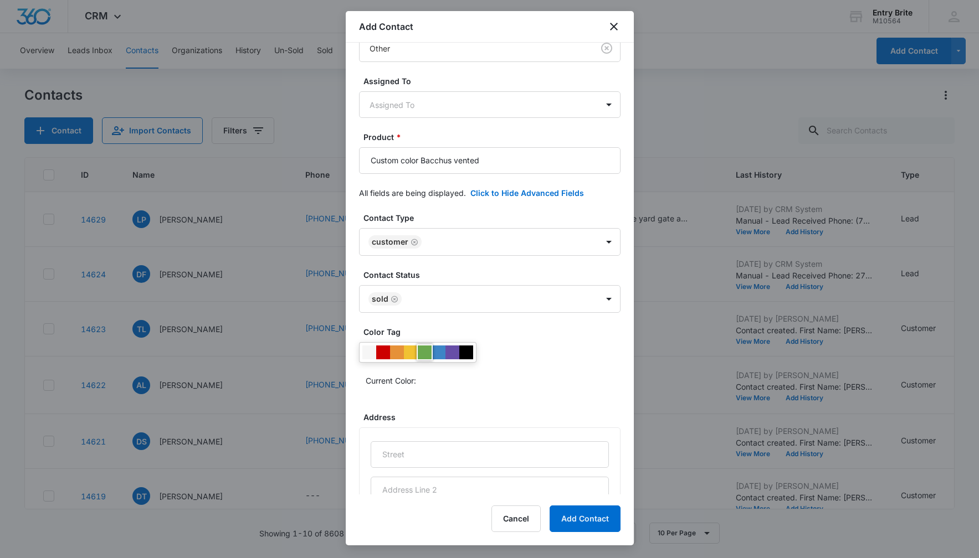
click at [425, 349] on div at bounding box center [425, 353] width 14 height 14
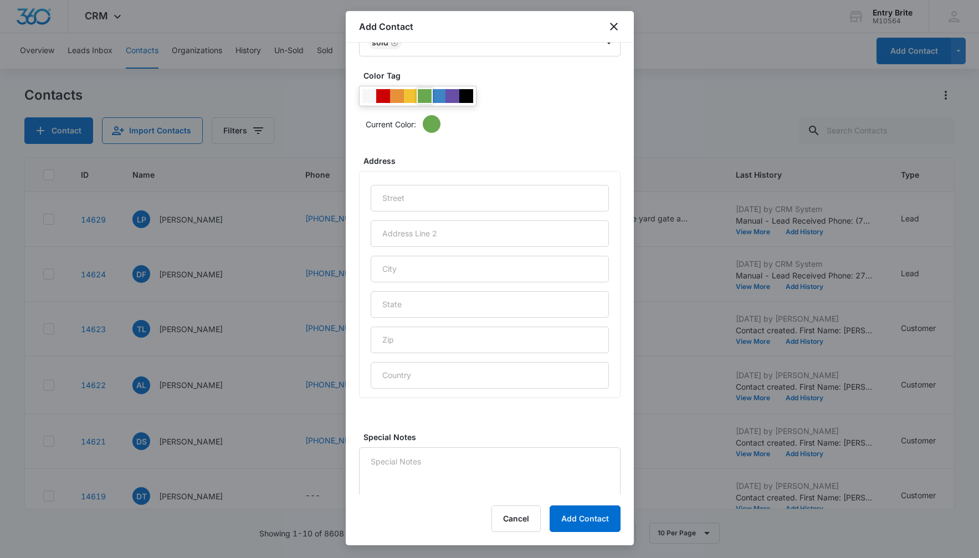
scroll to position [410, 0]
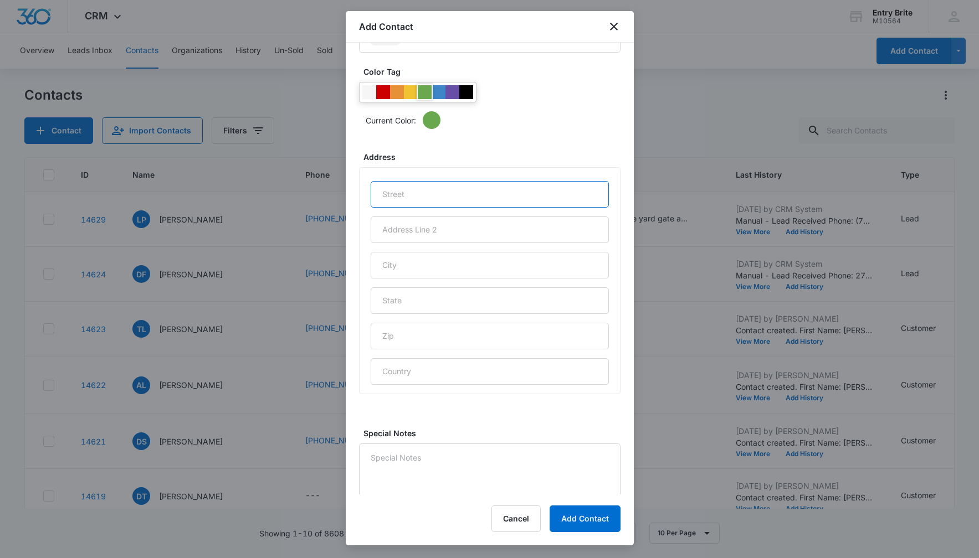
click at [399, 193] on input "text" at bounding box center [490, 194] width 238 height 27
paste input "736 Puerto Real"
type input "736 Puerto Real"
click at [419, 266] on input "text" at bounding box center [490, 265] width 238 height 27
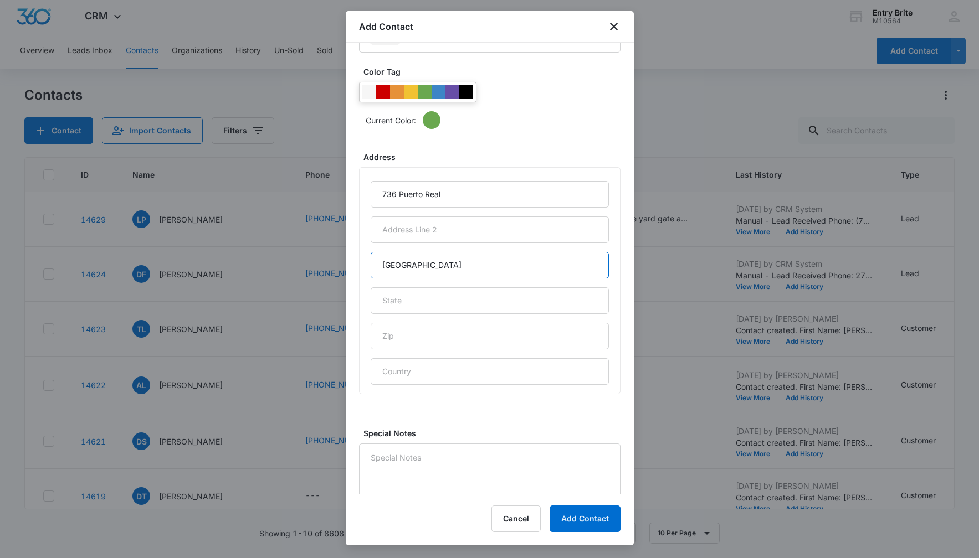
type input "[GEOGRAPHIC_DATA]"
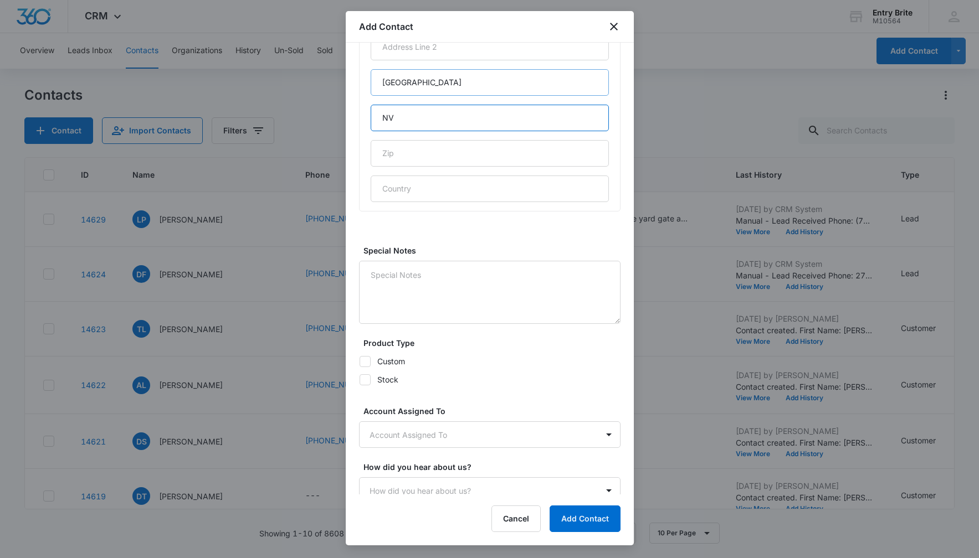
scroll to position [602, 0]
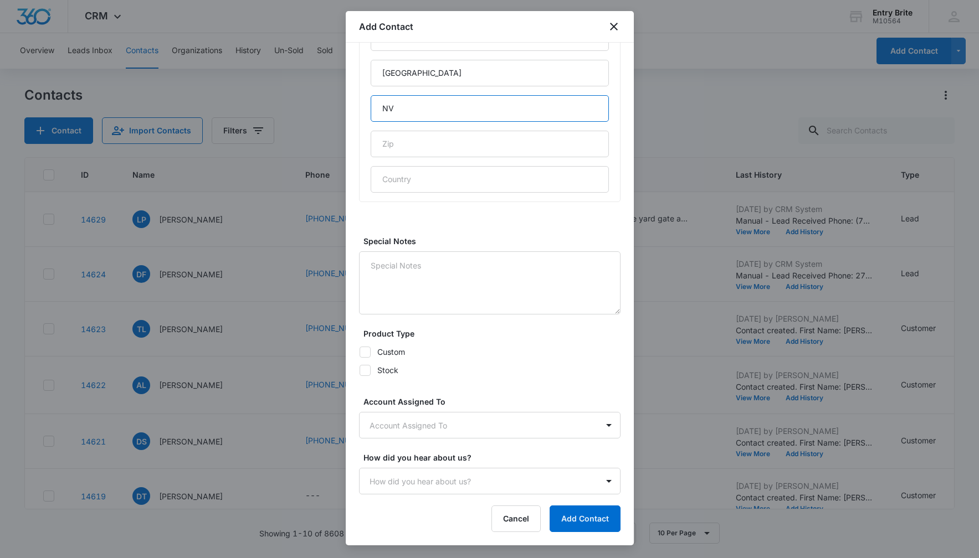
type input "NV"
click at [364, 352] on icon at bounding box center [365, 351] width 7 height 5
click at [359, 352] on input "Custom" at bounding box center [359, 352] width 1 height 1
checkbox input "true"
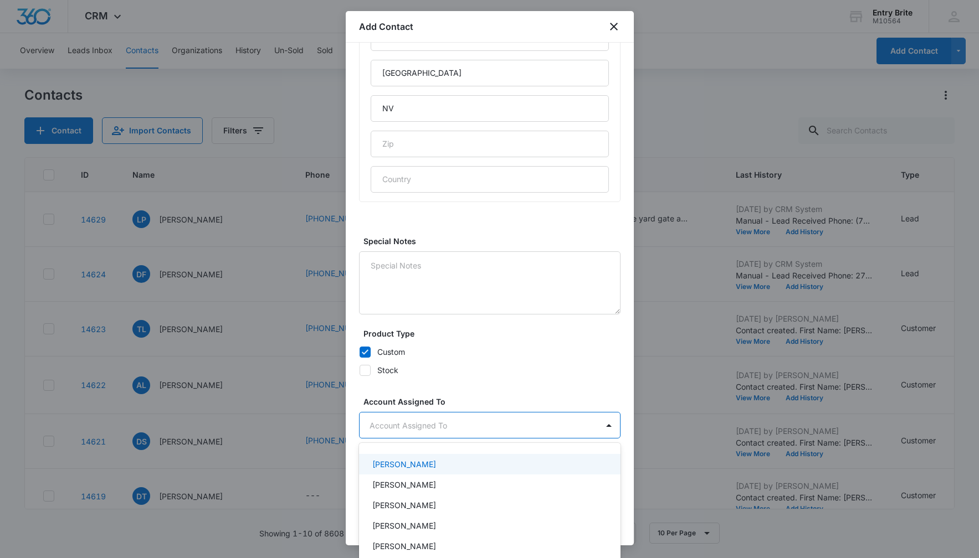
click at [406, 424] on body "CRM Apps Reputation Websites Forms CRM Email Social Content Ads Intelligence Fi…" at bounding box center [489, 279] width 979 height 558
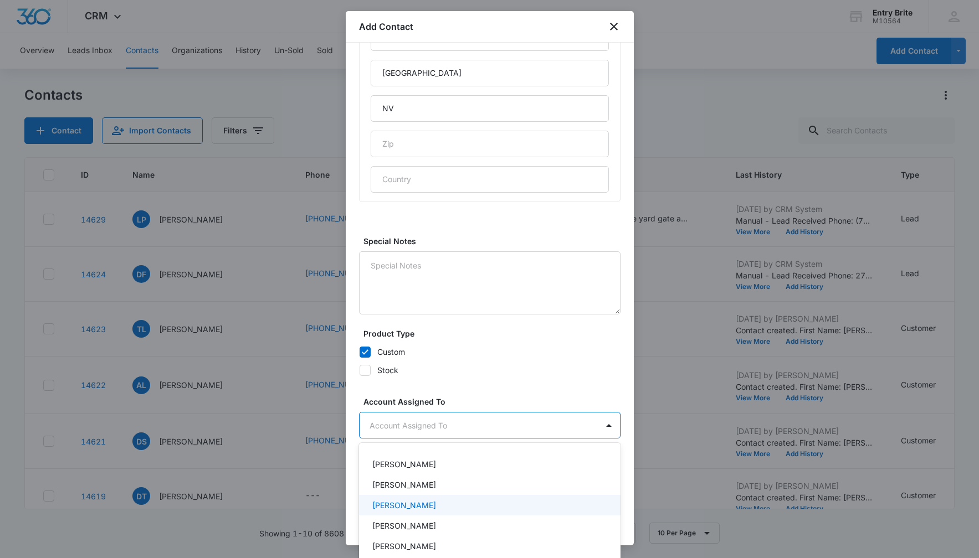
click at [397, 510] on p "[PERSON_NAME]" at bounding box center [404, 506] width 64 height 12
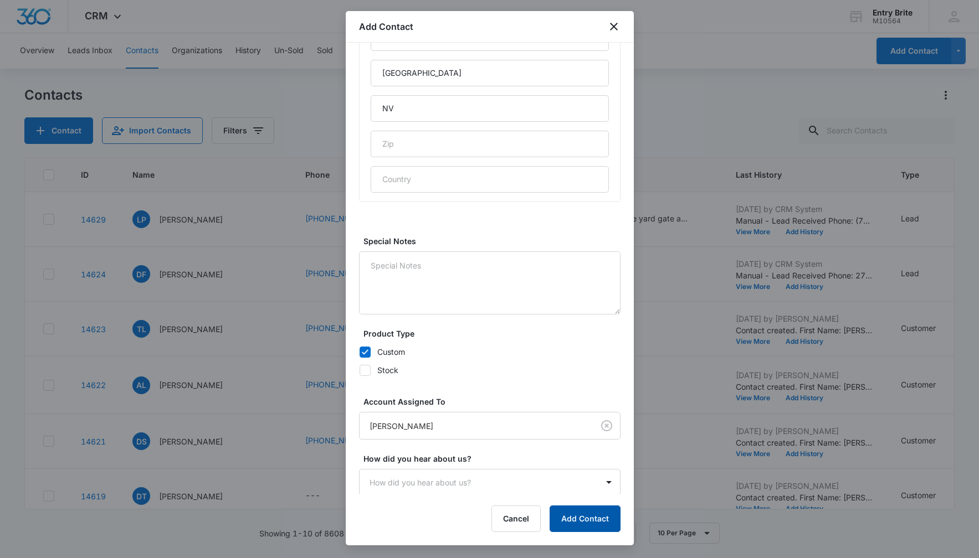
click at [573, 521] on button "Add Contact" at bounding box center [584, 519] width 71 height 27
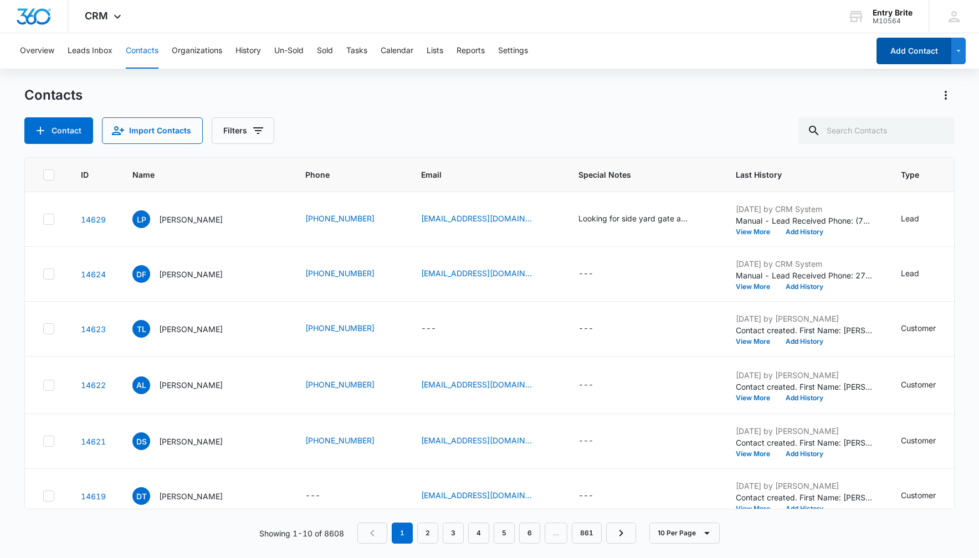
click at [904, 51] on button "Add Contact" at bounding box center [913, 51] width 75 height 27
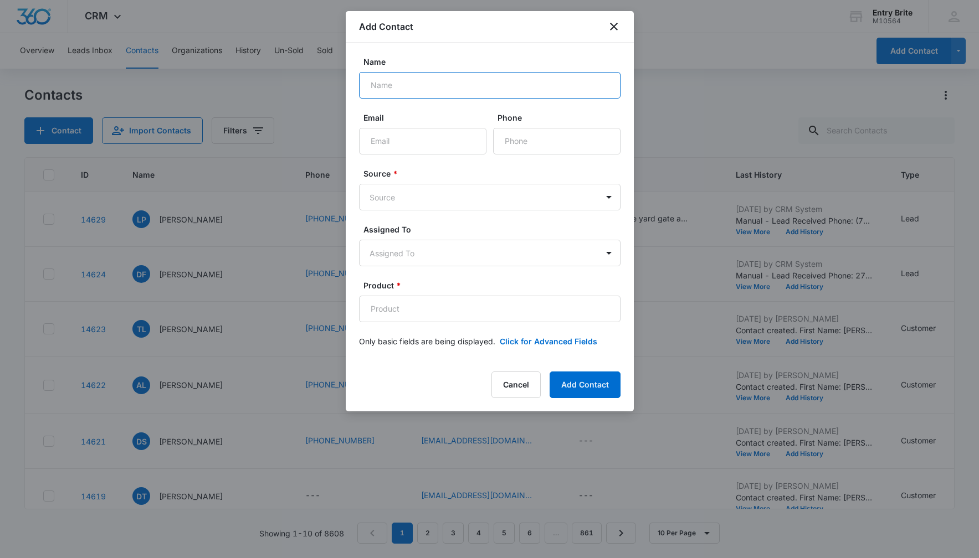
click at [381, 79] on input "Name" at bounding box center [489, 85] width 261 height 27
type input "Eden"
click at [521, 146] on input "Phone" at bounding box center [556, 141] width 127 height 27
paste input "[PHONE_NUMBER]"
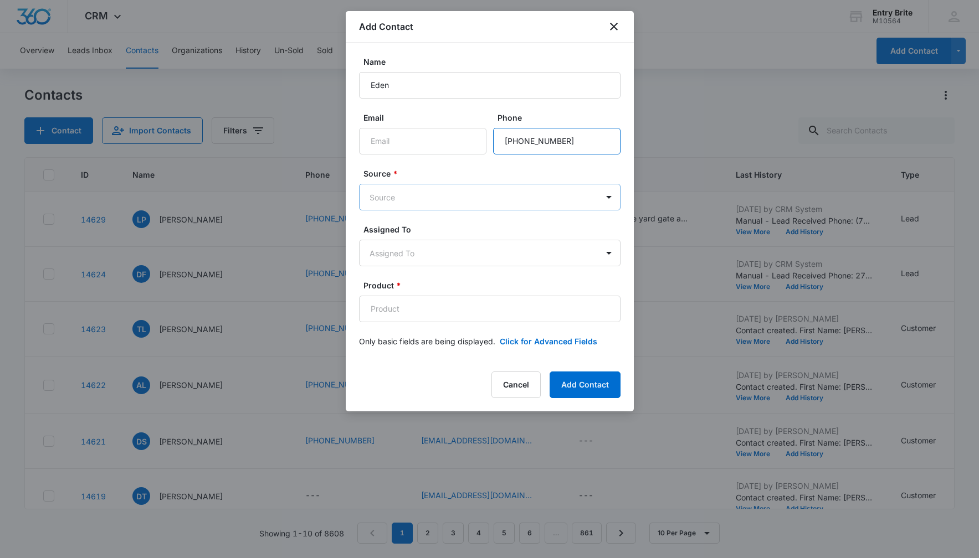
type input "[PHONE_NUMBER]"
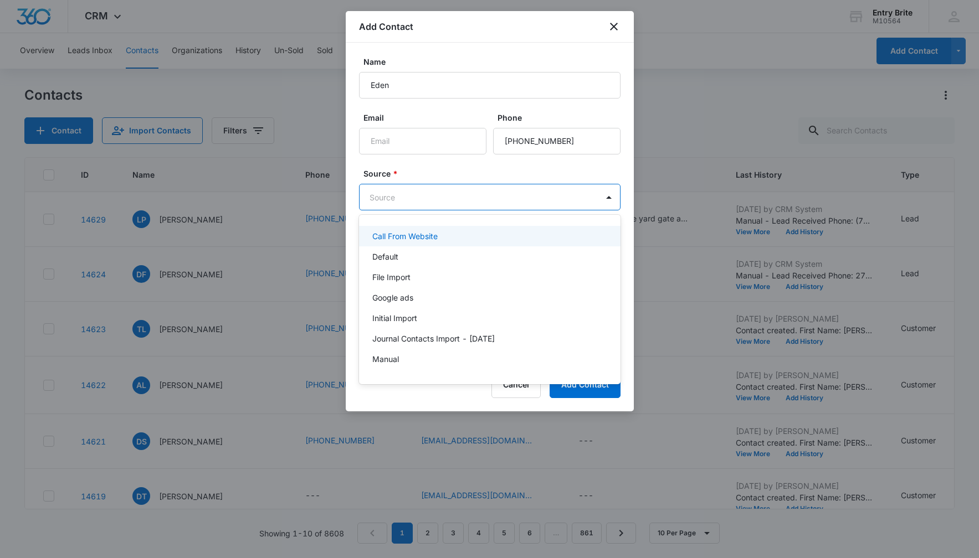
click at [498, 193] on body "CRM Apps Reputation Websites Forms CRM Email Social Content Ads Intelligence Fi…" at bounding box center [489, 279] width 979 height 558
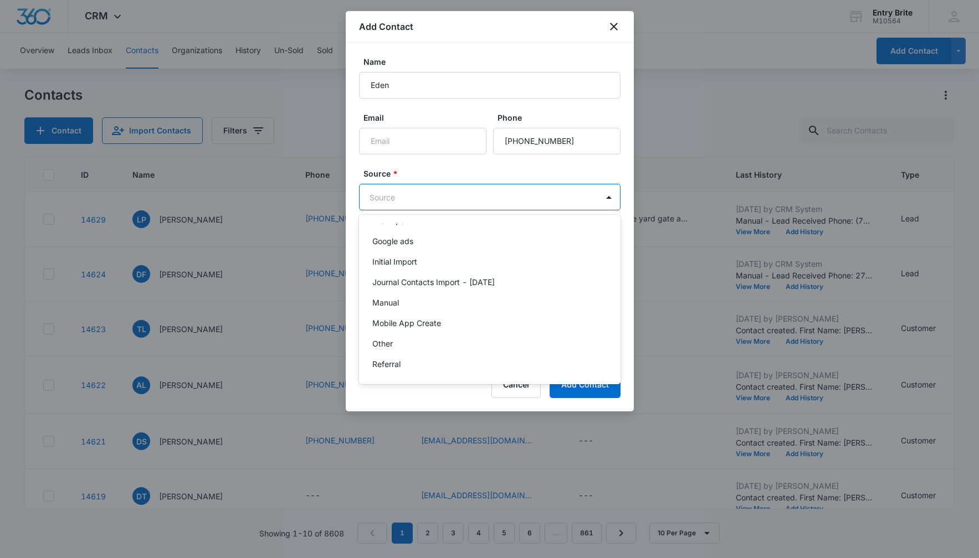
scroll to position [57, 0]
click at [459, 337] on div "Other" at bounding box center [488, 343] width 233 height 12
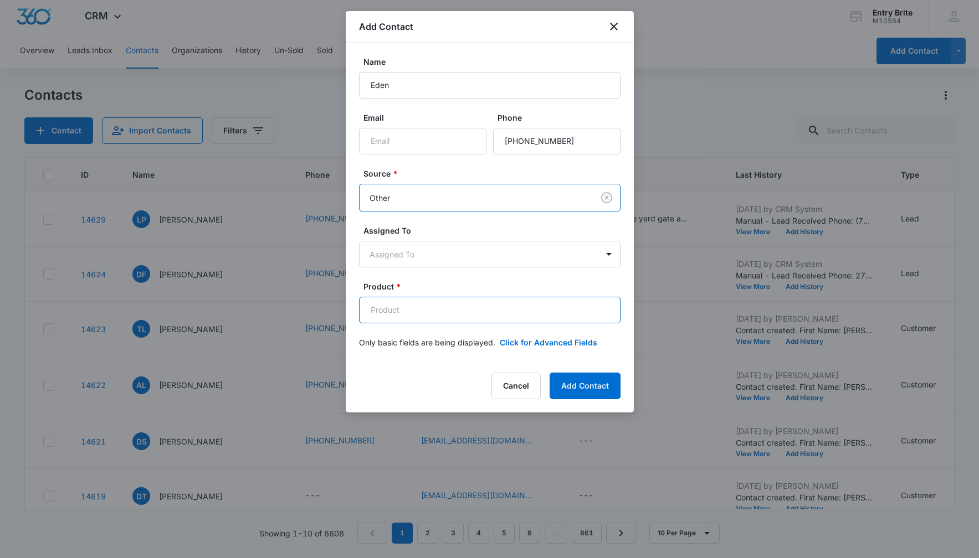
click at [381, 311] on input "Product *" at bounding box center [489, 310] width 261 height 27
paste input "Exposed Vented 4 Lite"
type input "Exposed Vented 4 Lite"
click at [536, 343] on button "Click for Advanced Fields" at bounding box center [548, 343] width 97 height 12
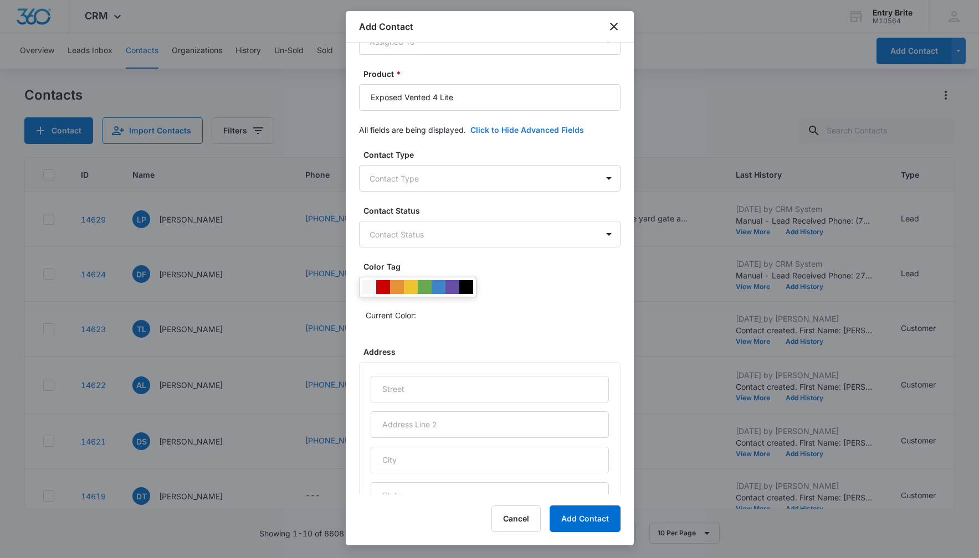
scroll to position [218, 0]
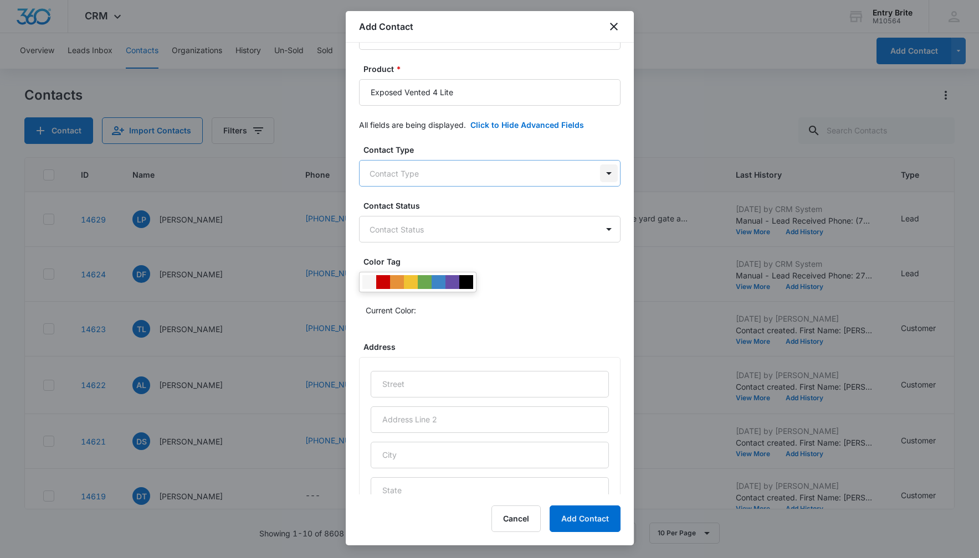
click at [611, 172] on body "CRM Apps Reputation Websites Forms CRM Email Social Content Ads Intelligence Fi…" at bounding box center [489, 279] width 979 height 558
click at [486, 259] on div "Customer" at bounding box center [488, 254] width 233 height 12
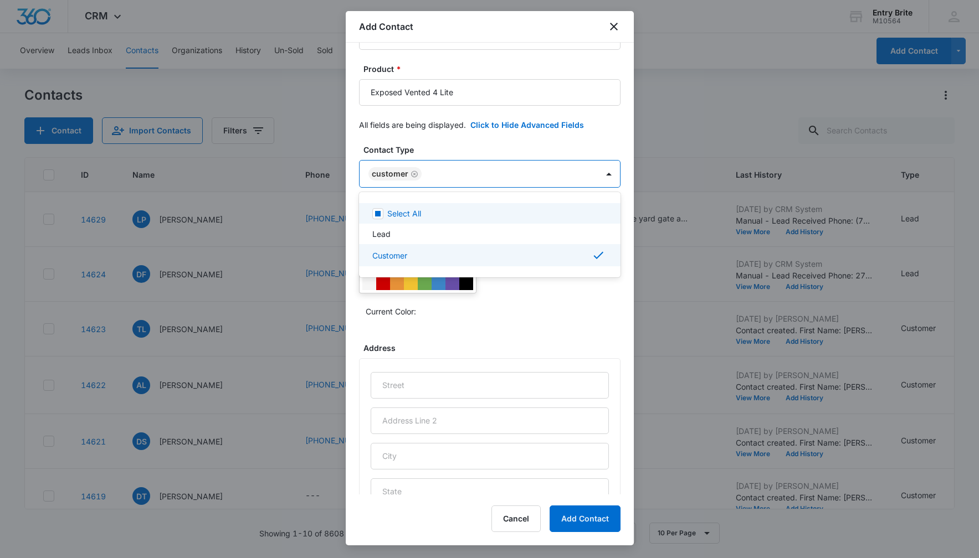
click at [487, 145] on div at bounding box center [489, 279] width 979 height 558
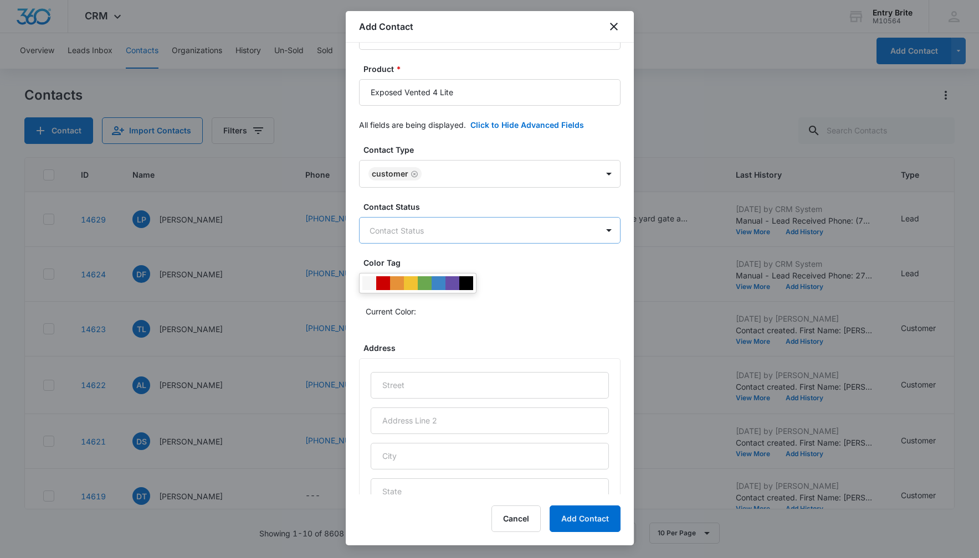
click at [450, 228] on body "CRM Apps Reputation Websites Forms CRM Email Social Content Ads Intelligence Fi…" at bounding box center [489, 279] width 979 height 558
click at [395, 290] on div "Sold" at bounding box center [488, 290] width 233 height 12
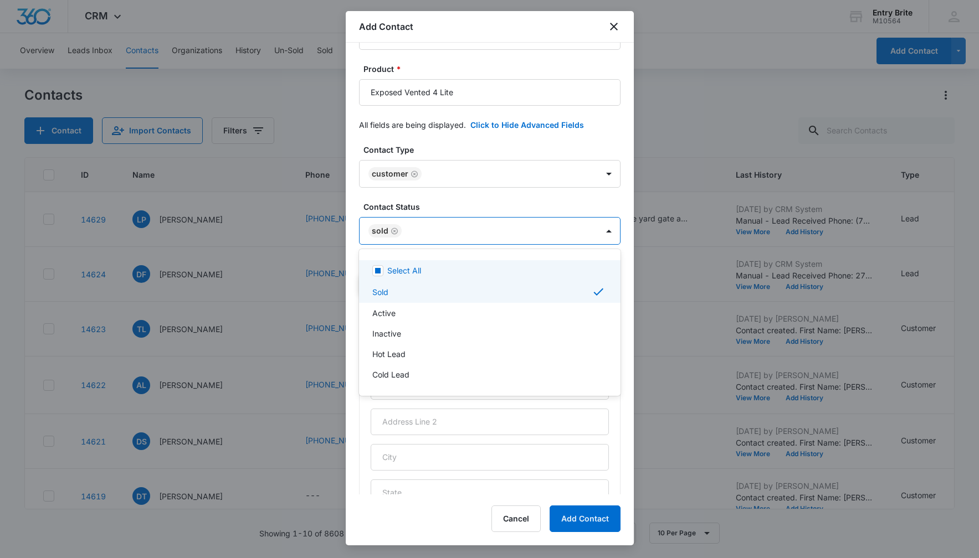
click at [430, 141] on div at bounding box center [489, 279] width 979 height 558
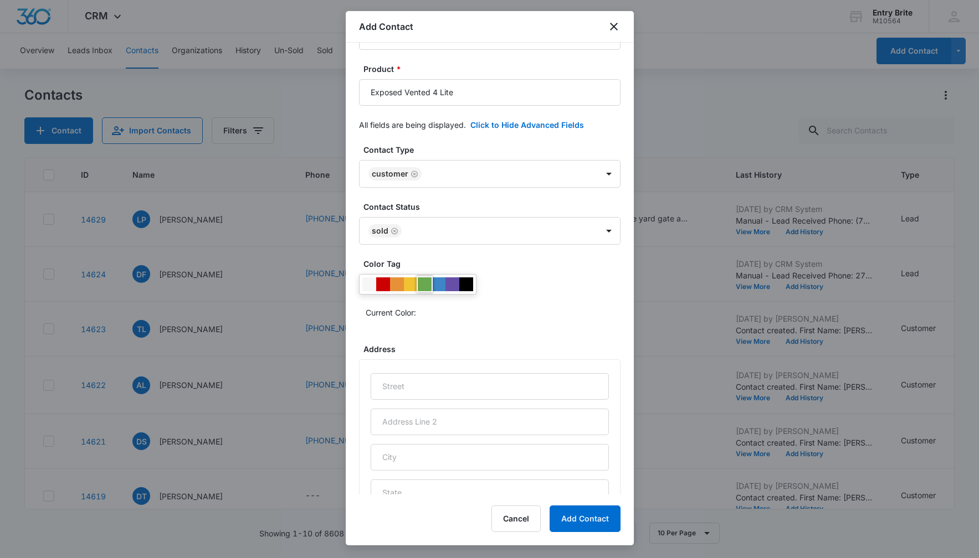
click at [422, 284] on div at bounding box center [425, 284] width 14 height 14
click at [496, 284] on div "Current Color:" at bounding box center [489, 297] width 261 height 47
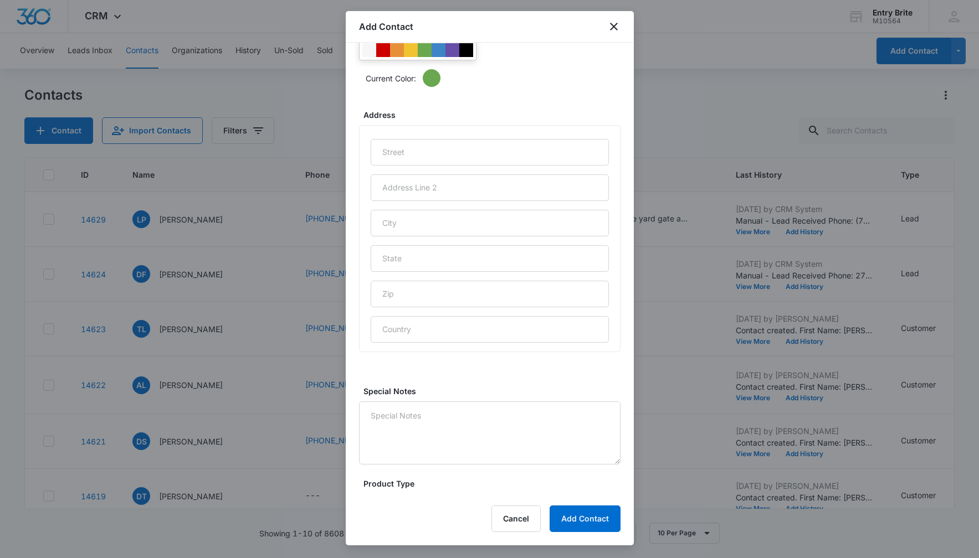
scroll to position [482, 0]
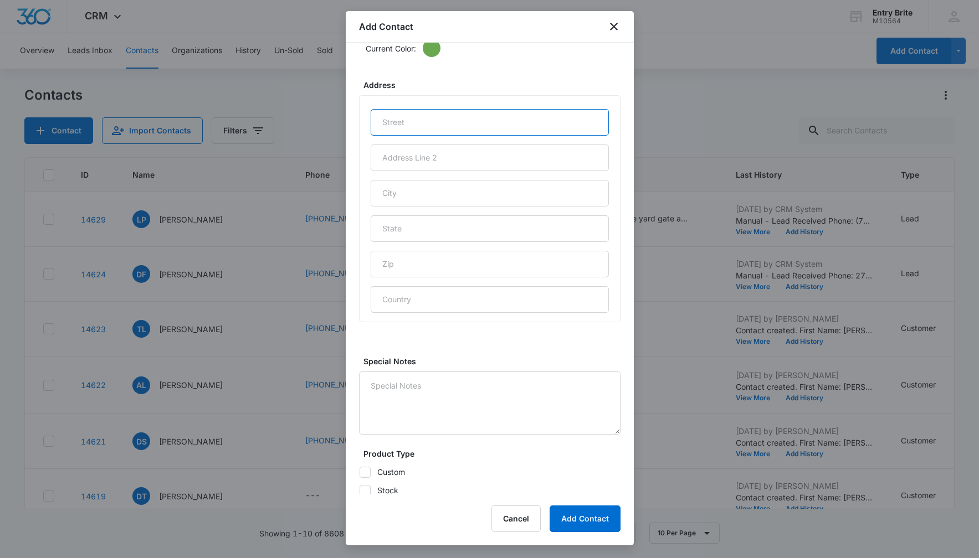
click at [384, 125] on input "text" at bounding box center [490, 122] width 238 height 27
paste input "1079 flagstone"
click at [405, 122] on input "1079 flagstone" at bounding box center [490, 122] width 238 height 27
type input "1079 Flagstone"
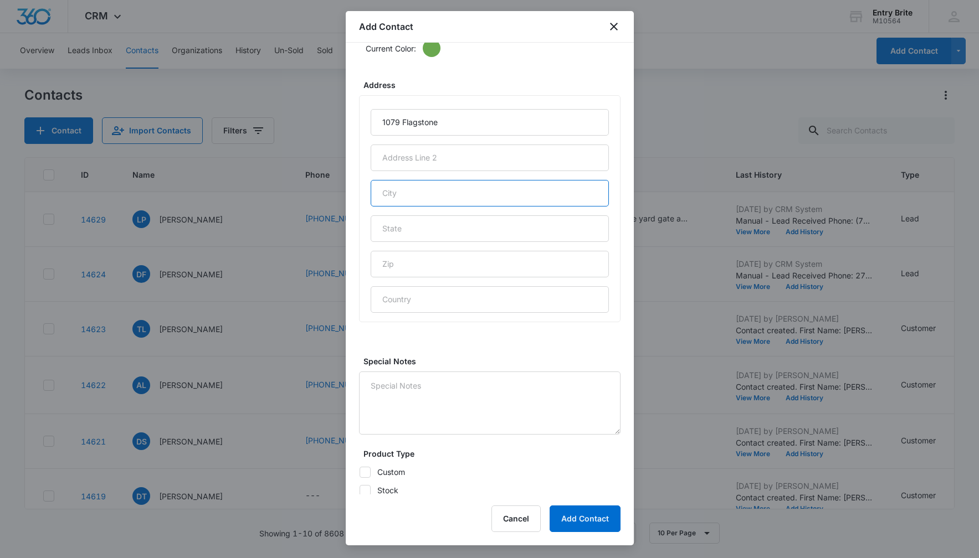
click at [389, 194] on input "text" at bounding box center [490, 193] width 238 height 27
type input "Mesquite"
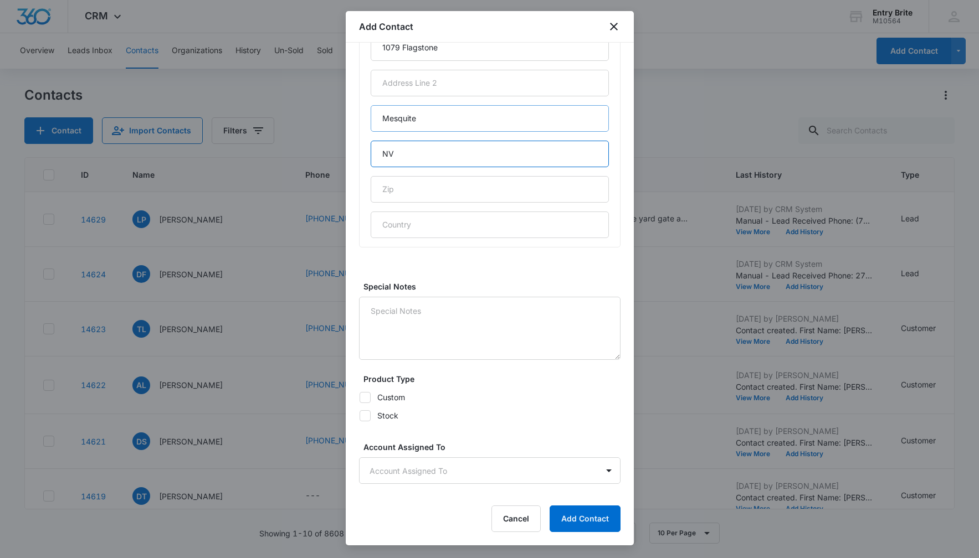
scroll to position [602, 0]
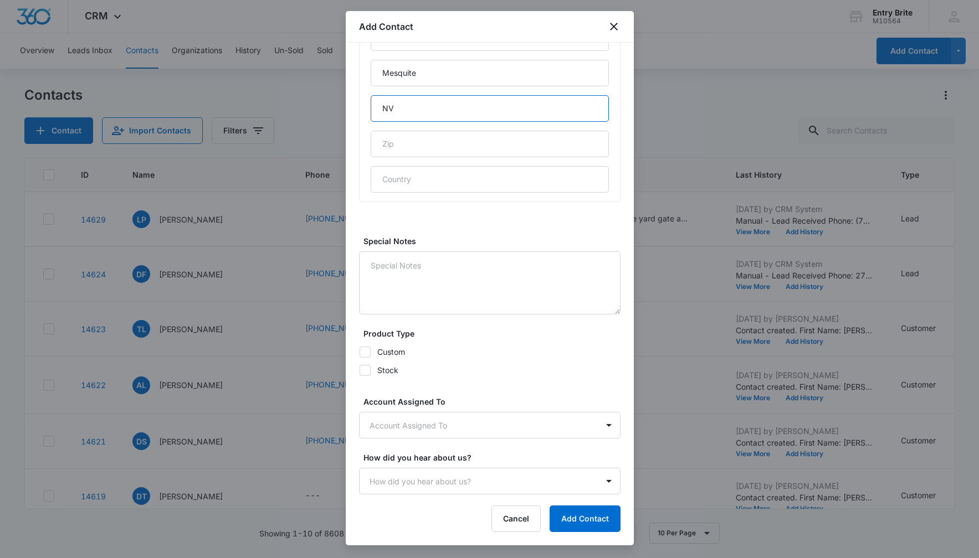
type input "NV"
click at [364, 352] on icon at bounding box center [365, 351] width 7 height 5
click at [359, 352] on input "Custom" at bounding box center [359, 352] width 1 height 1
checkbox input "true"
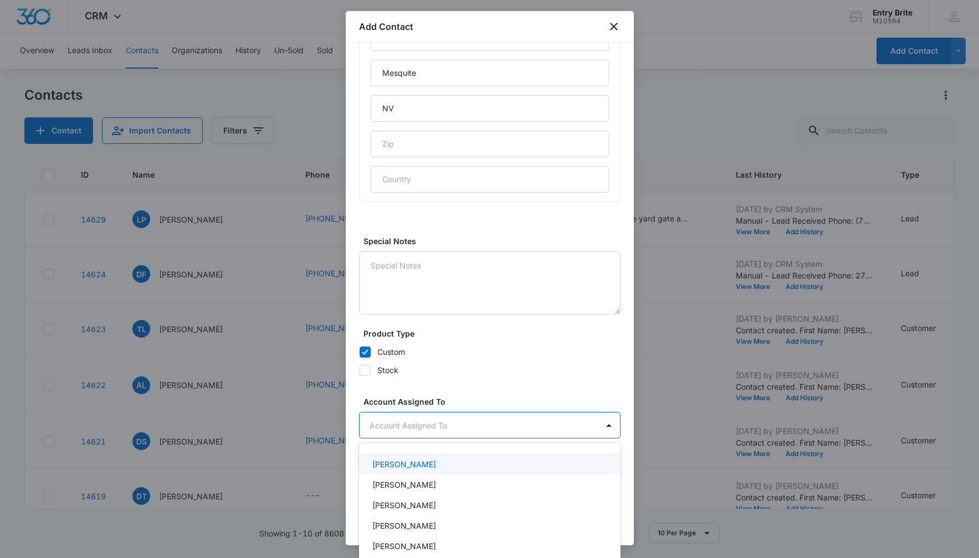
click at [421, 425] on body "CRM Apps Reputation Websites Forms CRM Email Social Content Ads Intelligence Fi…" at bounding box center [489, 279] width 979 height 558
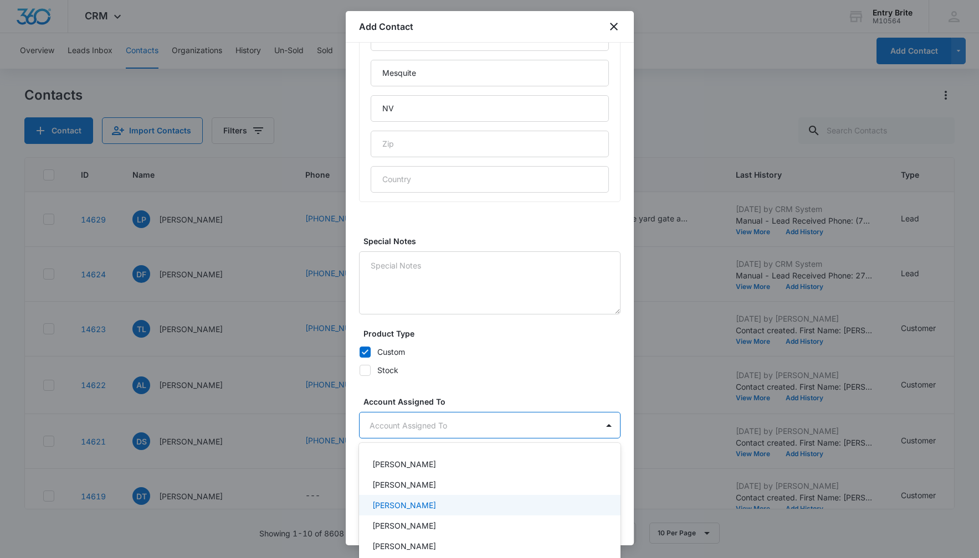
click at [410, 509] on p "[PERSON_NAME]" at bounding box center [404, 506] width 64 height 12
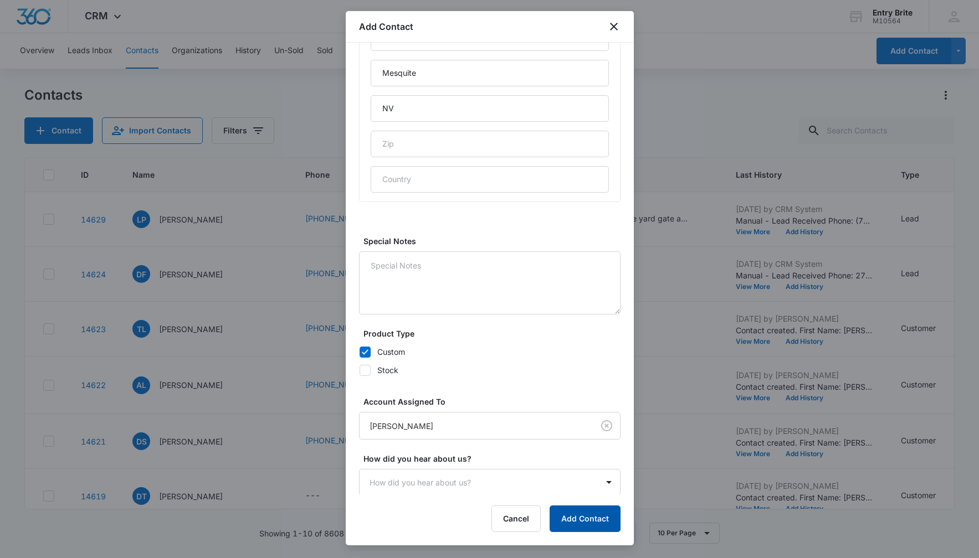
click at [563, 515] on button "Add Contact" at bounding box center [584, 519] width 71 height 27
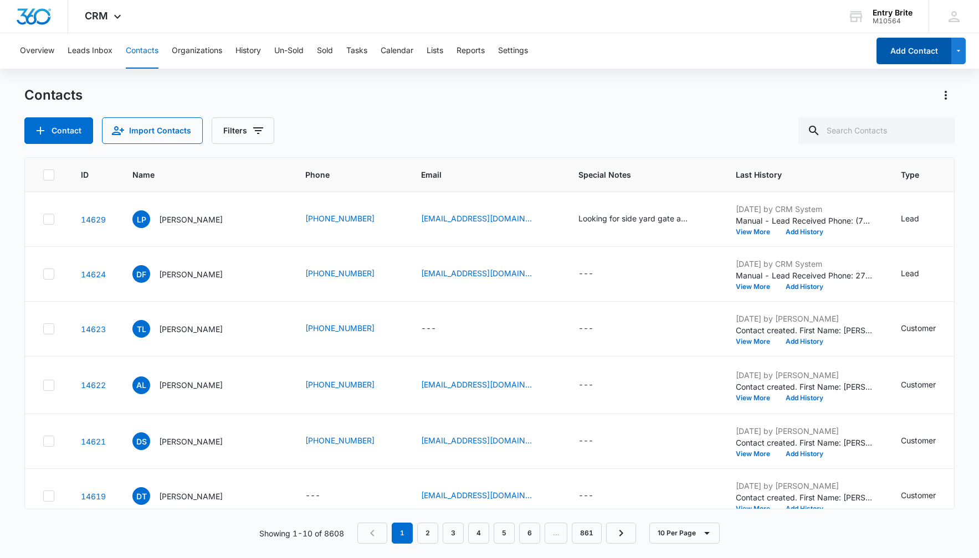
click at [902, 48] on button "Add Contact" at bounding box center [913, 51] width 75 height 27
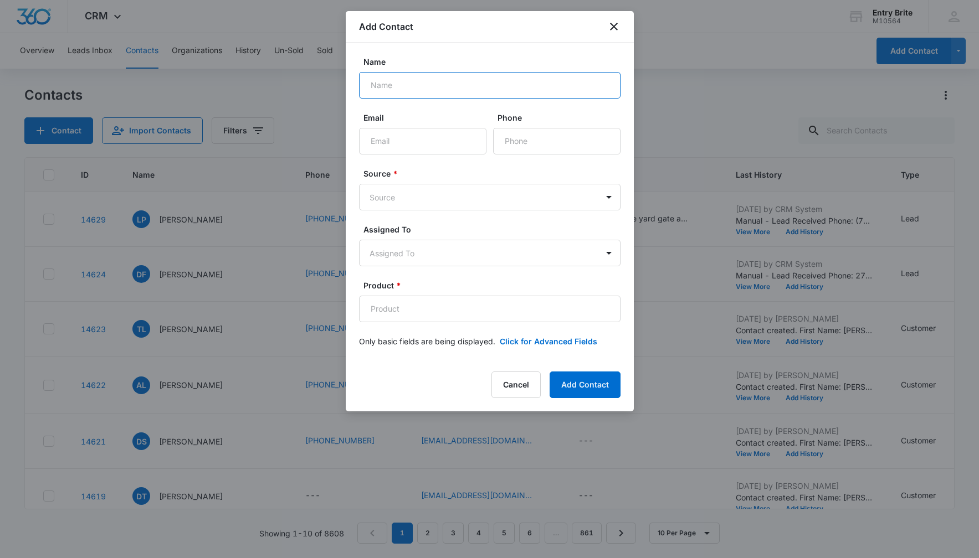
click at [374, 83] on input "Name" at bounding box center [489, 85] width 261 height 27
paste input "[PERSON_NAME]"
type input "[PERSON_NAME]"
click at [516, 141] on input "Phone" at bounding box center [556, 141] width 127 height 27
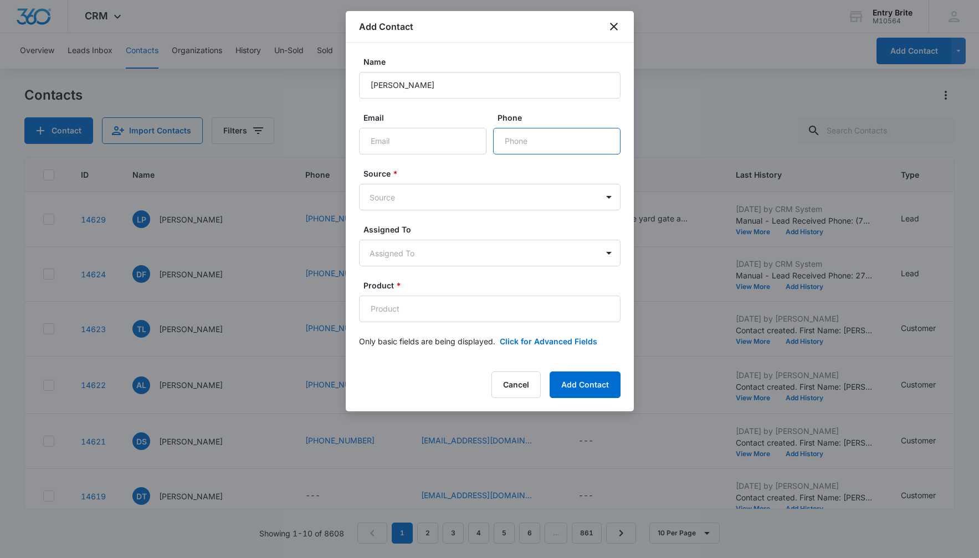
paste input "[PHONE_NUMBER]"
type input "[PHONE_NUMBER]"
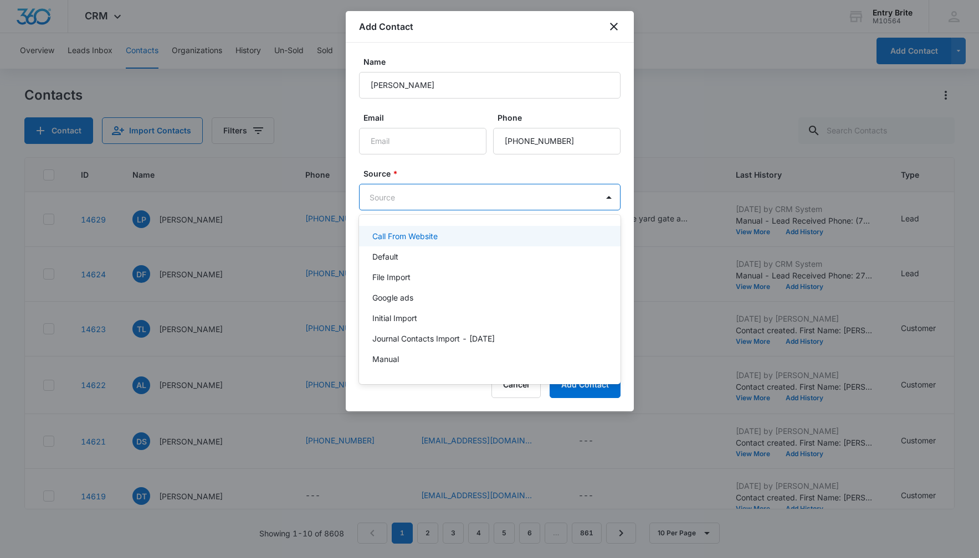
click at [491, 193] on body "CRM Apps Reputation Websites Forms CRM Email Social Content Ads Intelligence Fi…" at bounding box center [489, 279] width 979 height 558
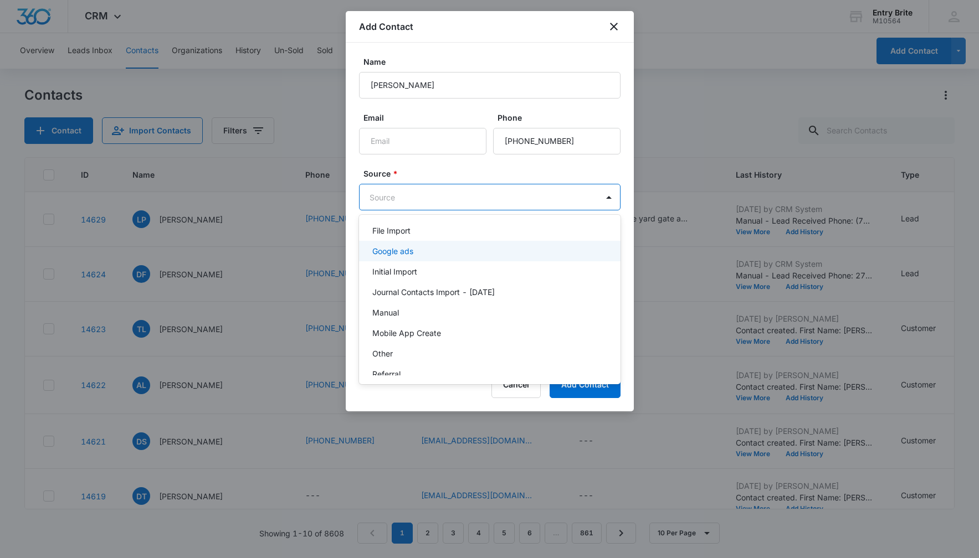
scroll to position [36, 0]
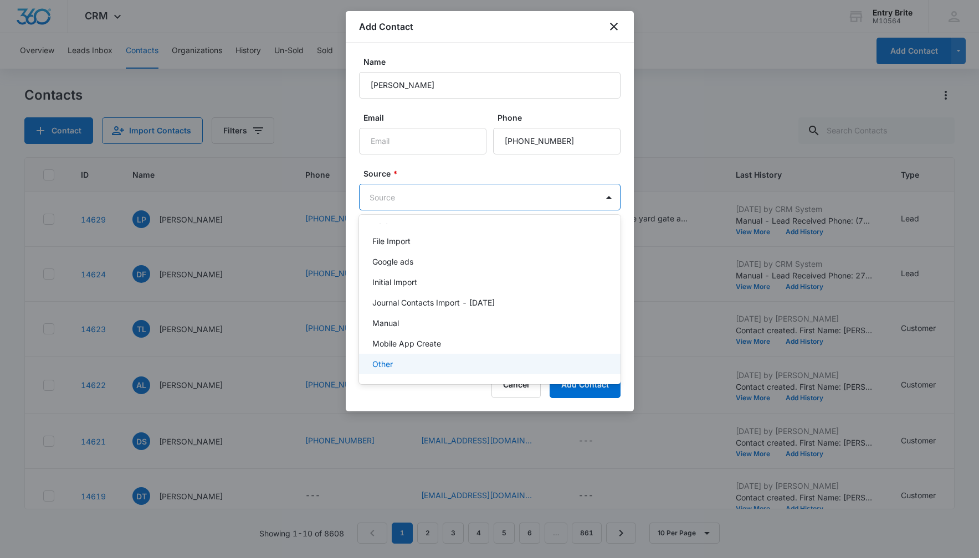
click at [432, 354] on div "Other" at bounding box center [489, 364] width 261 height 20
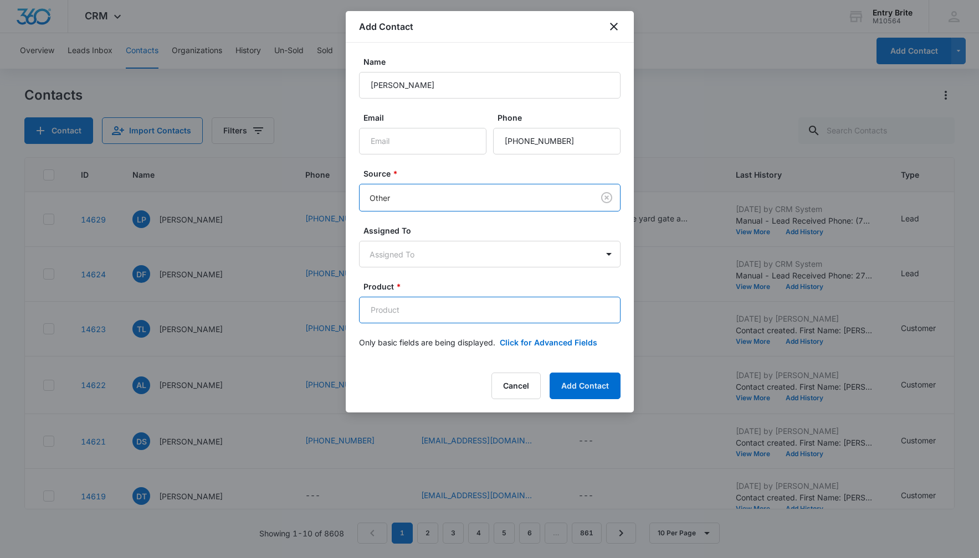
click at [373, 310] on input "Product *" at bounding box center [489, 310] width 261 height 27
paste input "Exposed Vented Iron Serenity - Faux Arch picture below"
type input "Exposed Vented Iron Serenity - Faux Arch picture below"
click at [542, 337] on button "Click for Advanced Fields" at bounding box center [548, 343] width 97 height 12
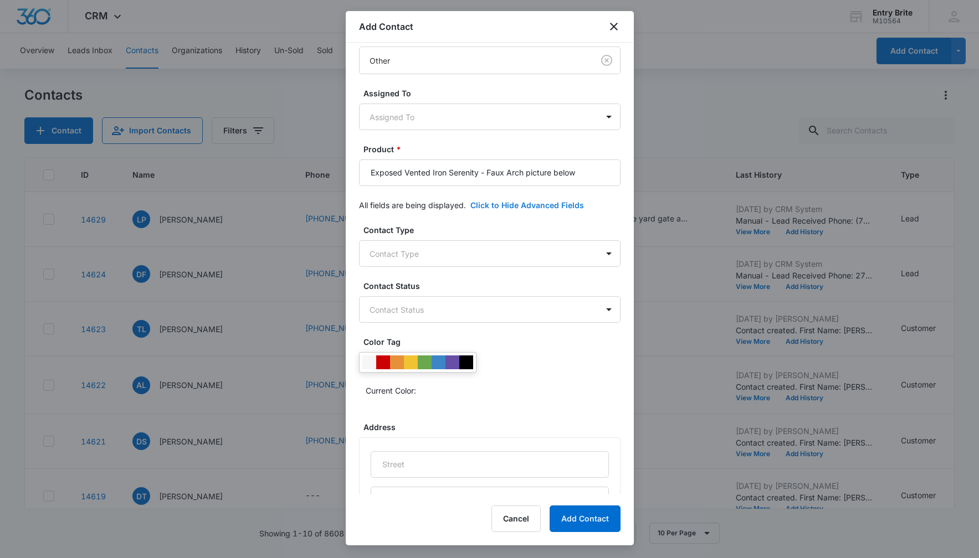
scroll to position [319, 0]
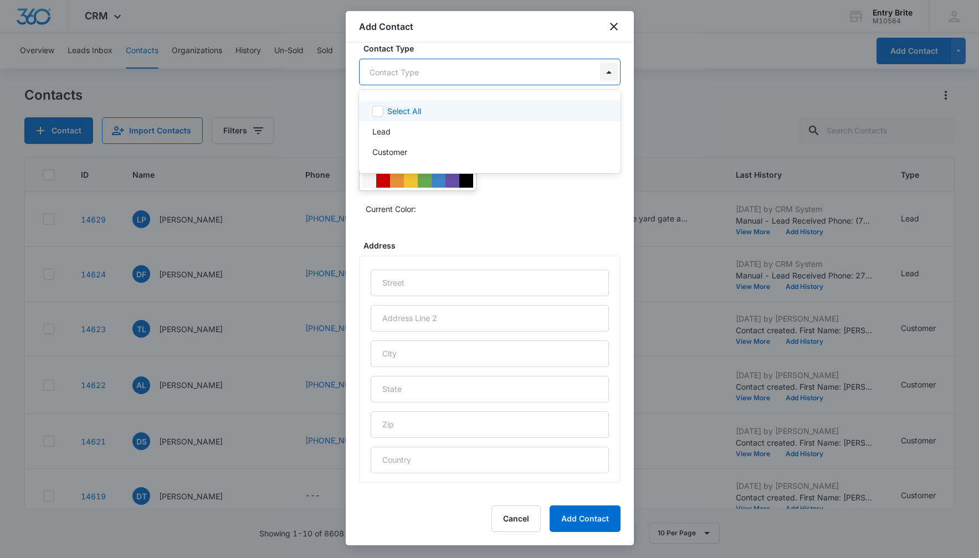
click at [610, 73] on body "CRM Apps Reputation Websites Forms CRM Email Social Content Ads Intelligence Fi…" at bounding box center [489, 279] width 979 height 558
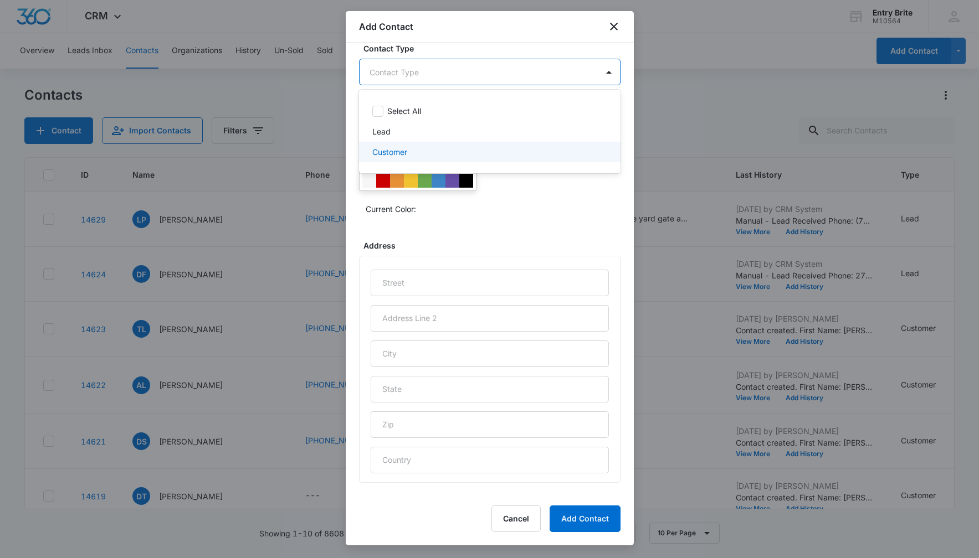
click at [518, 152] on div "Customer" at bounding box center [488, 152] width 233 height 12
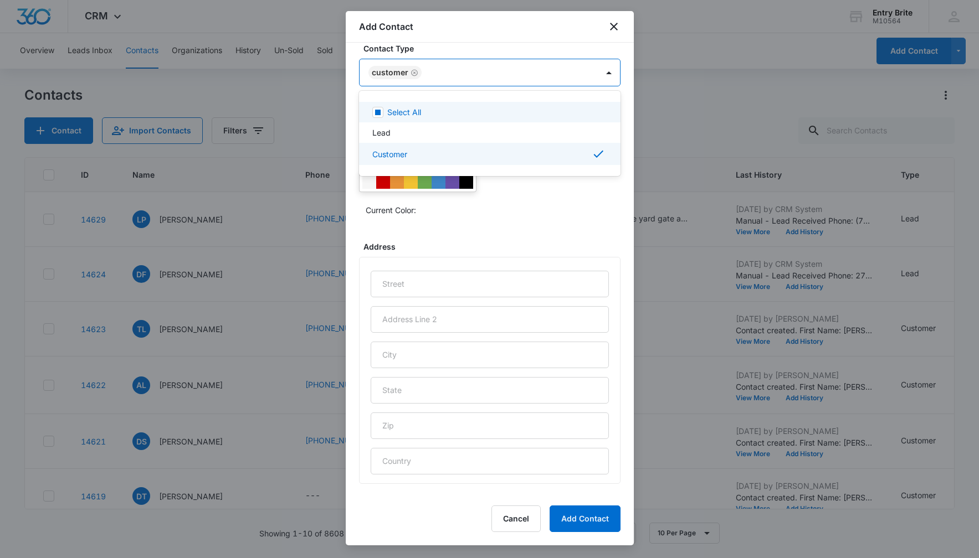
click at [508, 39] on div at bounding box center [489, 279] width 979 height 558
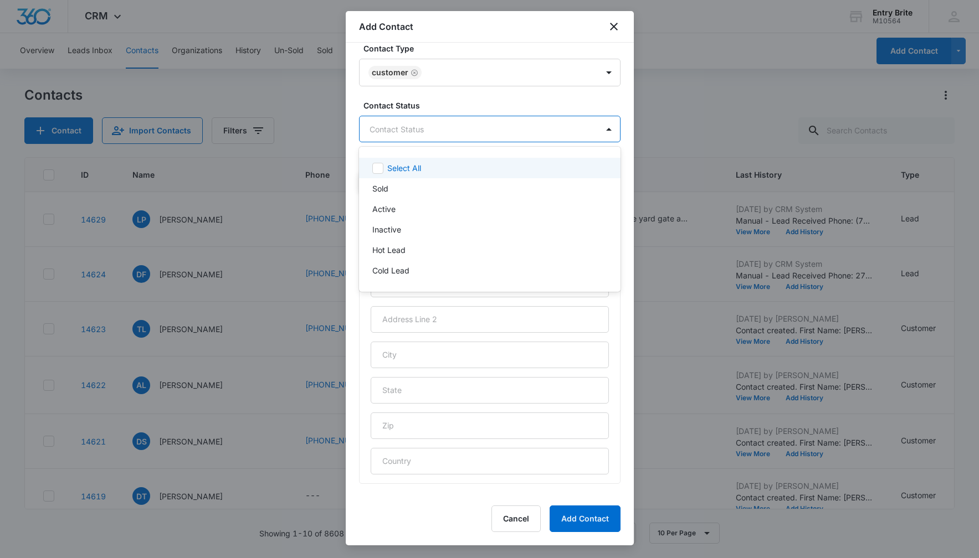
click at [459, 126] on body "CRM Apps Reputation Websites Forms CRM Email Social Content Ads Intelligence Fi…" at bounding box center [489, 279] width 979 height 558
click at [396, 188] on div "Sold" at bounding box center [488, 189] width 233 height 12
click at [436, 49] on div at bounding box center [489, 279] width 979 height 558
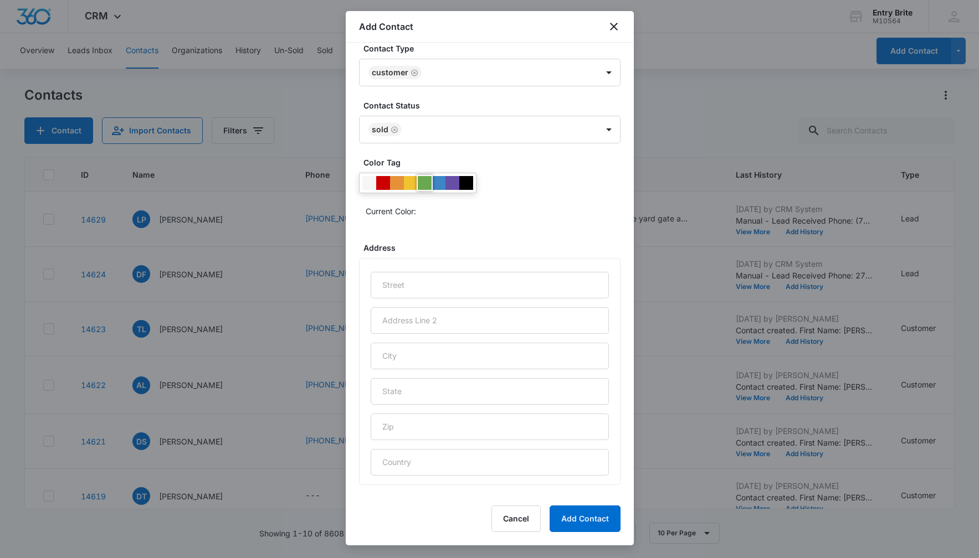
click at [422, 184] on div at bounding box center [425, 183] width 14 height 14
click at [395, 279] on input "text" at bounding box center [490, 285] width 238 height 27
paste input "8242 Sunset Horizon"
type input "8242 Sunset Horizon"
click at [391, 352] on input "text" at bounding box center [490, 356] width 238 height 27
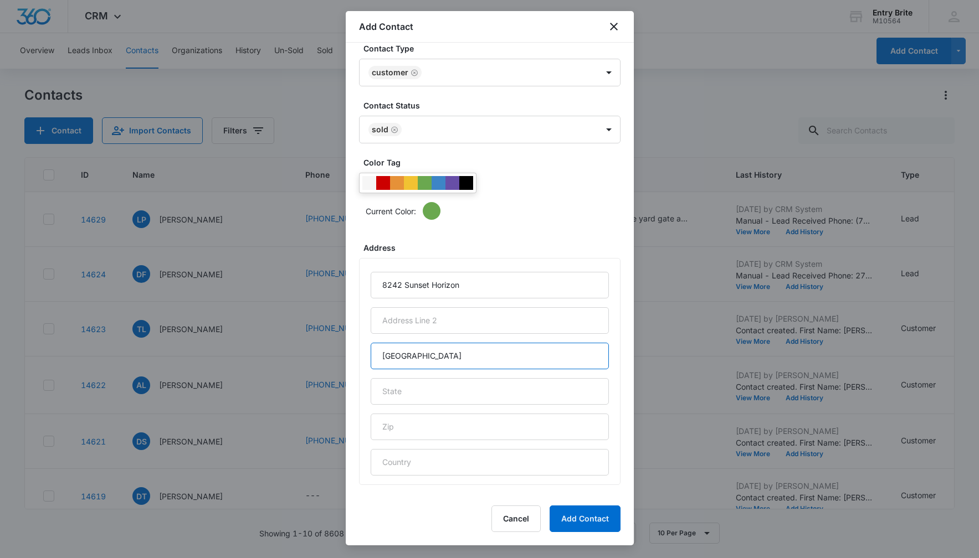
type input "[GEOGRAPHIC_DATA]"
type input "NV"
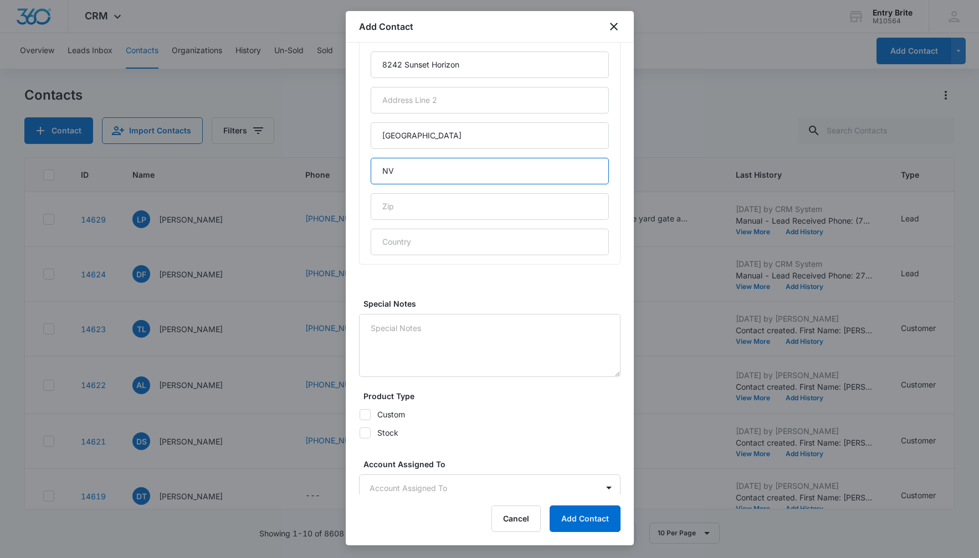
scroll to position [602, 0]
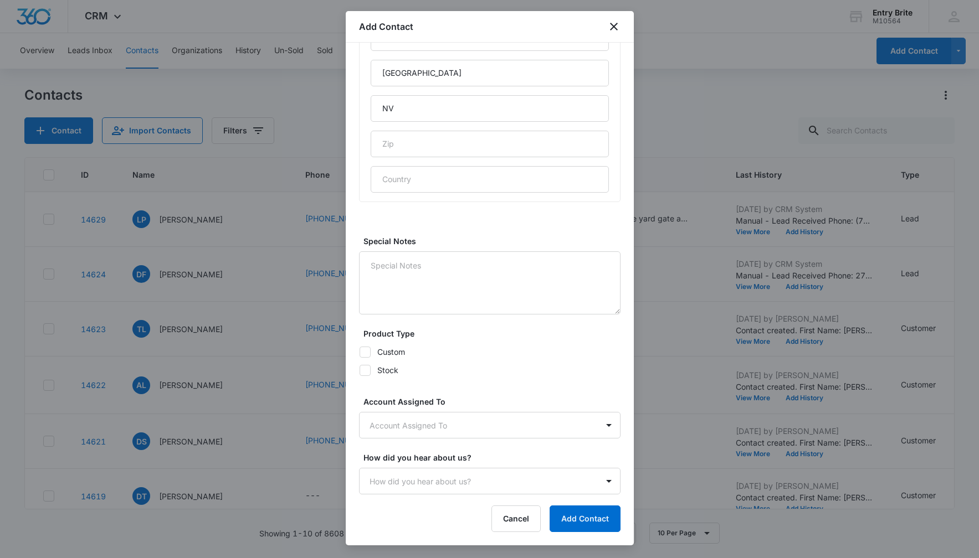
click at [367, 351] on icon at bounding box center [365, 352] width 10 height 10
click at [359, 352] on input "Custom" at bounding box center [359, 352] width 1 height 1
checkbox input "true"
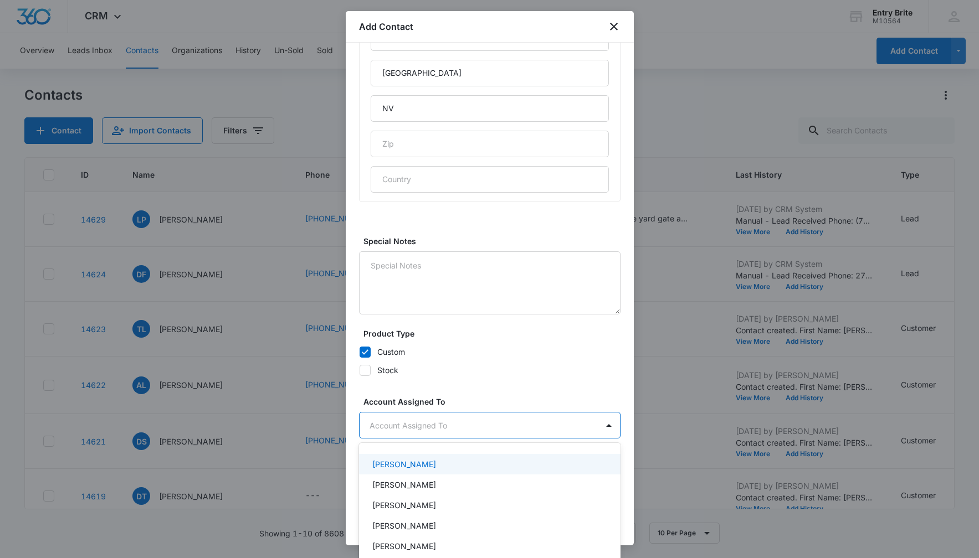
click at [398, 425] on body "CRM Apps Reputation Websites Forms CRM Email Social Content Ads Intelligence Fi…" at bounding box center [489, 279] width 979 height 558
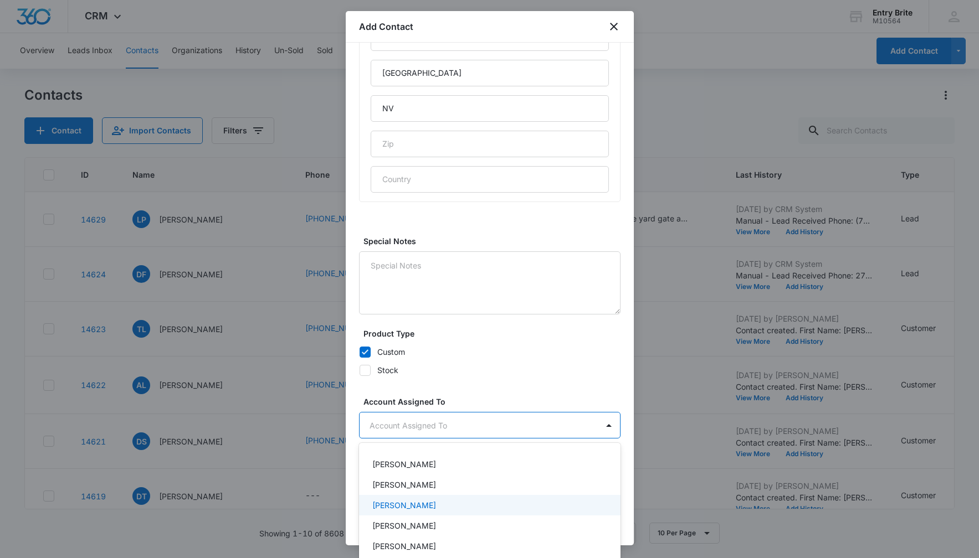
click at [397, 504] on p "[PERSON_NAME]" at bounding box center [404, 506] width 64 height 12
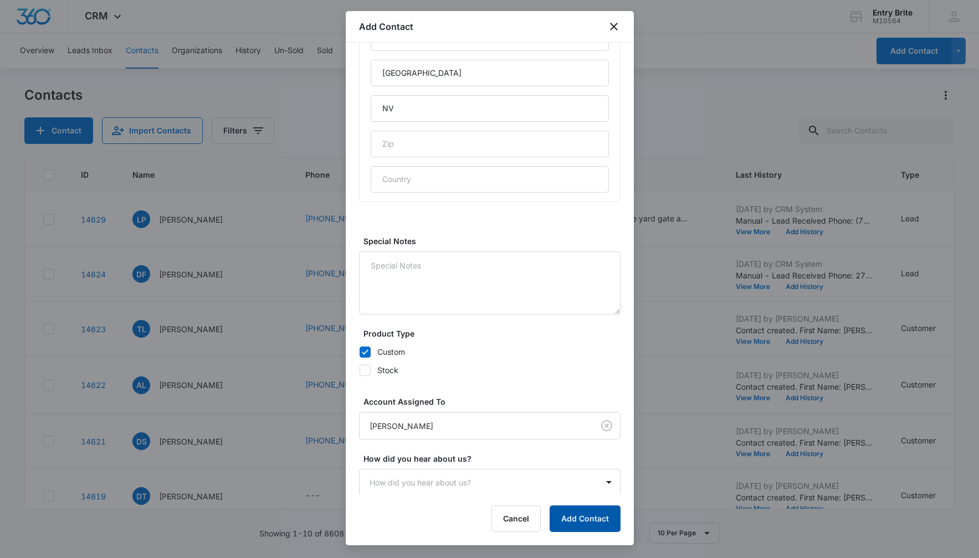
click at [562, 517] on button "Add Contact" at bounding box center [584, 519] width 71 height 27
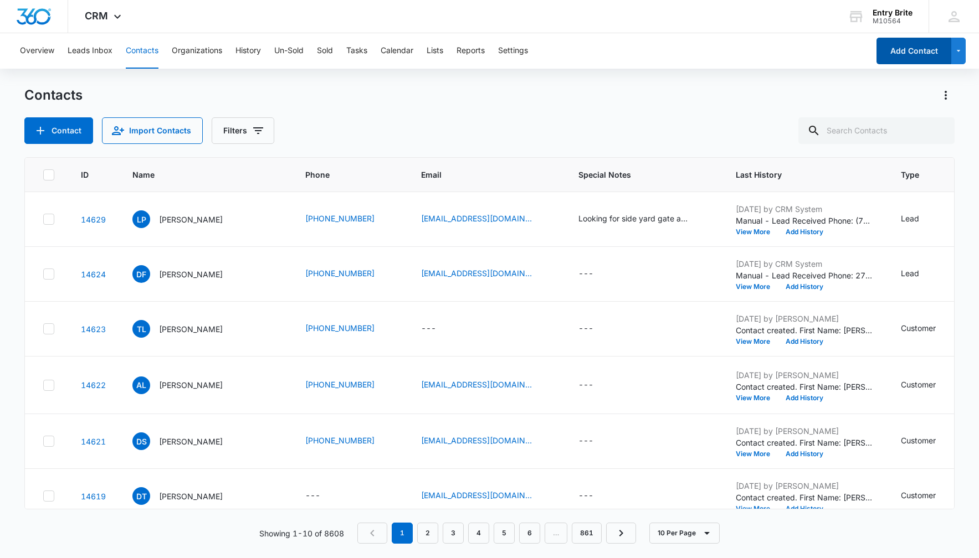
click at [883, 52] on button "Add Contact" at bounding box center [913, 51] width 75 height 27
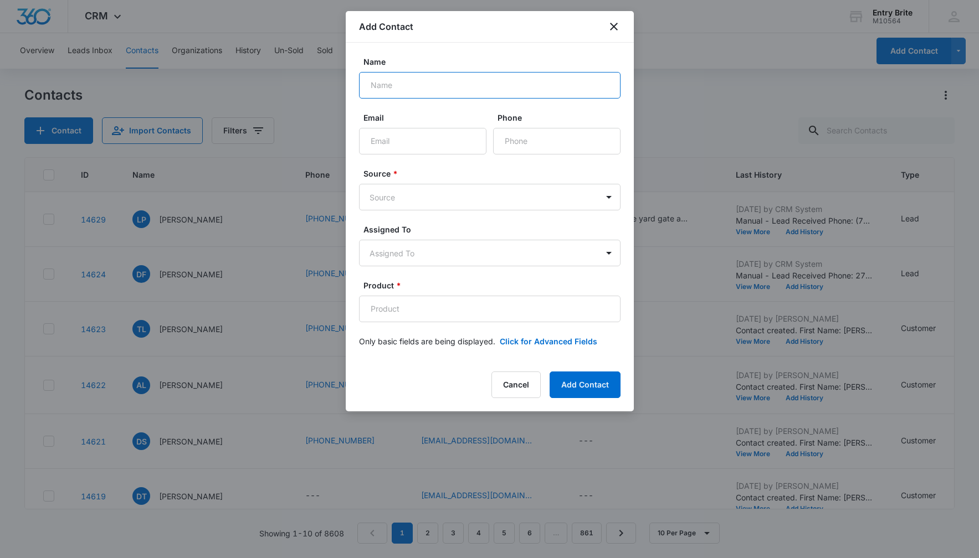
click at [390, 85] on input "Name" at bounding box center [489, 85] width 261 height 27
type input "[PERSON_NAME]"
click at [523, 135] on input "Phone" at bounding box center [556, 141] width 127 height 27
paste input "[PHONE_NUMBER]"
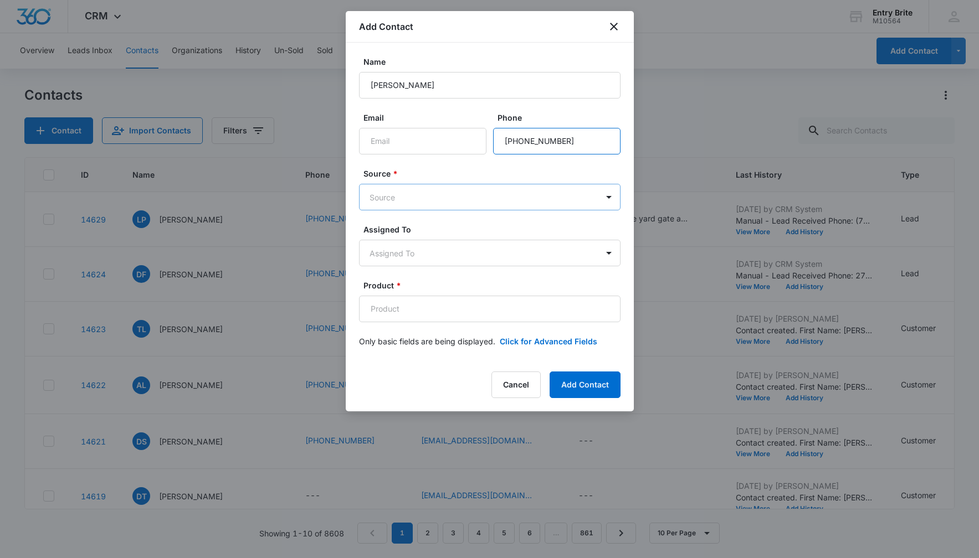
type input "[PHONE_NUMBER]"
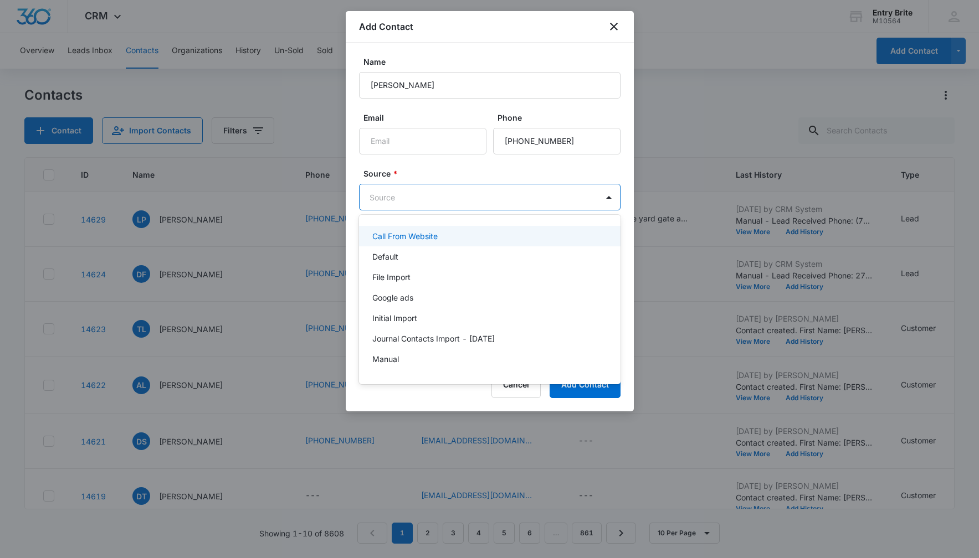
click at [478, 199] on body "CRM Apps Reputation Websites Forms CRM Email Social Content Ads Intelligence Fi…" at bounding box center [489, 279] width 979 height 558
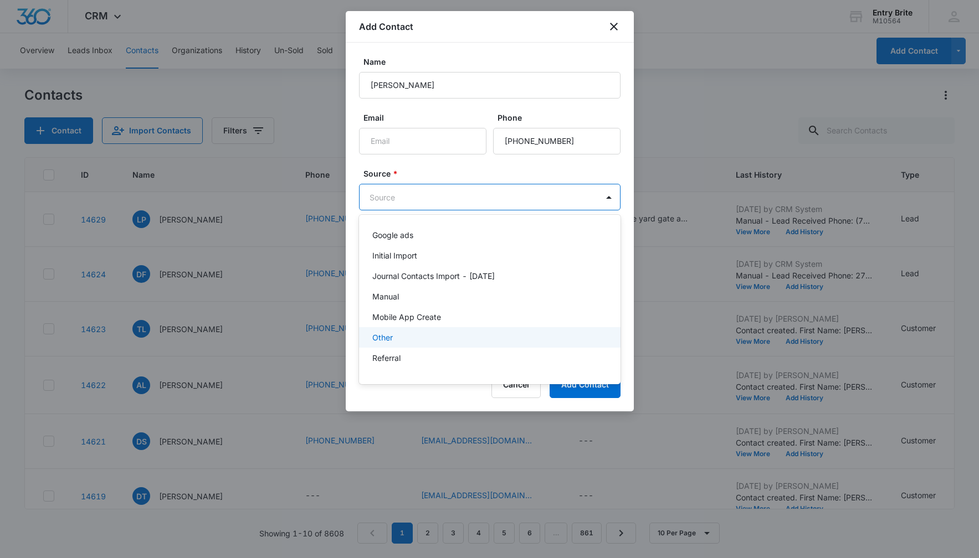
click at [420, 341] on div "Other" at bounding box center [488, 338] width 233 height 12
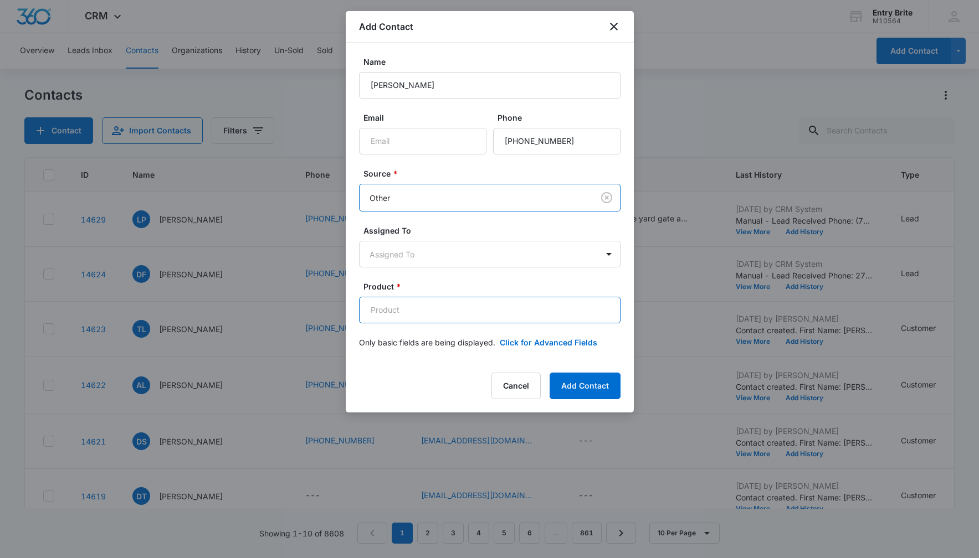
click at [386, 301] on input "Product *" at bounding box center [489, 310] width 261 height 27
click at [386, 302] on input "Product *" at bounding box center [489, 310] width 261 height 27
paste input "Exposed Vented Vail"
type input "Exposed Vented Vail"
click at [555, 343] on button "Click for Advanced Fields" at bounding box center [548, 343] width 97 height 12
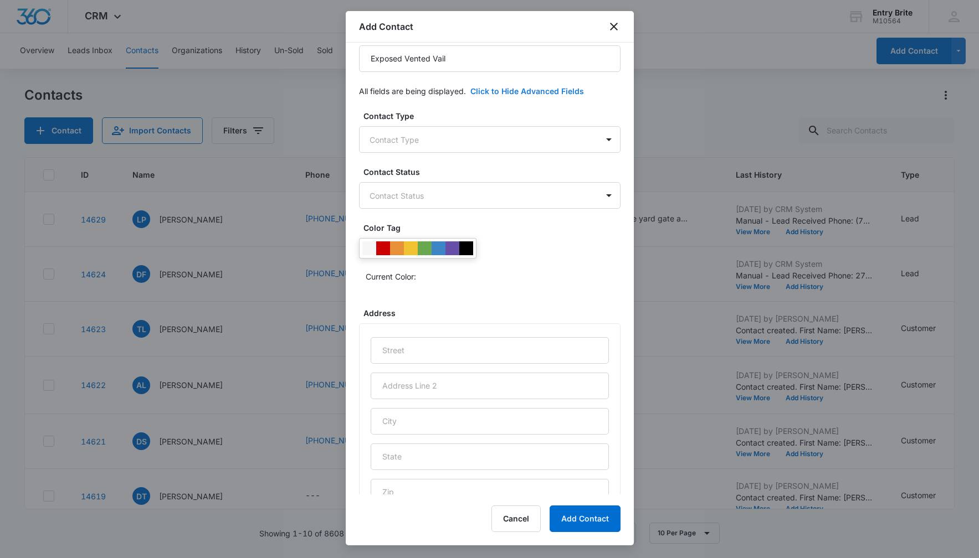
scroll to position [273, 0]
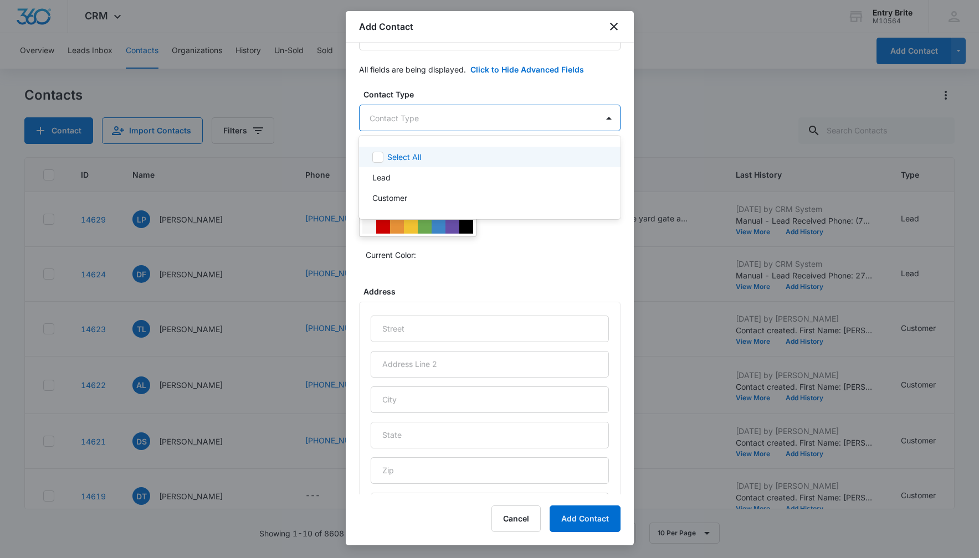
click at [514, 120] on body "CRM Apps Reputation Websites Forms CRM Email Social Content Ads Intelligence Fi…" at bounding box center [489, 279] width 979 height 558
click at [469, 191] on div "Customer" at bounding box center [489, 198] width 261 height 20
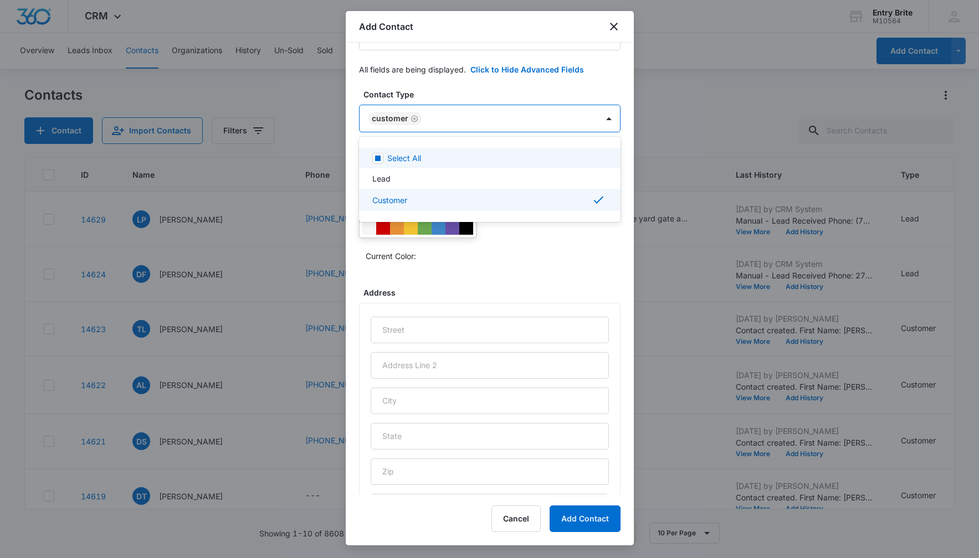
click at [463, 87] on div at bounding box center [489, 279] width 979 height 558
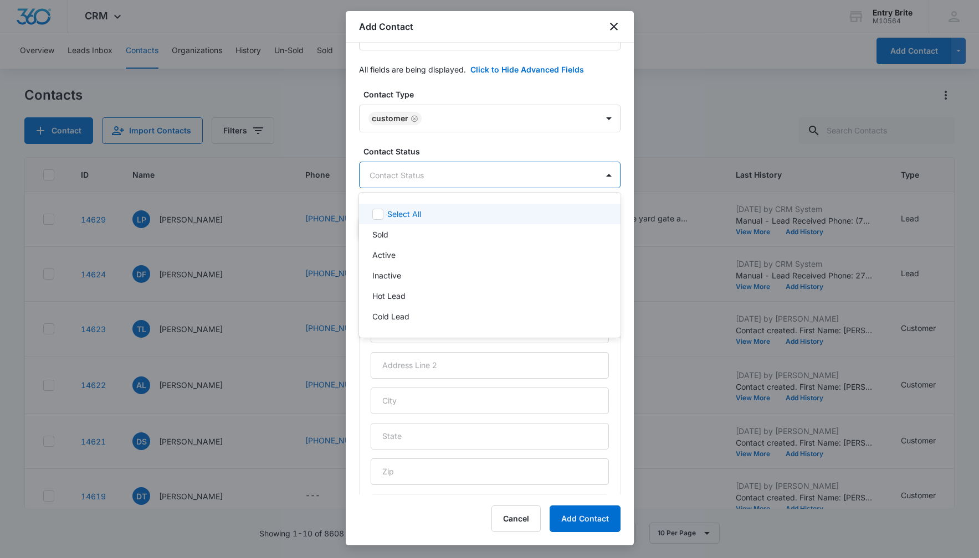
click at [457, 183] on body "CRM Apps Reputation Websites Forms CRM Email Social Content Ads Intelligence Fi…" at bounding box center [489, 279] width 979 height 558
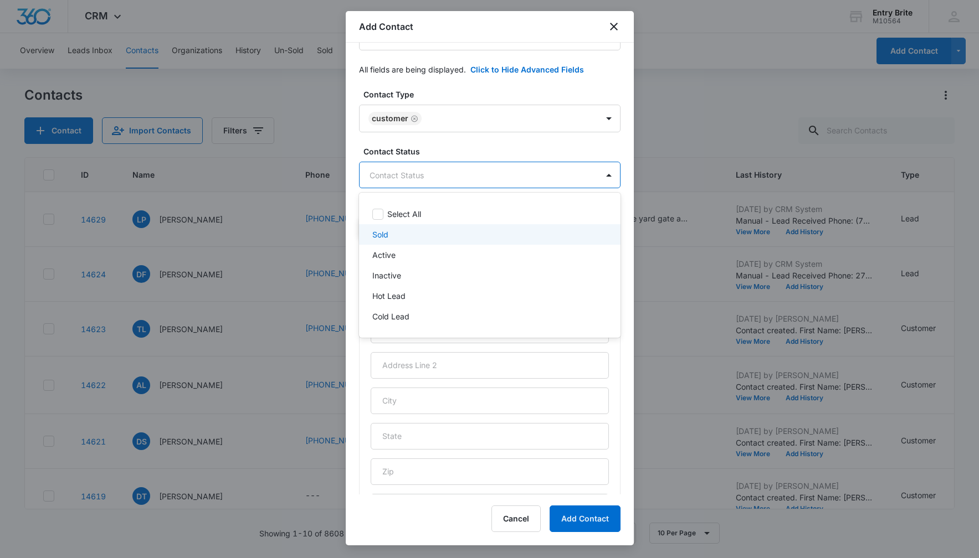
click at [398, 229] on div "Sold" at bounding box center [488, 235] width 233 height 12
click at [430, 88] on div at bounding box center [489, 279] width 979 height 558
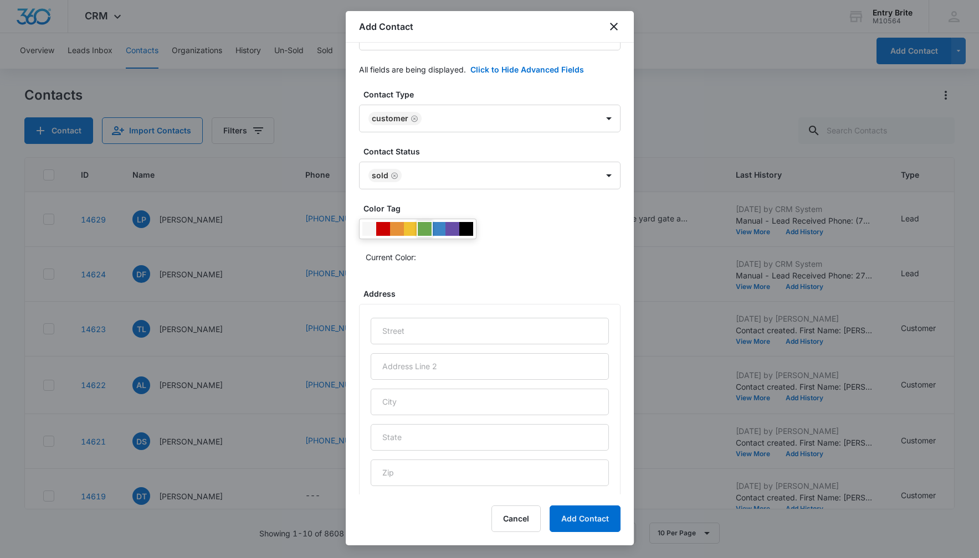
drag, startPoint x: 426, startPoint y: 225, endPoint x: 443, endPoint y: 225, distance: 16.6
click at [429, 225] on div at bounding box center [425, 229] width 14 height 14
click at [507, 229] on div "Current Color:" at bounding box center [489, 242] width 261 height 47
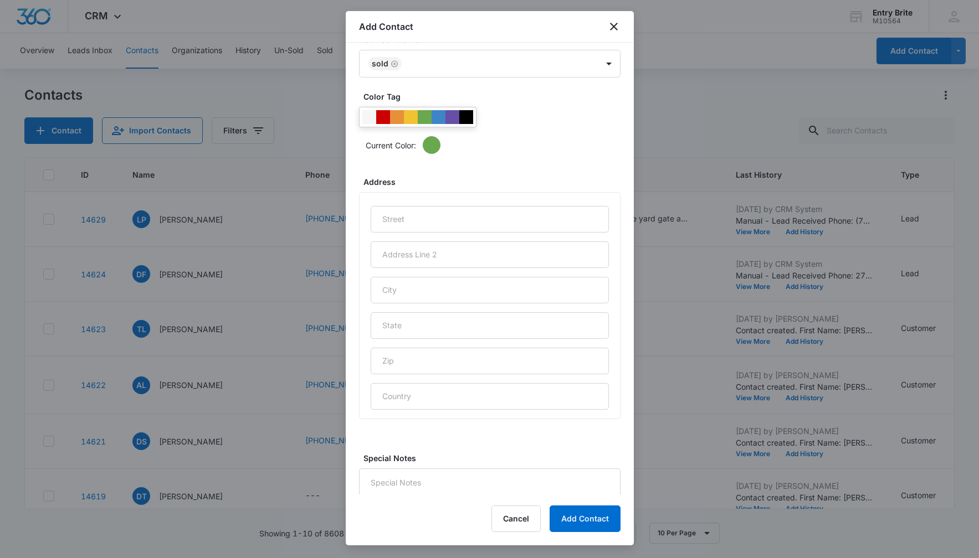
scroll to position [393, 0]
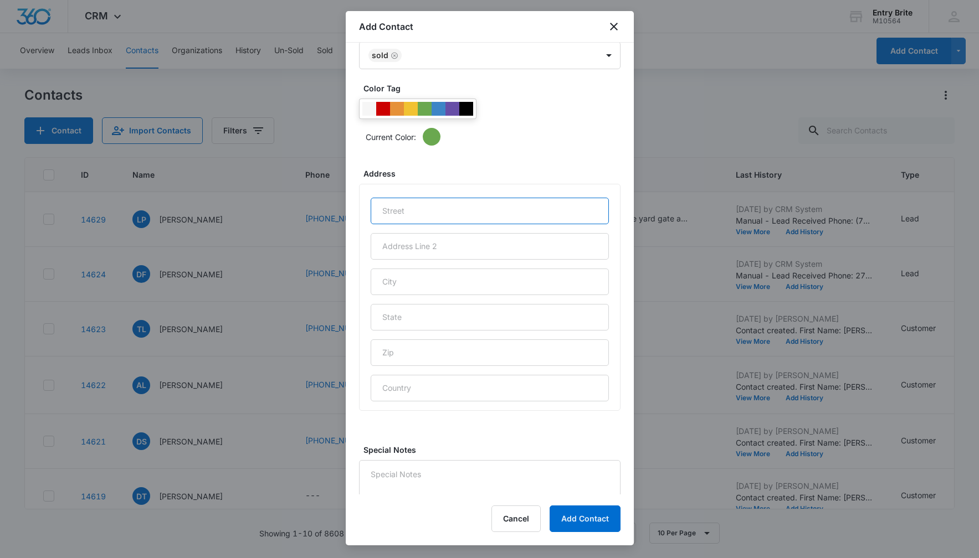
click at [403, 211] on input "text" at bounding box center [490, 211] width 238 height 27
paste input "8935 [PERSON_NAME]"
type input "8935 [PERSON_NAME]"
click at [394, 282] on input "text" at bounding box center [490, 282] width 238 height 27
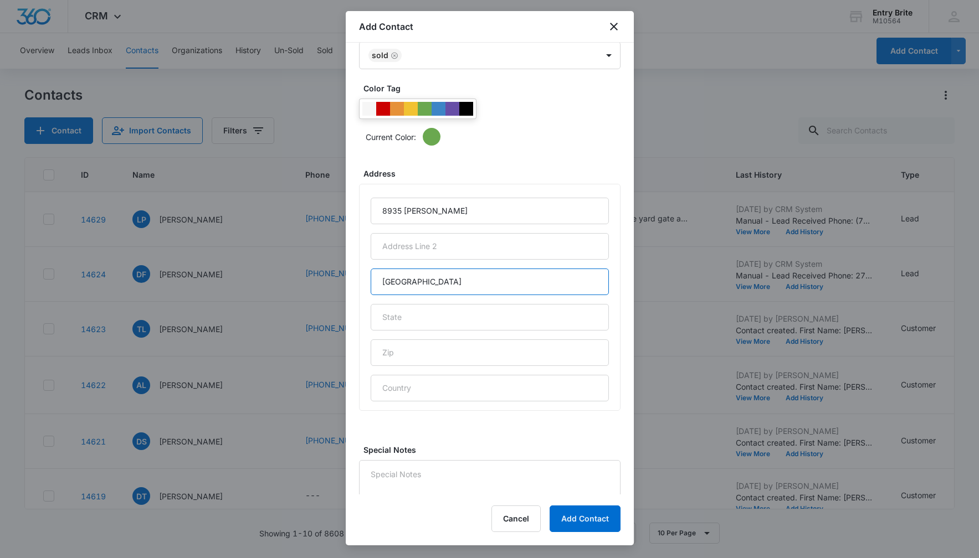
type input "[GEOGRAPHIC_DATA]"
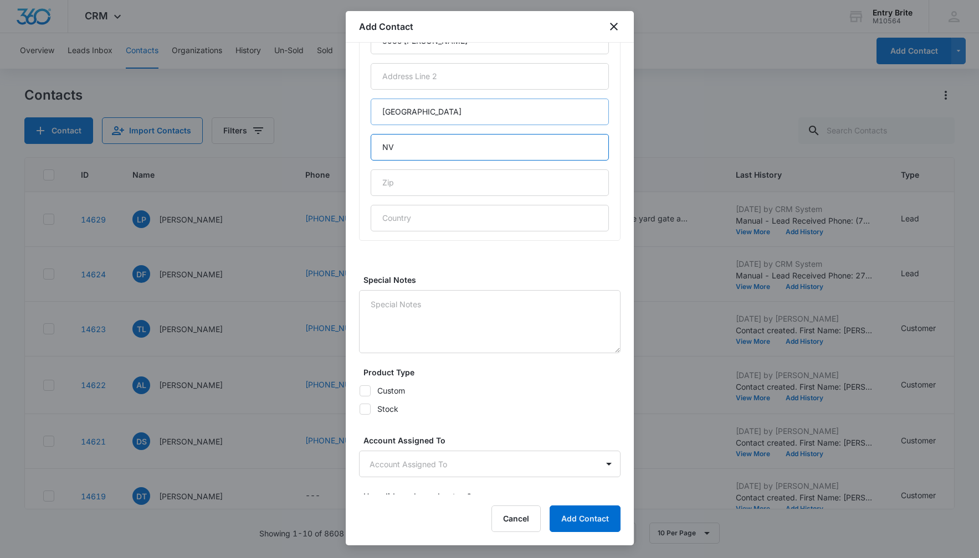
scroll to position [602, 0]
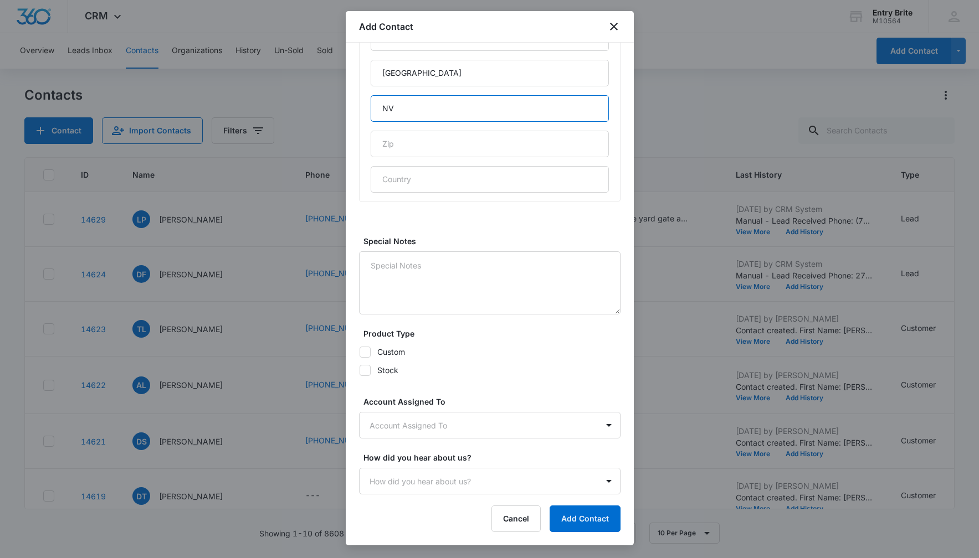
type input "NV"
click at [368, 349] on icon at bounding box center [365, 352] width 10 height 10
click at [359, 352] on input "Custom" at bounding box center [359, 352] width 1 height 1
checkbox input "true"
click at [400, 432] on body "CRM Apps Reputation Websites Forms CRM Email Social Content Ads Intelligence Fi…" at bounding box center [489, 279] width 979 height 558
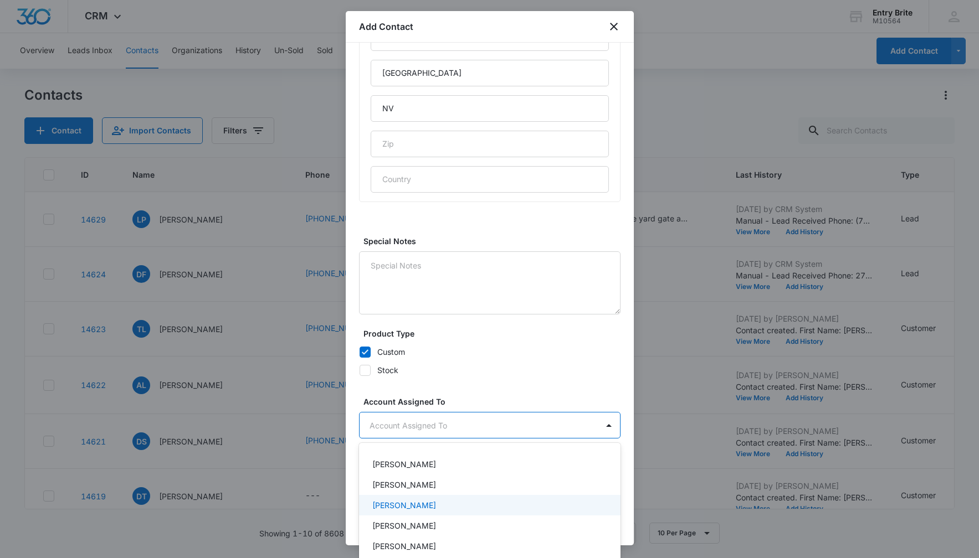
click at [399, 499] on div "[PERSON_NAME]" at bounding box center [489, 505] width 261 height 20
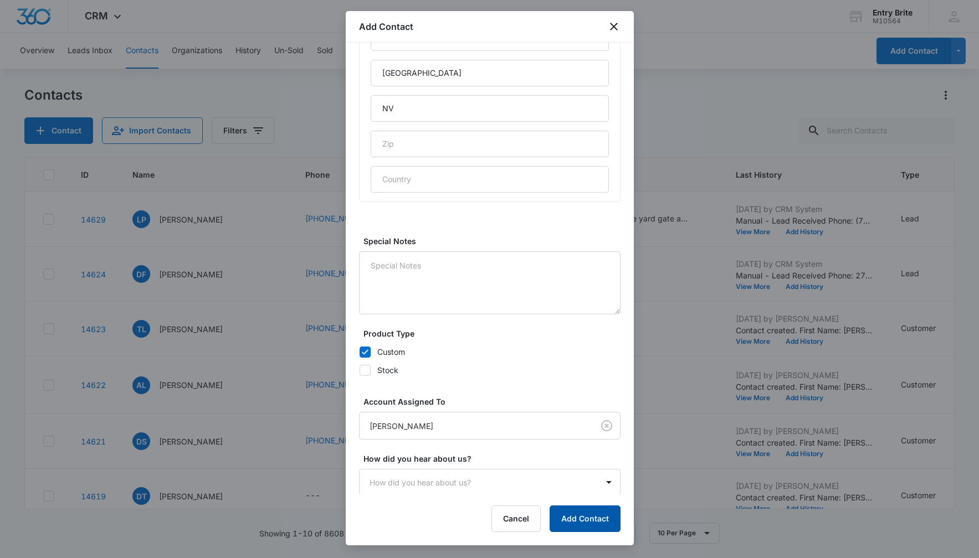
click at [564, 516] on button "Add Contact" at bounding box center [584, 519] width 71 height 27
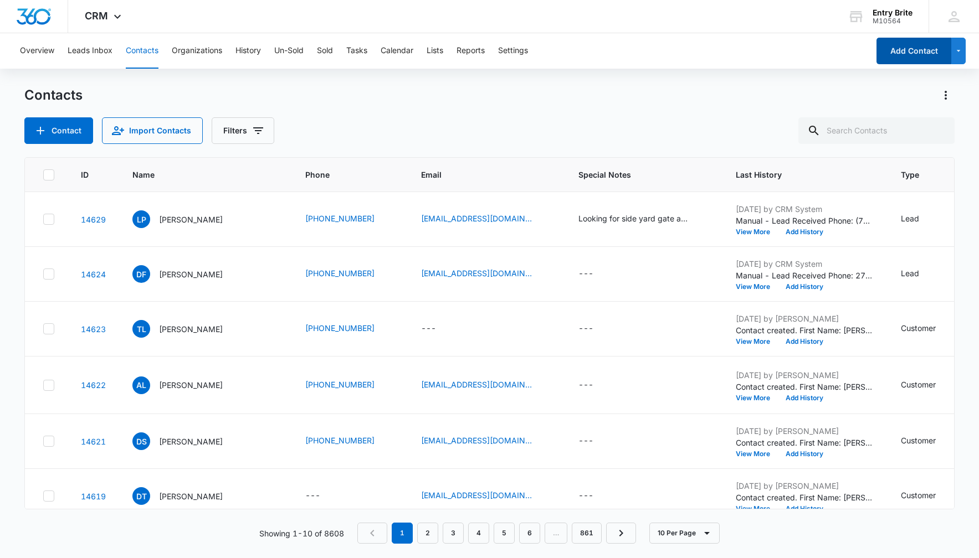
click at [887, 43] on button "Add Contact" at bounding box center [913, 51] width 75 height 27
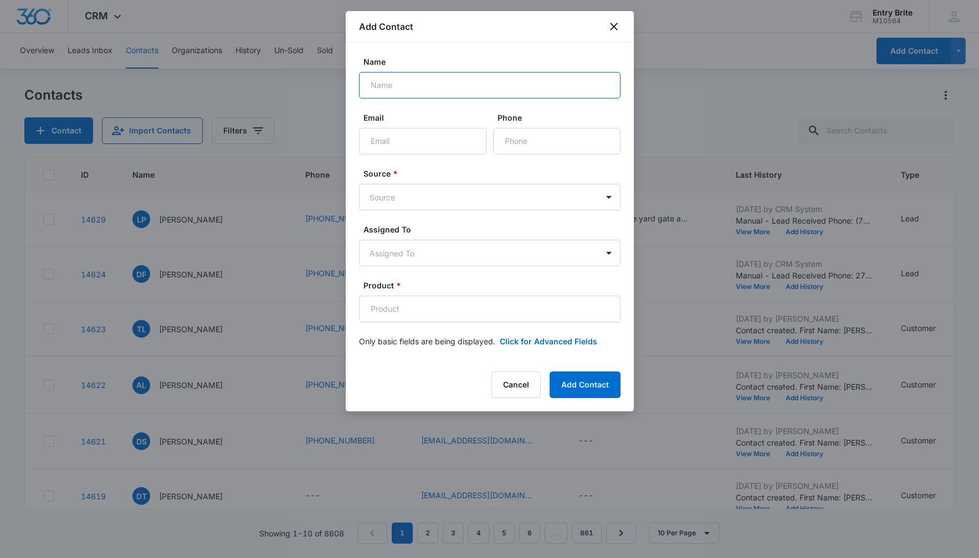
click at [403, 82] on input "Name" at bounding box center [489, 85] width 261 height 27
paste input "[PERSON_NAME] and [PERSON_NAME]"
type input "[PERSON_NAME] and [PERSON_NAME]"
click at [441, 126] on div "Email" at bounding box center [422, 133] width 127 height 43
click at [436, 137] on input "Email" at bounding box center [422, 141] width 127 height 27
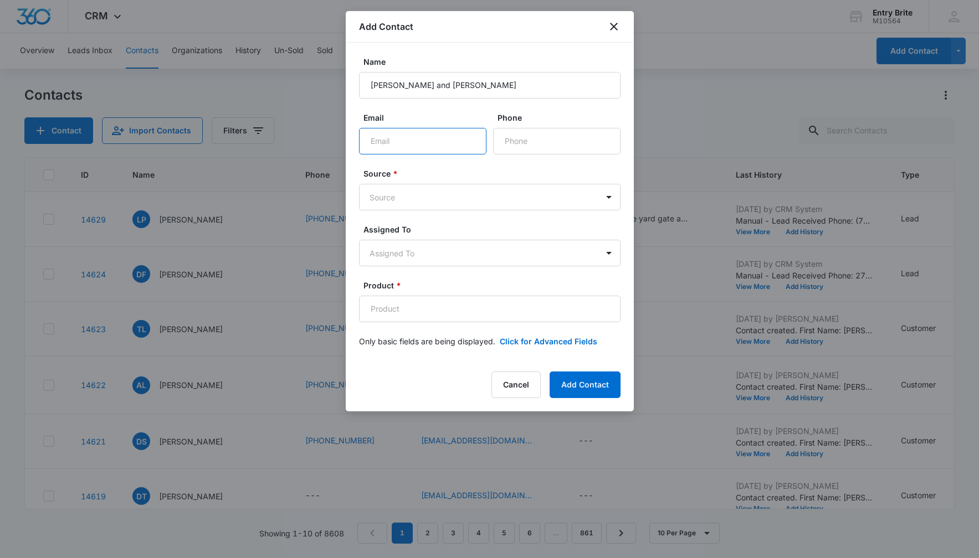
paste input "[EMAIL_ADDRESS][DOMAIN_NAME]"
type input "[EMAIL_ADDRESS][DOMAIN_NAME]"
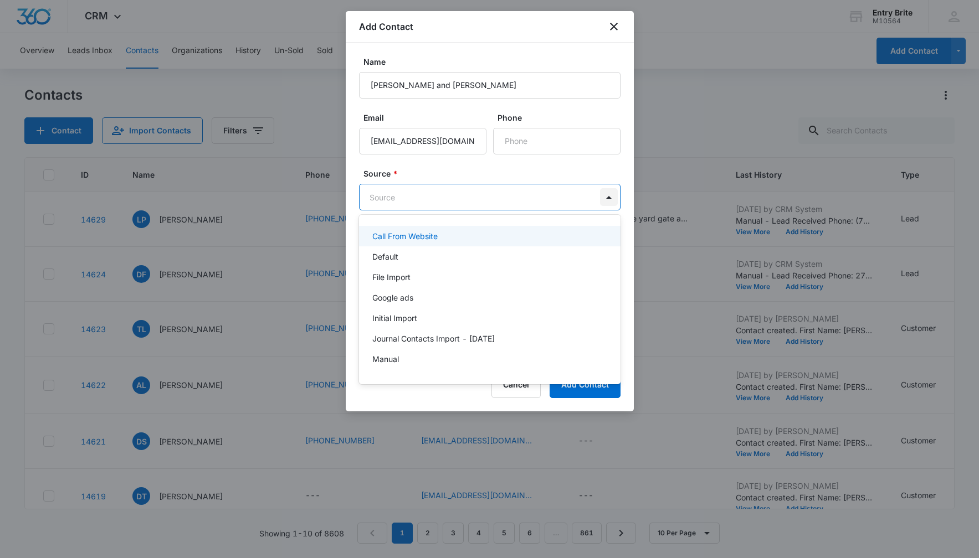
click at [605, 199] on body "CRM Apps Reputation Websites Forms CRM Email Social Content Ads Intelligence Fi…" at bounding box center [489, 279] width 979 height 558
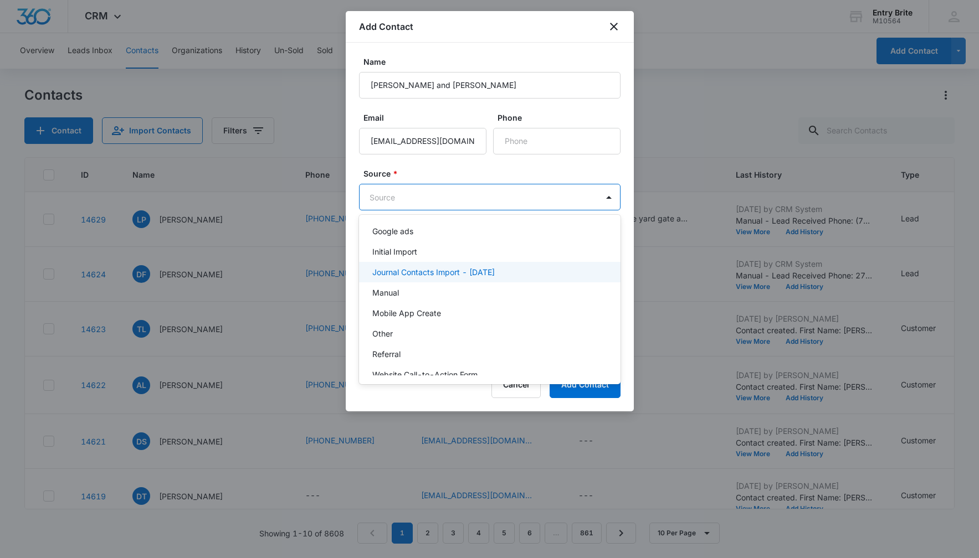
scroll to position [69, 0]
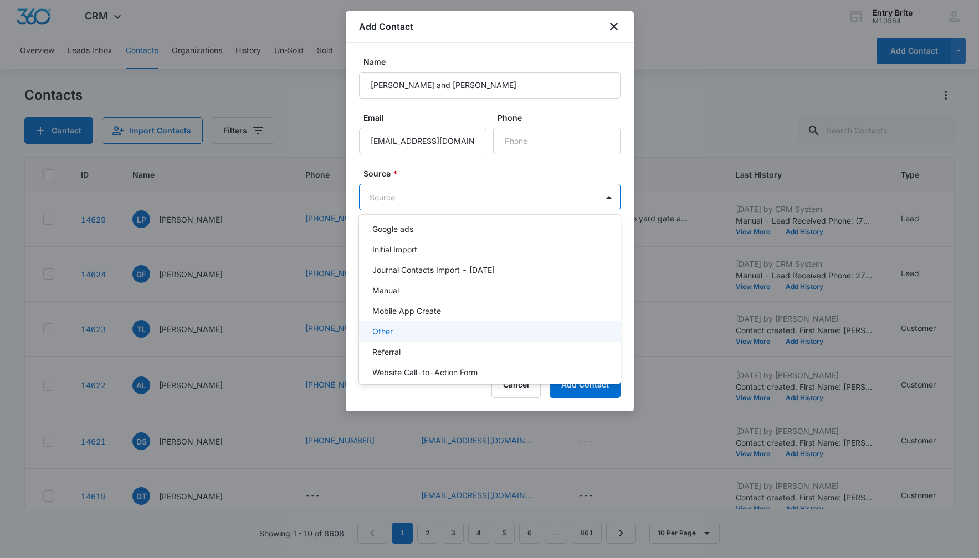
click at [449, 335] on div "Other" at bounding box center [488, 332] width 233 height 12
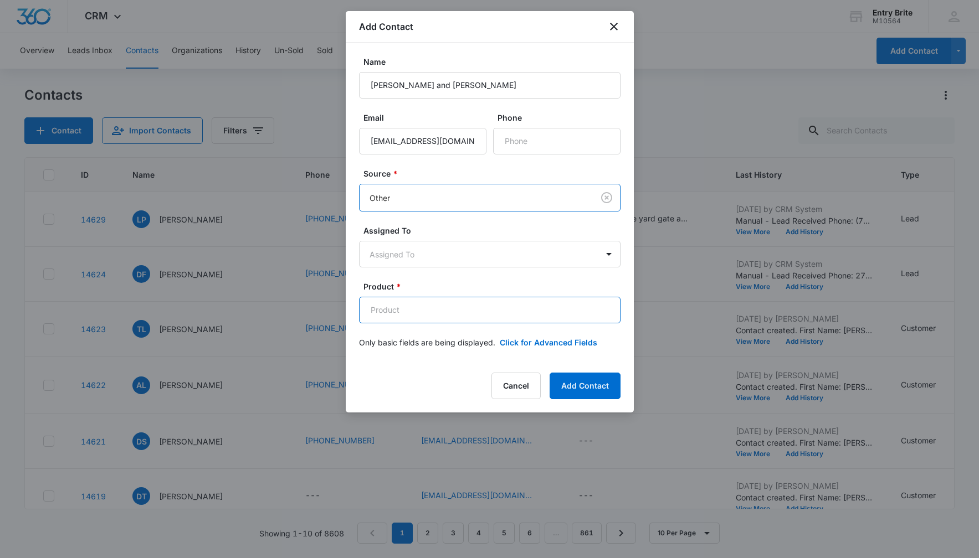
click at [403, 309] on input "Product *" at bounding box center [489, 310] width 261 height 27
paste input "[PERSON_NAME] exposed vented iron insert"
type input "[PERSON_NAME] exposed vented iron insert"
click at [515, 340] on button "Click for Advanced Fields" at bounding box center [548, 343] width 97 height 12
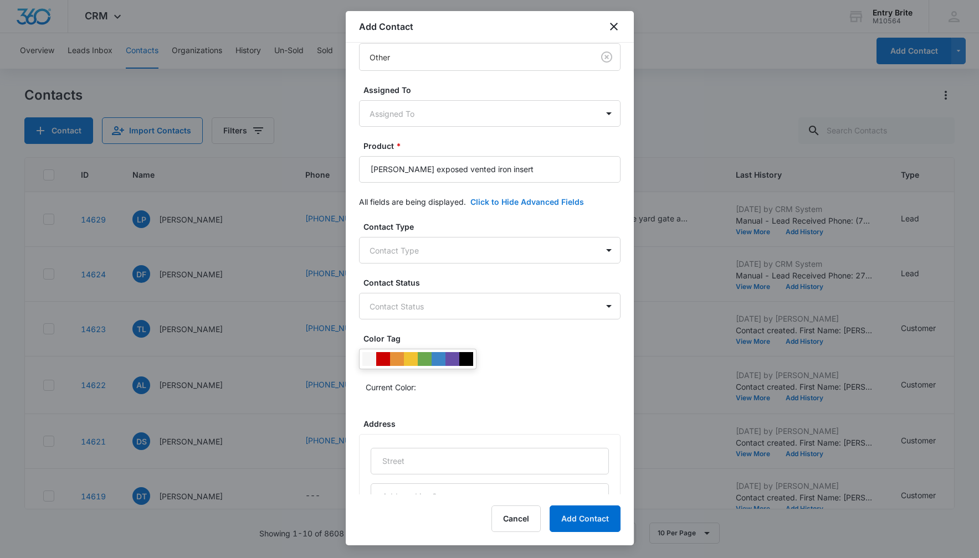
scroll to position [147, 0]
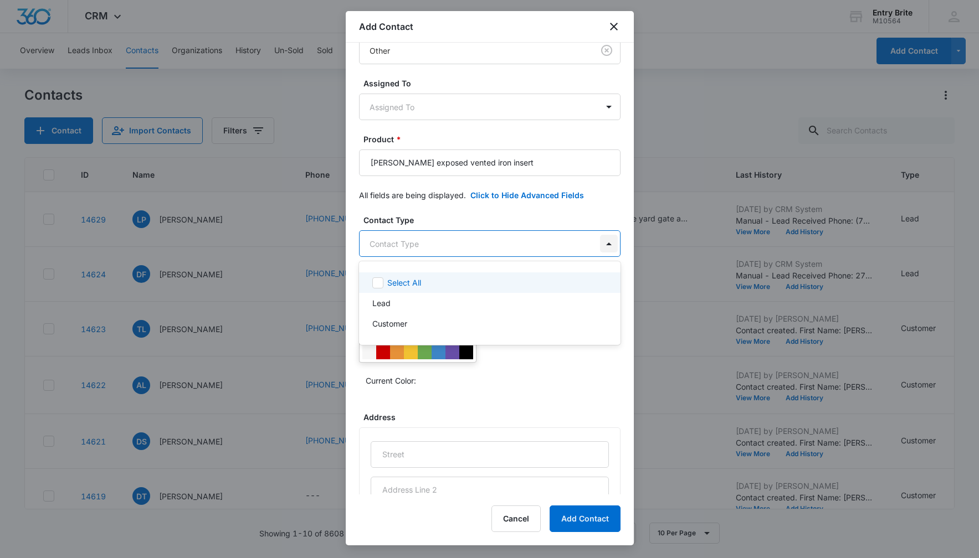
click at [605, 243] on body "CRM Apps Reputation Websites Forms CRM Email Social Content Ads Intelligence Fi…" at bounding box center [489, 279] width 979 height 558
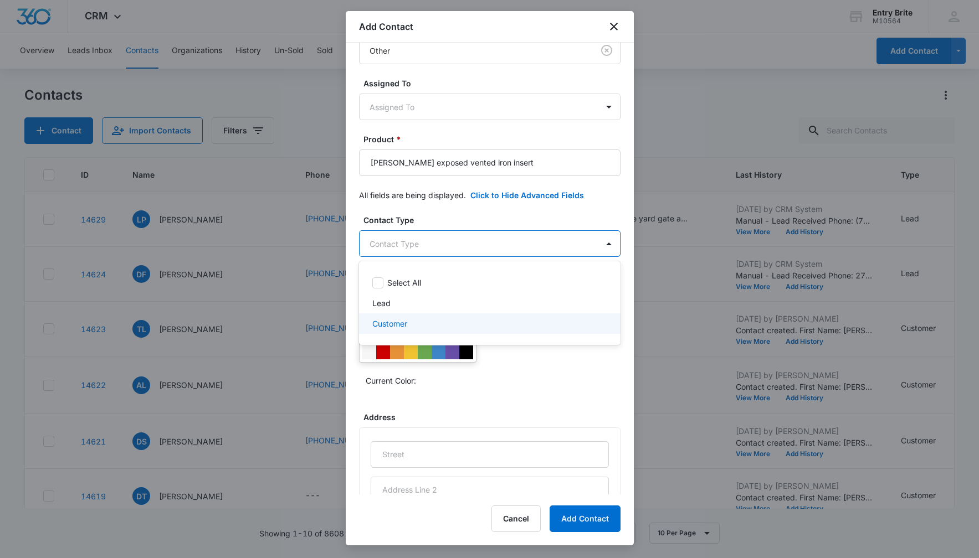
click at [516, 321] on div "Customer" at bounding box center [488, 324] width 233 height 12
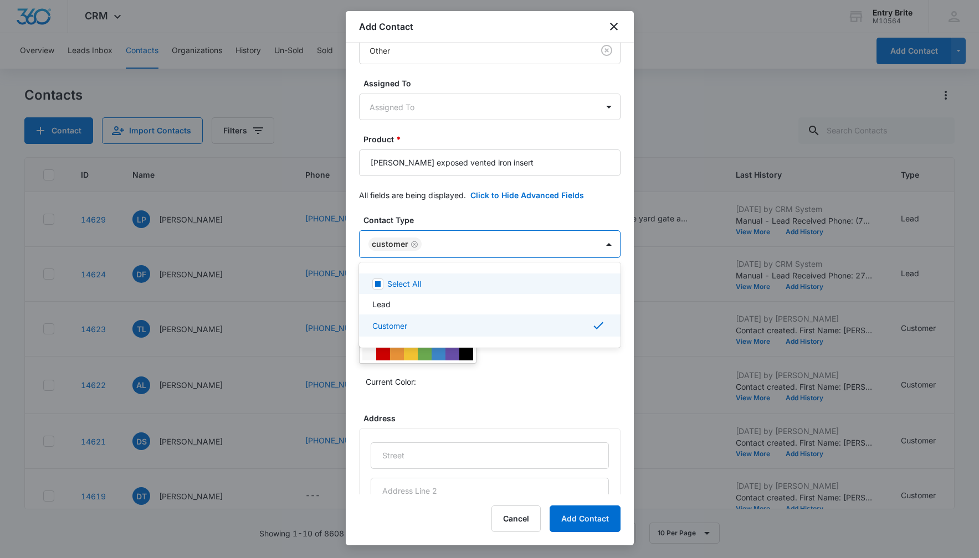
click at [496, 212] on div at bounding box center [489, 279] width 979 height 558
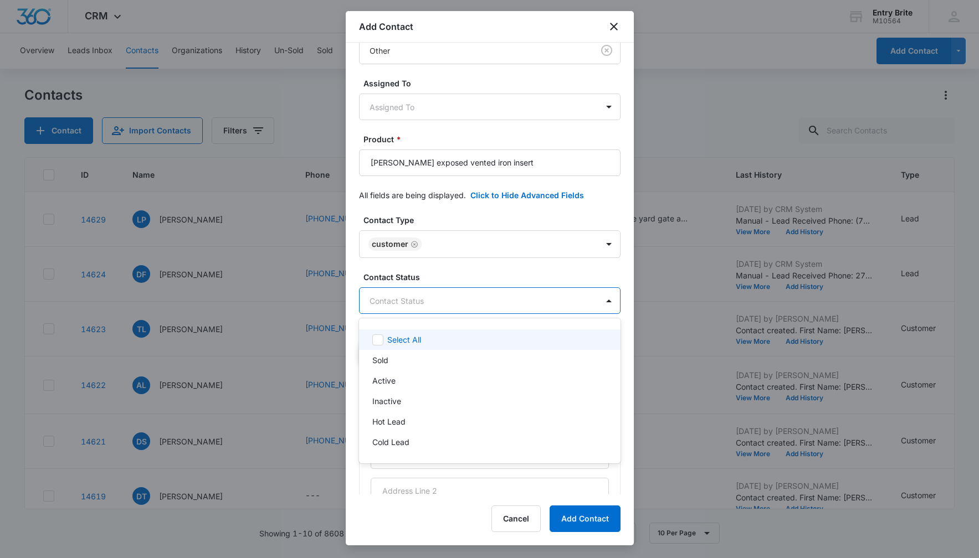
click at [465, 300] on body "CRM Apps Reputation Websites Forms CRM Email Social Content Ads Intelligence Fi…" at bounding box center [489, 279] width 979 height 558
click at [383, 359] on p "Sold" at bounding box center [380, 360] width 16 height 12
click at [430, 214] on div at bounding box center [489, 279] width 979 height 558
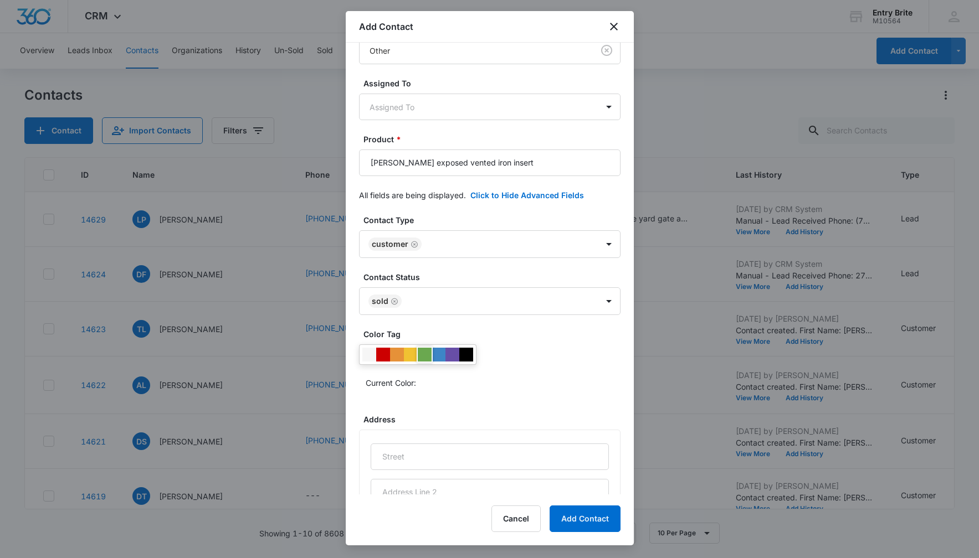
click at [421, 354] on div at bounding box center [425, 355] width 14 height 14
click at [558, 362] on div "Current Color:" at bounding box center [489, 368] width 261 height 47
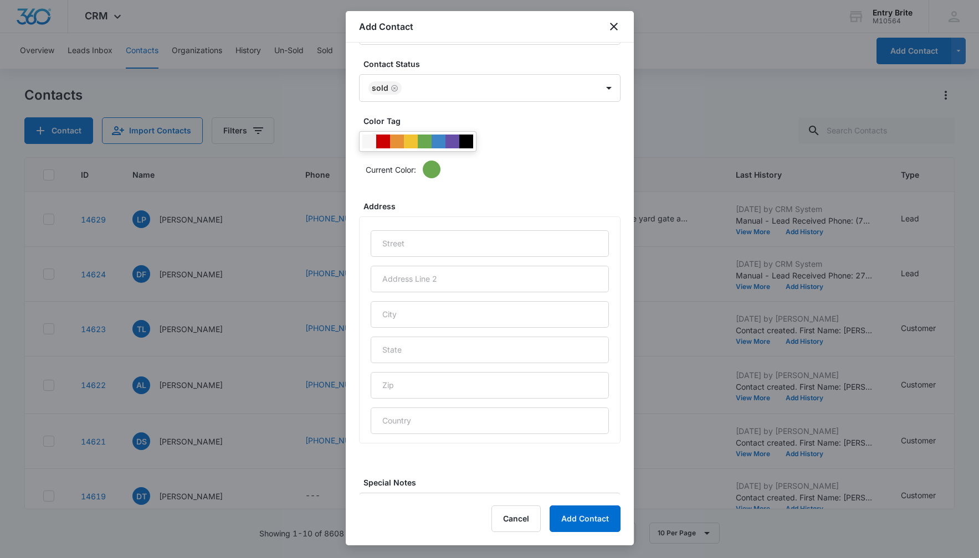
scroll to position [377, 0]
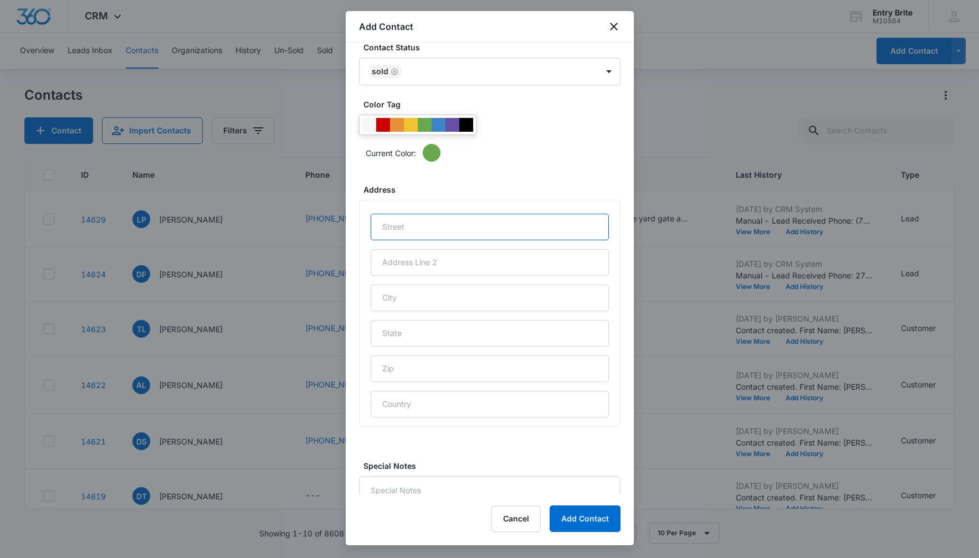
click at [383, 222] on input "text" at bounding box center [490, 227] width 238 height 27
paste input "[STREET_ADDRESS][PERSON_NAME]"
type input "[STREET_ADDRESS][PERSON_NAME]"
click at [412, 293] on input "text" at bounding box center [490, 298] width 238 height 27
type input "[PERSON_NAME]"
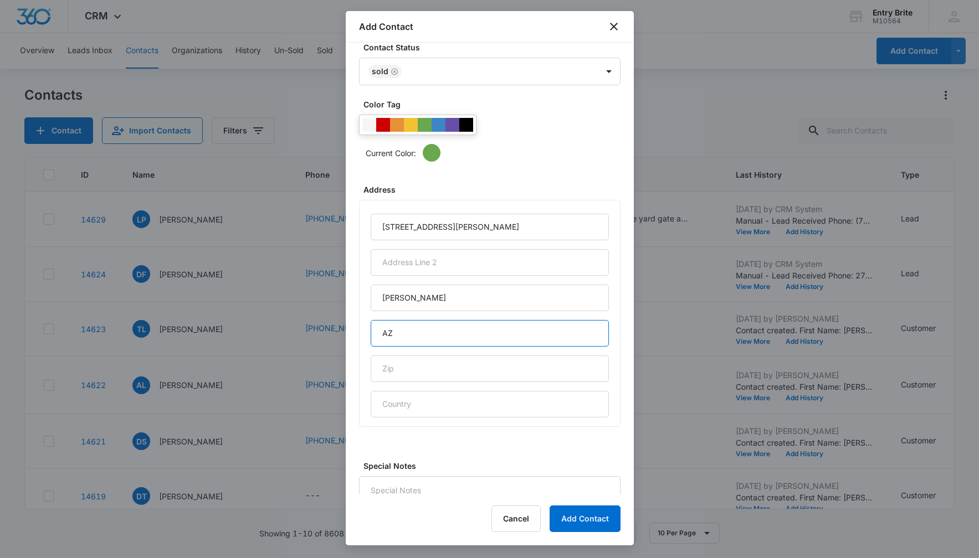
type input "AZ"
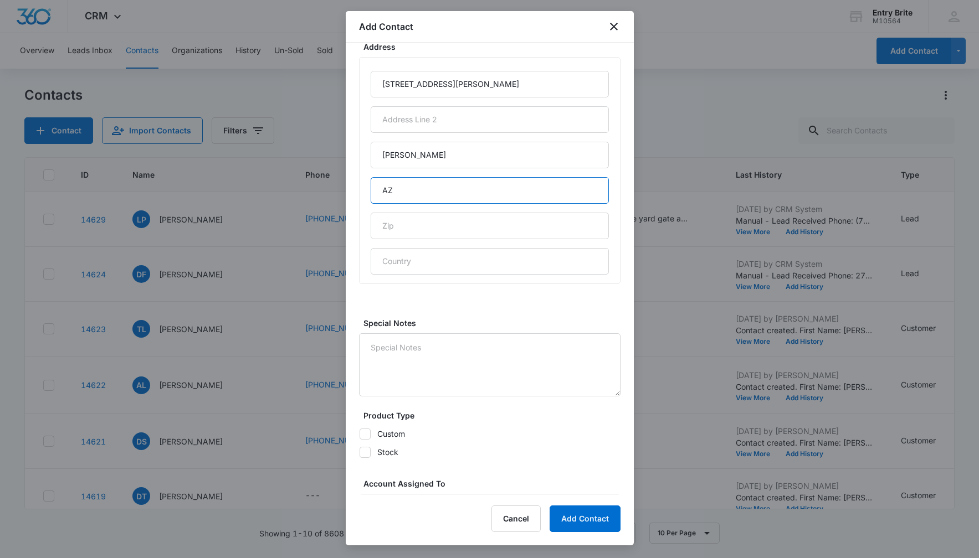
scroll to position [602, 0]
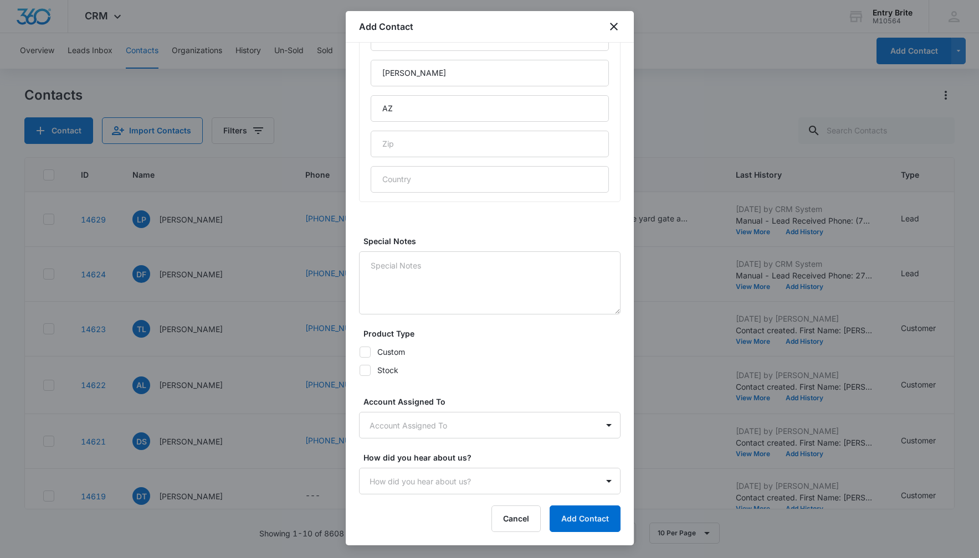
click at [368, 351] on icon at bounding box center [365, 352] width 10 height 10
click at [359, 352] on input "Custom" at bounding box center [359, 352] width 1 height 1
checkbox input "true"
click at [395, 424] on body "CRM Apps Reputation Websites Forms CRM Email Social Content Ads Intelligence Fi…" at bounding box center [489, 279] width 979 height 558
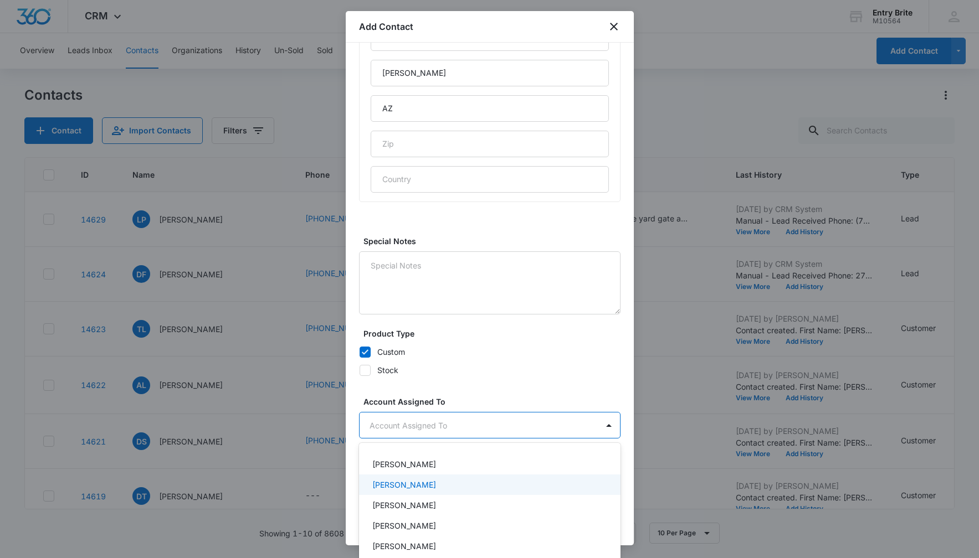
click at [395, 485] on p "[PERSON_NAME]" at bounding box center [404, 485] width 64 height 12
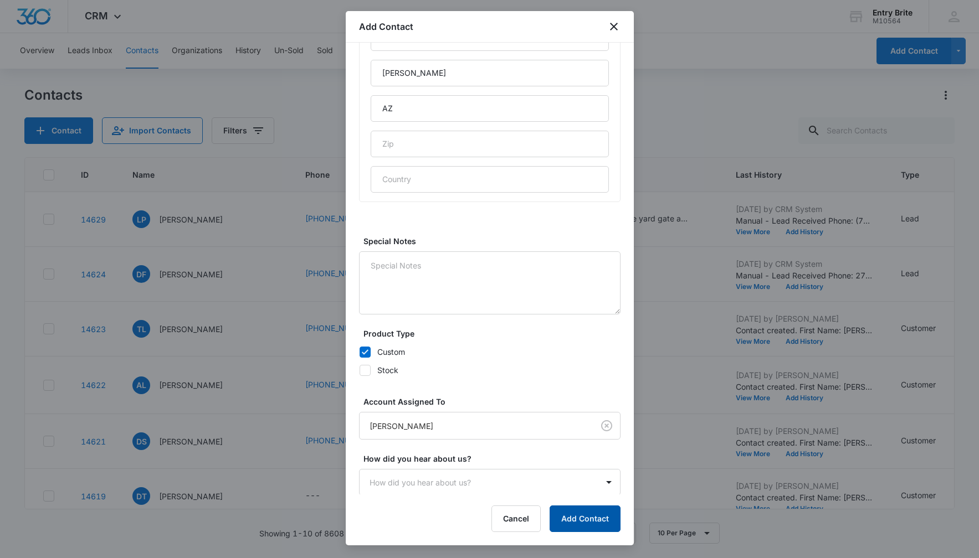
click at [562, 522] on button "Add Contact" at bounding box center [584, 519] width 71 height 27
